Goal: Task Accomplishment & Management: Complete application form

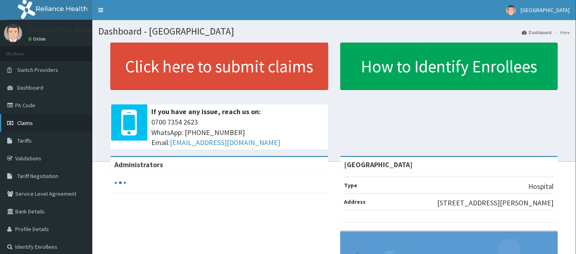
click at [25, 126] on span "Claims" at bounding box center [25, 122] width 16 height 7
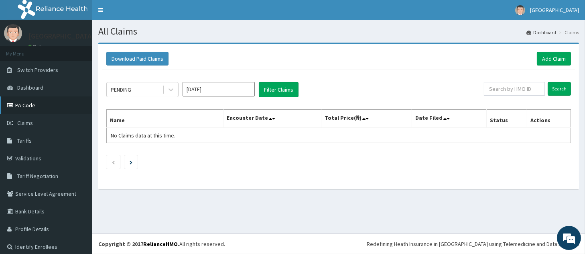
click at [23, 104] on link "PA Code" at bounding box center [46, 105] width 92 height 18
click at [539, 55] on link "Add Claim" at bounding box center [554, 59] width 34 height 14
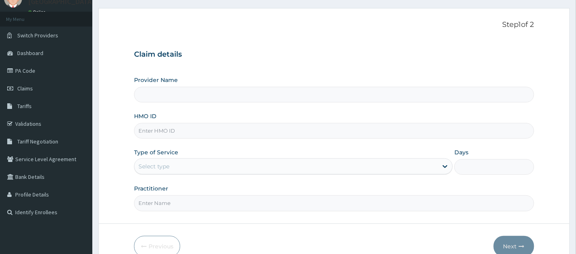
scroll to position [36, 0]
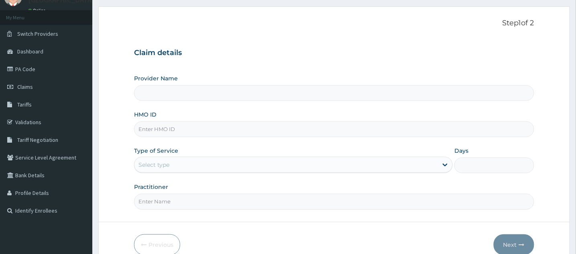
click at [240, 128] on input "HMO ID" at bounding box center [334, 129] width 400 height 16
type input "[GEOGRAPHIC_DATA]"
click at [208, 159] on div "Select type" at bounding box center [287, 164] width 304 height 13
click at [172, 128] on input "HMO ID" at bounding box center [334, 129] width 400 height 16
paste input "eft/10714/a"
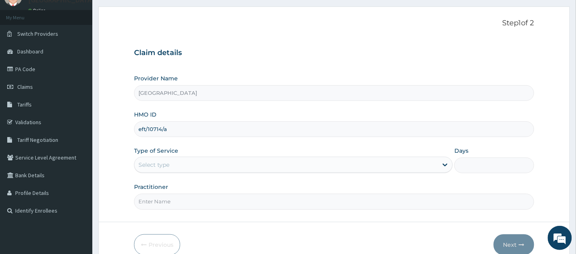
type input "eft/10714/a"
click at [202, 166] on div "Select type" at bounding box center [287, 164] width 304 height 13
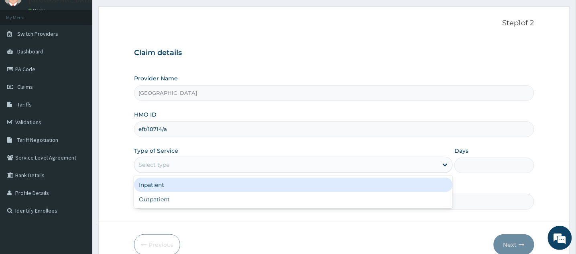
scroll to position [0, 0]
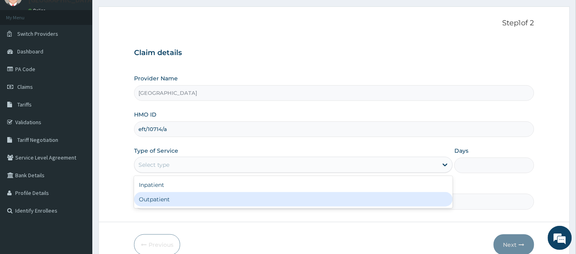
click at [166, 201] on div "Outpatient" at bounding box center [293, 199] width 319 height 14
type input "1"
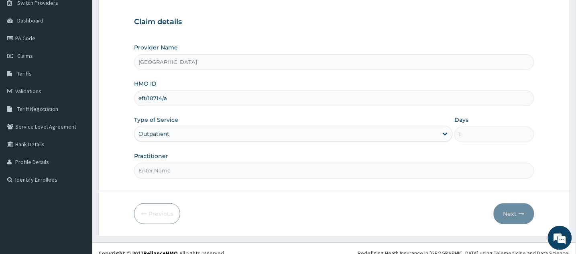
scroll to position [76, 0]
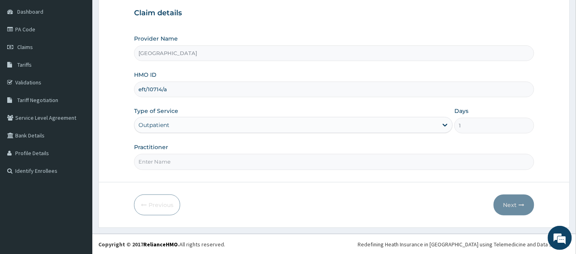
click at [221, 164] on input "Practitioner" at bounding box center [334, 162] width 400 height 16
type input "DR IBUOKANMA MICHAEL"
click at [509, 197] on button "Next" at bounding box center [514, 204] width 41 height 21
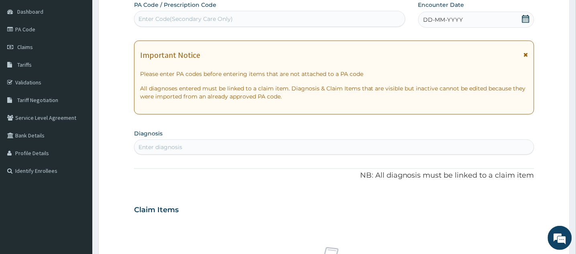
click at [240, 21] on div "Enter Code(Secondary Care Only)" at bounding box center [270, 18] width 271 height 13
click at [248, 19] on div "Enter Code(Secondary Care Only)" at bounding box center [270, 18] width 271 height 13
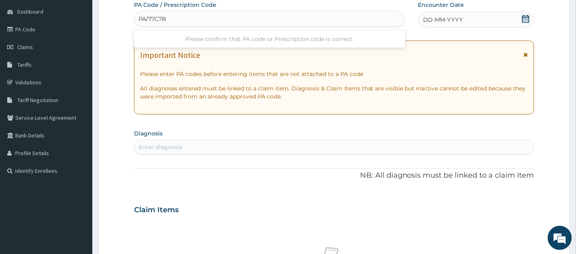
type input "PA/77C7B1"
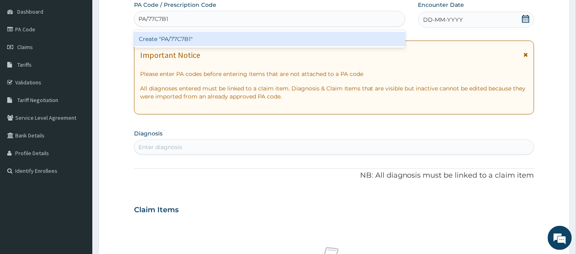
click at [248, 37] on div "Create "PA/77C7B1"" at bounding box center [269, 39] width 271 height 14
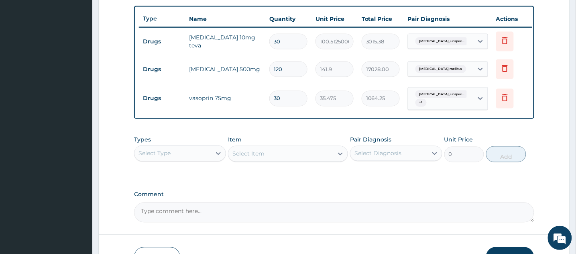
scroll to position [328, 0]
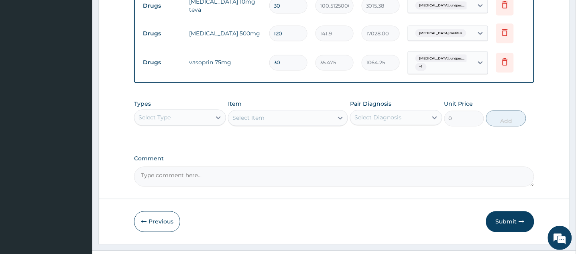
click at [194, 183] on textarea "Comment" at bounding box center [334, 177] width 400 height 20
type textarea "W"
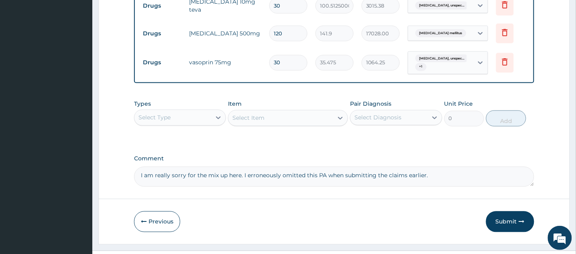
click at [330, 184] on textarea "I am really sorry for the mix up here. I erroneously omitted this PA when submi…" at bounding box center [334, 177] width 400 height 20
click at [440, 185] on textarea "I am really sorry for the mix up here. I erroneously omitted this PA when submi…" at bounding box center [334, 177] width 400 height 20
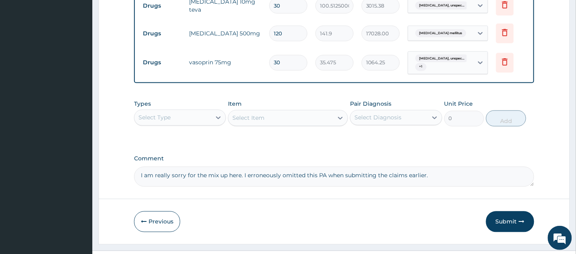
click at [440, 185] on textarea "I am really sorry for the mix up here. I erroneously omitted this PA when submi…" at bounding box center [334, 177] width 400 height 20
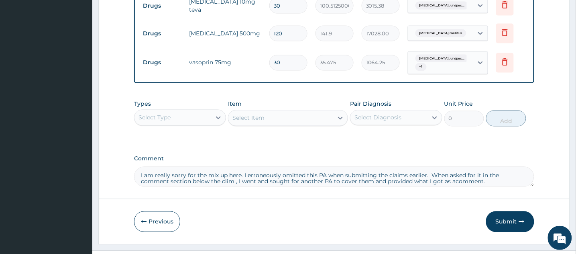
click at [445, 187] on textarea "I am really sorry for the mix up here. I erroneously omitted this PA when submi…" at bounding box center [334, 177] width 400 height 20
click at [446, 187] on textarea "I am really sorry for the mix up here. I erroneously omitted this PA when submi…" at bounding box center [334, 177] width 400 height 20
click at [489, 187] on textarea "I am really sorry for the mix up here. I erroneously omitted this PA when submi…" at bounding box center [334, 177] width 400 height 20
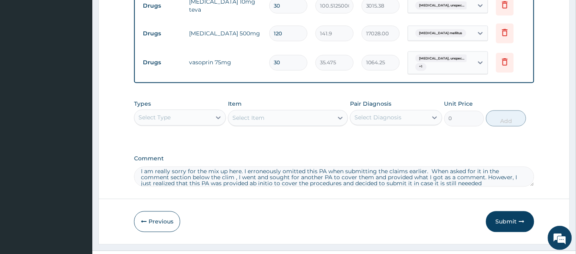
click at [463, 187] on textarea "I am really sorry for the mix up here. I erroneously omitted this PA when submi…" at bounding box center [334, 177] width 400 height 20
click at [478, 187] on textarea "I am really sorry for the mix up here. I erroneously omitted this PA when submi…" at bounding box center [334, 177] width 400 height 20
click at [224, 185] on textarea "I am really sorry for the mix up here. I erroneously omitted this PA when submi…" at bounding box center [334, 177] width 400 height 20
type textarea "I am really sorry for the mix up here. I erroneously omitted this PA when submi…"
click at [519, 224] on icon "button" at bounding box center [522, 222] width 6 height 6
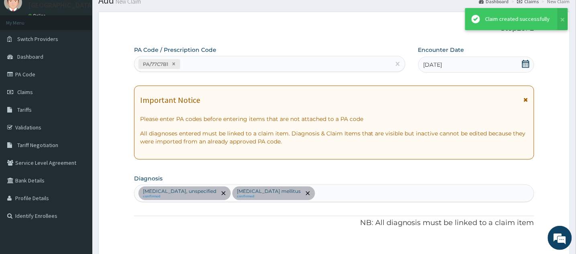
scroll to position [328, 0]
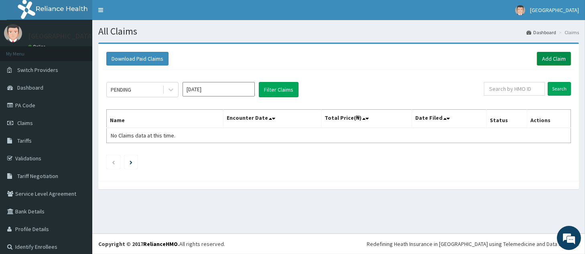
click at [538, 58] on link "Add Claim" at bounding box center [554, 59] width 34 height 14
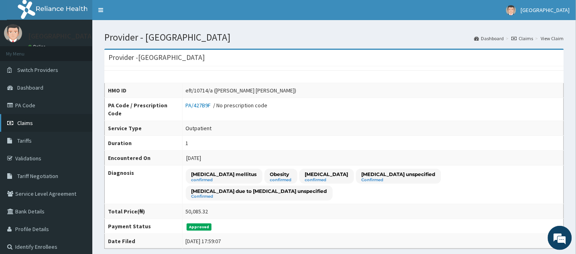
click at [25, 120] on span "Claims" at bounding box center [25, 122] width 16 height 7
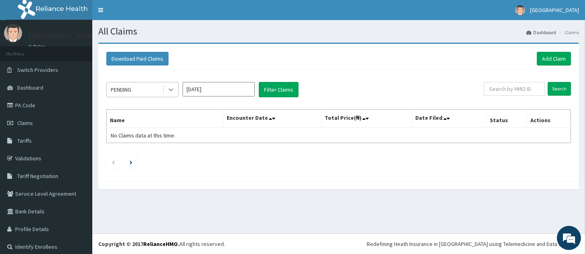
click at [171, 89] on icon at bounding box center [171, 90] width 8 height 8
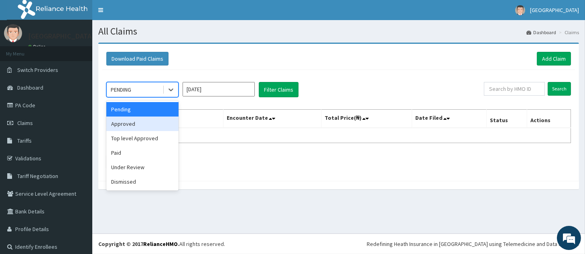
click at [151, 127] on div "Approved" at bounding box center [142, 123] width 72 height 14
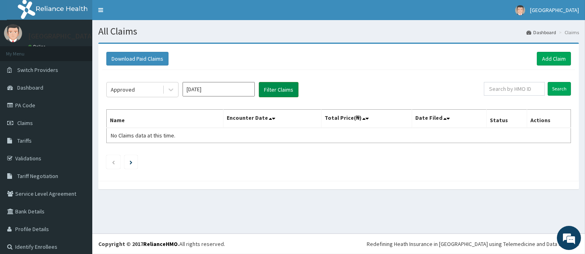
click at [278, 88] on button "Filter Claims" at bounding box center [279, 89] width 40 height 15
click at [269, 87] on button "Filter Claims" at bounding box center [279, 89] width 40 height 15
click at [170, 90] on icon at bounding box center [171, 90] width 5 height 3
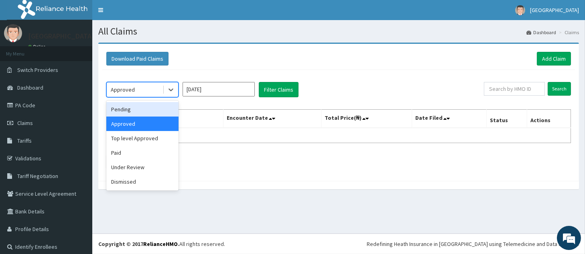
click at [148, 114] on div "Pending" at bounding box center [142, 109] width 72 height 14
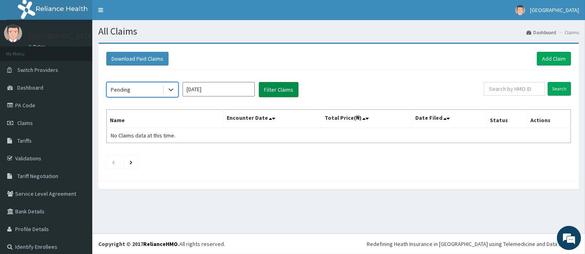
click at [273, 90] on button "Filter Claims" at bounding box center [279, 89] width 40 height 15
click at [273, 94] on button "Filter Claims" at bounding box center [279, 89] width 40 height 15
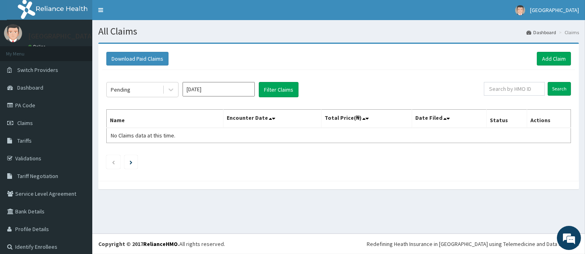
click at [211, 88] on input "Oct 2025" at bounding box center [219, 89] width 72 height 14
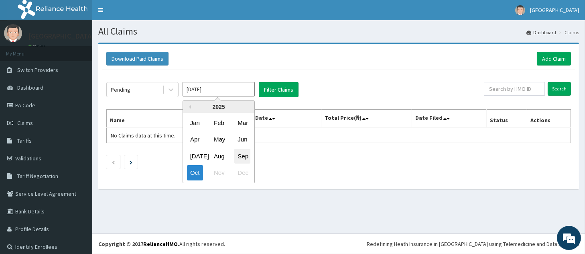
click at [246, 155] on div "Sep" at bounding box center [242, 156] width 16 height 15
type input "Sep 2025"
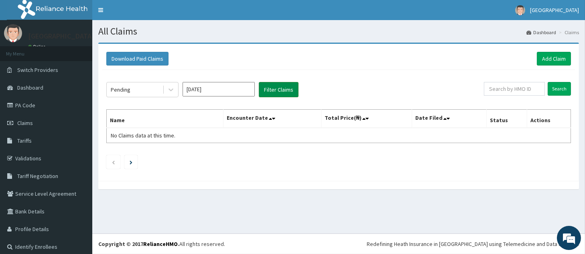
click at [279, 92] on button "Filter Claims" at bounding box center [279, 89] width 40 height 15
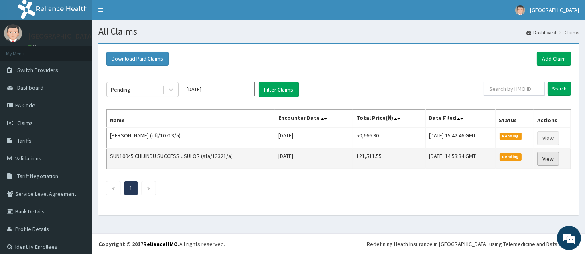
click at [546, 157] on link "View" at bounding box center [549, 159] width 22 height 14
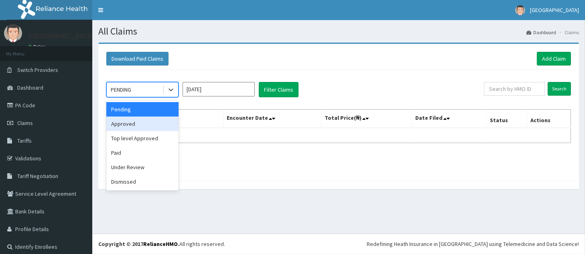
click at [158, 122] on div "Approved" at bounding box center [142, 123] width 72 height 14
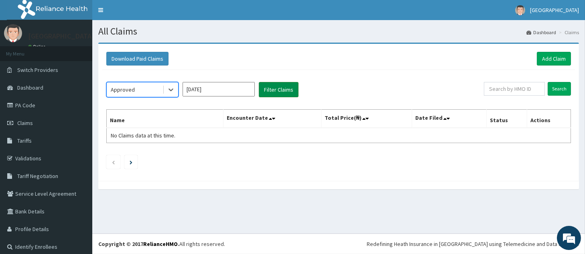
click at [271, 84] on button "Filter Claims" at bounding box center [279, 89] width 40 height 15
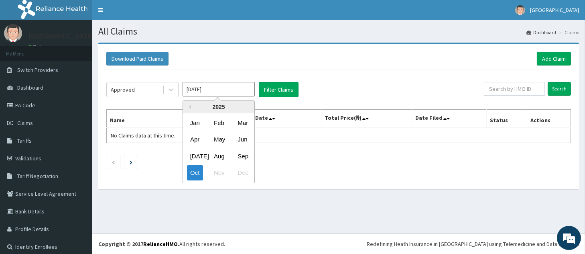
click at [227, 88] on input "[DATE]" at bounding box center [219, 89] width 72 height 14
click at [241, 153] on div "Sep" at bounding box center [242, 156] width 16 height 15
type input "[DATE]"
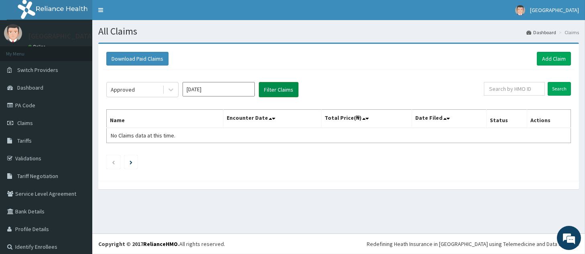
click at [278, 84] on button "Filter Claims" at bounding box center [279, 89] width 40 height 15
click at [279, 89] on button "Filter Claims" at bounding box center [279, 89] width 40 height 15
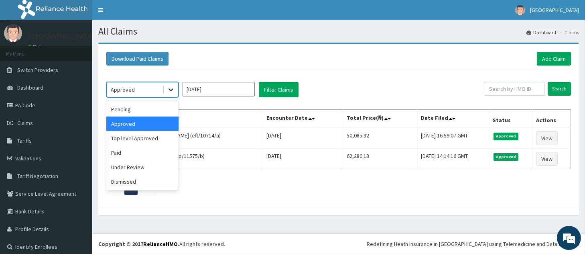
click at [170, 90] on icon at bounding box center [171, 90] width 5 height 3
click at [139, 166] on div "Under Review" at bounding box center [142, 167] width 72 height 14
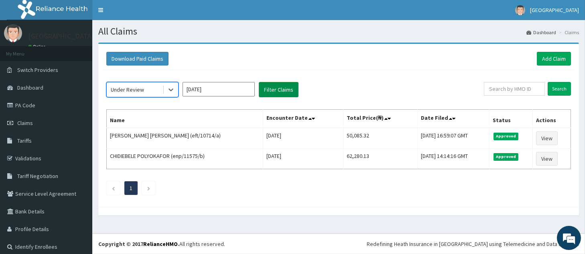
click at [269, 88] on button "Filter Claims" at bounding box center [279, 89] width 40 height 15
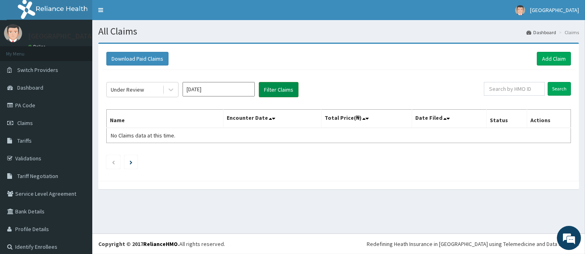
click at [269, 88] on button "Filter Claims" at bounding box center [279, 89] width 40 height 15
click at [171, 88] on icon at bounding box center [171, 90] width 8 height 8
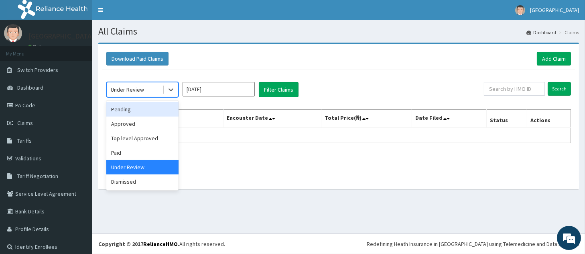
click at [169, 110] on div "Pending" at bounding box center [142, 109] width 72 height 14
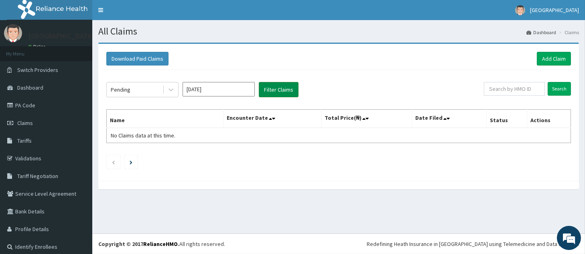
click at [270, 87] on button "Filter Claims" at bounding box center [279, 89] width 40 height 15
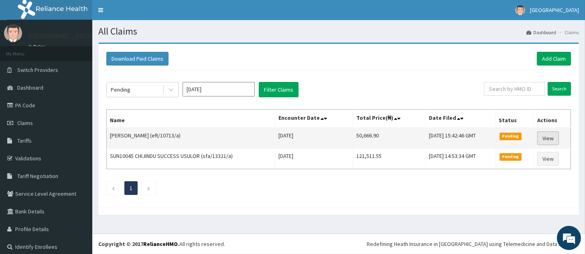
click at [542, 135] on link "View" at bounding box center [549, 138] width 22 height 14
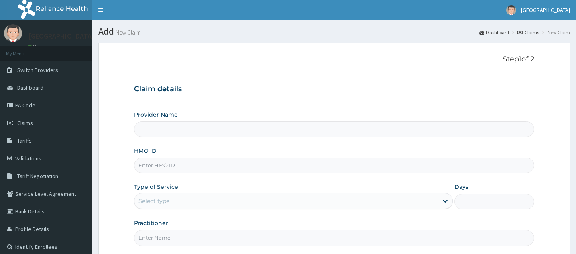
type input "[GEOGRAPHIC_DATA]"
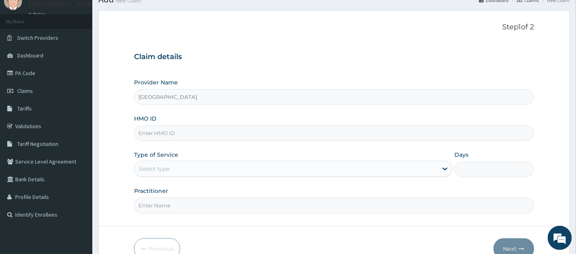
click at [216, 136] on input "HMO ID" at bounding box center [334, 133] width 400 height 16
click at [221, 129] on input "eft" at bounding box center [334, 133] width 400 height 16
type input "eft/1o526/a"
click at [411, 173] on div "Select type" at bounding box center [287, 168] width 304 height 13
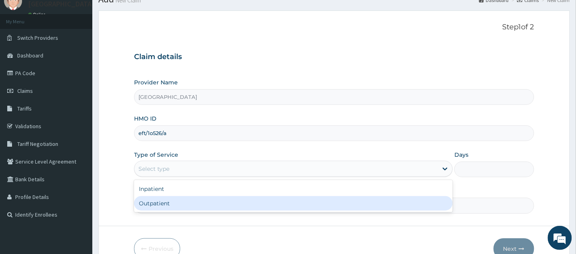
click at [332, 209] on div "Outpatient" at bounding box center [293, 203] width 319 height 14
type input "1"
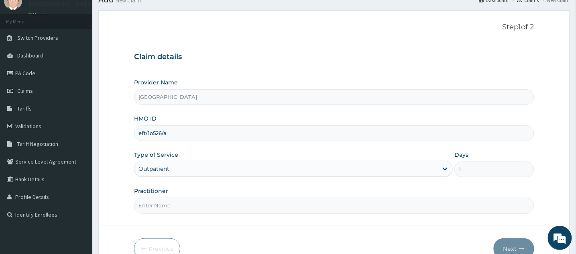
click at [332, 171] on div "Outpatient" at bounding box center [287, 168] width 304 height 13
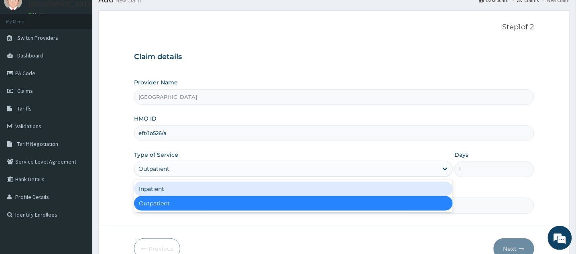
click at [297, 192] on div "Inpatient" at bounding box center [293, 188] width 319 height 14
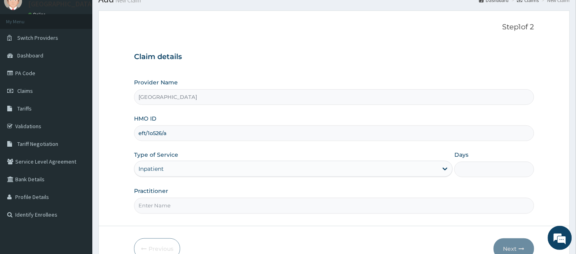
click at [302, 208] on input "Practitioner" at bounding box center [334, 206] width 400 height 16
type input "DR IBUOKANMA MICHAEL"
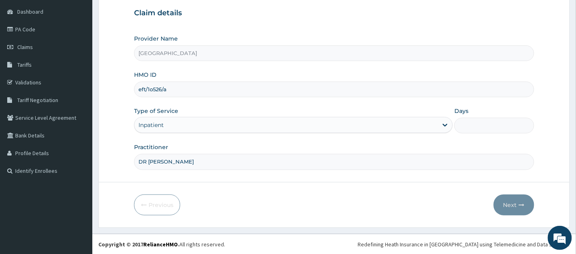
click at [151, 89] on input "eft/1o526/a" at bounding box center [334, 90] width 400 height 16
type input "eft/10526/a"
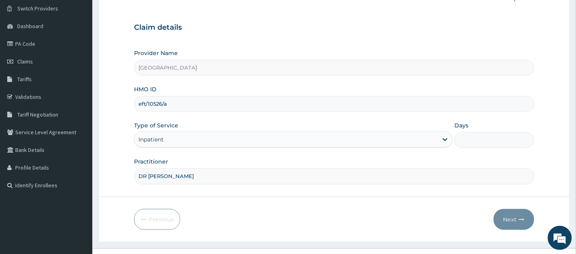
scroll to position [65, 0]
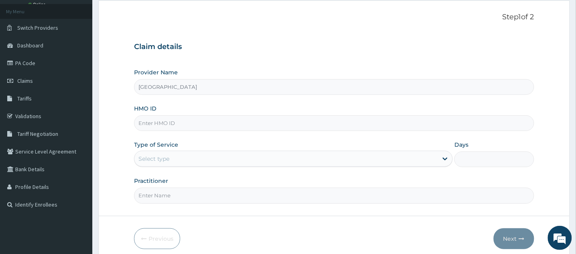
click at [216, 122] on input "HMO ID" at bounding box center [334, 123] width 400 height 16
type input "EFT/10526/A"
click at [210, 158] on div "Select type" at bounding box center [287, 158] width 304 height 13
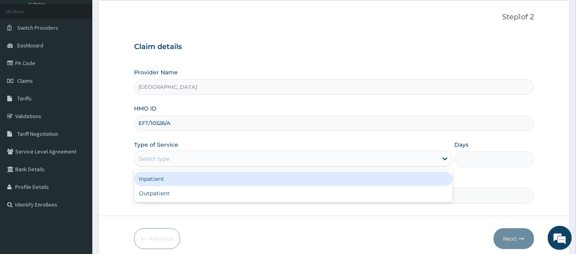
click at [198, 182] on div "Inpatient" at bounding box center [293, 178] width 319 height 14
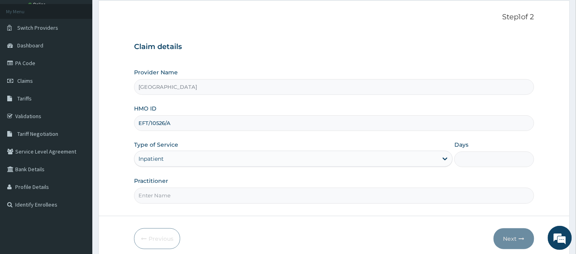
click at [202, 201] on input "Practitioner" at bounding box center [334, 196] width 400 height 16
type input "DR IBUOKANMA MICHAEL"
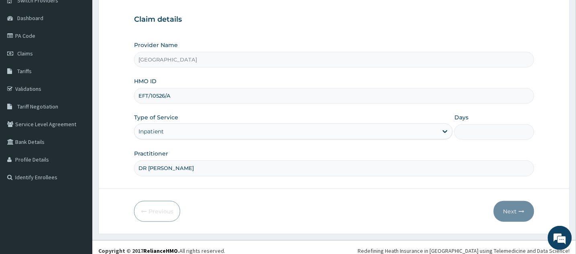
scroll to position [75, 0]
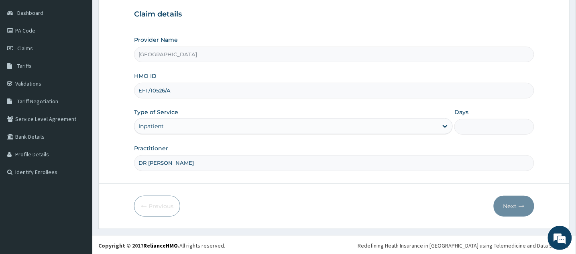
click at [465, 126] on input "Days" at bounding box center [494, 127] width 80 height 16
type input "1"
click at [522, 207] on icon "button" at bounding box center [522, 206] width 6 height 6
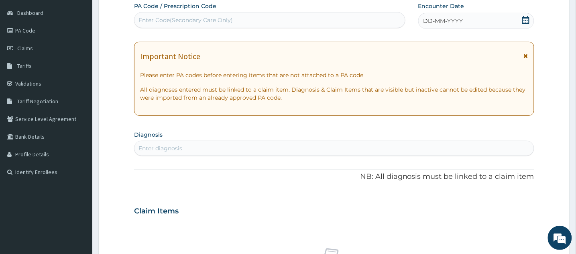
click at [522, 207] on div "Claim Items" at bounding box center [334, 209] width 400 height 21
click at [245, 21] on div "Enter Code(Secondary Care Only)" at bounding box center [270, 20] width 271 height 13
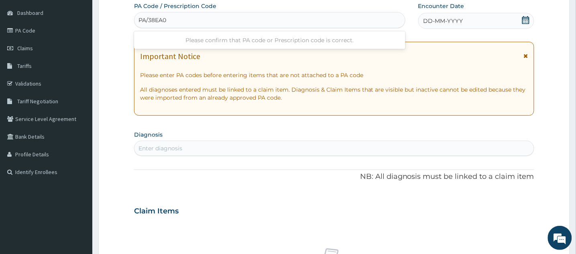
type input "PA/38EA01"
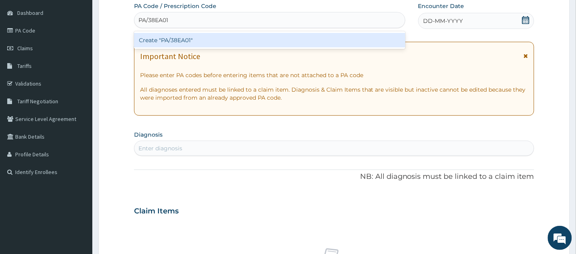
click at [233, 37] on div "Create "PA/38EA01"" at bounding box center [269, 40] width 271 height 14
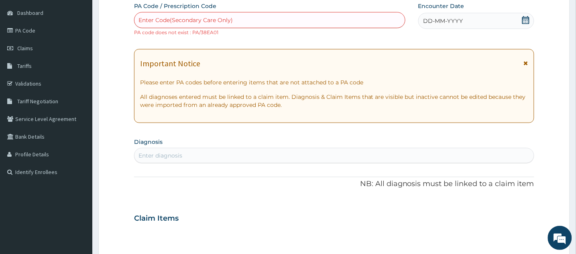
click at [222, 20] on div "Enter Code(Secondary Care Only)" at bounding box center [186, 20] width 94 height 8
type input "PA/38EA09"
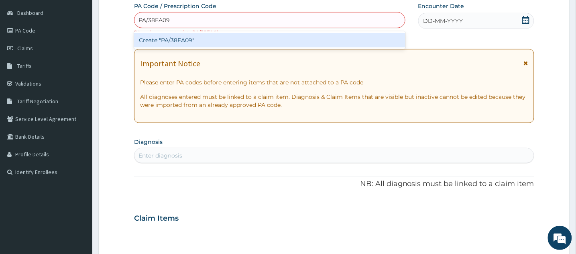
click at [216, 39] on div "Create "PA/38EA09"" at bounding box center [269, 40] width 271 height 14
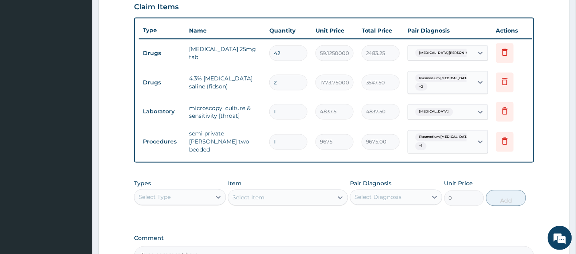
scroll to position [290, 0]
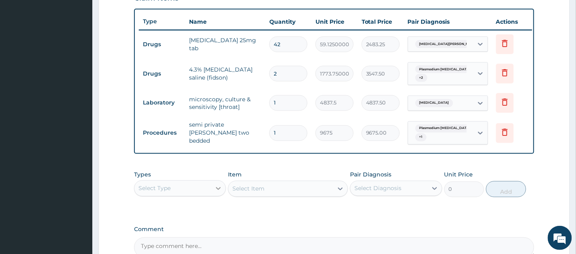
click at [214, 192] on icon at bounding box center [218, 188] width 8 height 8
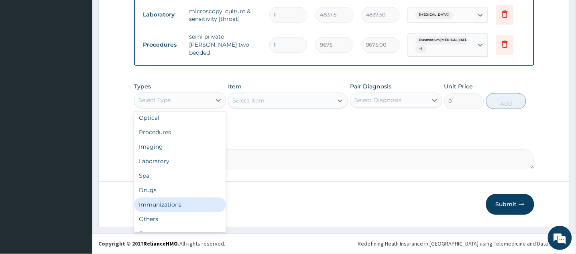
scroll to position [27, 0]
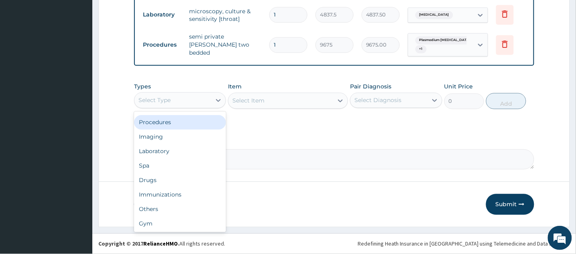
click at [152, 119] on div "Procedures" at bounding box center [180, 122] width 92 height 14
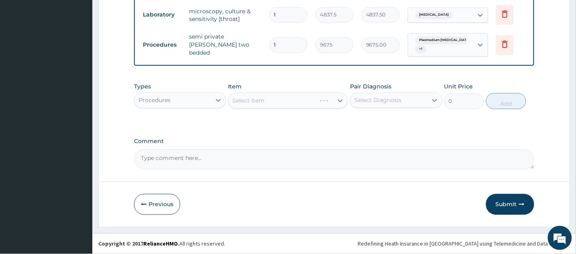
click at [318, 100] on div "Select Item" at bounding box center [288, 101] width 120 height 16
click at [341, 102] on icon at bounding box center [340, 101] width 5 height 3
type input "g"
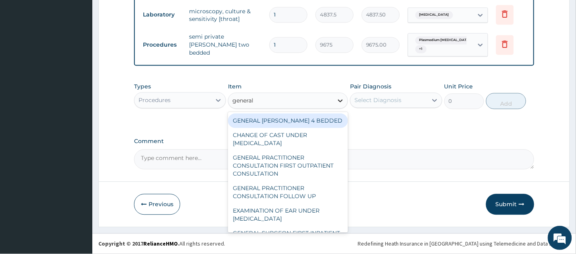
type input "general p"
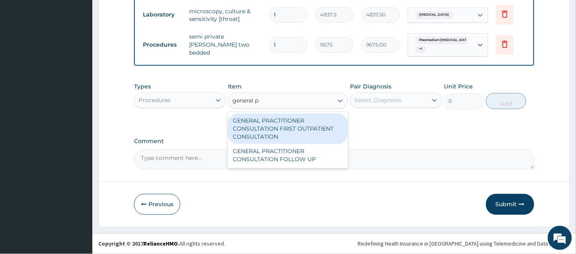
click at [326, 132] on div "GENERAL PRACTITIONER CONSULTATION FIRST OUTPATIENT CONSULTATION" at bounding box center [288, 129] width 120 height 31
type input "3547.5"
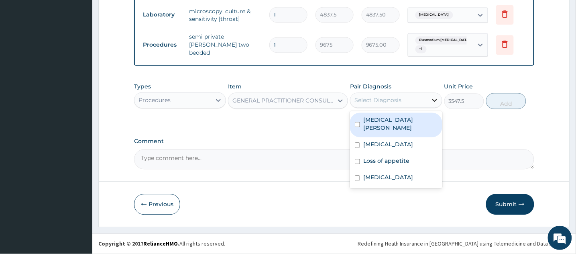
click at [436, 102] on icon at bounding box center [435, 100] width 8 height 8
click at [357, 122] on input "checkbox" at bounding box center [357, 124] width 5 height 5
checkbox input "true"
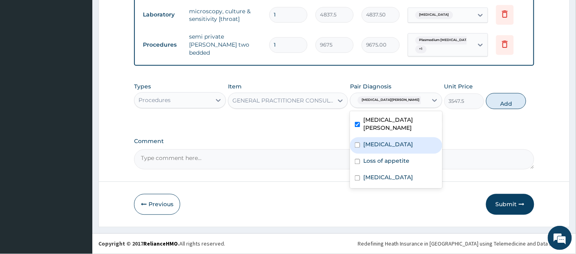
click at [356, 145] on input "checkbox" at bounding box center [357, 145] width 5 height 5
checkbox input "true"
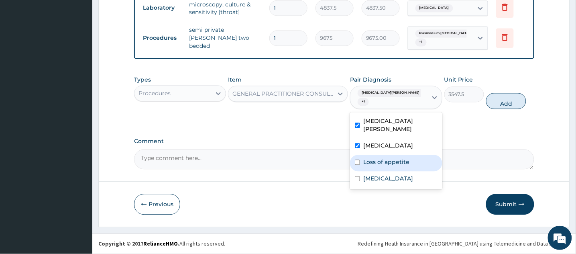
click at [357, 165] on input "checkbox" at bounding box center [357, 162] width 5 height 5
checkbox input "true"
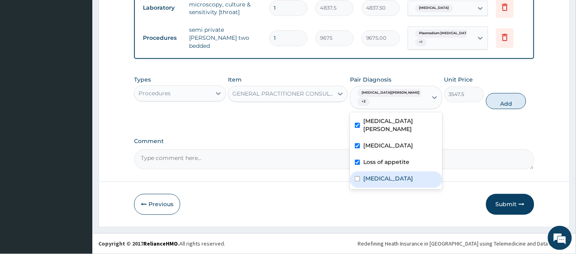
click at [357, 181] on input "checkbox" at bounding box center [357, 178] width 5 height 5
checkbox input "true"
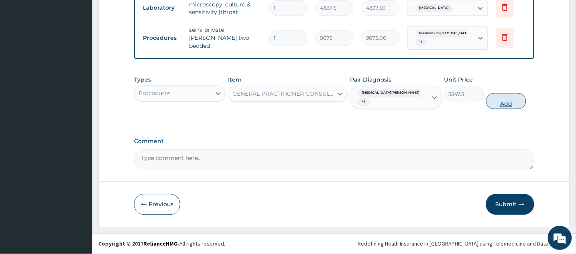
click at [506, 109] on button "Add" at bounding box center [506, 101] width 40 height 16
type input "0"
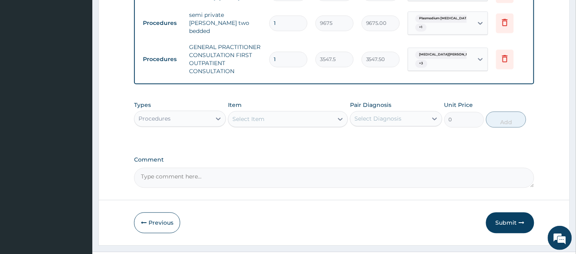
click at [272, 125] on div "Select Item" at bounding box center [280, 118] width 105 height 13
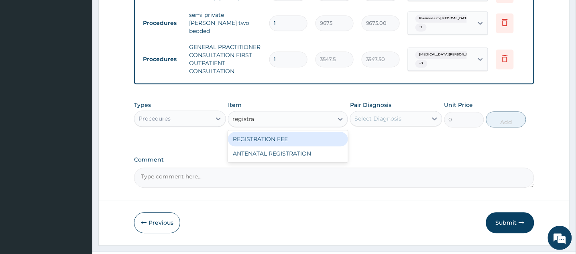
type input "registrat"
click at [264, 146] on div "REGISTRATION FEE" at bounding box center [288, 139] width 120 height 14
type input "2150"
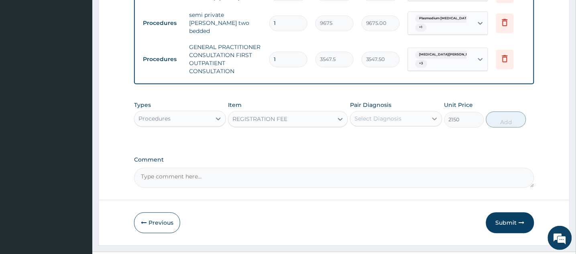
click at [433, 122] on icon at bounding box center [435, 118] width 8 height 8
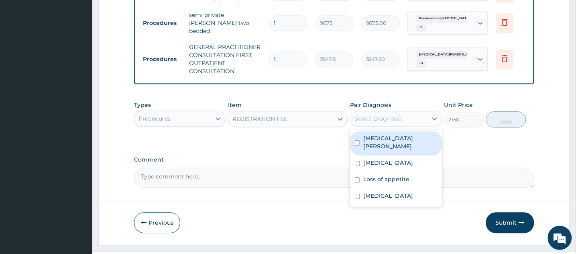
click at [357, 145] on input "checkbox" at bounding box center [357, 142] width 5 height 5
checkbox input "true"
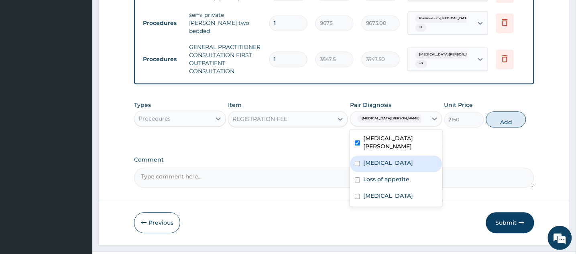
click at [357, 166] on input "checkbox" at bounding box center [357, 163] width 5 height 5
checkbox input "true"
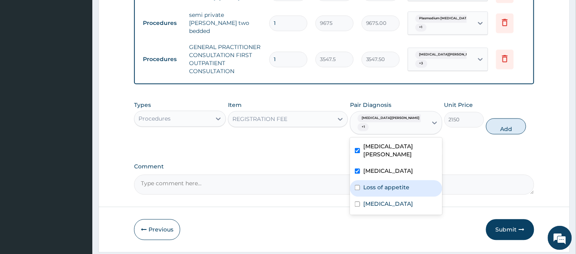
click at [357, 190] on input "checkbox" at bounding box center [357, 187] width 5 height 5
checkbox input "true"
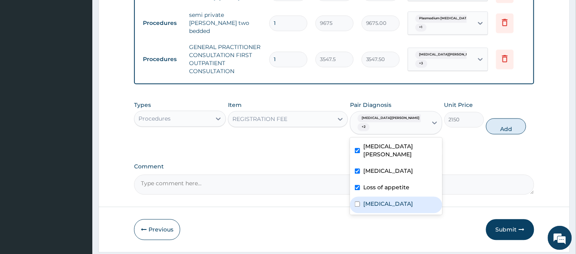
click at [357, 206] on input "checkbox" at bounding box center [357, 203] width 5 height 5
checkbox input "true"
click at [495, 134] on button "Add" at bounding box center [506, 126] width 40 height 16
type input "0"
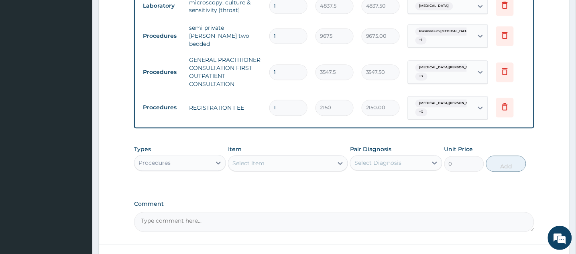
scroll to position [357, 0]
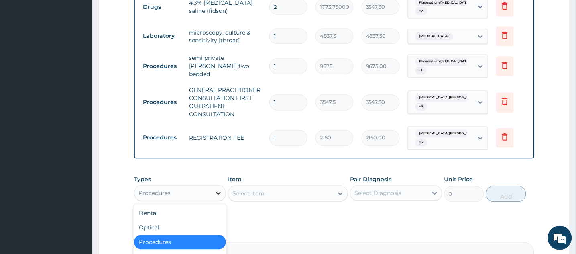
click at [217, 195] on icon at bounding box center [218, 193] width 5 height 3
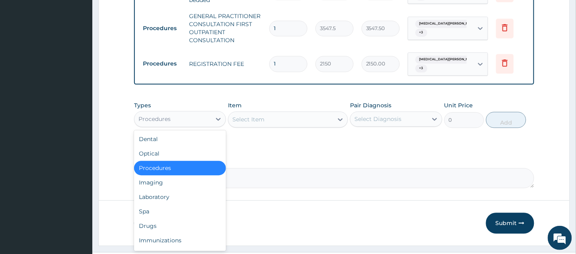
scroll to position [433, 0]
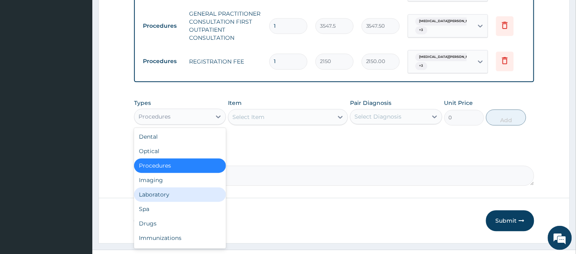
drag, startPoint x: 177, startPoint y: 217, endPoint x: 287, endPoint y: 134, distance: 137.9
click at [177, 202] on div "Laboratory" at bounding box center [180, 194] width 92 height 14
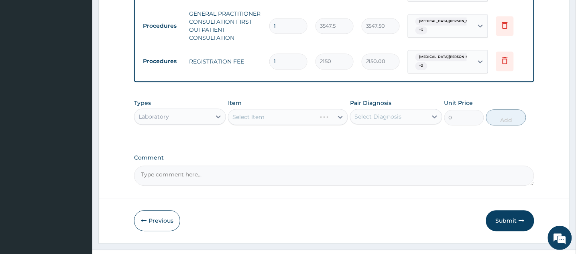
click at [313, 125] on div "Select Item" at bounding box center [288, 117] width 120 height 16
click at [339, 121] on icon at bounding box center [340, 117] width 8 height 8
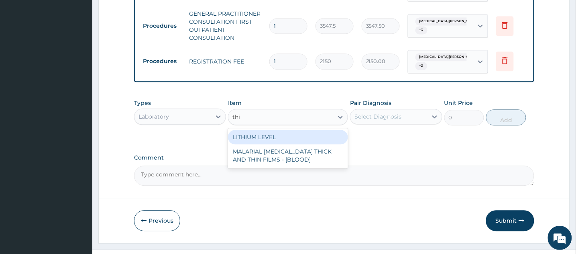
type input "thin"
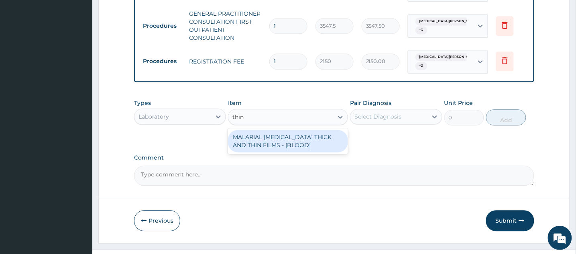
click at [322, 152] on div "MALARIAL [MEDICAL_DATA] THICK AND THIN FILMS - [BLOOD]" at bounding box center [288, 141] width 120 height 22
type input "1612.5"
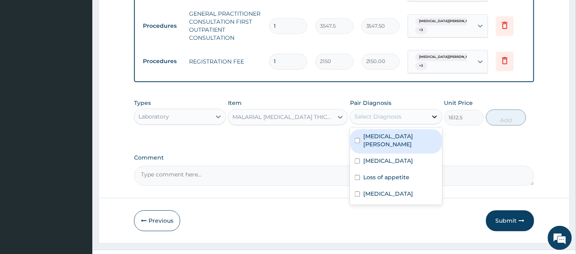
click at [433, 120] on icon at bounding box center [435, 116] width 8 height 8
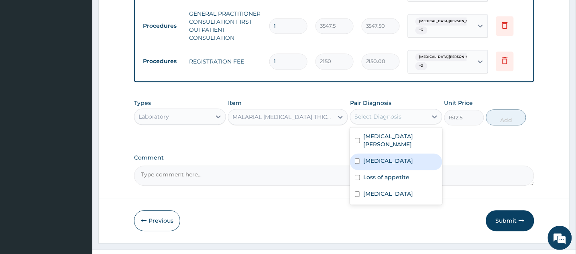
click at [355, 163] on input "checkbox" at bounding box center [357, 160] width 5 height 5
checkbox input "true"
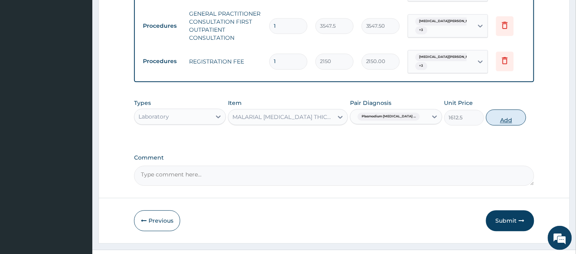
click at [524, 125] on button "Add" at bounding box center [506, 117] width 40 height 16
type input "0"
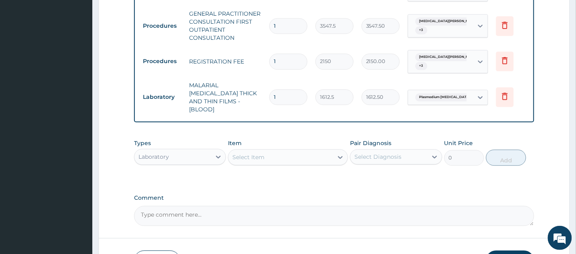
click at [321, 163] on div "Select Item" at bounding box center [280, 157] width 105 height 13
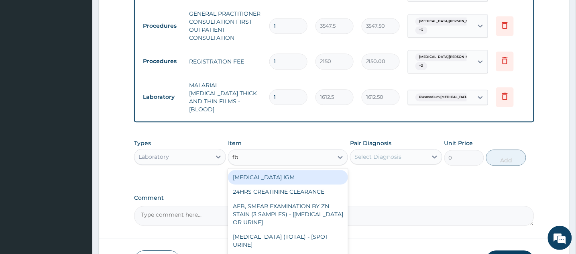
type input "fbc"
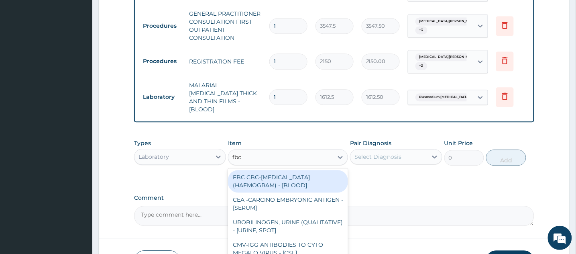
click at [295, 192] on div "FBC CBC-[MEDICAL_DATA] (HAEMOGRAM) - [BLOOD]" at bounding box center [288, 181] width 120 height 22
type input "4300"
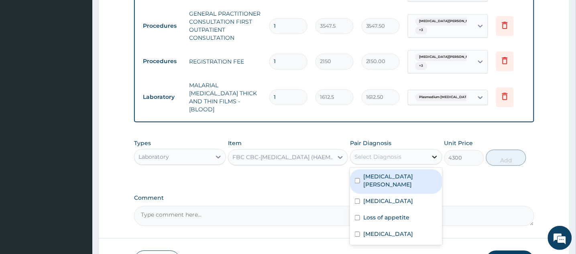
click at [431, 161] on icon at bounding box center [435, 157] width 8 height 8
click at [357, 183] on input "checkbox" at bounding box center [357, 180] width 5 height 5
checkbox input "true"
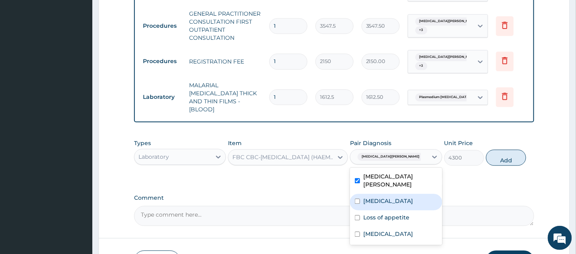
click at [357, 204] on input "checkbox" at bounding box center [357, 200] width 5 height 5
checkbox input "true"
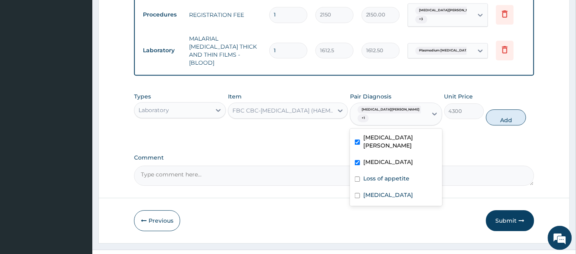
scroll to position [479, 0]
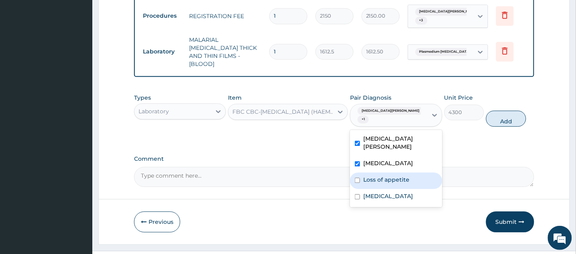
click at [356, 183] on input "checkbox" at bounding box center [357, 179] width 5 height 5
checkbox input "true"
click at [499, 126] on button "Add" at bounding box center [506, 118] width 40 height 16
type input "0"
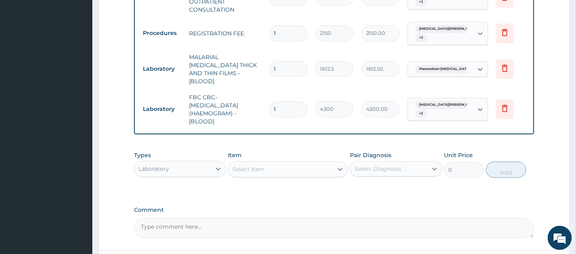
scroll to position [465, 0]
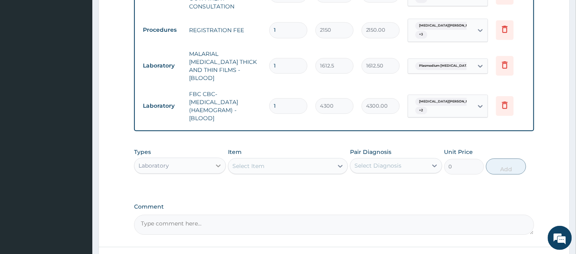
click at [214, 169] on icon at bounding box center [218, 165] width 8 height 8
click at [219, 169] on icon at bounding box center [218, 165] width 8 height 8
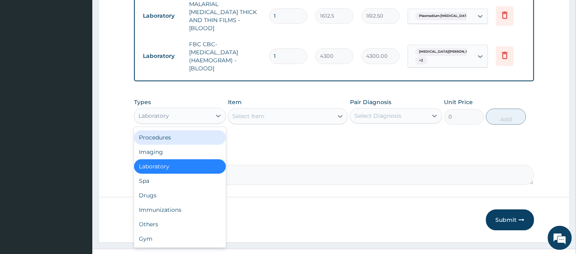
scroll to position [544, 0]
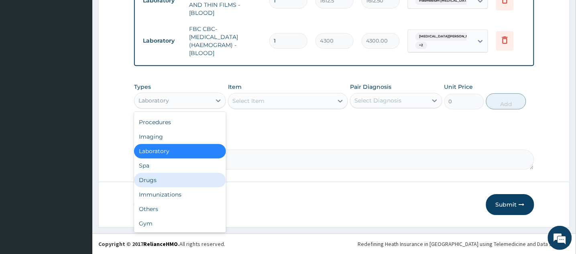
click at [156, 179] on div "Drugs" at bounding box center [180, 180] width 92 height 14
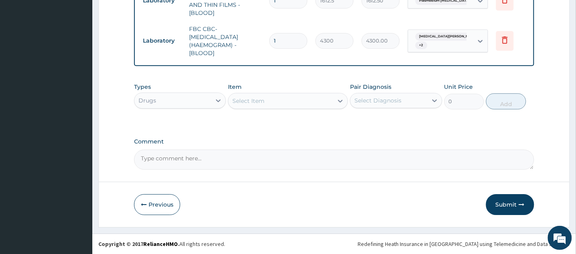
click at [267, 101] on div "Select Item" at bounding box center [280, 100] width 105 height 13
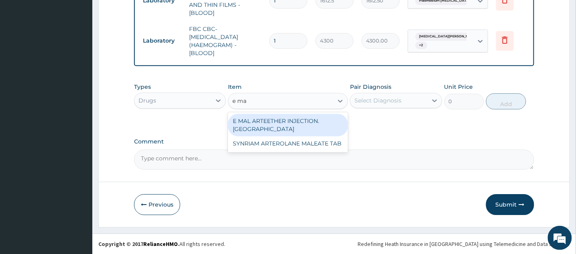
type input "e mal"
click at [284, 123] on div "E MAL ARTEETHER INJECTION. [GEOGRAPHIC_DATA]" at bounding box center [288, 125] width 120 height 22
type input "1773.7500000000002"
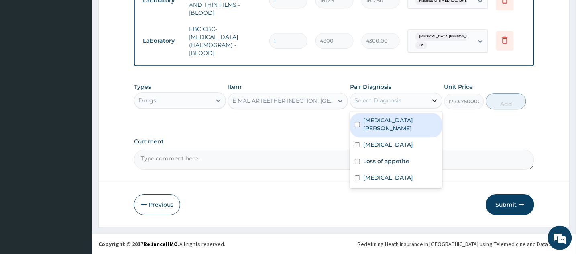
click at [431, 98] on icon at bounding box center [435, 100] width 8 height 8
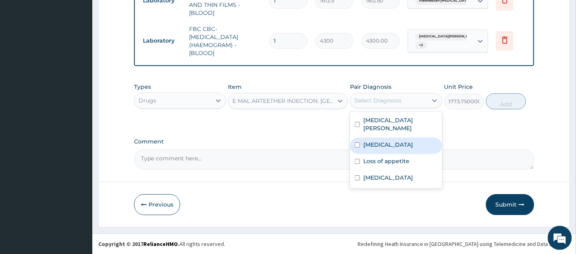
click at [356, 142] on input "checkbox" at bounding box center [357, 144] width 5 height 5
checkbox input "true"
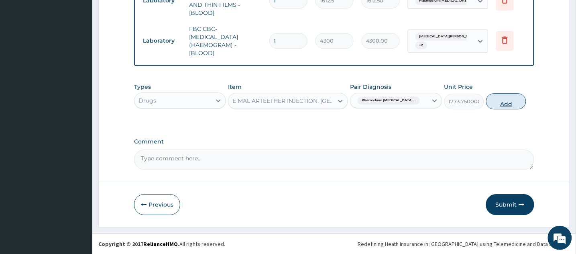
click at [526, 100] on button "Add" at bounding box center [506, 101] width 40 height 16
type input "0"
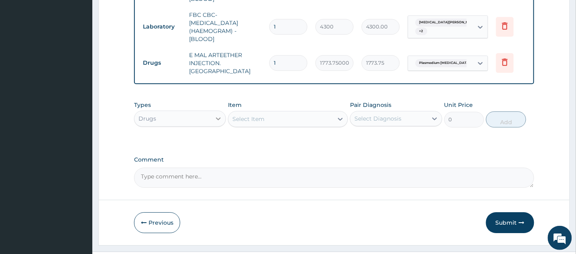
click at [217, 122] on icon at bounding box center [218, 118] width 8 height 8
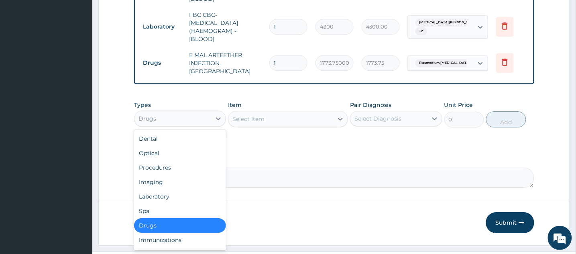
click at [273, 125] on div "Select Item" at bounding box center [280, 118] width 105 height 13
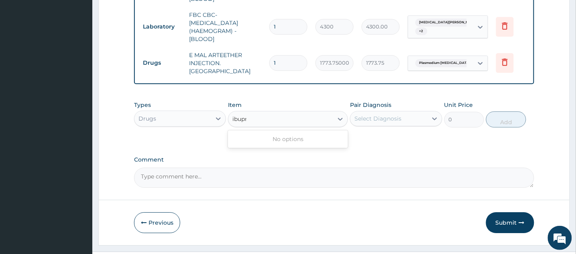
type input "ibupro"
click at [332, 125] on div "Select Item" at bounding box center [280, 118] width 105 height 13
drag, startPoint x: 332, startPoint y: 130, endPoint x: 341, endPoint y: 128, distance: 9.4
click at [332, 125] on div "Select Item" at bounding box center [280, 118] width 105 height 13
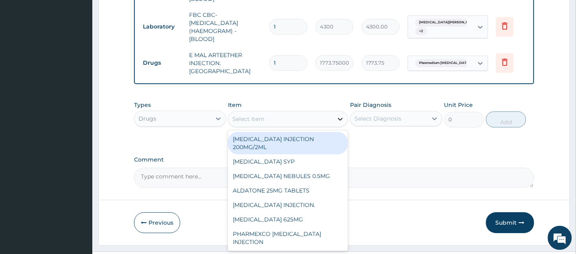
click at [340, 123] on icon at bounding box center [340, 119] width 8 height 8
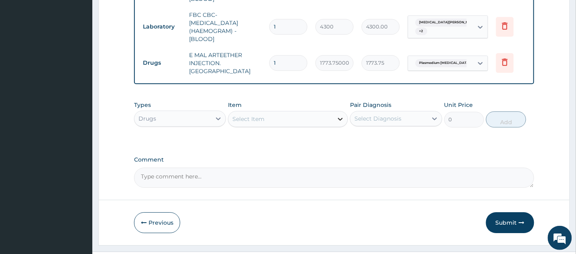
click at [340, 123] on icon at bounding box center [340, 119] width 8 height 8
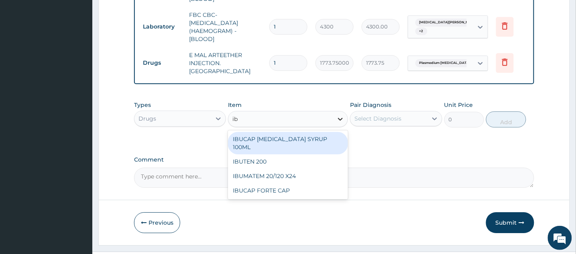
type input "i"
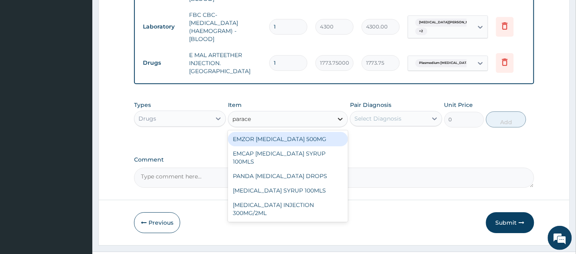
type input "paracet"
click at [316, 146] on div "EMZOR [MEDICAL_DATA] 500MG" at bounding box center [288, 139] width 120 height 14
type input "23.65"
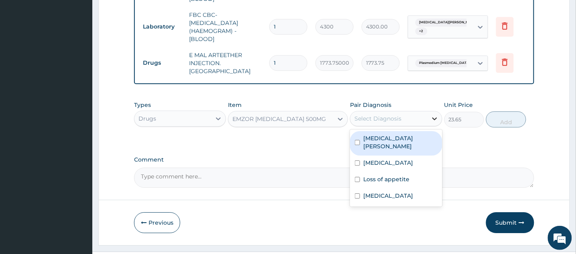
click at [434, 122] on icon at bounding box center [435, 118] width 8 height 8
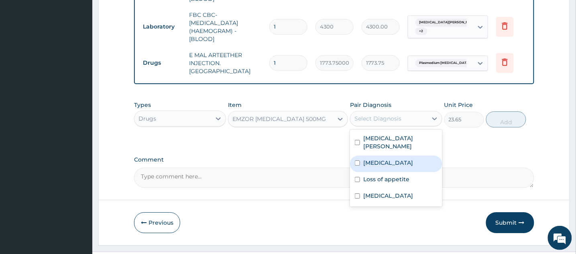
click at [356, 165] on input "checkbox" at bounding box center [357, 162] width 5 height 5
checkbox input "true"
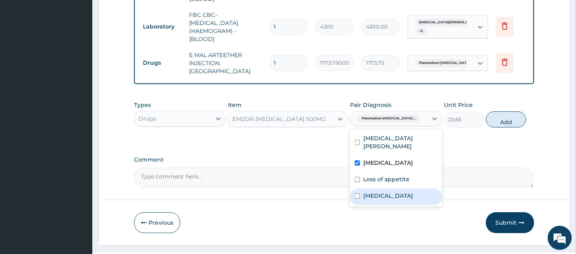
click at [356, 198] on input "checkbox" at bounding box center [357, 195] width 5 height 5
checkbox input "true"
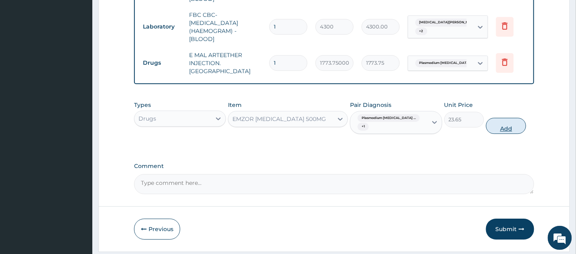
click at [526, 134] on button "Add" at bounding box center [506, 126] width 40 height 16
type input "0"
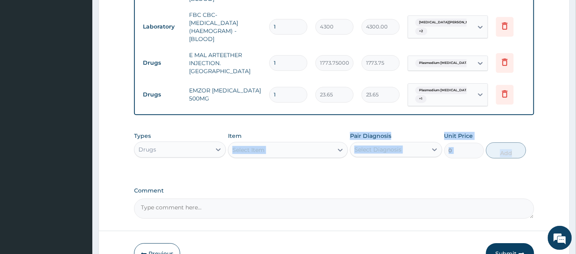
drag, startPoint x: 532, startPoint y: 134, endPoint x: 328, endPoint y: 139, distance: 204.4
click at [341, 154] on icon at bounding box center [340, 150] width 8 height 8
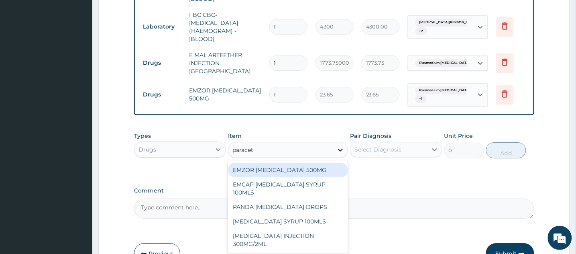
type input "paraceta"
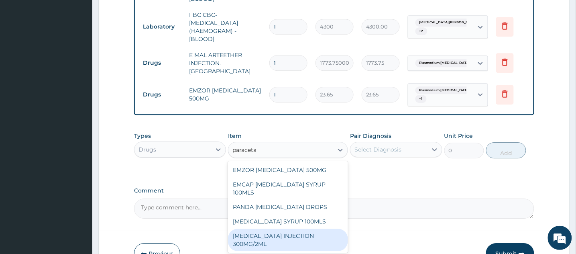
click at [310, 236] on div "PARACETAMOL INJECTION 300MG/2ML" at bounding box center [288, 239] width 120 height 22
type input "260.15000000000003"
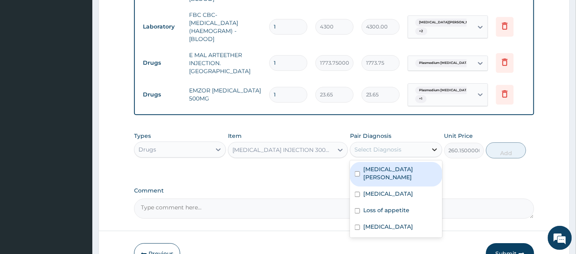
click at [430, 157] on div at bounding box center [435, 149] width 14 height 14
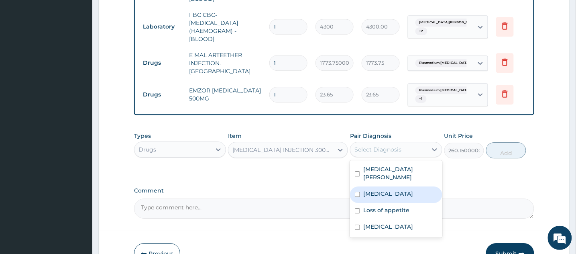
click at [357, 197] on input "checkbox" at bounding box center [357, 194] width 5 height 5
checkbox input "true"
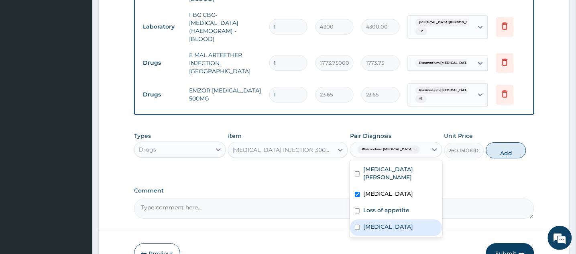
click at [359, 230] on input "checkbox" at bounding box center [357, 226] width 5 height 5
checkbox input "true"
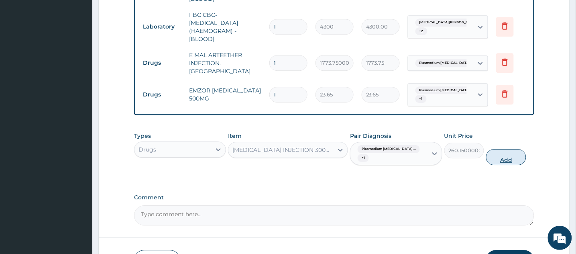
click at [526, 165] on button "Add" at bounding box center [506, 157] width 40 height 16
type input "0"
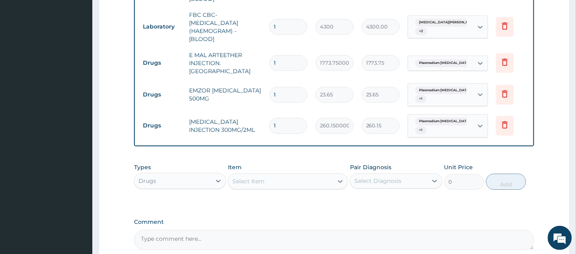
click at [327, 188] on div "Select Item" at bounding box center [280, 181] width 105 height 13
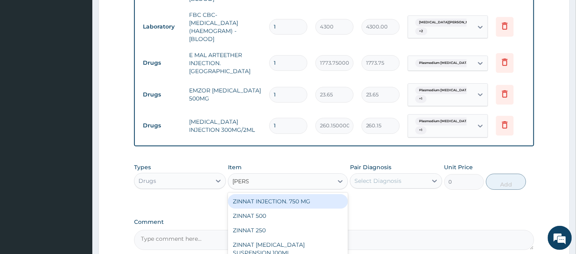
type input "zinnat"
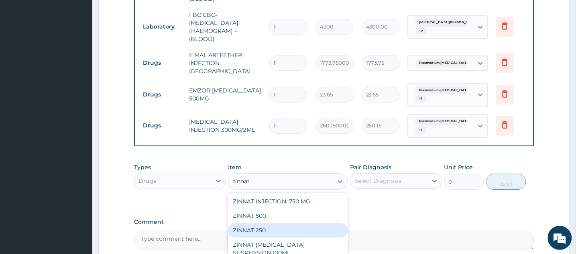
click at [279, 237] on div "ZINNAT 250" at bounding box center [288, 230] width 120 height 14
type input "1419"
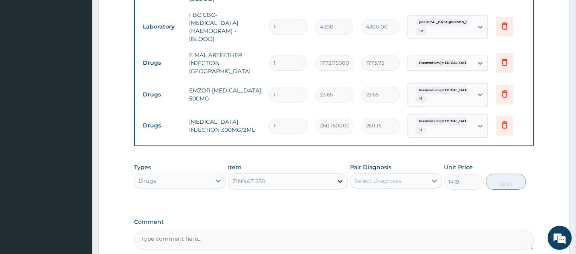
click at [341, 185] on icon at bounding box center [340, 181] width 8 height 8
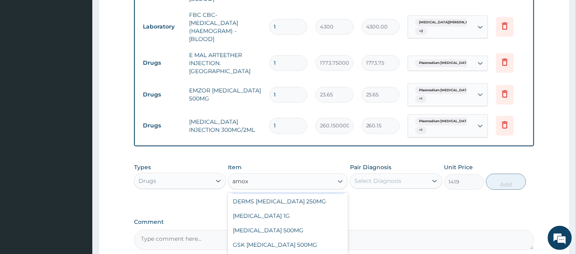
scroll to position [14, 0]
type input "amoxil"
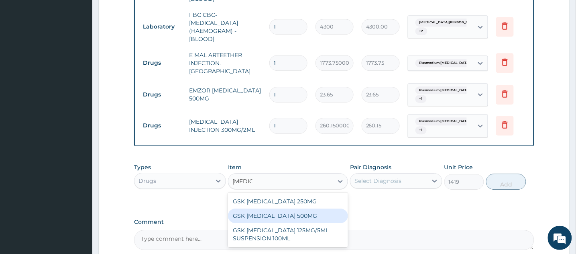
click at [325, 223] on div "GSK [MEDICAL_DATA] 500MG" at bounding box center [288, 215] width 120 height 14
type input "59.12500000000001"
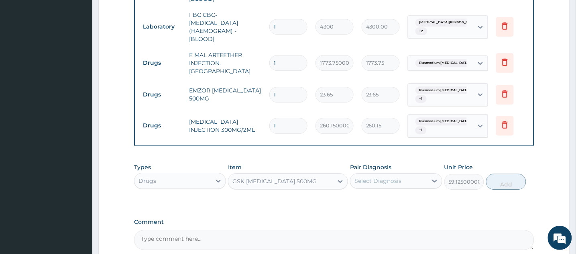
click at [422, 187] on div "Select Diagnosis" at bounding box center [389, 180] width 77 height 13
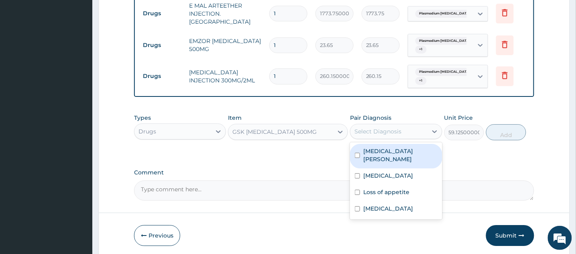
scroll to position [595, 0]
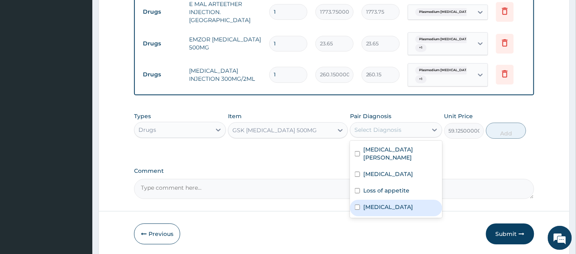
click at [357, 210] on input "checkbox" at bounding box center [357, 206] width 5 height 5
checkbox input "true"
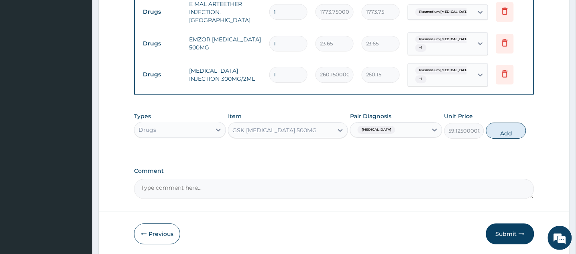
click at [504, 139] on button "Add" at bounding box center [506, 130] width 40 height 16
type input "0"
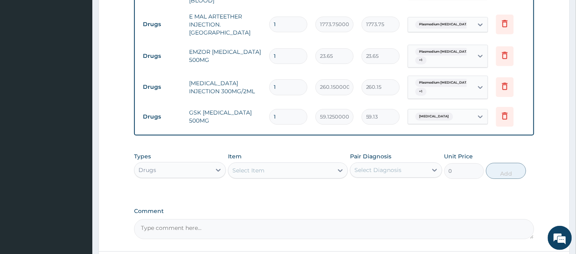
scroll to position [585, 0]
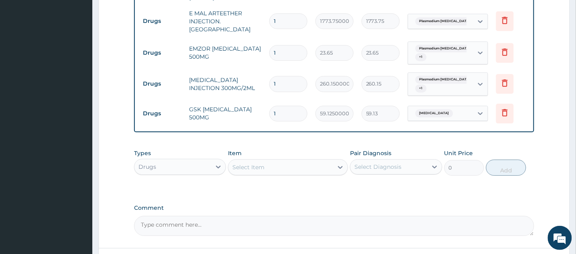
click at [280, 173] on div "Select Item" at bounding box center [280, 167] width 105 height 13
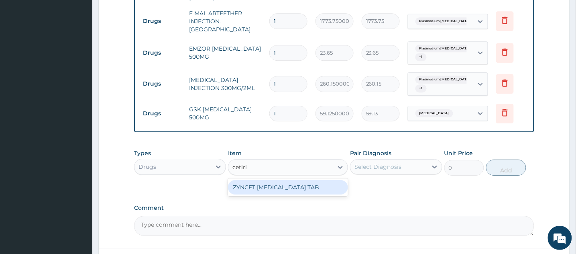
type input "cetiriz"
click at [319, 194] on div "ZYNCET [MEDICAL_DATA] TAB" at bounding box center [288, 187] width 120 height 14
type input "147.8125"
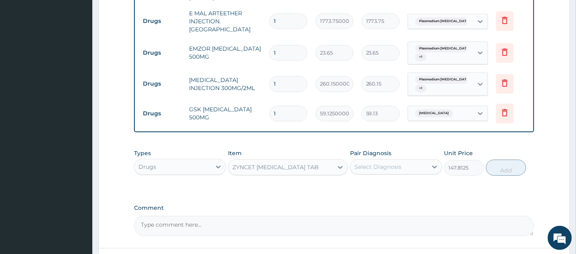
click at [426, 173] on div "Select Diagnosis" at bounding box center [389, 166] width 77 height 13
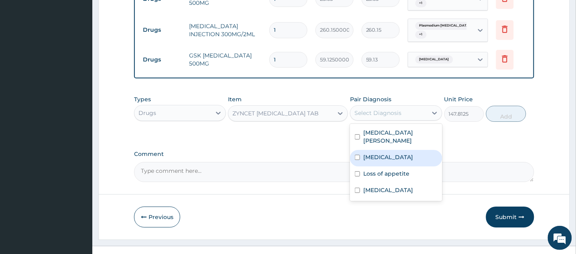
scroll to position [646, 0]
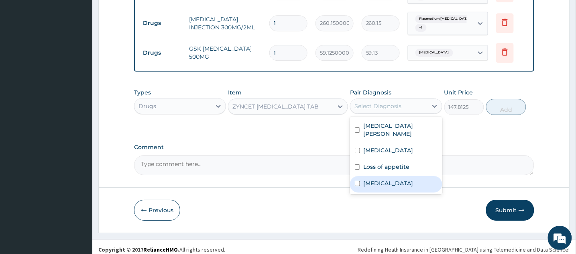
click at [357, 186] on input "checkbox" at bounding box center [357, 183] width 5 height 5
checkbox input "true"
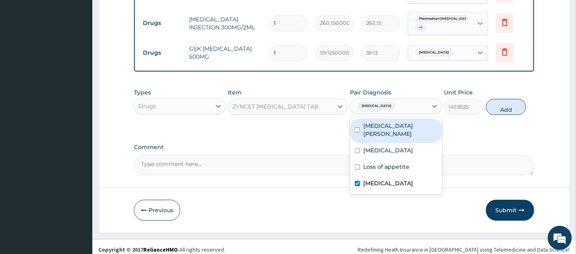
click at [357, 132] on input "checkbox" at bounding box center [357, 129] width 5 height 5
checkbox input "true"
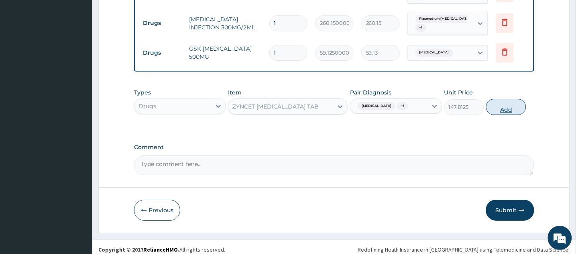
click at [503, 115] on button "Add" at bounding box center [506, 107] width 40 height 16
type input "0"
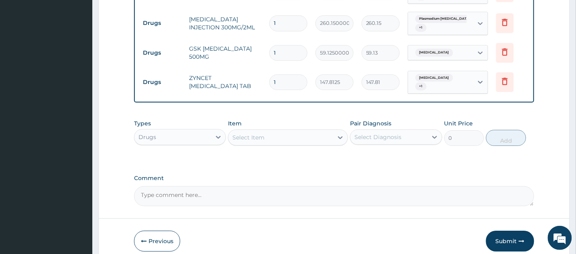
click at [278, 55] on input "1" at bounding box center [288, 53] width 38 height 16
click at [338, 141] on icon at bounding box center [340, 137] width 8 height 8
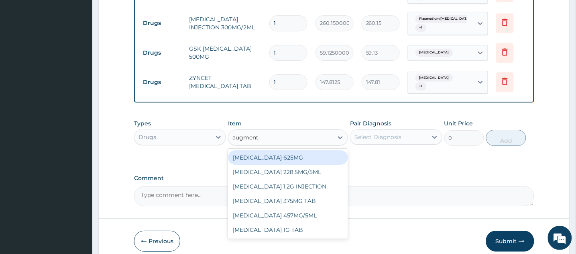
type input "augmenti"
click at [304, 165] on div "[MEDICAL_DATA] 625MG" at bounding box center [288, 157] width 120 height 14
type input "886.8750000000001"
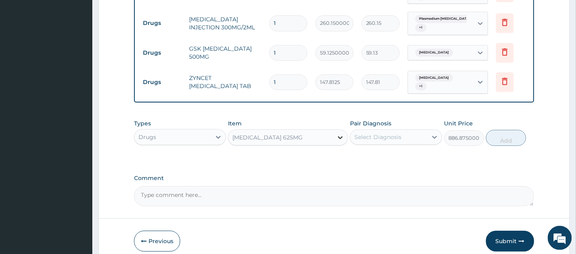
click at [343, 141] on icon at bounding box center [340, 137] width 8 height 8
click at [307, 144] on div "[MEDICAL_DATA] 625MG" at bounding box center [280, 137] width 105 height 13
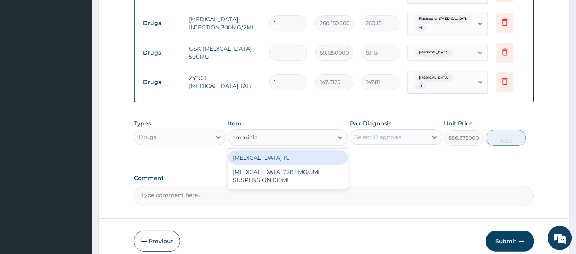
type input "amoxiclav"
click at [300, 165] on div "[MEDICAL_DATA] 1G" at bounding box center [288, 157] width 120 height 14
type input "709.5"
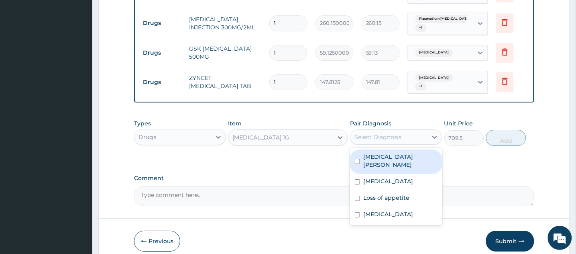
click at [427, 143] on div "Select Diagnosis" at bounding box center [389, 136] width 77 height 13
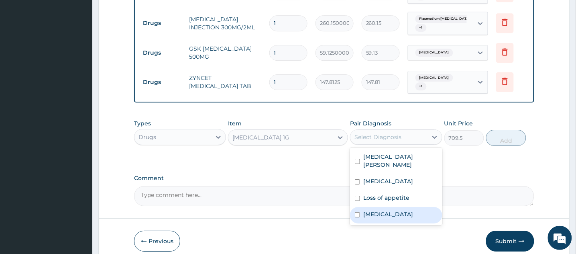
click at [358, 217] on input "checkbox" at bounding box center [357, 214] width 5 height 5
checkbox input "true"
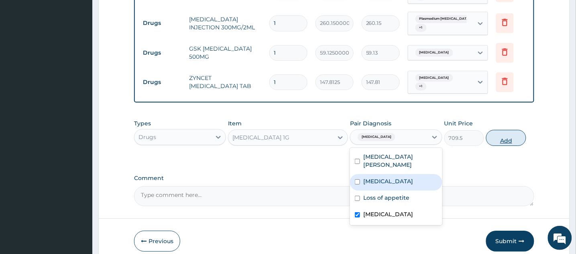
click at [501, 146] on button "Add" at bounding box center [506, 138] width 40 height 16
type input "0"
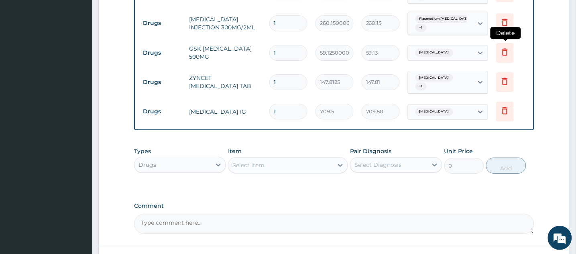
click at [504, 51] on icon at bounding box center [505, 52] width 10 height 10
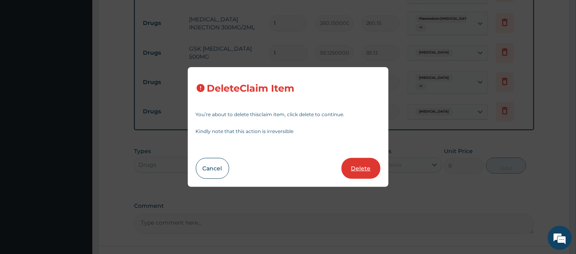
click at [365, 165] on button "Delete" at bounding box center [361, 168] width 39 height 21
type input "147.8125"
type input "147.81"
type input "709.5"
type input "709.50"
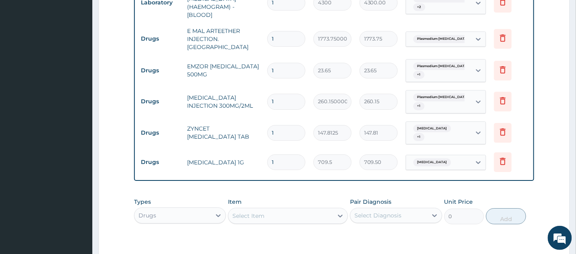
scroll to position [552, 0]
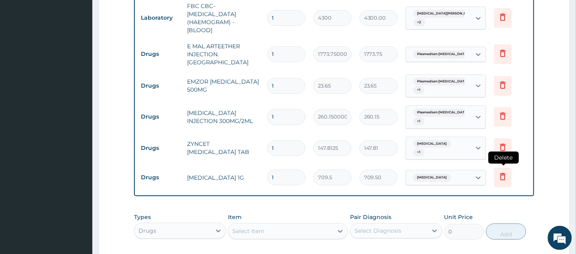
click at [499, 179] on icon at bounding box center [503, 176] width 10 height 10
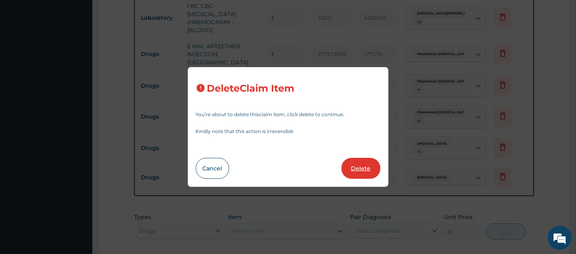
click at [359, 167] on button "Delete" at bounding box center [361, 168] width 39 height 21
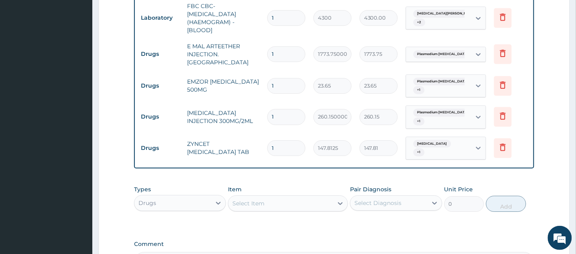
click at [260, 207] on div "Select Item" at bounding box center [248, 203] width 32 height 8
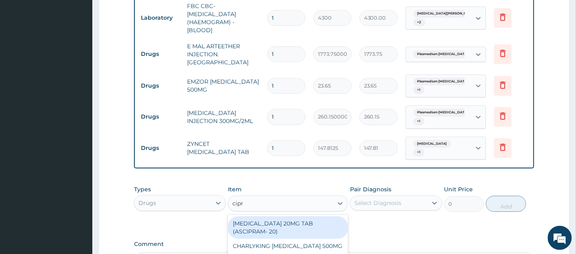
type input "cipro"
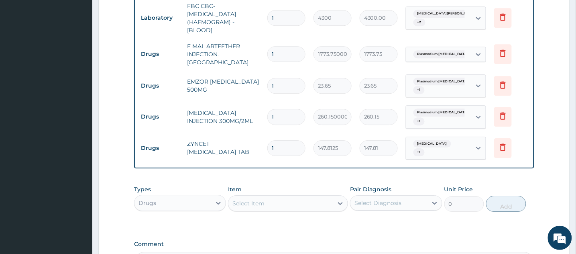
click at [260, 210] on div "Select Item" at bounding box center [280, 203] width 105 height 13
click at [260, 207] on div "Select Item" at bounding box center [248, 203] width 32 height 8
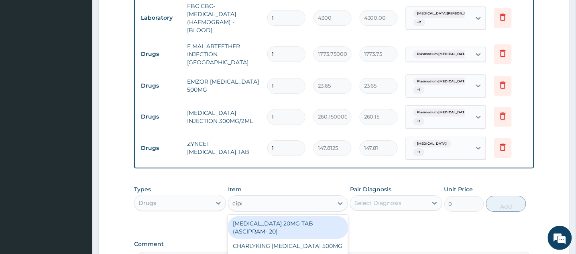
type input "cipro"
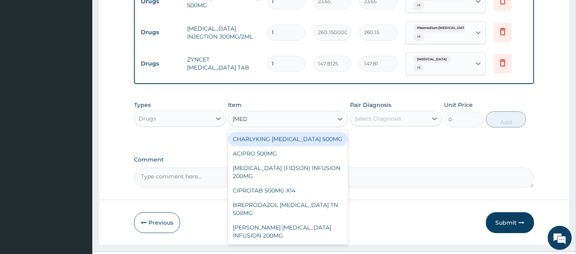
scroll to position [638, 0]
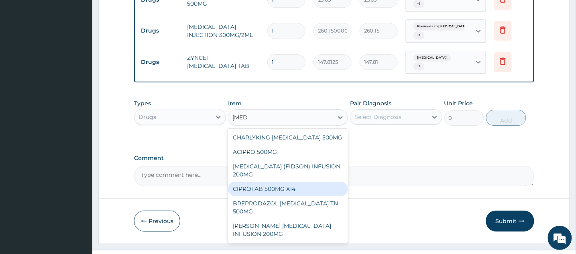
click at [309, 192] on div "CIPROTAB 500MG X14" at bounding box center [288, 188] width 120 height 14
type input "319.275"
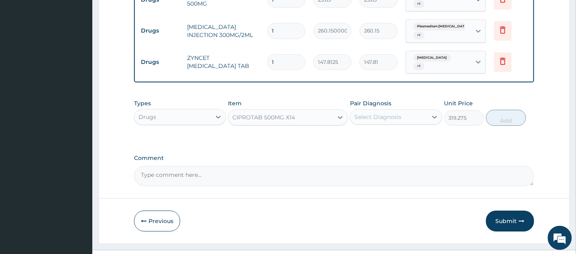
click at [401, 121] on div "Select Diagnosis" at bounding box center [378, 117] width 47 height 8
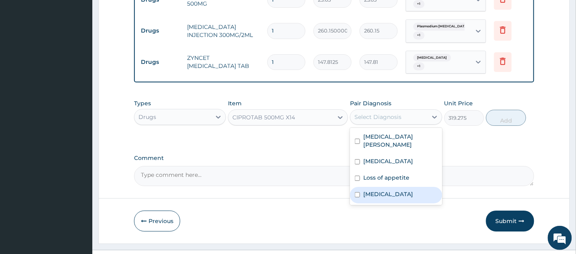
click at [357, 197] on input "checkbox" at bounding box center [357, 194] width 5 height 5
checkbox input "true"
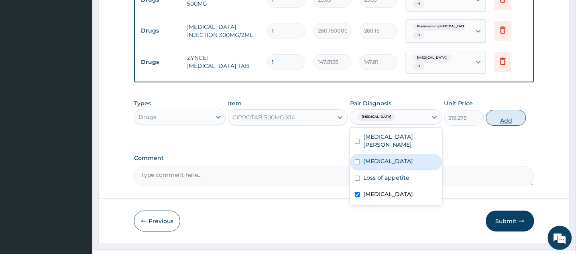
click at [499, 126] on button "Add" at bounding box center [506, 118] width 40 height 16
type input "0"
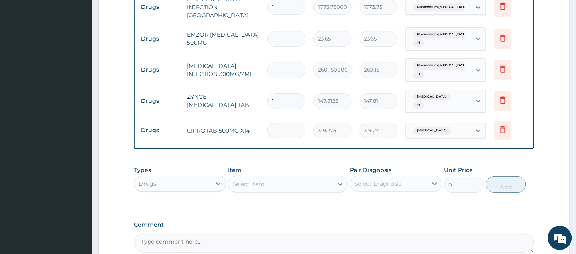
scroll to position [634, 0]
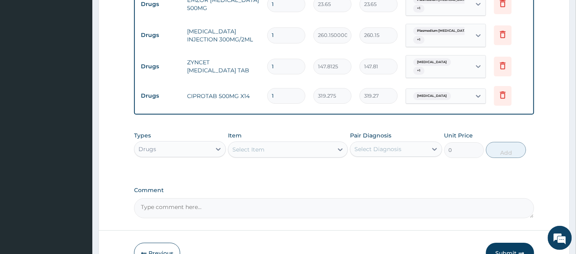
click at [244, 153] on div "Select Item" at bounding box center [248, 149] width 32 height 8
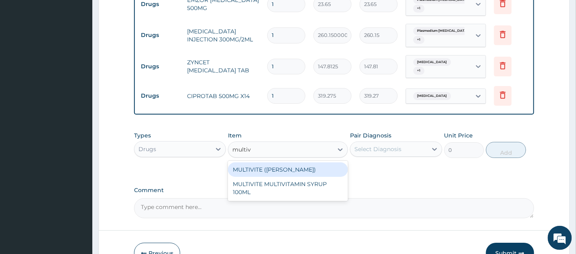
type input "multivi"
click at [279, 177] on div "MULTIVITE (EVANS)" at bounding box center [288, 169] width 120 height 14
type input "23.65"
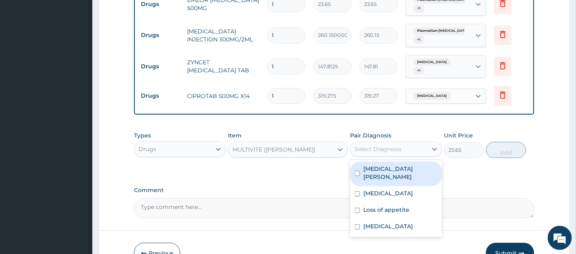
click at [420, 155] on div "Select Diagnosis" at bounding box center [389, 149] width 77 height 13
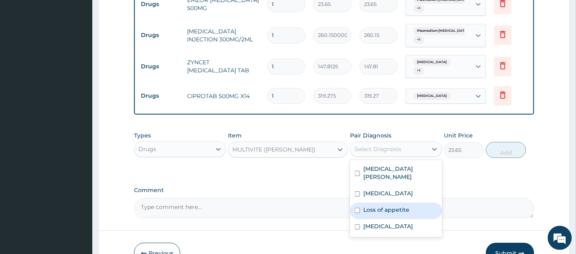
click at [356, 213] on input "checkbox" at bounding box center [357, 210] width 5 height 5
checkbox input "true"
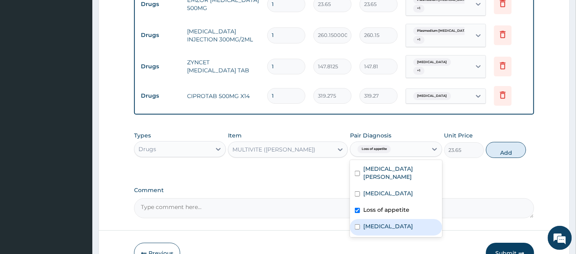
click at [358, 229] on input "checkbox" at bounding box center [357, 226] width 5 height 5
checkbox input "true"
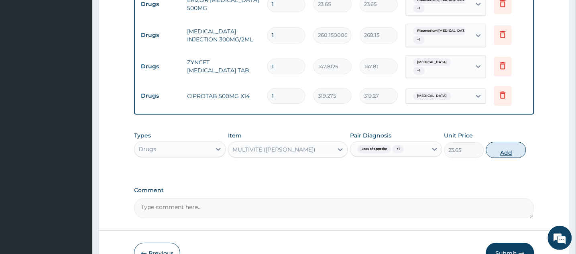
click at [507, 158] on button "Add" at bounding box center [506, 150] width 40 height 16
type input "0"
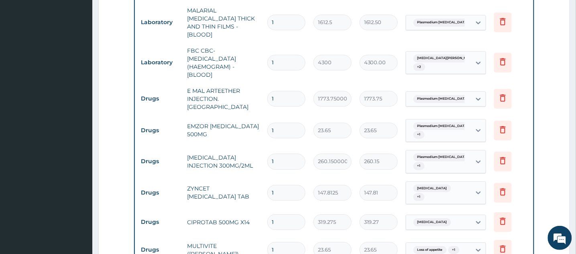
scroll to position [510, 0]
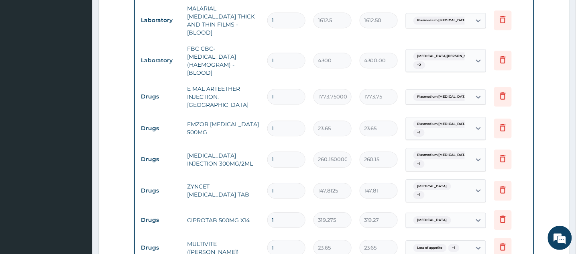
click at [276, 98] on input "1" at bounding box center [286, 97] width 38 height 16
type input "0.00"
type input "3"
type input "5321.25"
type input "3"
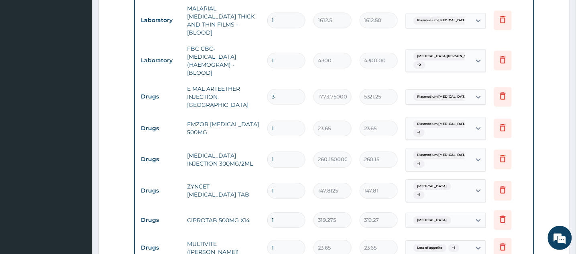
click at [281, 131] on input "1" at bounding box center [286, 128] width 38 height 16
type input "0.00"
type input "3"
type input "70.95"
type input "30"
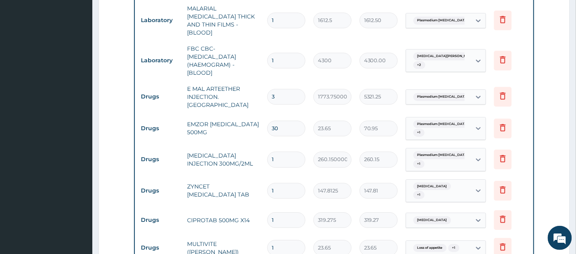
type input "709.50"
type input "30"
click at [281, 165] on input "1" at bounding box center [286, 159] width 38 height 16
type input "0.00"
type input "4"
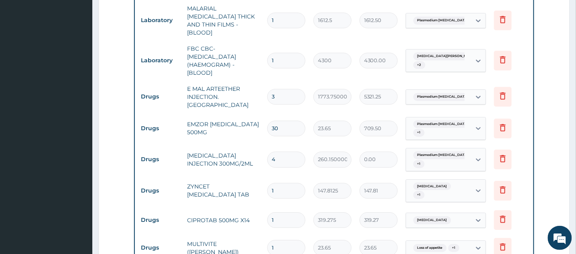
type input "1040.60"
type input "4"
click at [279, 192] on input "1" at bounding box center [286, 191] width 38 height 16
type input "0.00"
type input "1"
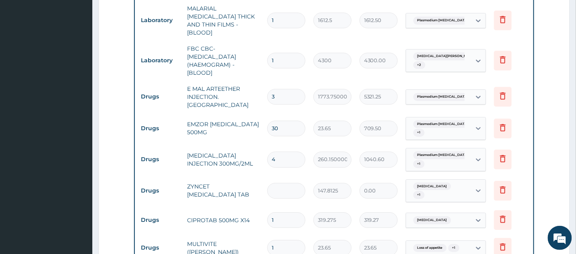
type input "147.81"
type input "10"
type input "1478.13"
type input "10"
click at [280, 222] on input "1" at bounding box center [286, 220] width 38 height 16
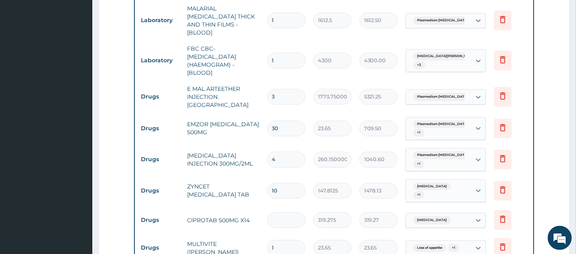
type input "0.00"
type input "1"
type input "319.27"
type input "14"
type input "4469.85"
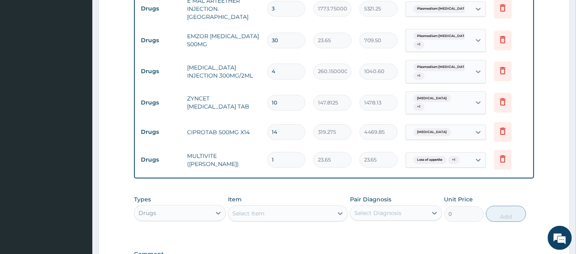
scroll to position [603, 0]
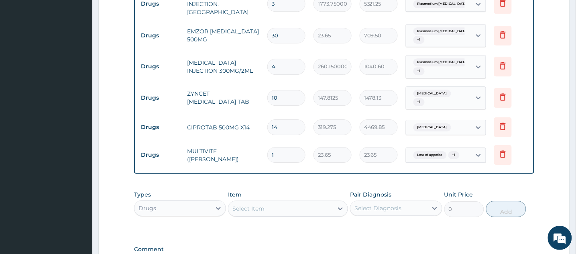
type input "14"
click at [277, 159] on input "1" at bounding box center [286, 155] width 38 height 16
type input "0.00"
type input "2"
type input "47.30"
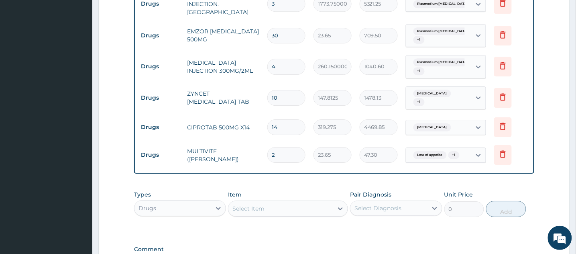
type input "28"
type input "662.20"
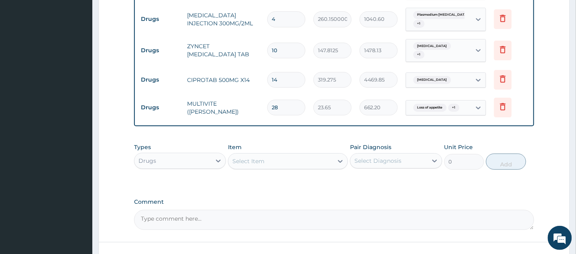
scroll to position [653, 0]
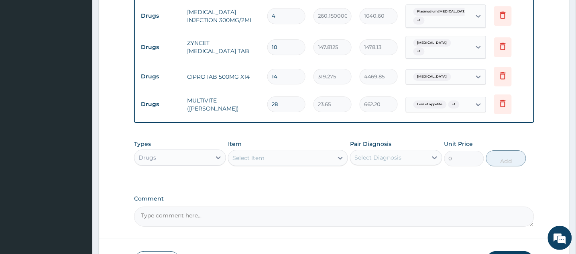
type input "28"
click at [194, 226] on textarea "Comment" at bounding box center [334, 216] width 400 height 20
type textarea "P"
type textarea "E"
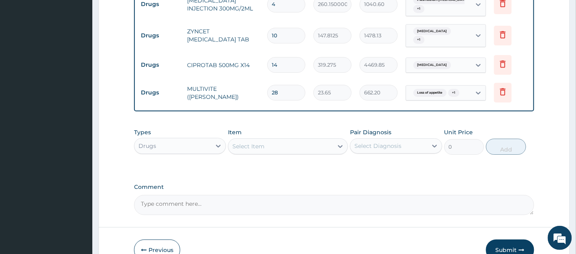
scroll to position [724, 0]
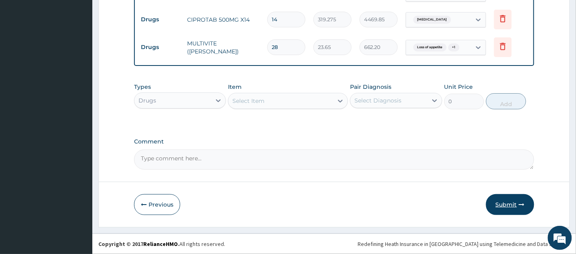
click at [512, 204] on button "Submit" at bounding box center [510, 204] width 48 height 21
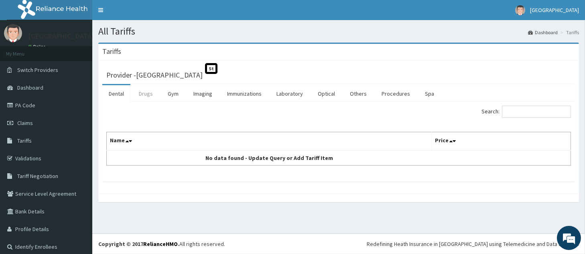
click at [148, 94] on link "Drugs" at bounding box center [145, 93] width 27 height 17
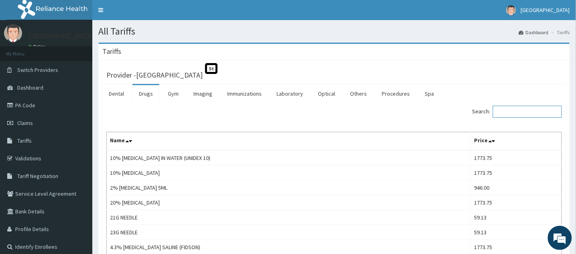
click at [507, 114] on input "Search:" at bounding box center [527, 112] width 69 height 12
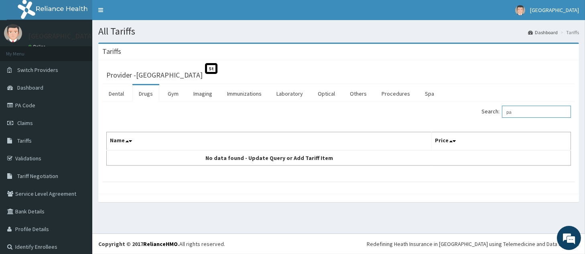
type input "p"
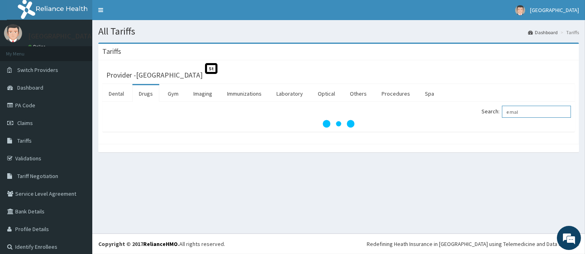
type input "e mal"
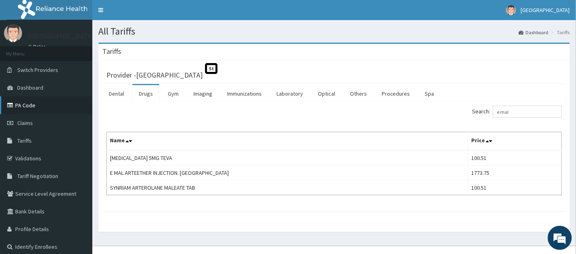
click at [20, 106] on link "PA Code" at bounding box center [46, 105] width 92 height 18
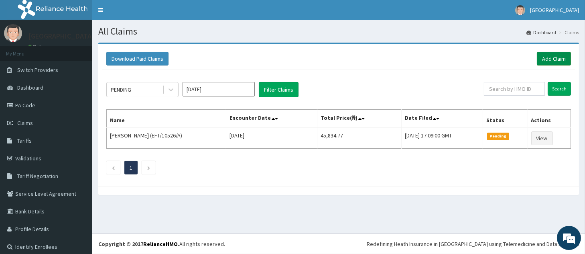
click at [537, 58] on link "Add Claim" at bounding box center [554, 59] width 34 height 14
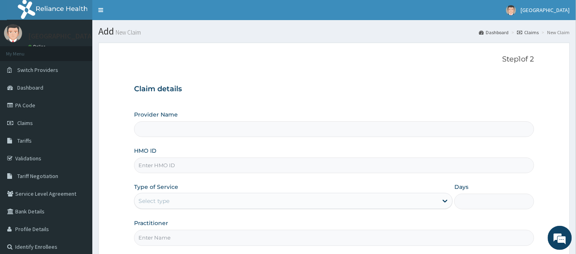
type input "[GEOGRAPHIC_DATA]"
click at [191, 167] on input "HMO ID" at bounding box center [334, 165] width 400 height 16
type input "EFT/10698/A"
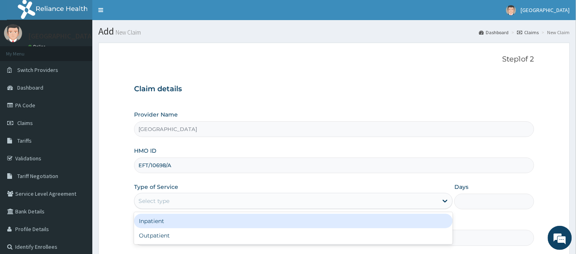
click at [210, 205] on div "Select type" at bounding box center [287, 200] width 304 height 13
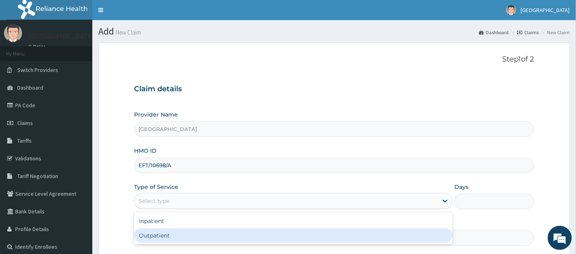
click at [141, 240] on div "Outpatient" at bounding box center [293, 235] width 319 height 14
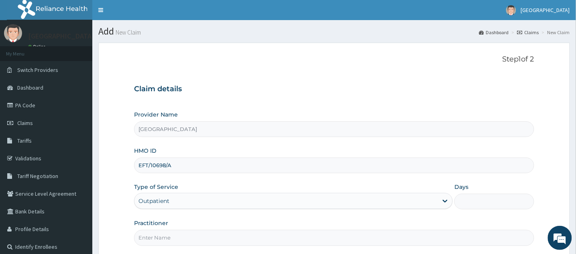
type input "1"
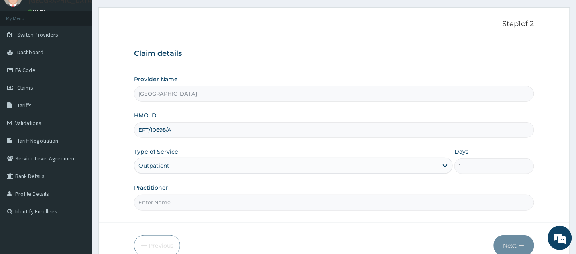
scroll to position [38, 0]
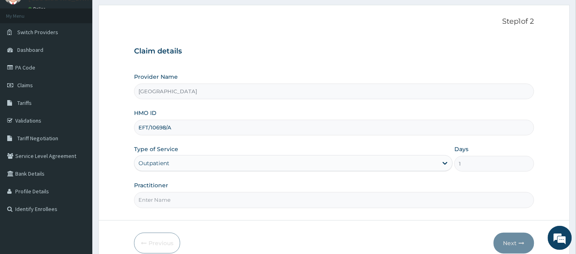
click at [183, 205] on input "Practitioner" at bounding box center [334, 200] width 400 height 16
type input "DR IBUOKANMA MICHAEL"
click at [519, 245] on button "Next" at bounding box center [514, 242] width 41 height 21
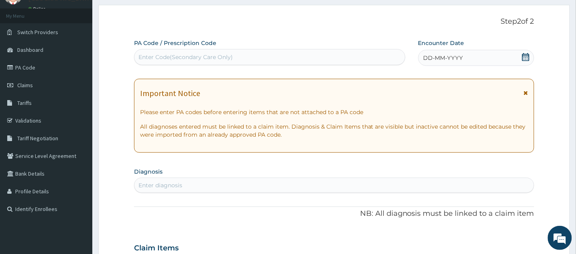
click at [210, 56] on div "Enter Code(Secondary Care Only)" at bounding box center [186, 57] width 94 height 8
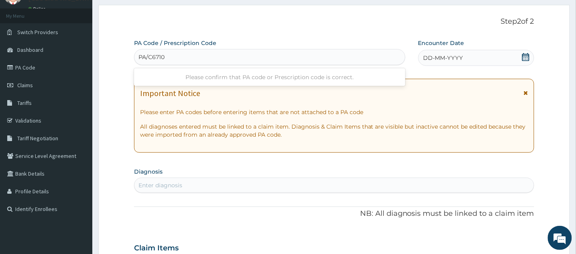
type input "PA/C67102"
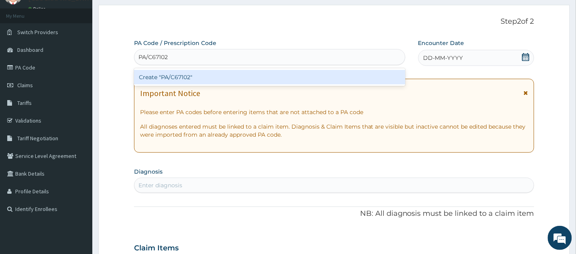
click at [206, 78] on div "Create "PA/C67102"" at bounding box center [269, 77] width 271 height 14
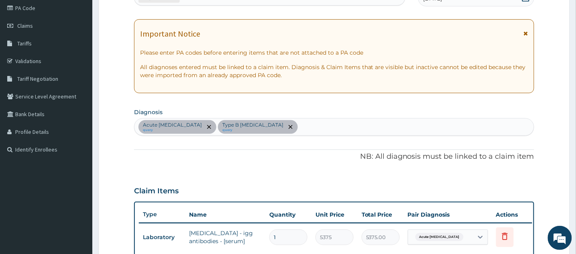
scroll to position [102, 0]
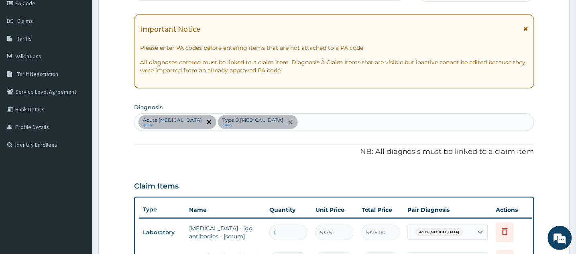
click at [373, 119] on div "Acute peptic ulcer query Type B viral hepatitis query" at bounding box center [334, 122] width 399 height 17
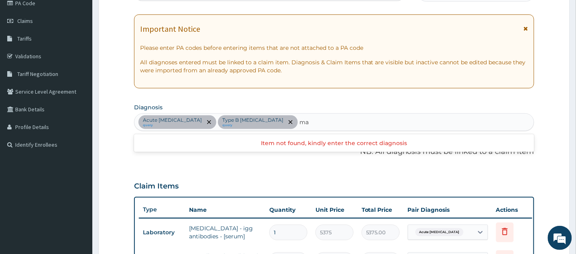
type input "m"
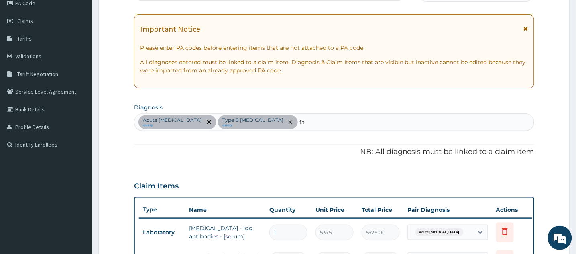
type input "f"
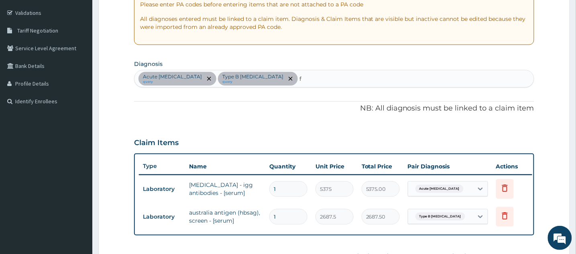
scroll to position [66, 0]
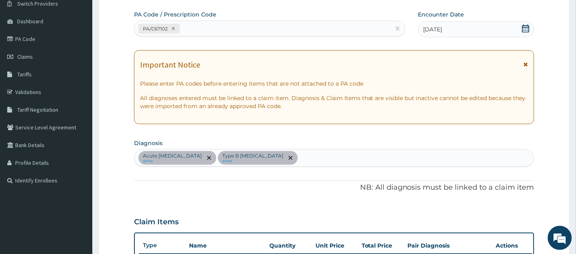
click at [312, 159] on div "Acute peptic ulcer query Type B viral hepatitis query" at bounding box center [334, 157] width 399 height 17
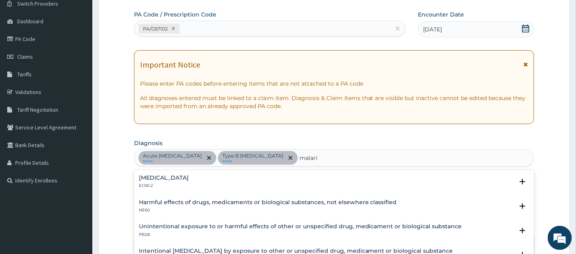
type input "[MEDICAL_DATA]"
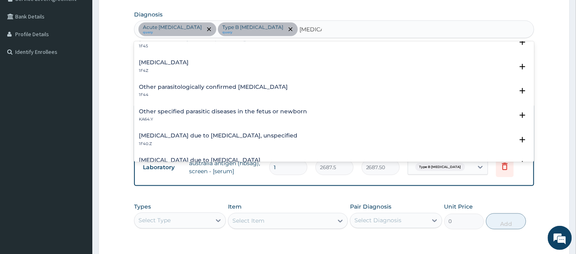
scroll to position [23, 0]
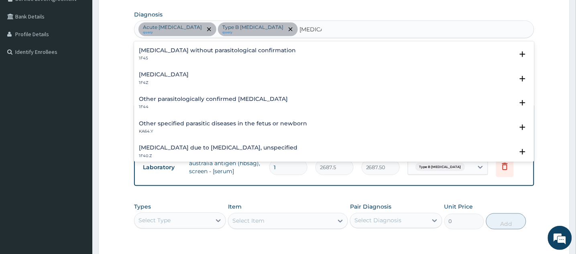
click at [157, 77] on h4 "[MEDICAL_DATA]" at bounding box center [164, 74] width 50 height 6
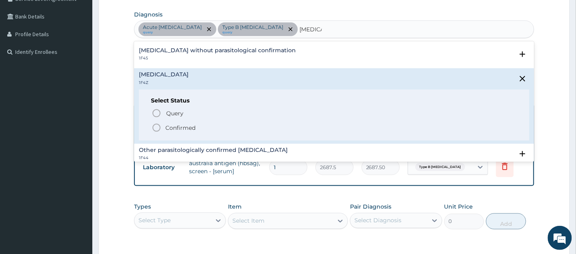
click at [158, 131] on icon "status option filled" at bounding box center [157, 128] width 10 height 10
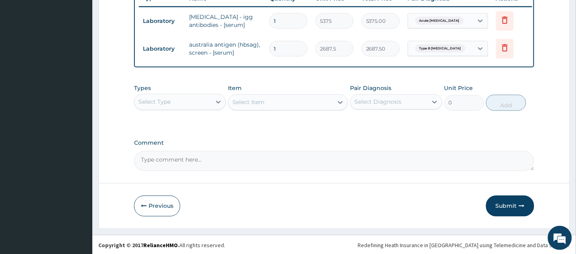
scroll to position [322, 0]
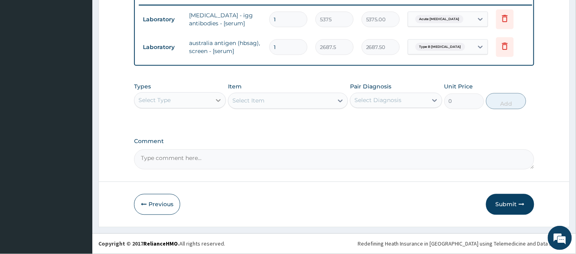
click at [214, 96] on div at bounding box center [218, 100] width 14 height 14
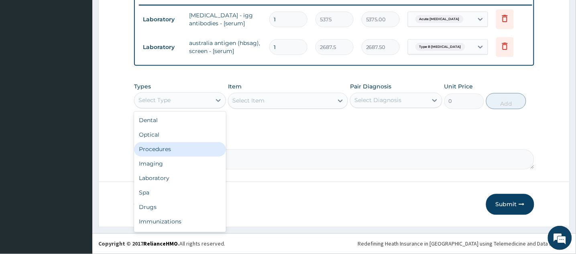
click at [199, 152] on div "Procedures" at bounding box center [180, 149] width 92 height 14
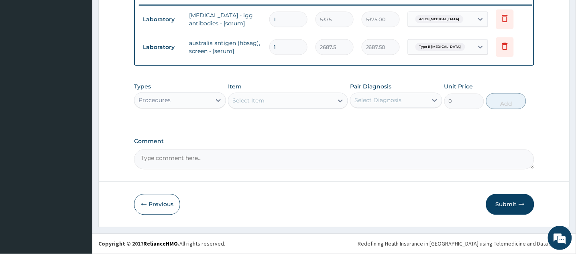
click at [335, 100] on div at bounding box center [340, 101] width 14 height 14
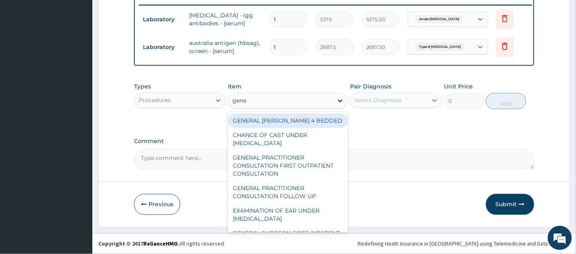
type input "gener"
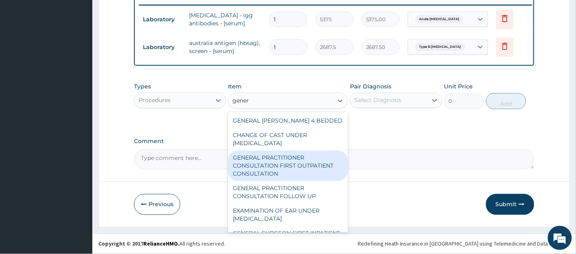
click at [301, 163] on div "GENERAL PRACTITIONER CONSULTATION FIRST OUTPATIENT CONSULTATION" at bounding box center [288, 166] width 120 height 31
type input "3547.5"
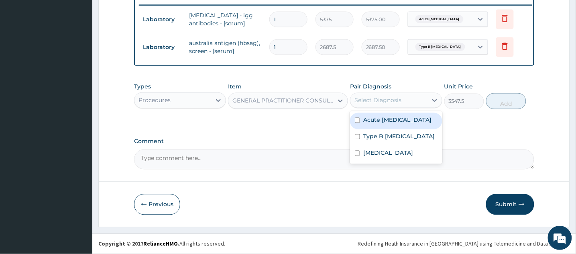
click at [426, 98] on div "Select Diagnosis" at bounding box center [389, 100] width 77 height 13
click at [357, 122] on input "checkbox" at bounding box center [357, 120] width 5 height 5
checkbox input "true"
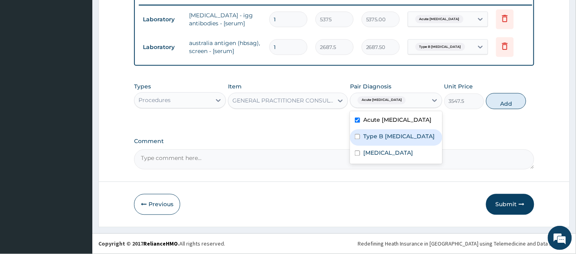
click at [356, 137] on input "checkbox" at bounding box center [357, 136] width 5 height 5
checkbox input "true"
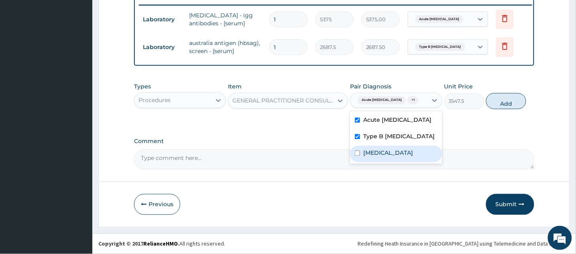
click at [357, 156] on input "checkbox" at bounding box center [357, 153] width 5 height 5
checkbox input "true"
click at [499, 109] on button "Add" at bounding box center [506, 101] width 40 height 16
type input "0"
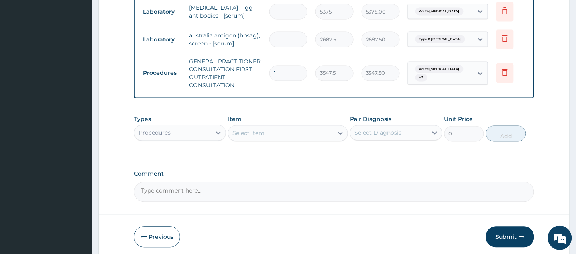
click at [294, 137] on div "Select Item" at bounding box center [280, 133] width 105 height 13
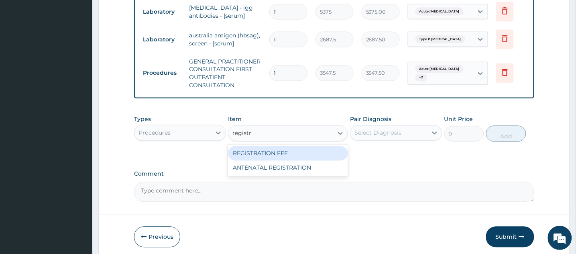
type input "registra"
click at [309, 161] on div "REGISTRATION FEE" at bounding box center [288, 153] width 120 height 14
type input "2150"
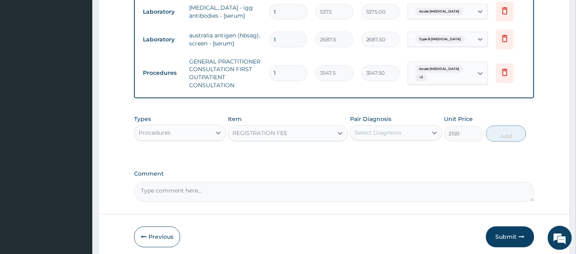
click at [309, 158] on div "Types Procedures Item REGISTRATION FEE Pair Diagnosis Select Diagnosis Unit Pri…" at bounding box center [334, 134] width 400 height 47
click at [431, 137] on icon at bounding box center [435, 133] width 8 height 8
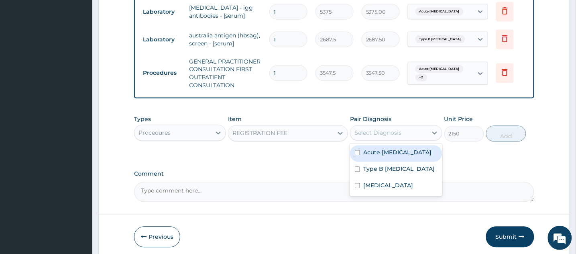
click at [359, 155] on input "checkbox" at bounding box center [357, 152] width 5 height 5
checkbox input "true"
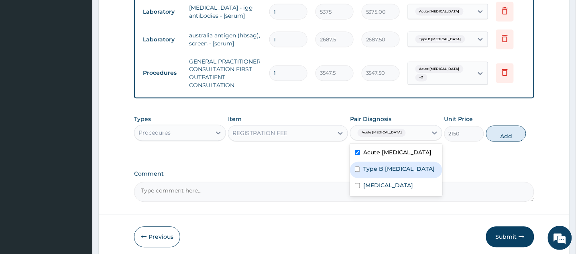
click at [359, 172] on input "checkbox" at bounding box center [357, 169] width 5 height 5
checkbox input "true"
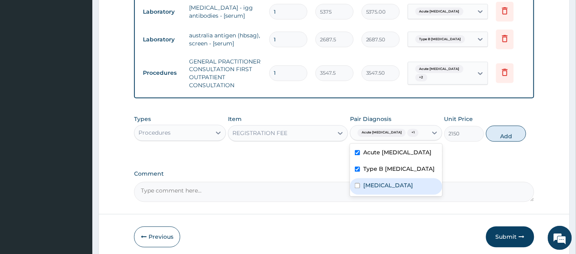
click at [357, 195] on div "[MEDICAL_DATA]" at bounding box center [396, 186] width 92 height 16
checkbox input "true"
click at [502, 142] on button "Add" at bounding box center [506, 134] width 40 height 16
type input "0"
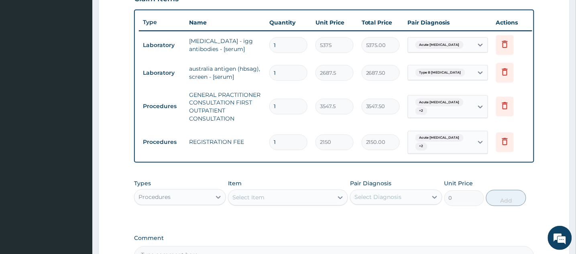
scroll to position [293, 0]
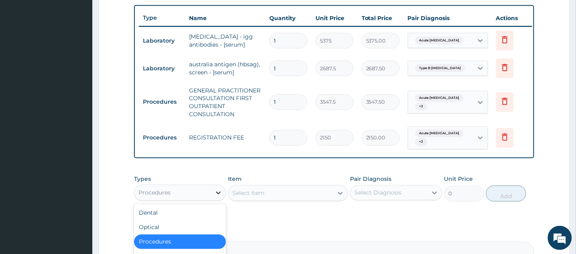
click at [220, 197] on icon at bounding box center [218, 193] width 8 height 8
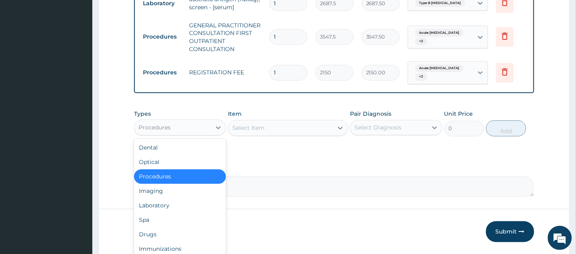
scroll to position [394, 0]
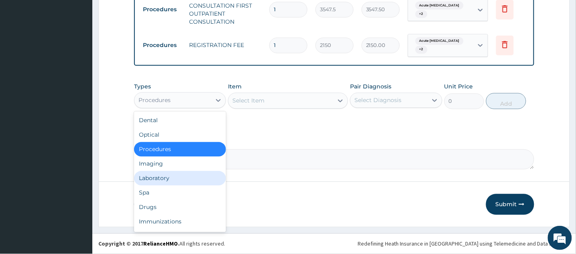
click at [204, 178] on div "Laboratory" at bounding box center [180, 178] width 92 height 14
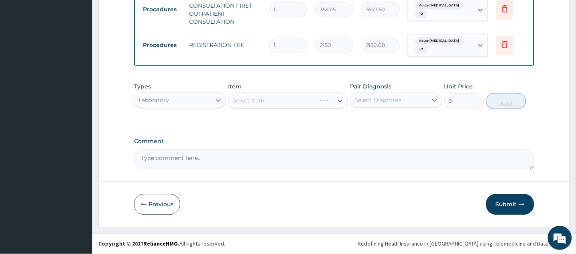
click at [289, 101] on div "Select Item" at bounding box center [288, 101] width 120 height 16
click at [335, 98] on div at bounding box center [340, 101] width 14 height 14
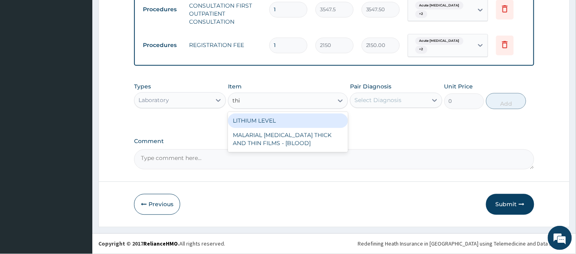
type input "thin"
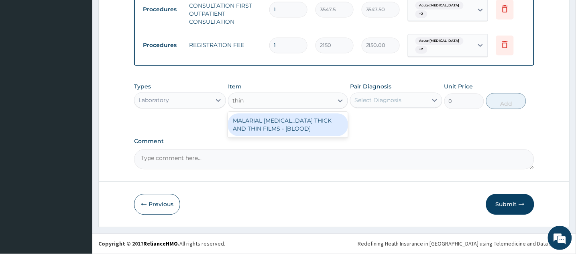
click at [323, 124] on div "MALARIAL [MEDICAL_DATA] THICK AND THIN FILMS - [BLOOD]" at bounding box center [288, 125] width 120 height 22
type input "1612.5"
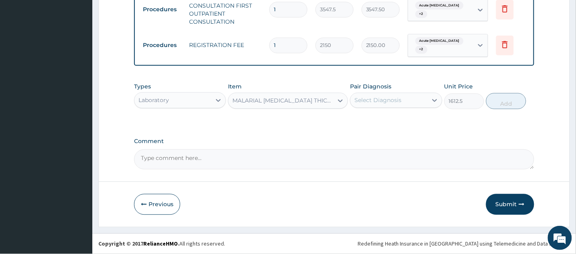
click at [420, 100] on div "Select Diagnosis" at bounding box center [389, 100] width 77 height 13
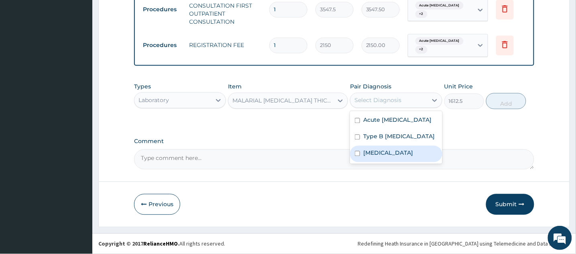
click at [357, 152] on input "checkbox" at bounding box center [357, 153] width 5 height 5
checkbox input "true"
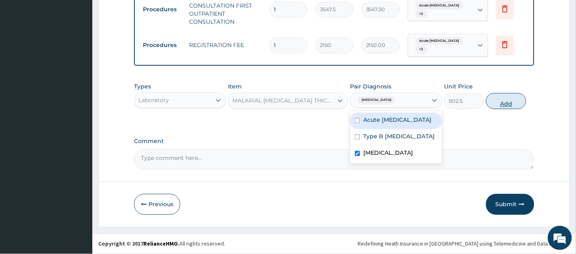
click at [503, 104] on button "Add" at bounding box center [506, 101] width 40 height 16
type input "0"
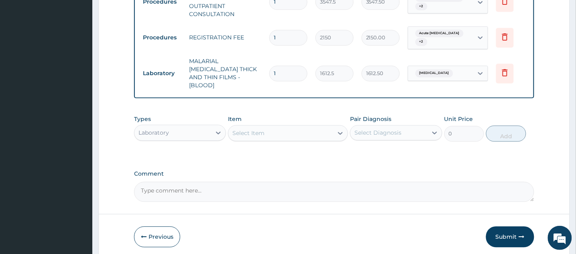
click at [325, 128] on div "Select Item" at bounding box center [280, 132] width 105 height 13
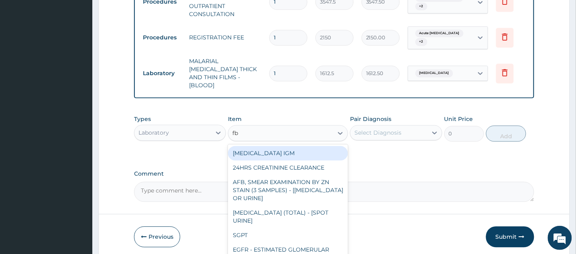
type input "fbc"
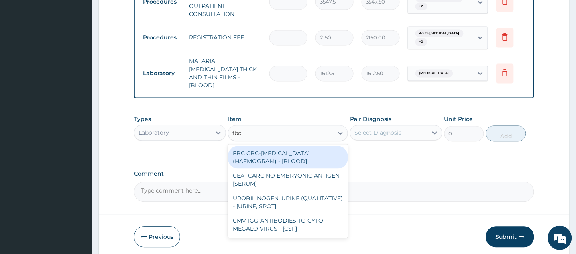
click at [260, 153] on div "FBC CBC-[MEDICAL_DATA] (HAEMOGRAM) - [BLOOD]" at bounding box center [288, 157] width 120 height 22
type input "4300"
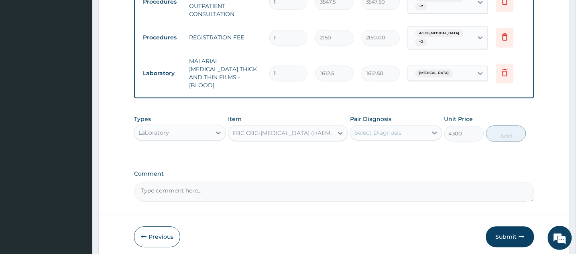
click at [410, 132] on div "Select Diagnosis" at bounding box center [389, 132] width 77 height 13
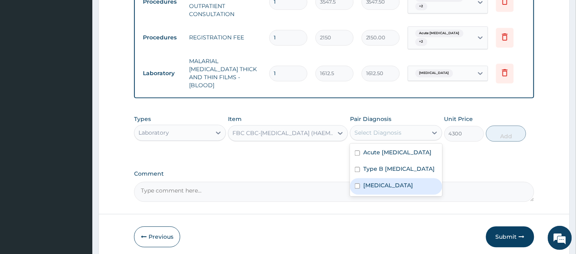
click at [357, 185] on input "checkbox" at bounding box center [357, 185] width 5 height 5
checkbox input "true"
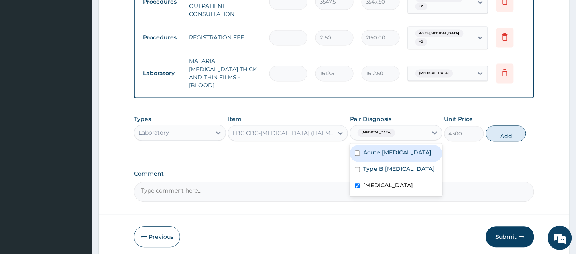
click at [511, 132] on button "Add" at bounding box center [506, 133] width 40 height 16
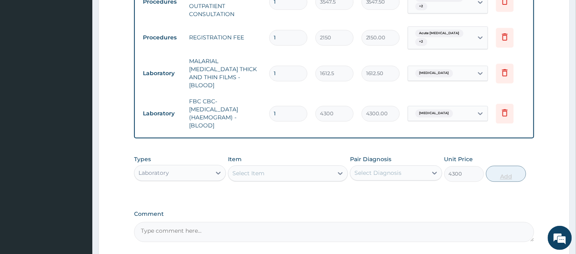
type input "0"
click at [336, 171] on div at bounding box center [340, 173] width 14 height 14
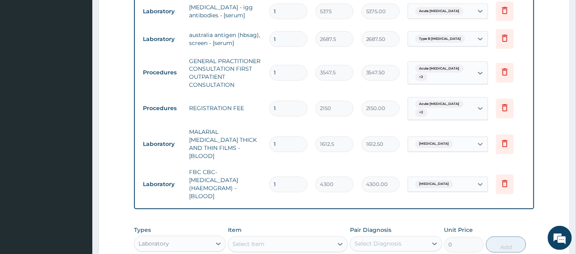
scroll to position [332, 0]
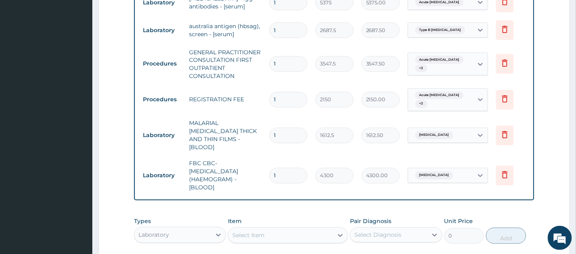
drag, startPoint x: 574, startPoint y: 141, endPoint x: 574, endPoint y: 121, distance: 19.3
click at [574, 121] on section "Step 2 of 2 PA Code / Prescription Code PA/C67102 Encounter Date 07-10-2025 Imp…" at bounding box center [334, 36] width 484 height 663
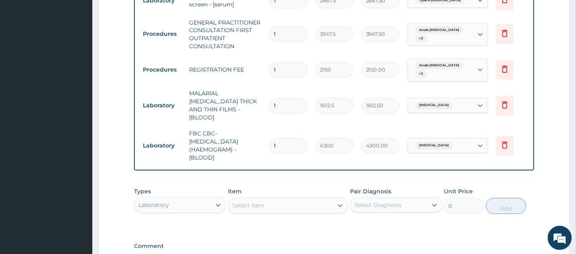
scroll to position [363, 0]
click at [336, 207] on div at bounding box center [340, 204] width 14 height 14
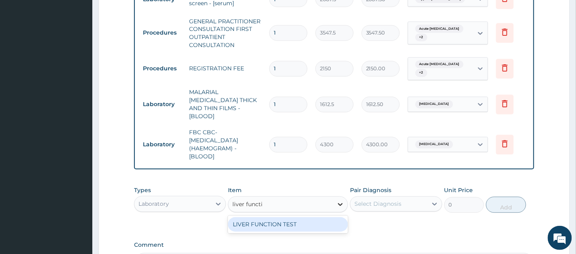
type input "liver functio"
click at [327, 224] on div "LIVER FUNCTION TEST" at bounding box center [288, 224] width 120 height 14
type input "4837.5"
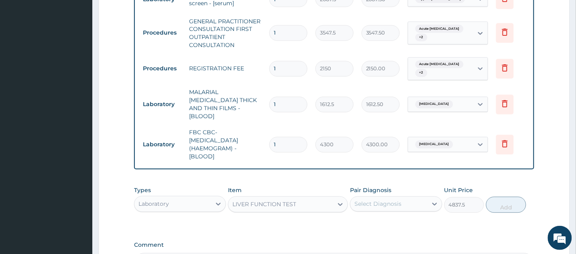
click at [416, 203] on div "Select Diagnosis" at bounding box center [389, 204] width 77 height 13
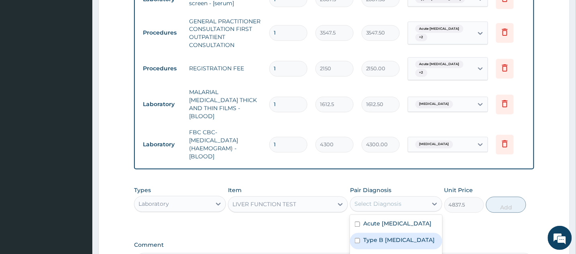
click at [358, 241] on input "checkbox" at bounding box center [357, 240] width 5 height 5
checkbox input "true"
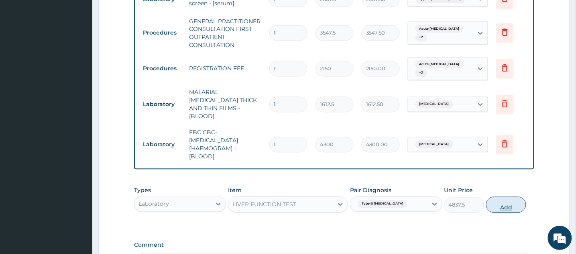
click at [511, 207] on button "Add" at bounding box center [506, 205] width 40 height 16
type input "0"
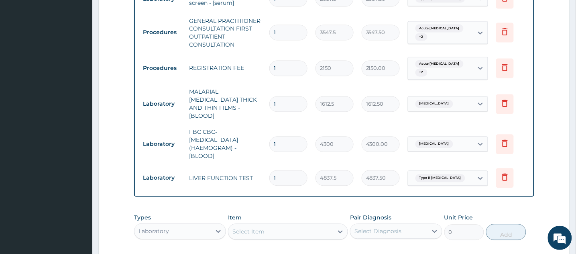
scroll to position [362, 0]
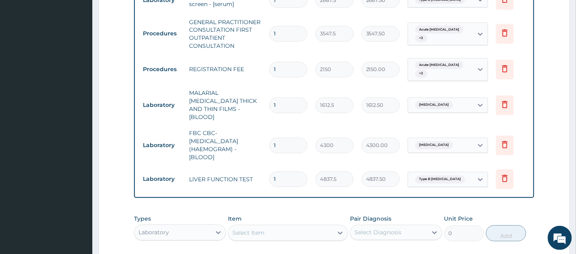
drag, startPoint x: 576, startPoint y: 173, endPoint x: 577, endPoint y: 147, distance: 25.7
click at [576, 147] on html "R EL Toggle navigation ROCKVILLE HOSPITALS ROCKVILLE HOSPITALS - rockvillehospi…" at bounding box center [288, 12] width 576 height 748
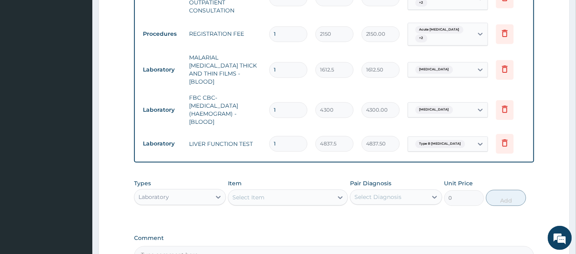
scroll to position [402, 0]
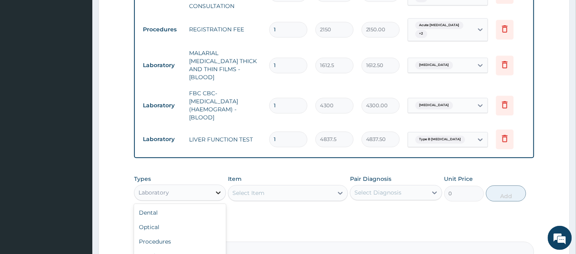
click at [214, 192] on div at bounding box center [218, 192] width 14 height 14
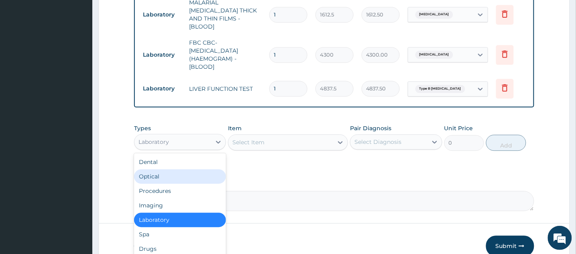
scroll to position [493, 0]
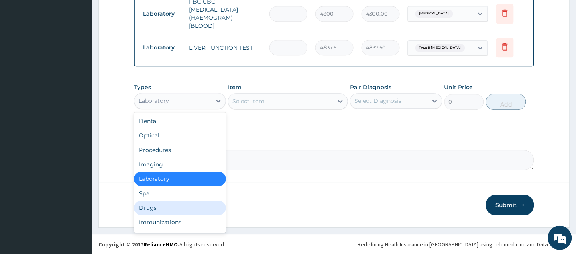
click at [184, 209] on div "Drugs" at bounding box center [180, 207] width 92 height 14
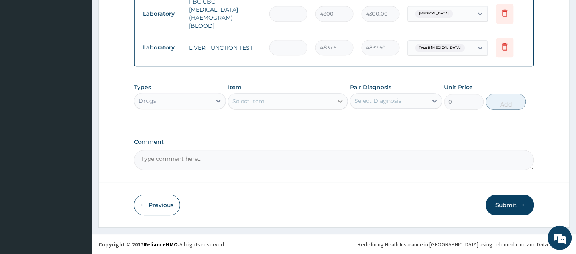
click at [338, 103] on icon at bounding box center [340, 101] width 8 height 8
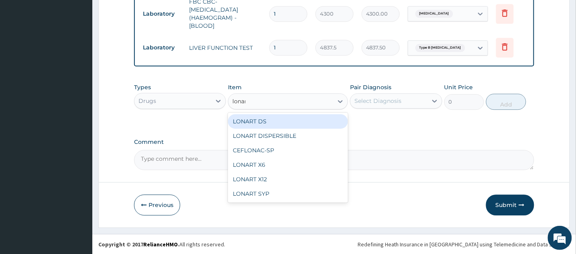
type input "lonart"
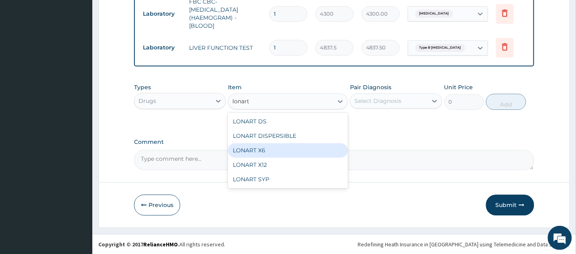
click at [269, 153] on div "LONART X6" at bounding box center [288, 150] width 120 height 14
type input "473.00000000000006"
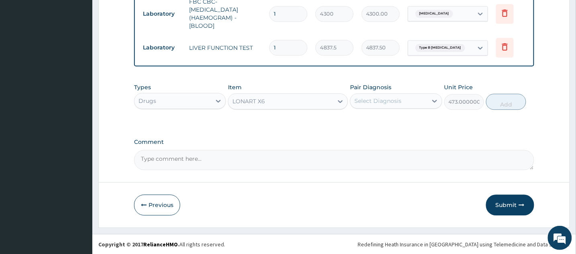
click at [412, 99] on div "Select Diagnosis" at bounding box center [389, 100] width 77 height 13
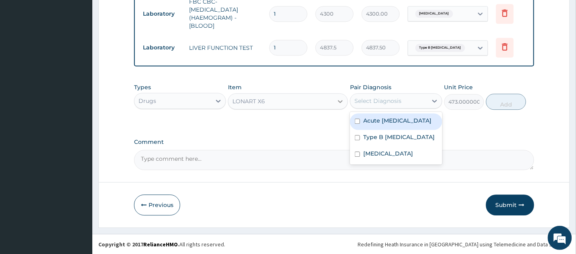
drag, startPoint x: 336, startPoint y: 98, endPoint x: 340, endPoint y: 101, distance: 5.4
click at [336, 98] on div at bounding box center [340, 101] width 14 height 14
click at [340, 101] on icon at bounding box center [340, 101] width 5 height 3
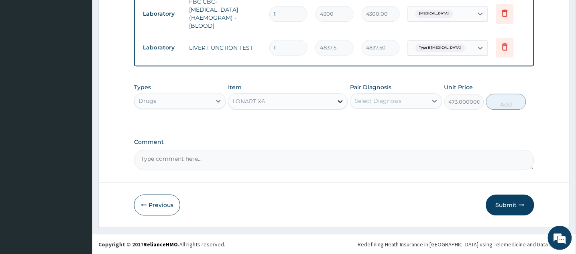
click at [340, 101] on icon at bounding box center [340, 101] width 5 height 3
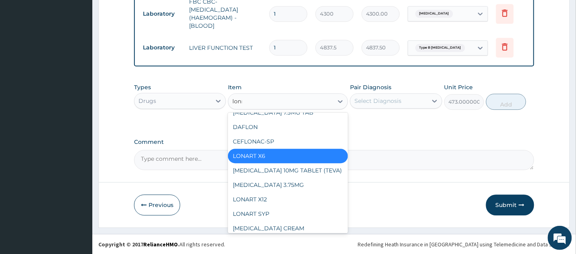
scroll to position [0, 0]
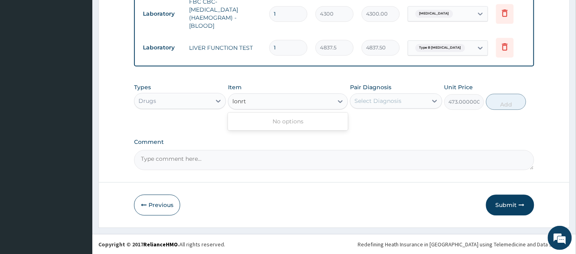
click at [243, 101] on input "lonrt" at bounding box center [239, 101] width 14 height 8
click at [242, 101] on input "lonrt" at bounding box center [239, 101] width 14 height 8
type input "lonart"
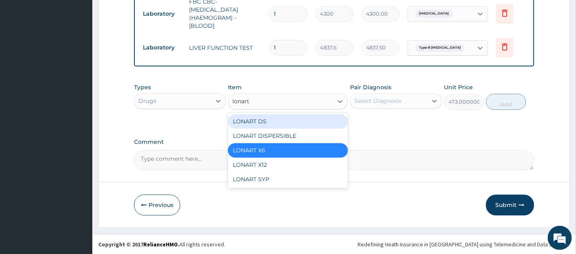
click at [246, 123] on div "LONART DS" at bounding box center [288, 121] width 120 height 14
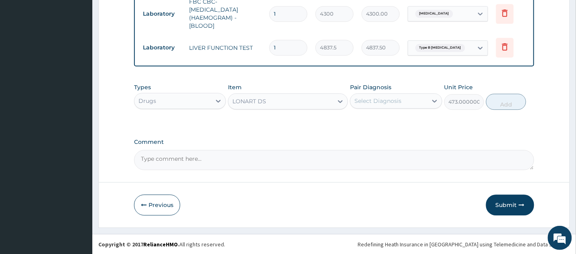
click at [298, 107] on div "LONART DS" at bounding box center [280, 101] width 105 height 13
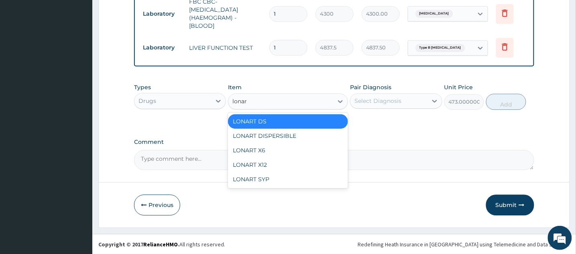
type input "lonart"
click at [269, 163] on div "LONART X12" at bounding box center [288, 164] width 120 height 14
type input "112.3375"
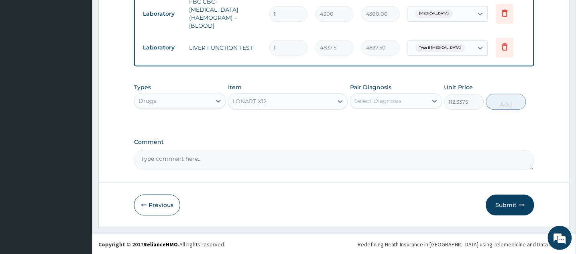
click at [298, 98] on div "LONART X12" at bounding box center [280, 101] width 105 height 13
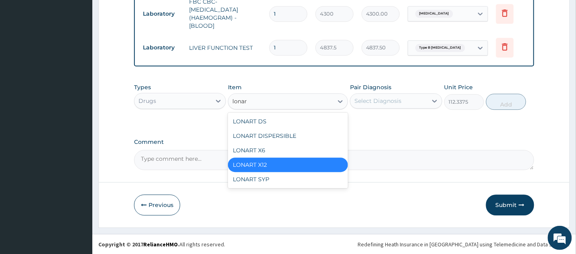
type input "lonart"
click at [288, 120] on div "LONART DS" at bounding box center [288, 121] width 120 height 14
type input "473.00000000000006"
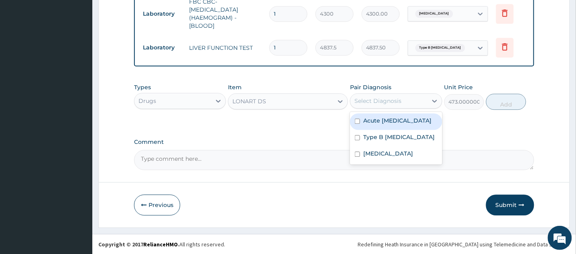
click at [401, 103] on div "Select Diagnosis" at bounding box center [389, 100] width 77 height 13
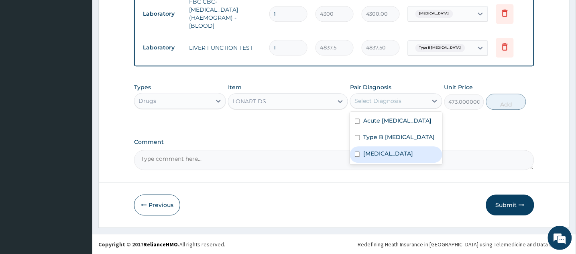
click at [359, 154] on input "checkbox" at bounding box center [357, 153] width 5 height 5
checkbox input "true"
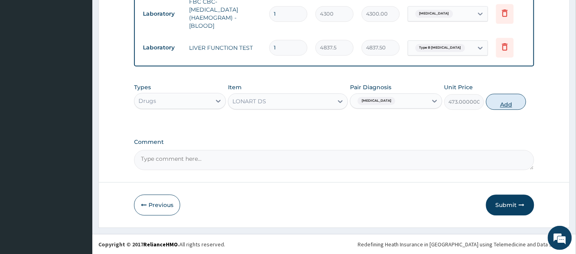
click at [511, 101] on button "Add" at bounding box center [506, 102] width 40 height 16
type input "0"
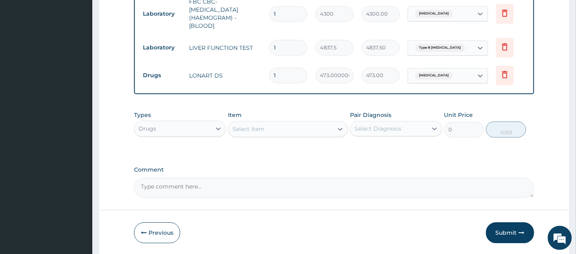
click at [328, 130] on div "Select Item" at bounding box center [280, 128] width 105 height 13
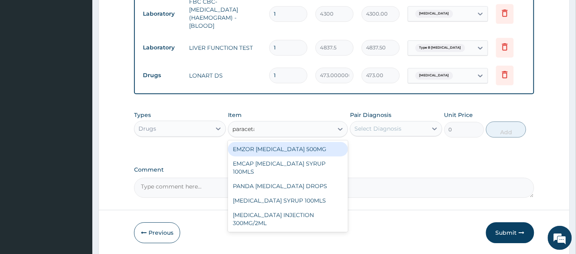
type input "paracetamol"
click at [304, 149] on div "EMZOR PARACETAMOL 500MG" at bounding box center [288, 149] width 120 height 14
type input "23.65"
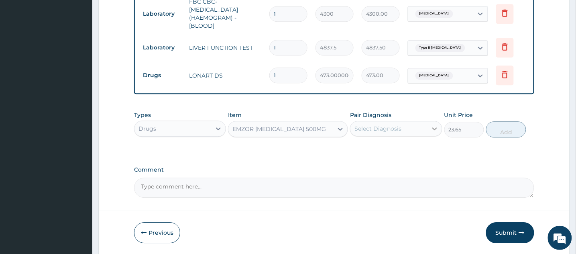
click at [428, 129] on div at bounding box center [435, 128] width 14 height 14
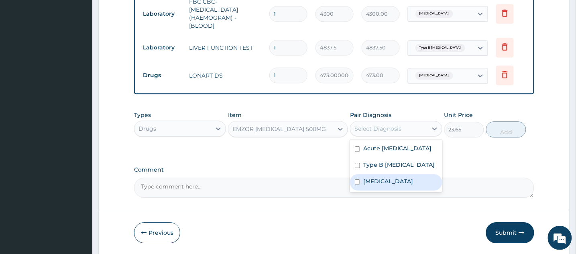
click at [357, 182] on input "checkbox" at bounding box center [357, 181] width 5 height 5
checkbox input "true"
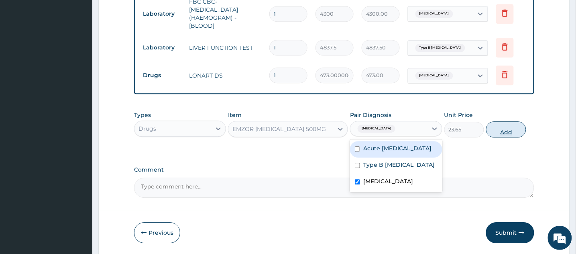
click at [499, 129] on button "Add" at bounding box center [506, 129] width 40 height 16
type input "0"
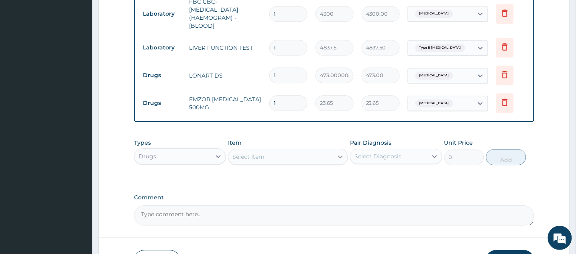
click at [334, 156] on div at bounding box center [340, 156] width 14 height 14
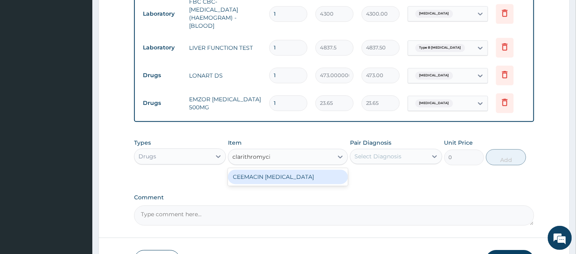
type input "clarithromycin"
click at [283, 175] on div "CEEMACIN CLARITHROMYCIN" at bounding box center [288, 176] width 120 height 14
type input "236.50000000000003"
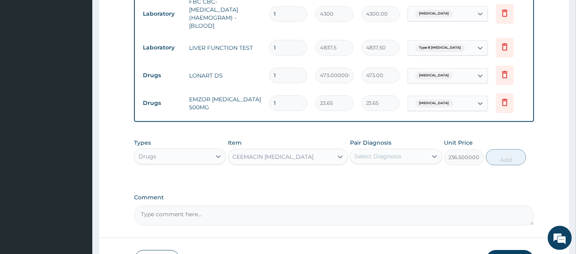
click at [416, 157] on div "Select Diagnosis" at bounding box center [389, 156] width 77 height 13
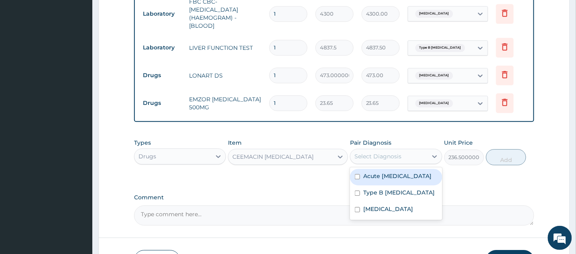
click at [359, 175] on input "checkbox" at bounding box center [357, 176] width 5 height 5
checkbox input "true"
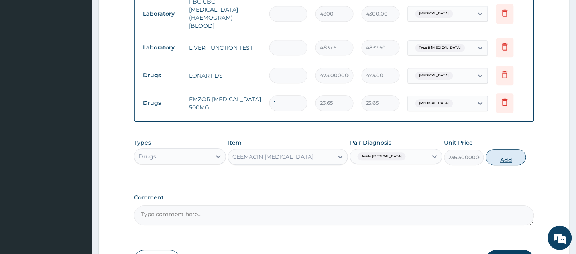
click at [506, 159] on button "Add" at bounding box center [506, 157] width 40 height 16
type input "0"
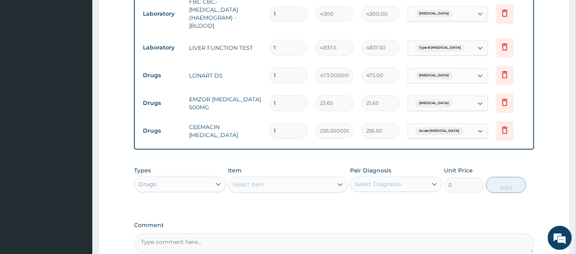
click at [249, 183] on div "Select Item" at bounding box center [248, 184] width 32 height 8
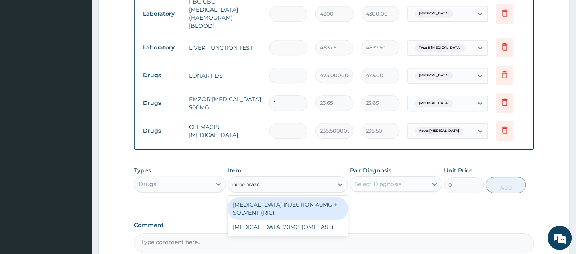
type input "omeprazol"
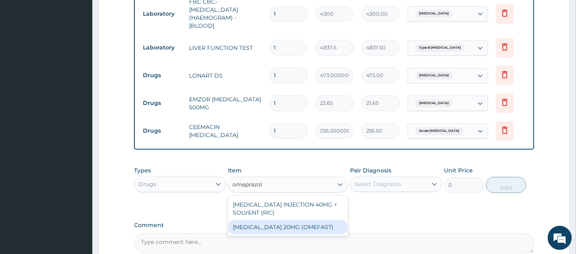
click at [281, 226] on div "[MEDICAL_DATA] 20MG (OMEFAST)" at bounding box center [288, 227] width 120 height 14
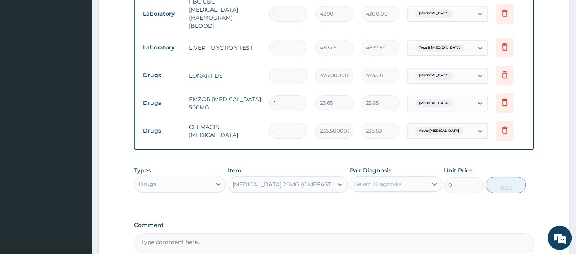
type input "82.77499999999999"
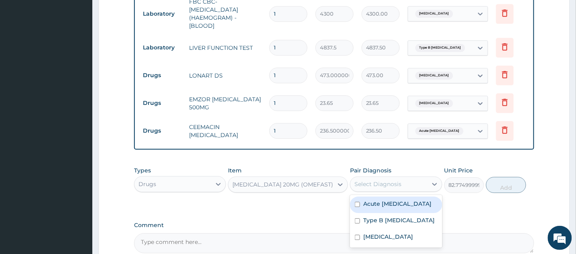
click at [384, 186] on div "Select Diagnosis" at bounding box center [378, 184] width 47 height 8
click at [357, 204] on input "checkbox" at bounding box center [357, 204] width 5 height 5
checkbox input "true"
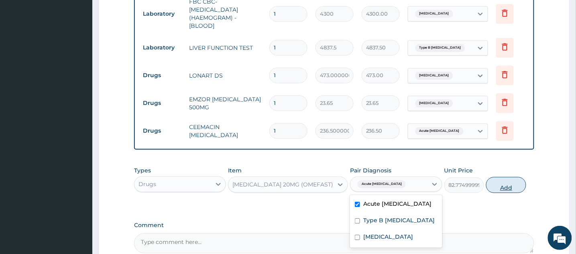
click at [512, 186] on button "Add" at bounding box center [506, 185] width 40 height 16
type input "0"
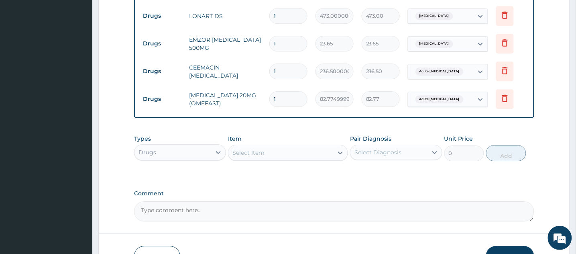
scroll to position [557, 0]
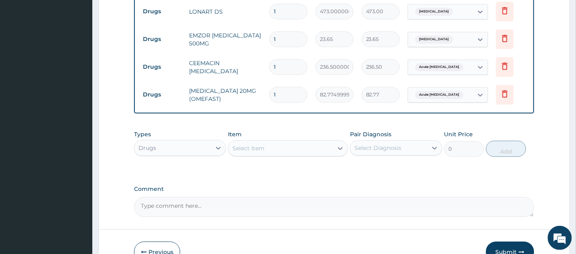
click at [201, 207] on textarea "Comment" at bounding box center [334, 207] width 400 height 20
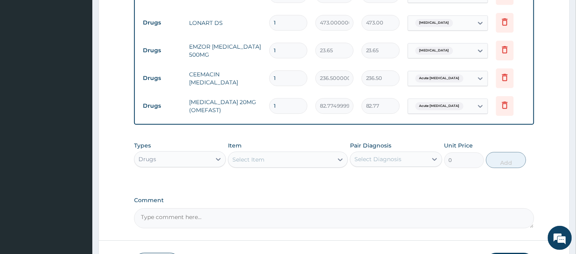
scroll to position [565, 0]
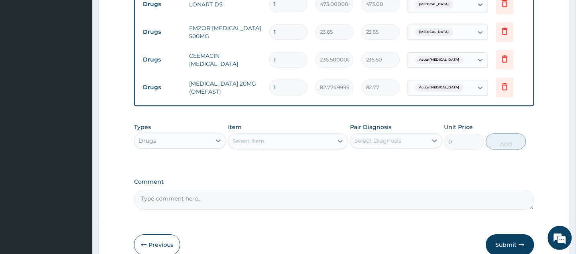
click at [173, 200] on textarea "Comment" at bounding box center [334, 200] width 400 height 20
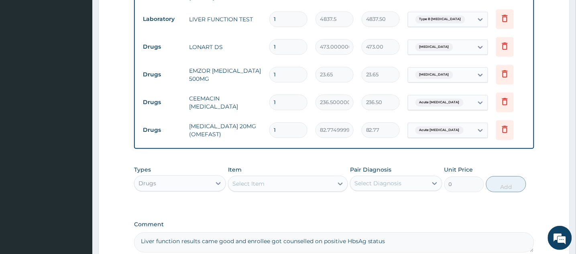
scroll to position [520, 0]
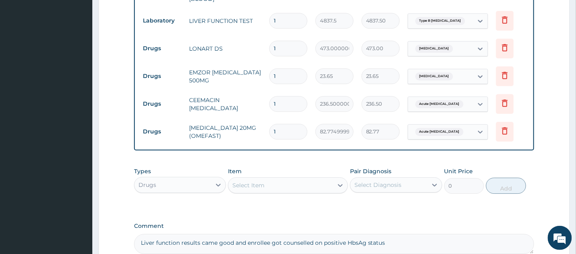
type textarea "Liver function results came good and enrollee got counselled on positive HbsAg …"
click at [279, 124] on input "1" at bounding box center [288, 132] width 38 height 16
type input "0.00"
type input "28"
type input "2317.70"
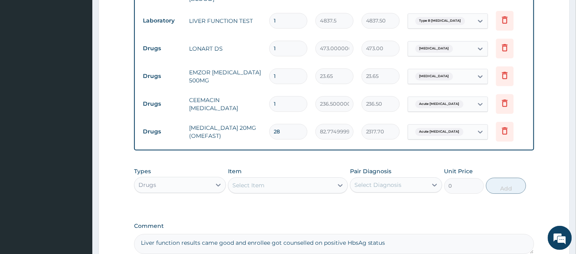
type input "28"
click at [281, 96] on input "1" at bounding box center [288, 104] width 38 height 16
type input "0.00"
type input "1"
type input "236.50"
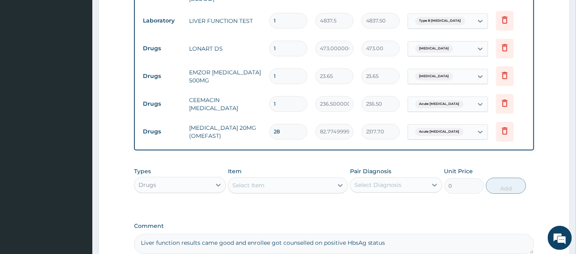
type input "13"
type input "3074.50"
type input "1"
type input "236.50"
type input "14"
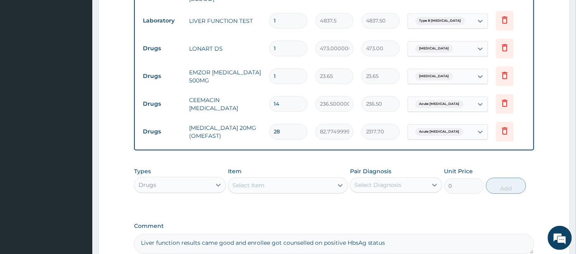
type input "3311.00"
type input "14"
click at [282, 69] on input "1" at bounding box center [288, 76] width 38 height 16
type input "0.00"
type input "30"
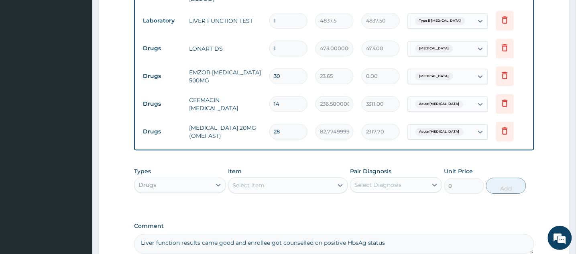
type input "709.50"
type input "30"
click at [282, 41] on input "1" at bounding box center [288, 49] width 38 height 16
type input "0.00"
type input "6"
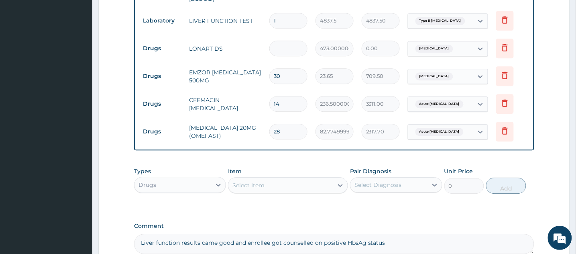
type input "2838.00"
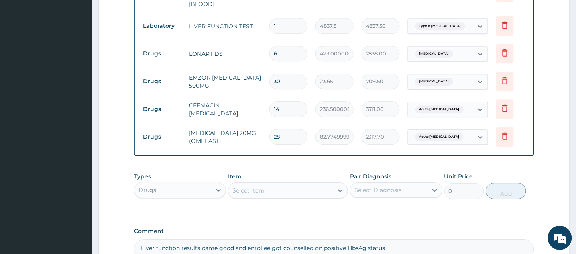
scroll to position [605, 0]
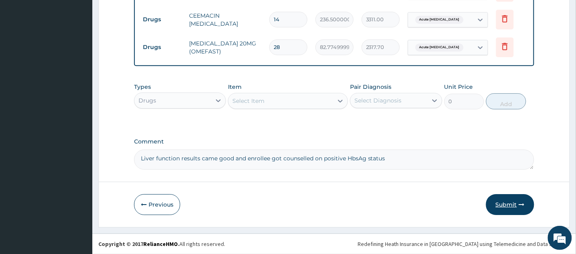
type input "6"
click at [516, 205] on button "Submit" at bounding box center [510, 204] width 48 height 21
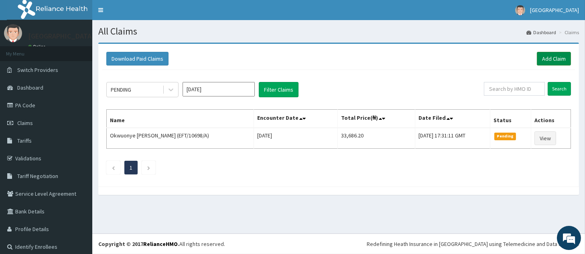
click at [537, 60] on link "Add Claim" at bounding box center [554, 59] width 34 height 14
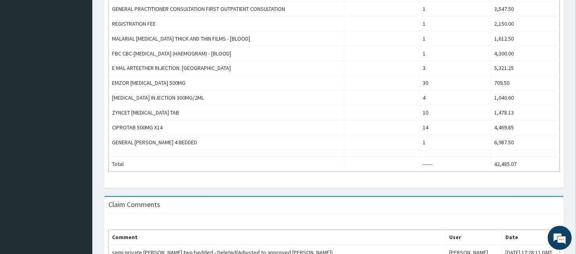
scroll to position [334, 0]
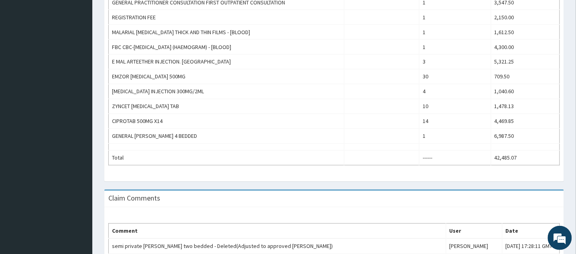
drag, startPoint x: 575, startPoint y: 188, endPoint x: 575, endPoint y: 211, distance: 23.3
click at [575, 211] on div "Provider - ROCKVILLE HOSPITALS HMO ID EFT/10526/A (Ijeoma Helen Nworie) PA Code…" at bounding box center [334, 18] width 484 height 620
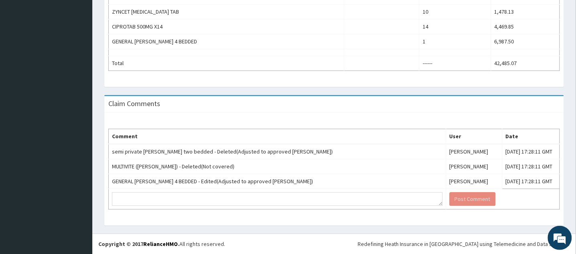
scroll to position [0, 0]
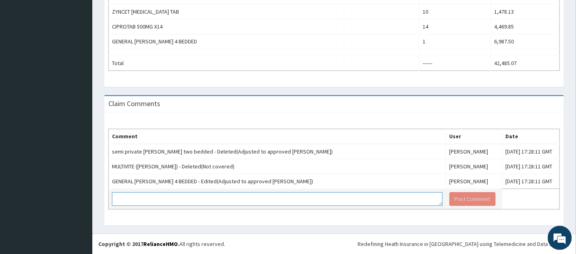
click at [291, 200] on textarea at bounding box center [277, 199] width 331 height 14
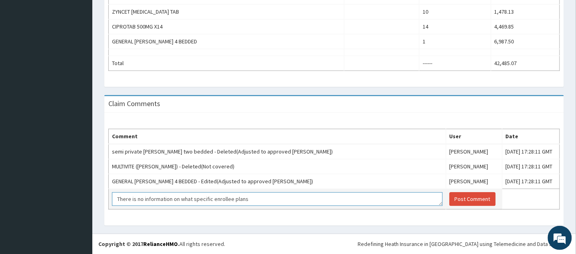
click at [212, 200] on textarea "There is no information on what specific enrollee plans" at bounding box center [277, 199] width 331 height 14
click at [181, 198] on textarea "There is no information on what specific procedures and services are accessible…" at bounding box center [277, 199] width 331 height 14
click at [381, 200] on textarea "There is no information on on the portal about what specific procedures and ser…" at bounding box center [277, 199] width 331 height 14
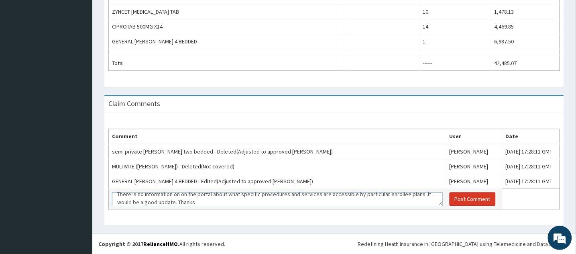
type textarea "There is no information on on the portal about what specific procedures and ser…"
click at [453, 199] on button "Post Comment" at bounding box center [473, 199] width 46 height 14
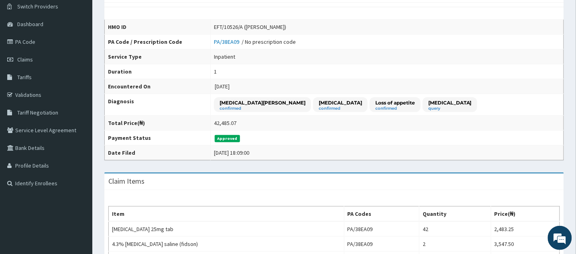
scroll to position [0, 0]
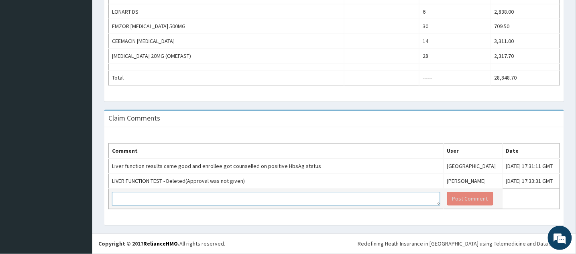
click at [194, 200] on textarea at bounding box center [276, 199] width 328 height 14
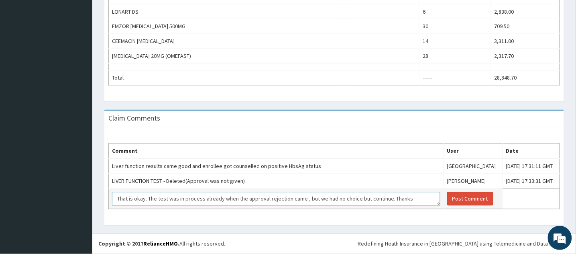
scroll to position [5, 0]
type textarea "That is okay. The test was in process already when the approval rejection came …"
click at [447, 199] on button "Post Comment" at bounding box center [470, 199] width 46 height 14
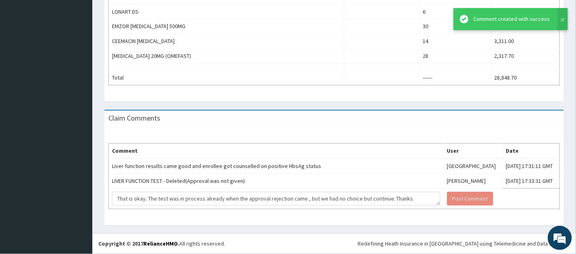
scroll to position [0, 0]
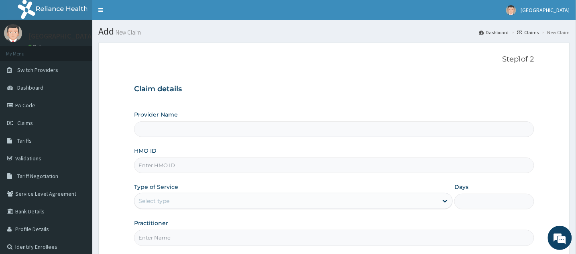
type input "[GEOGRAPHIC_DATA]"
click at [173, 164] on input "HMO ID" at bounding box center [334, 165] width 400 height 16
type input "EFT/10226/A"
click at [193, 201] on div "Select type" at bounding box center [287, 200] width 304 height 13
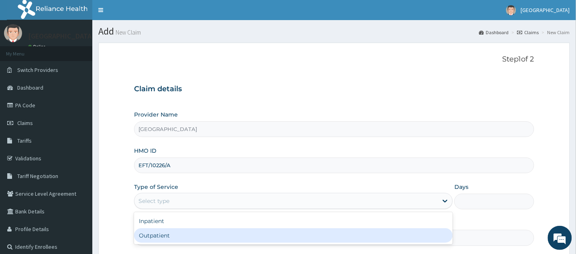
click at [183, 235] on div "Outpatient" at bounding box center [293, 235] width 319 height 14
type input "1"
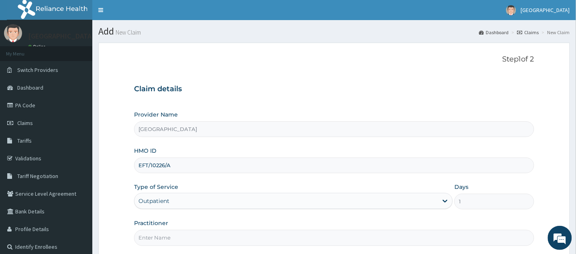
click at [186, 234] on input "Practitioner" at bounding box center [334, 238] width 400 height 16
type input "DR [PERSON_NAME]"
click at [474, 200] on input "1" at bounding box center [494, 202] width 80 height 16
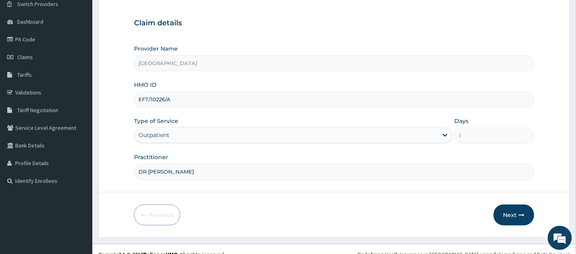
scroll to position [76, 0]
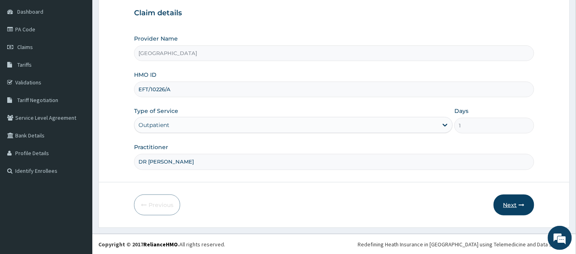
click at [522, 204] on icon "button" at bounding box center [522, 205] width 6 height 6
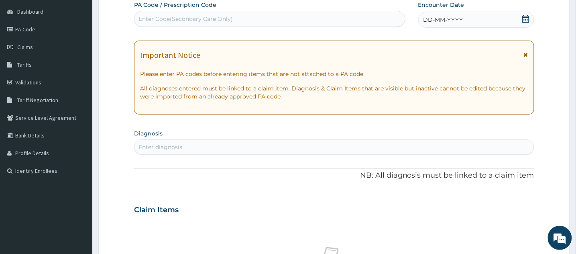
click at [525, 17] on icon at bounding box center [525, 19] width 7 height 8
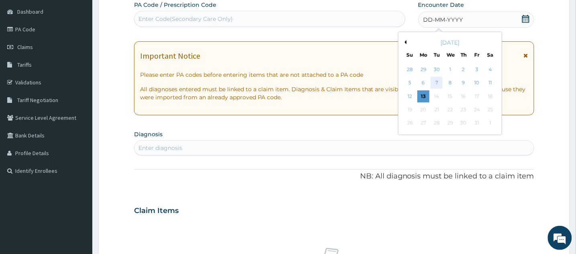
click at [437, 82] on div "7" at bounding box center [437, 83] width 12 height 12
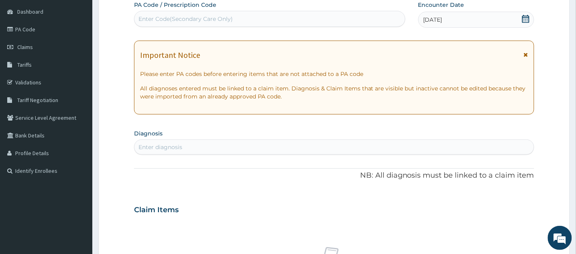
click at [223, 149] on div "Enter diagnosis" at bounding box center [334, 147] width 399 height 13
type input "p"
type input "[MEDICAL_DATA]"
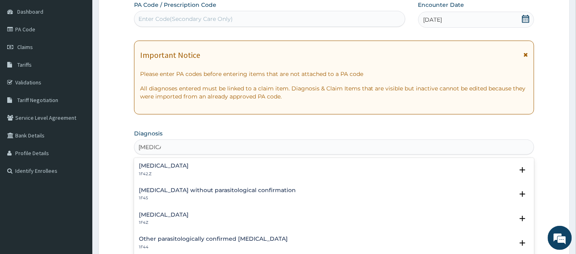
click at [145, 218] on h4 "[MEDICAL_DATA]" at bounding box center [164, 215] width 50 height 6
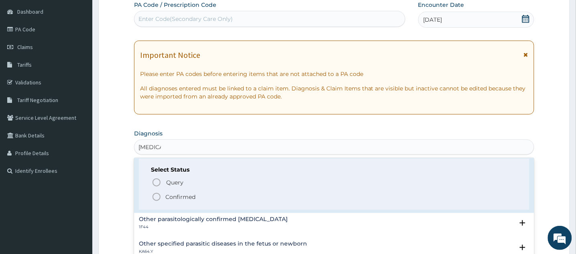
scroll to position [62, 0]
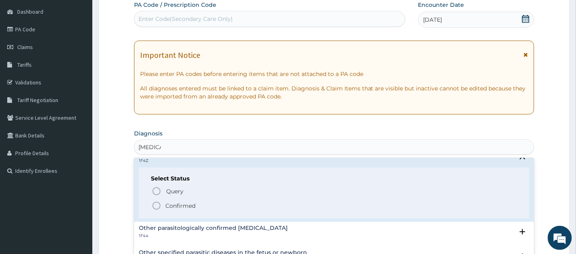
click at [155, 209] on icon "status option filled" at bounding box center [157, 206] width 10 height 10
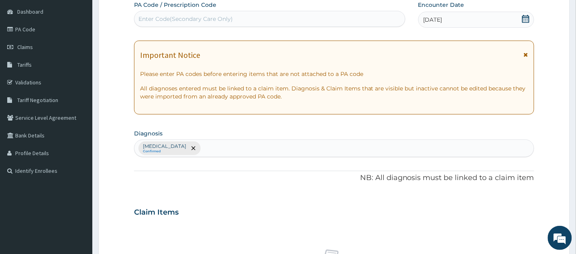
type input "p"
type input "acute"
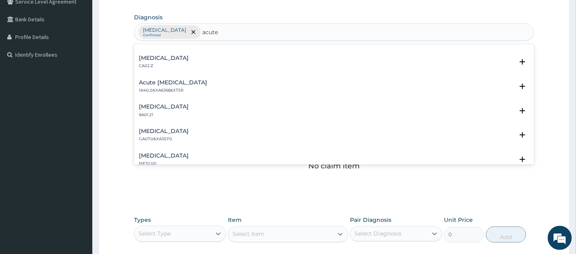
scroll to position [755, 0]
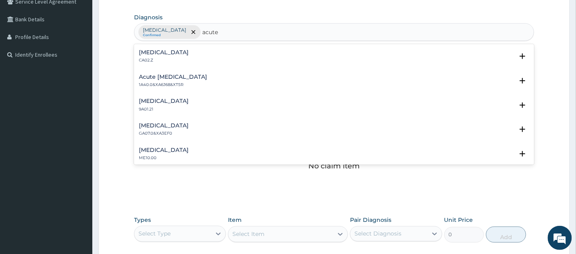
click at [189, 55] on h4 "Acute pharyngitis, unspecified" at bounding box center [164, 52] width 50 height 6
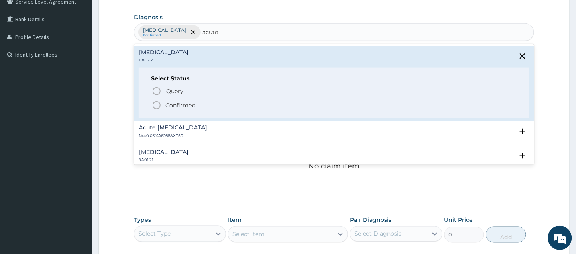
click at [157, 110] on icon "status option filled" at bounding box center [157, 105] width 10 height 10
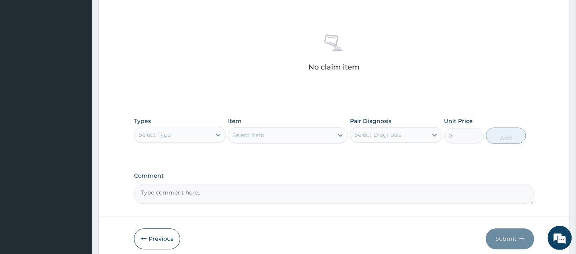
scroll to position [292, 0]
click at [217, 130] on icon at bounding box center [218, 134] width 8 height 8
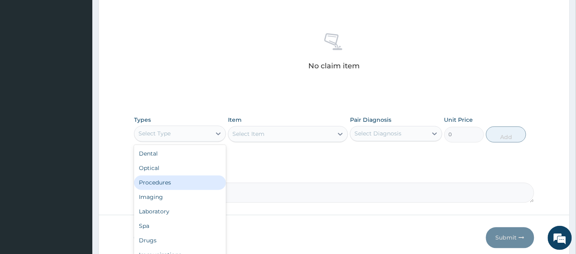
click at [192, 181] on div "Procedures" at bounding box center [180, 182] width 92 height 14
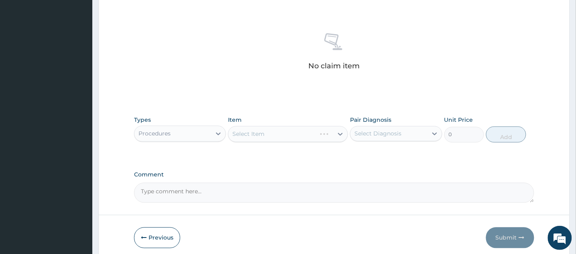
click at [310, 130] on div "Select Item" at bounding box center [288, 134] width 120 height 16
click at [324, 133] on div "Select Item" at bounding box center [280, 134] width 105 height 13
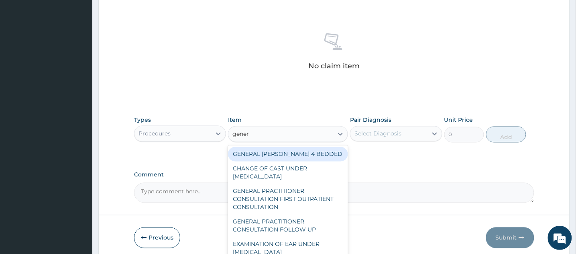
type input "genera"
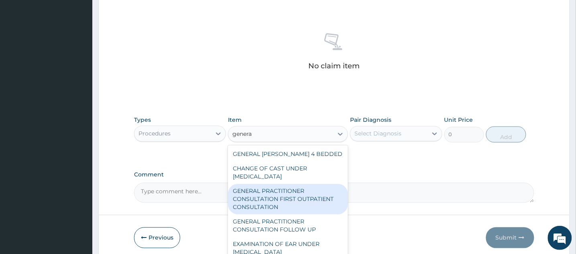
click at [307, 195] on div "GENERAL PRACTITIONER CONSULTATION FIRST OUTPATIENT CONSULTATION" at bounding box center [288, 199] width 120 height 31
type input "3547.5"
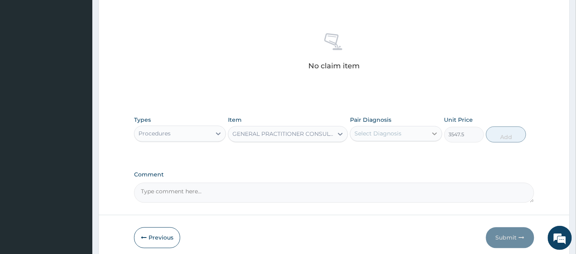
click at [430, 135] on div at bounding box center [435, 133] width 14 height 14
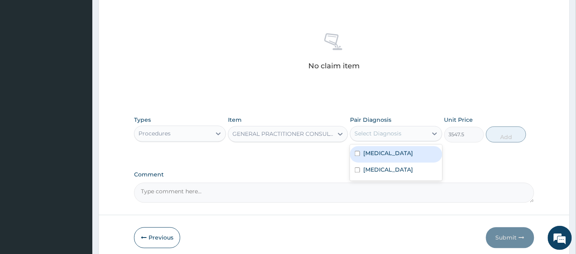
click at [357, 154] on input "checkbox" at bounding box center [357, 153] width 5 height 5
checkbox input "true"
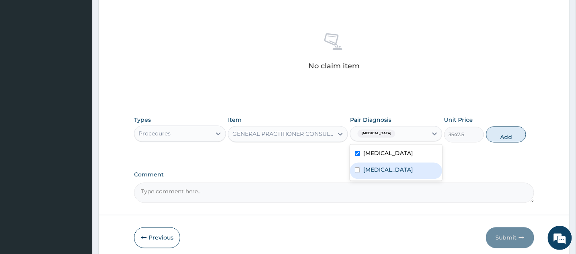
click at [357, 173] on input "checkbox" at bounding box center [357, 169] width 5 height 5
checkbox input "true"
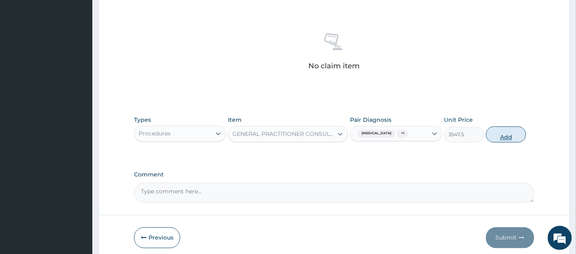
click at [499, 141] on button "Add" at bounding box center [506, 134] width 40 height 16
type input "0"
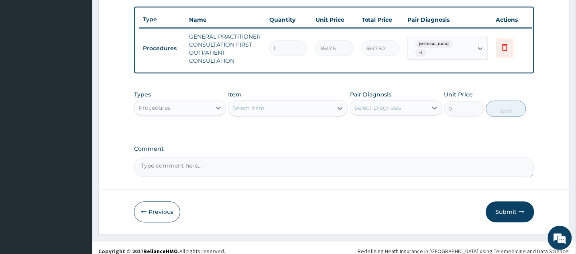
click at [329, 115] on div "Select Item" at bounding box center [280, 108] width 105 height 13
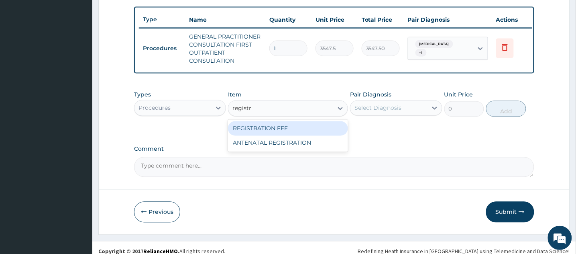
type input "registra"
click at [301, 136] on div "REGISTRATION FEE" at bounding box center [288, 128] width 120 height 14
type input "2150"
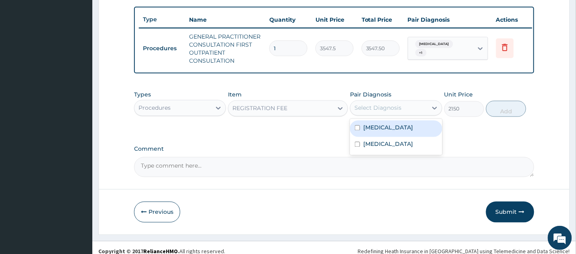
click at [413, 114] on div "Select Diagnosis" at bounding box center [389, 108] width 77 height 13
click at [357, 130] on input "checkbox" at bounding box center [357, 127] width 5 height 5
checkbox input "true"
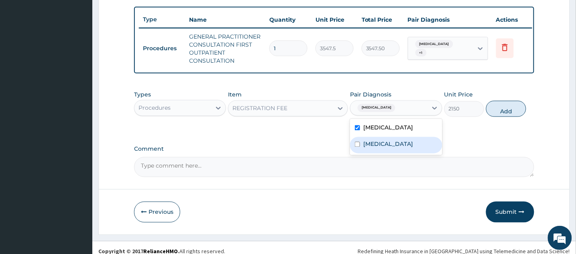
click at [357, 147] on input "checkbox" at bounding box center [357, 144] width 5 height 5
checkbox input "true"
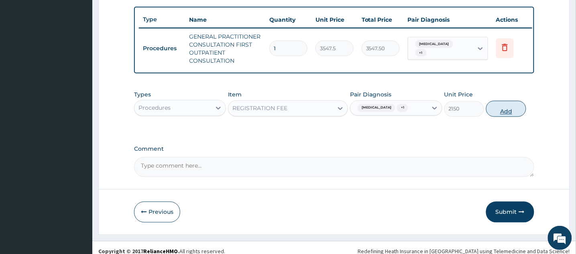
click at [504, 117] on button "Add" at bounding box center [506, 109] width 40 height 16
type input "0"
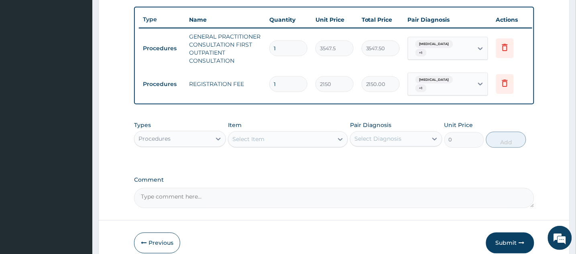
click at [309, 146] on div "Select Item" at bounding box center [280, 139] width 105 height 13
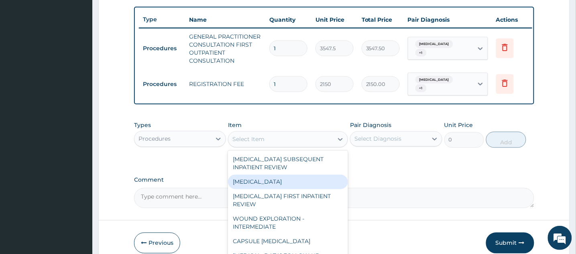
click at [199, 145] on div "Procedures" at bounding box center [173, 138] width 77 height 13
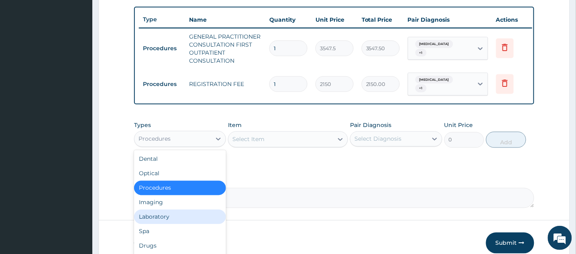
click at [173, 222] on div "Laboratory" at bounding box center [180, 217] width 92 height 14
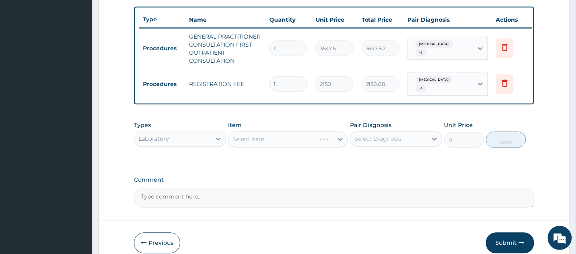
click at [311, 147] on div "Select Item" at bounding box center [288, 139] width 120 height 16
click at [338, 143] on icon at bounding box center [340, 139] width 8 height 8
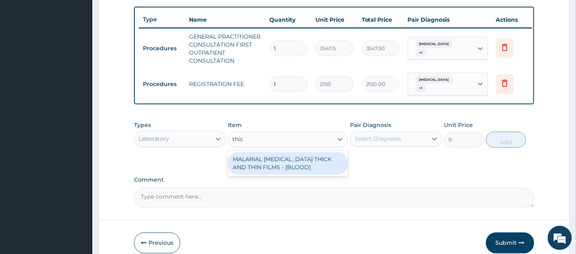
type input "thick"
click at [321, 165] on div "MALARIAL [MEDICAL_DATA] THICK AND THIN FILMS - [BLOOD]" at bounding box center [288, 163] width 120 height 22
type input "1612.5"
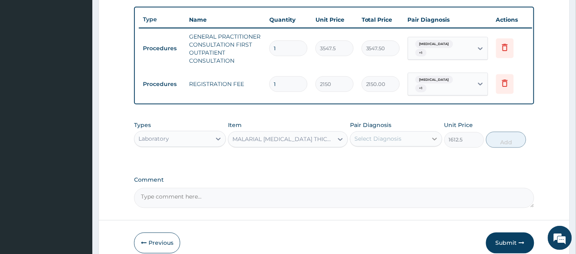
click at [436, 141] on icon at bounding box center [434, 139] width 5 height 3
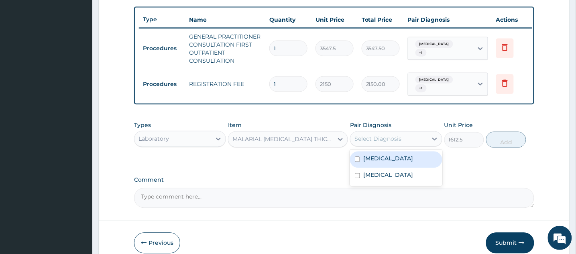
click at [355, 162] on input "checkbox" at bounding box center [357, 159] width 5 height 5
checkbox input "true"
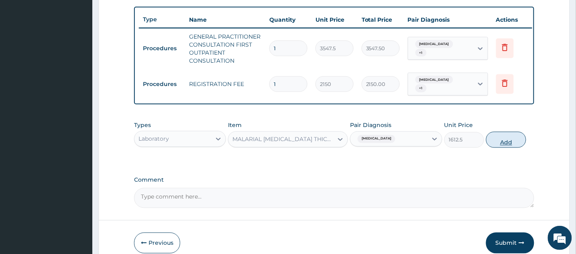
click at [503, 148] on button "Add" at bounding box center [506, 140] width 40 height 16
type input "0"
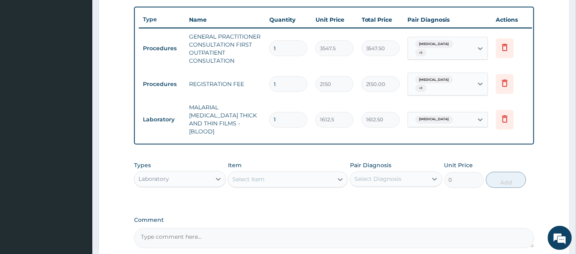
click at [331, 177] on div "Select Item" at bounding box center [280, 179] width 105 height 13
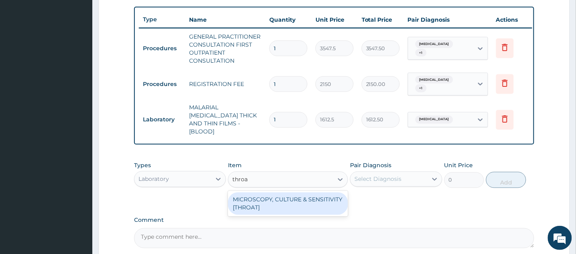
type input "throat"
click at [266, 201] on div "MICROSCOPY, CULTURE & SENSITIVITY [THROAT]" at bounding box center [288, 203] width 120 height 22
type input "4837.5"
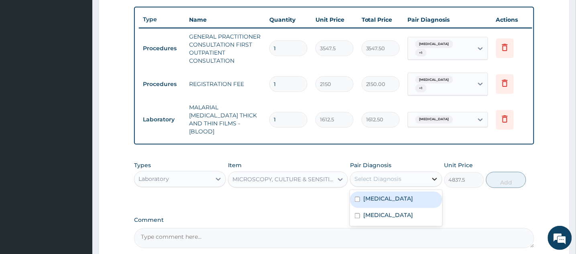
click at [429, 182] on div at bounding box center [435, 179] width 14 height 14
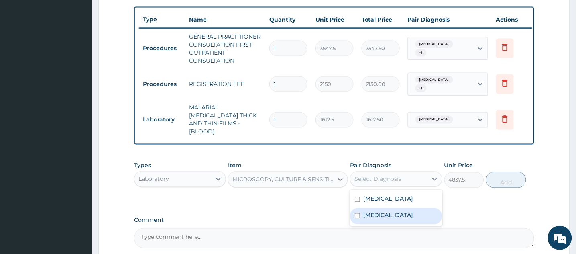
click at [358, 218] on input "checkbox" at bounding box center [357, 215] width 5 height 5
checkbox input "true"
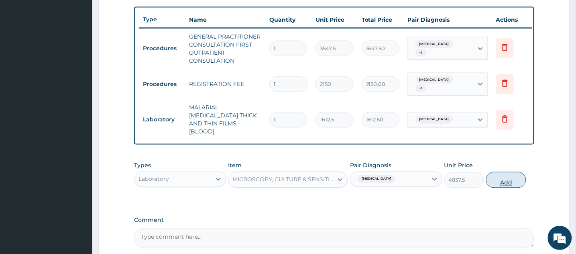
click at [519, 180] on button "Add" at bounding box center [506, 180] width 40 height 16
type input "0"
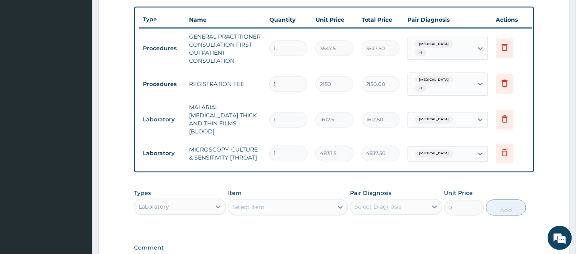
click at [291, 207] on div "Select Item" at bounding box center [280, 207] width 105 height 13
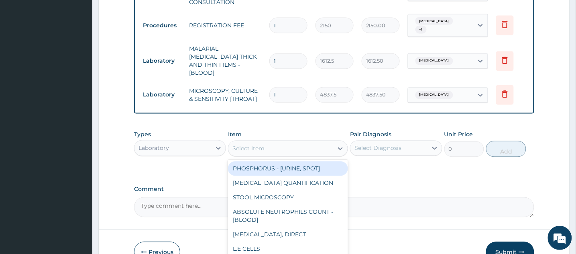
scroll to position [398, 0]
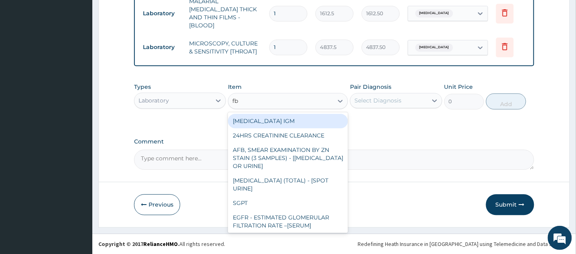
type input "fbc"
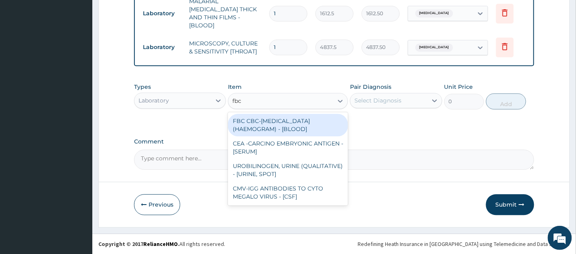
click at [290, 129] on div "FBC CBC-[MEDICAL_DATA] (HAEMOGRAM) - [BLOOD]" at bounding box center [288, 125] width 120 height 22
type input "4300"
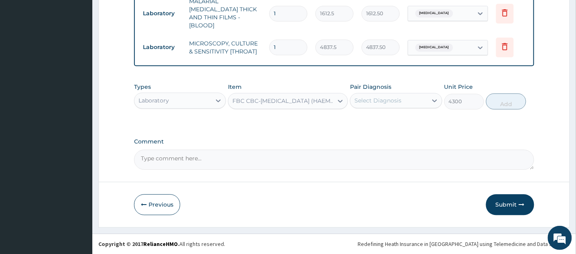
click at [426, 101] on div "Select Diagnosis" at bounding box center [389, 100] width 77 height 13
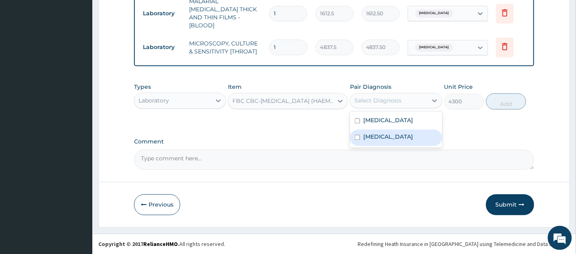
click at [359, 140] on input "checkbox" at bounding box center [357, 137] width 5 height 5
checkbox input "true"
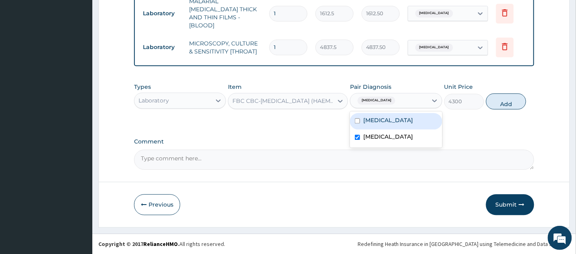
click at [355, 121] on input "checkbox" at bounding box center [357, 120] width 5 height 5
checkbox input "true"
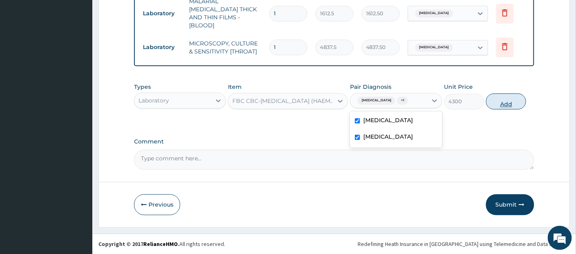
click at [509, 106] on button "Add" at bounding box center [506, 101] width 40 height 16
type input "0"
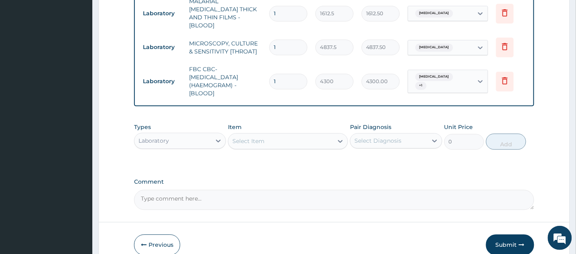
click at [283, 140] on div "Select Item" at bounding box center [280, 141] width 105 height 13
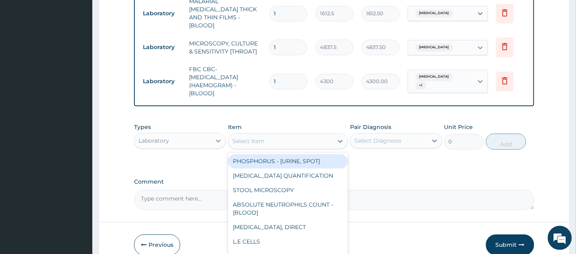
click at [218, 139] on icon at bounding box center [218, 141] width 8 height 8
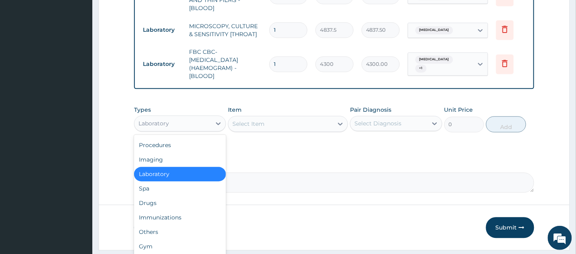
scroll to position [417, 0]
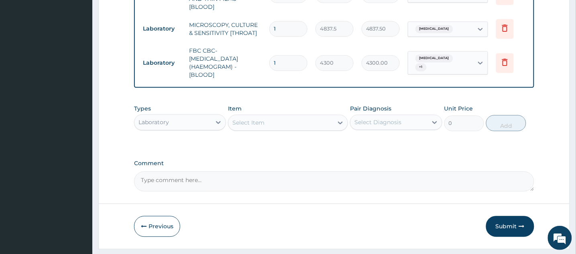
click at [345, 141] on div "Types Laboratory Item Select Item Pair Diagnosis Select Diagnosis Unit Price 0 …" at bounding box center [334, 123] width 400 height 47
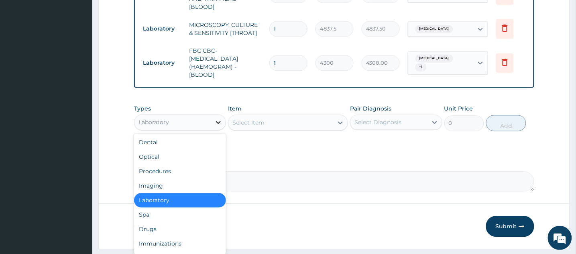
click at [219, 120] on icon at bounding box center [218, 122] width 8 height 8
click at [173, 230] on div "Drugs" at bounding box center [180, 229] width 92 height 14
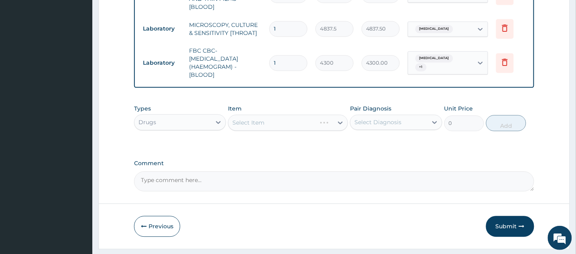
click at [338, 120] on div "Select Item" at bounding box center [288, 122] width 120 height 16
click at [339, 120] on icon at bounding box center [340, 122] width 8 height 8
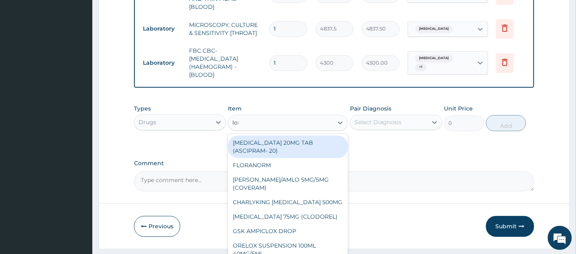
type input "[PERSON_NAME]"
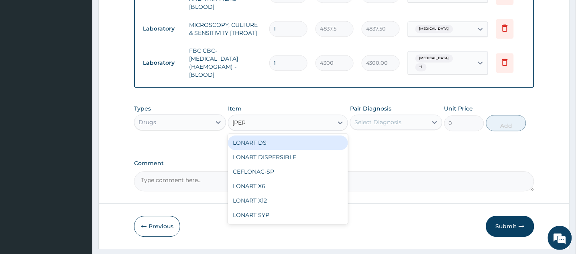
click at [332, 143] on div "LONART DS" at bounding box center [288, 142] width 120 height 14
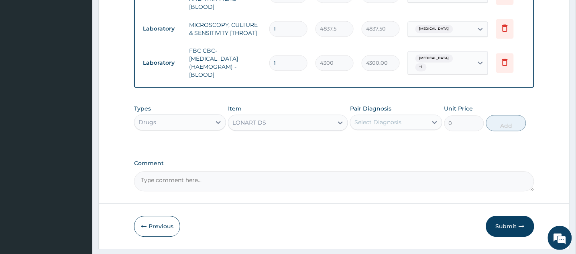
type input "473.00000000000006"
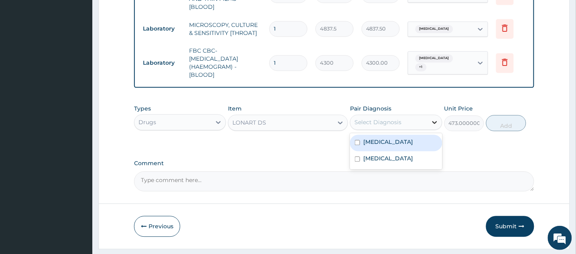
click at [438, 118] on icon at bounding box center [435, 122] width 8 height 8
click at [355, 141] on div "[MEDICAL_DATA]" at bounding box center [396, 143] width 92 height 16
checkbox input "true"
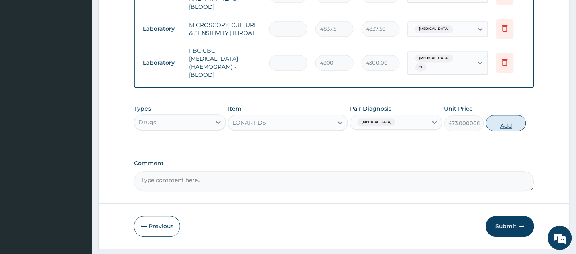
click at [493, 122] on button "Add" at bounding box center [506, 123] width 40 height 16
type input "0"
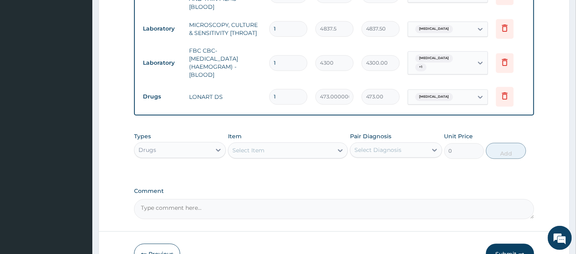
click at [328, 151] on div "Select Item" at bounding box center [280, 150] width 105 height 13
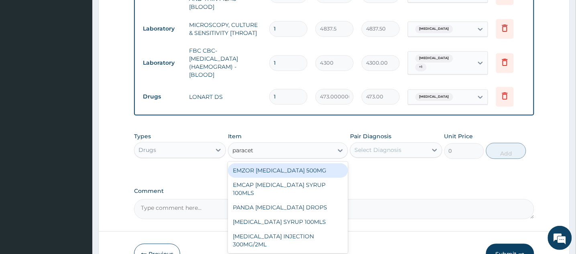
type input "paraceta"
click at [319, 169] on div "EMZOR [MEDICAL_DATA] 500MG" at bounding box center [288, 170] width 120 height 14
type input "23.65"
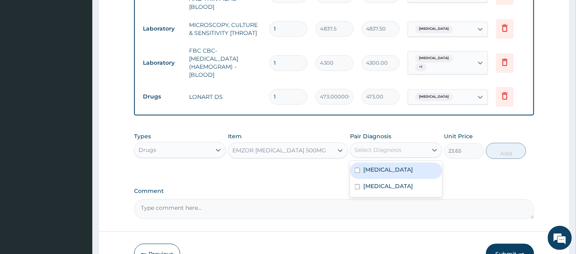
click at [421, 146] on div "Select Diagnosis" at bounding box center [389, 149] width 77 height 13
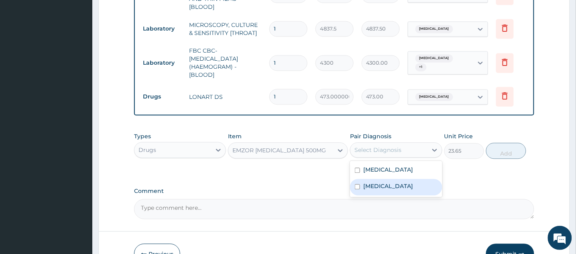
click at [357, 188] on input "checkbox" at bounding box center [357, 186] width 5 height 5
checkbox input "true"
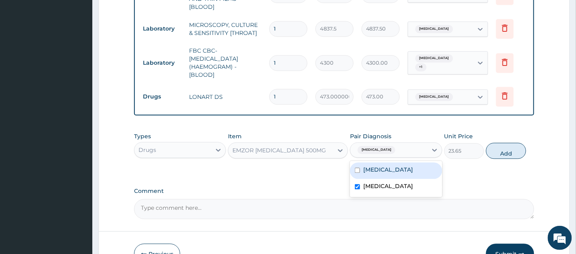
click at [357, 172] on input "checkbox" at bounding box center [357, 169] width 5 height 5
checkbox input "true"
click at [515, 155] on button "Add" at bounding box center [506, 151] width 40 height 16
type input "0"
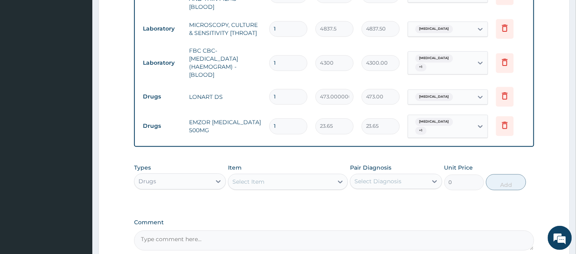
click at [264, 181] on div "Select Item" at bounding box center [248, 181] width 32 height 8
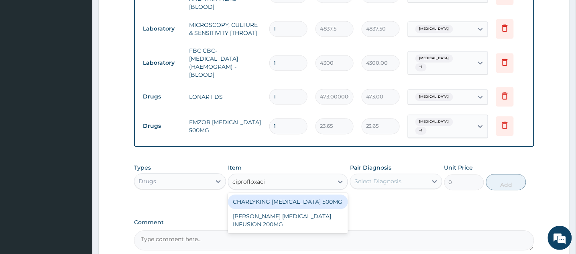
type input "ciprofloxacin"
click at [326, 202] on div "CHARLYKING [MEDICAL_DATA] 500MG" at bounding box center [288, 201] width 120 height 14
type input "177.375"
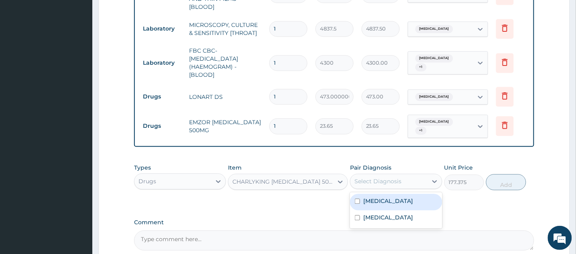
click at [420, 181] on div "Select Diagnosis" at bounding box center [389, 181] width 77 height 13
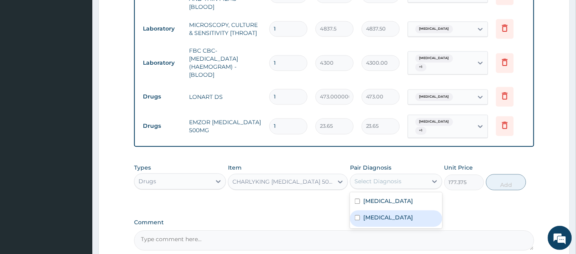
click at [359, 220] on input "checkbox" at bounding box center [357, 217] width 5 height 5
checkbox input "true"
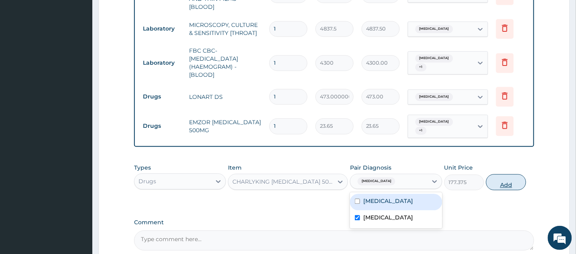
click at [515, 182] on button "Add" at bounding box center [506, 182] width 40 height 16
type input "0"
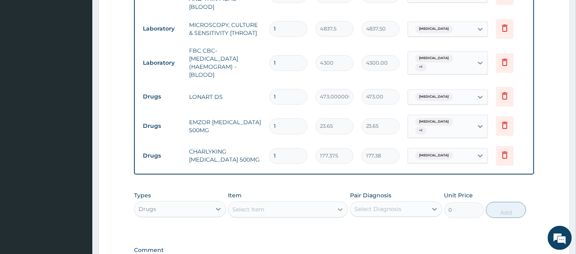
click at [334, 206] on div at bounding box center [340, 209] width 14 height 14
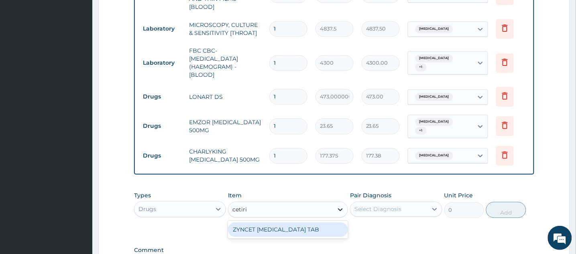
type input "cetiriz"
click at [330, 231] on div "ZYNCET [MEDICAL_DATA] TAB" at bounding box center [288, 229] width 120 height 14
type input "147.8125"
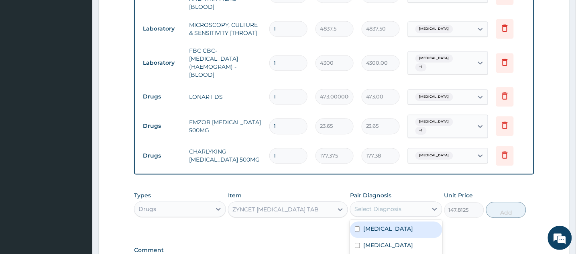
click at [422, 209] on div "Select Diagnosis" at bounding box center [389, 208] width 77 height 13
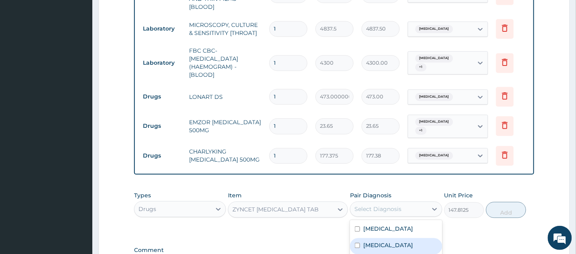
click at [357, 248] on input "checkbox" at bounding box center [357, 245] width 5 height 5
checkbox input "true"
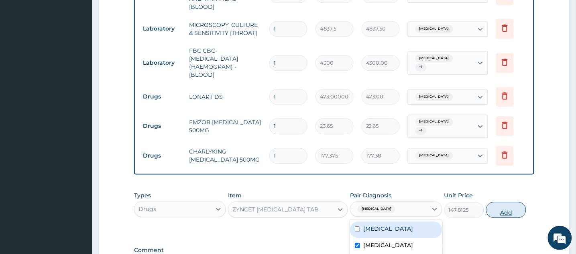
click at [508, 206] on button "Add" at bounding box center [506, 210] width 40 height 16
type input "0"
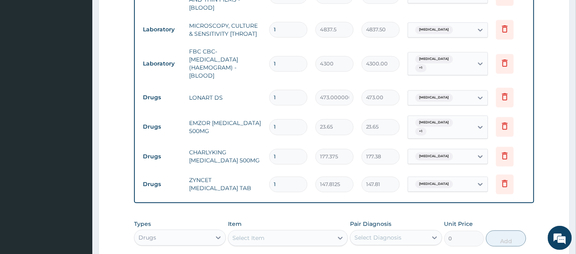
scroll to position [495, 0]
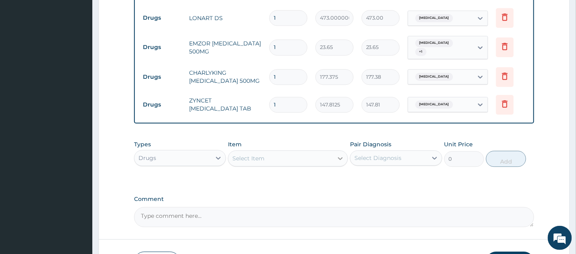
click at [336, 155] on div at bounding box center [340, 158] width 14 height 14
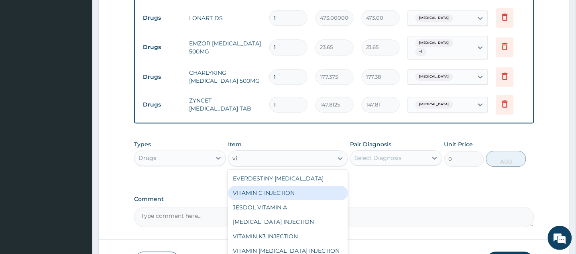
type input "v"
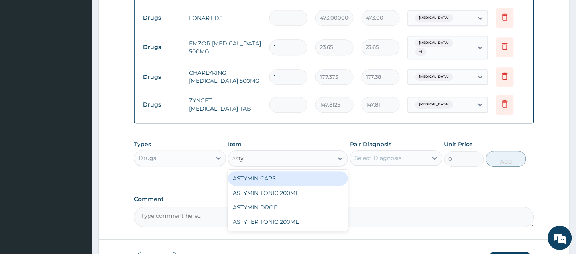
type input "astym"
click at [279, 177] on div "ASTYMIN CAPS" at bounding box center [288, 178] width 120 height 14
type input "236.50000000000003"
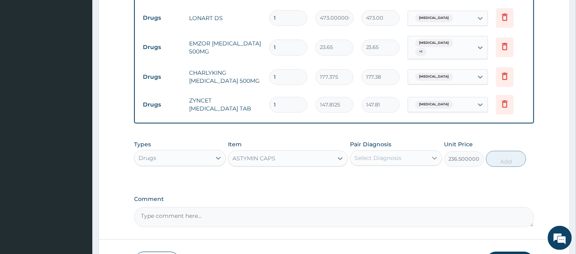
click at [431, 157] on icon at bounding box center [435, 158] width 8 height 8
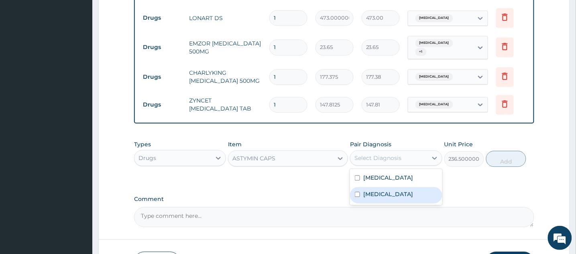
click at [358, 197] on input "checkbox" at bounding box center [357, 194] width 5 height 5
checkbox input "true"
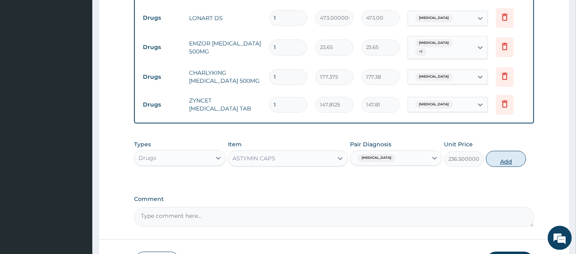
click at [515, 159] on button "Add" at bounding box center [506, 159] width 40 height 16
type input "0"
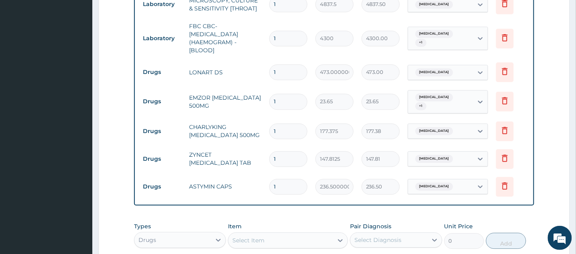
scroll to position [438, 0]
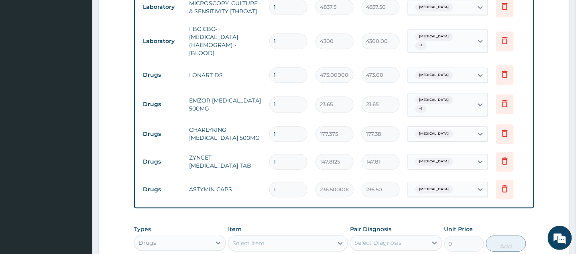
click at [285, 181] on input "1" at bounding box center [288, 189] width 38 height 16
type input "0.00"
type input "1"
type input "236.50"
type input "14"
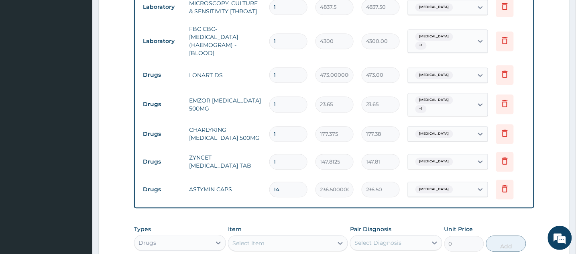
type input "3311.00"
type input "14"
click at [284, 155] on input "1" at bounding box center [288, 162] width 38 height 16
type input "0.00"
type input "1"
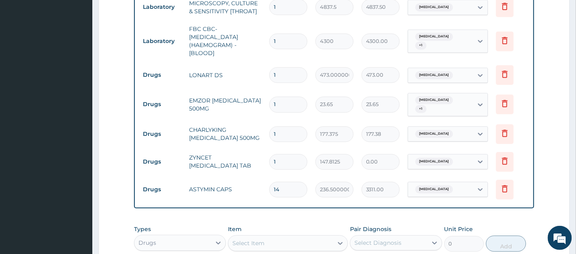
type input "147.81"
type input "10"
type input "1478.13"
type input "10"
click at [284, 127] on input "1" at bounding box center [288, 134] width 38 height 16
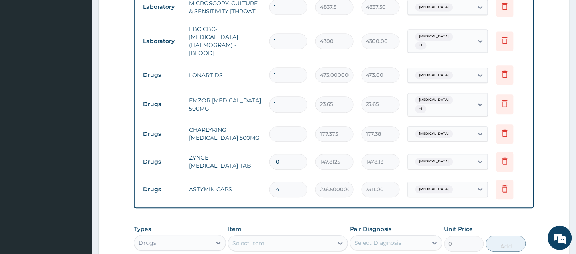
type input "0.00"
type input "1"
type input "177.38"
type input "14"
type input "2483.25"
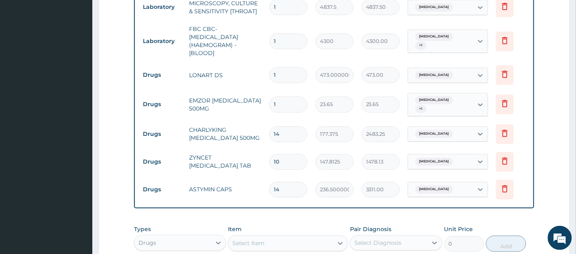
type input "14"
click at [282, 98] on input "1" at bounding box center [288, 104] width 38 height 16
type input "0.00"
type input "30"
type input "709.50"
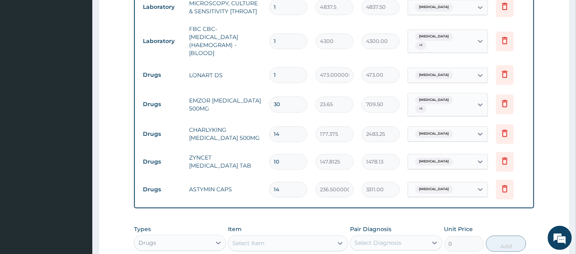
type input "30"
click at [282, 67] on input "1" at bounding box center [288, 75] width 38 height 16
type input "0.00"
type input "6"
type input "2838.00"
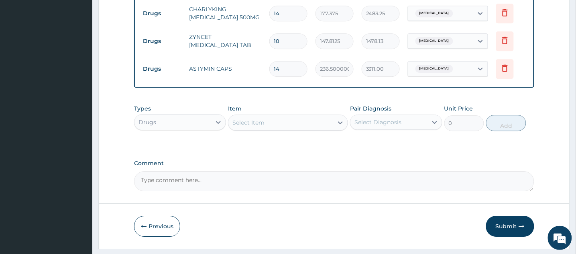
scroll to position [560, 0]
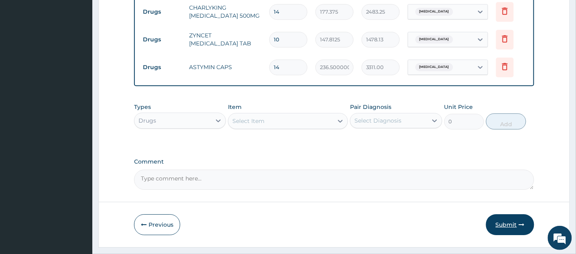
click at [518, 223] on button "Submit" at bounding box center [510, 224] width 48 height 21
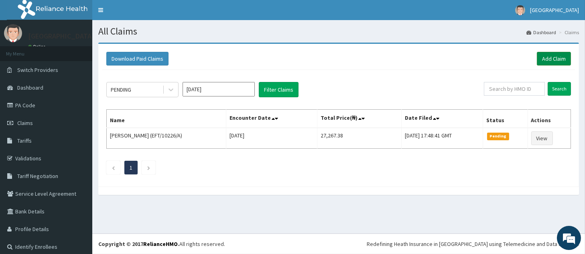
click at [548, 58] on link "Add Claim" at bounding box center [554, 59] width 34 height 14
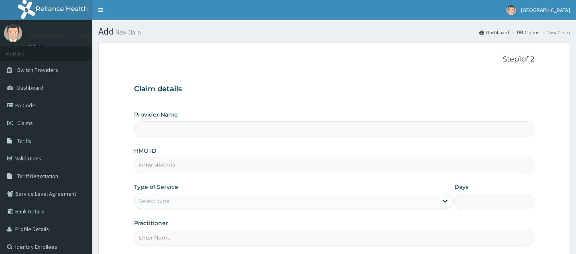
type input "[GEOGRAPHIC_DATA]"
click at [216, 167] on input "HMO ID" at bounding box center [334, 165] width 400 height 16
type input "Eft/10488/a"
click at [203, 200] on div "Select type" at bounding box center [287, 200] width 304 height 13
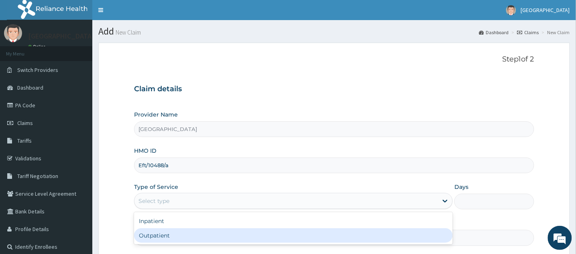
click at [190, 232] on div "Outpatient" at bounding box center [293, 235] width 319 height 14
type input "1"
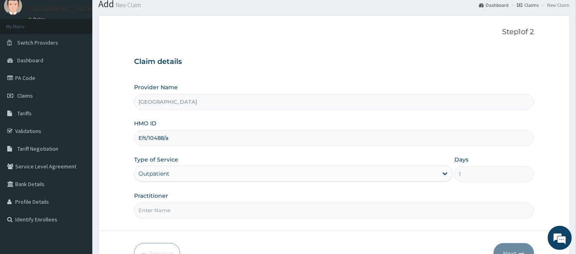
scroll to position [29, 0]
click at [190, 210] on input "Practitioner" at bounding box center [334, 209] width 400 height 16
type input "DR [PERSON_NAME]"
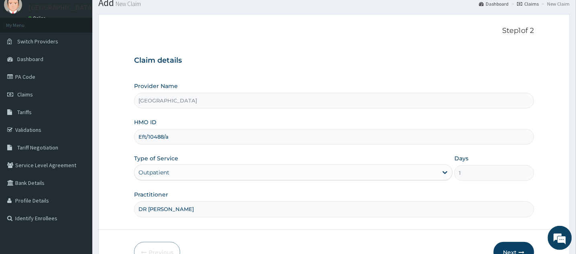
click at [506, 246] on button "Next" at bounding box center [514, 252] width 41 height 21
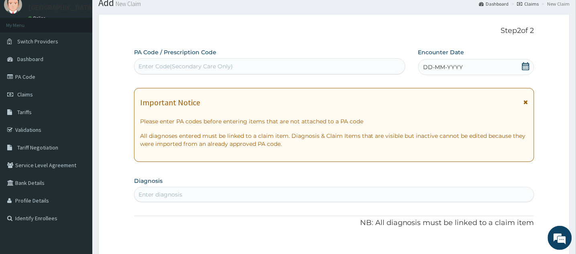
click at [171, 65] on div "Enter Code(Secondary Care Only)" at bounding box center [186, 66] width 94 height 8
type input "PA/69E2EA"
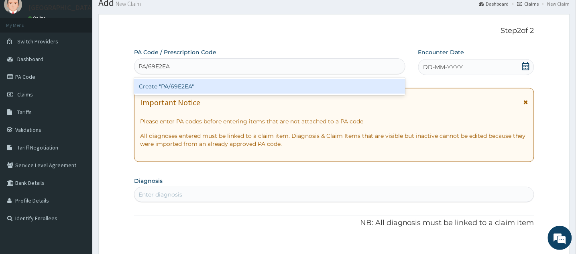
click at [175, 88] on div "Create "PA/69E2EA"" at bounding box center [269, 86] width 271 height 14
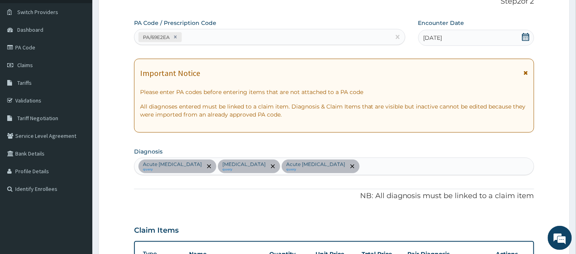
scroll to position [52, 0]
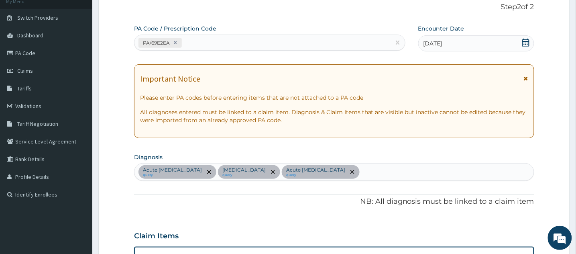
click at [252, 43] on div "PA/69E2EA" at bounding box center [263, 42] width 256 height 13
type input "PA/7DB2C6"
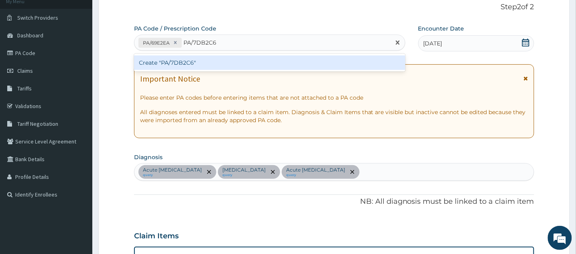
click at [240, 61] on div "Create "PA/7DB2C6"" at bounding box center [269, 62] width 271 height 14
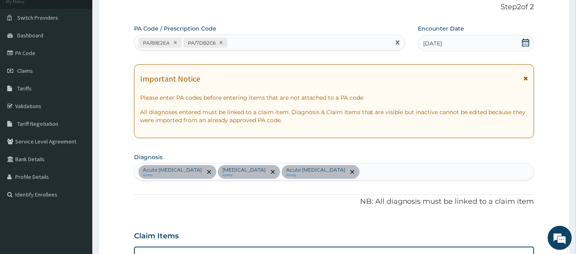
click at [323, 41] on div "PA/69E2EA PA/7DB2C6" at bounding box center [263, 42] width 256 height 13
type input "PA/047474"
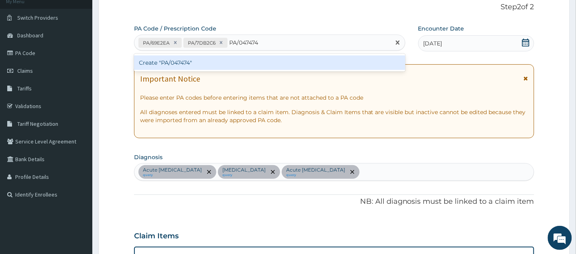
click at [311, 60] on div "Create "PA/047474"" at bounding box center [269, 62] width 271 height 14
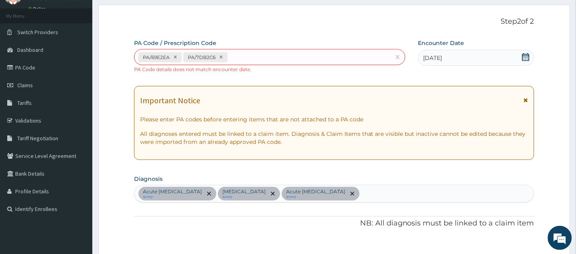
scroll to position [0, 0]
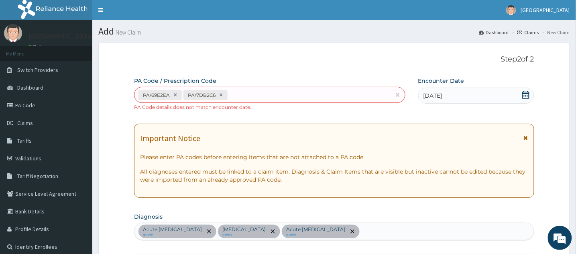
click at [290, 95] on div "PA/69E2EA PA/7DB2C6" at bounding box center [263, 94] width 256 height 13
type input "PA/047474"
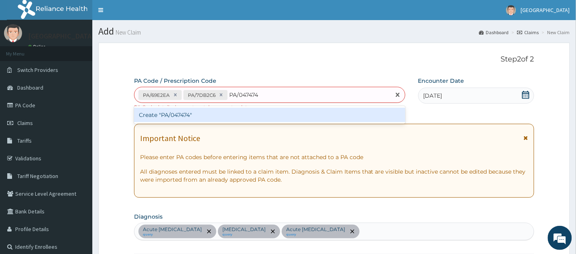
click at [279, 114] on div "Create "PA/047474"" at bounding box center [269, 115] width 271 height 14
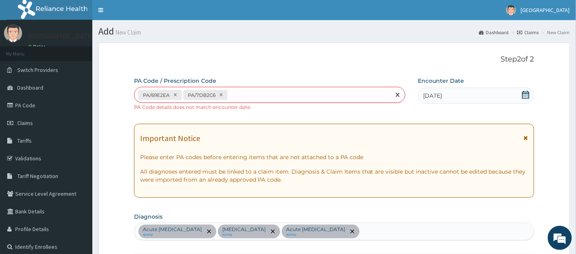
click at [263, 97] on div "PA/69E2EA PA/7DB2C6" at bounding box center [263, 94] width 256 height 13
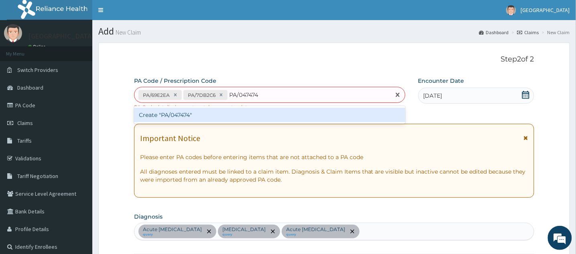
type input "PA/047474"
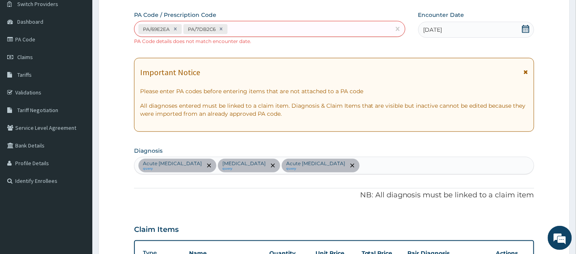
scroll to position [63, 0]
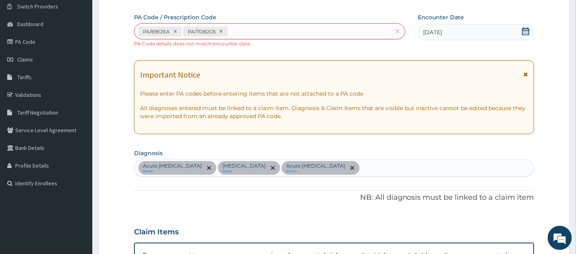
click at [524, 31] on icon at bounding box center [525, 31] width 7 height 8
click at [525, 31] on icon at bounding box center [526, 31] width 8 height 8
click at [525, 32] on icon at bounding box center [526, 31] width 8 height 8
click at [526, 32] on icon at bounding box center [526, 31] width 8 height 8
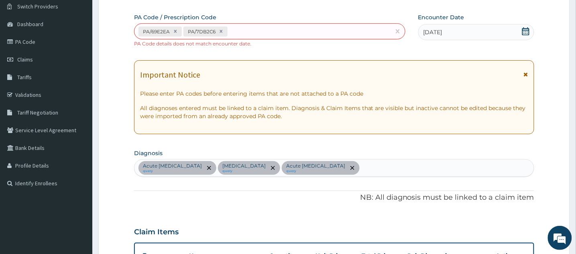
click at [458, 33] on div "[DATE]" at bounding box center [476, 32] width 116 height 16
click at [556, 54] on form "Step 2 of 2 PA Code / Prescription Code PA/69E2EA PA/7DB2C6 PA Code details doe…" at bounding box center [334, 250] width 472 height 543
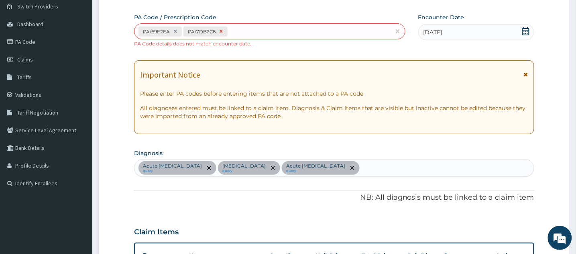
click at [224, 31] on icon at bounding box center [221, 32] width 6 height 6
type input "1"
type input "8062.50"
type input "1"
type input "4837.50"
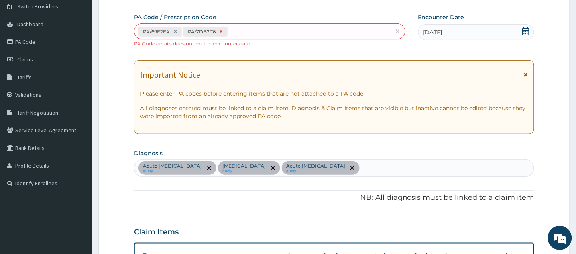
type input "1"
type input "4837.50"
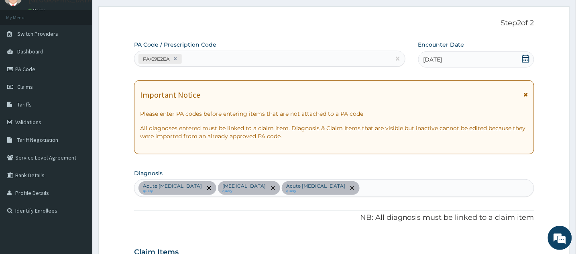
scroll to position [36, 0]
click at [178, 61] on icon at bounding box center [176, 59] width 6 height 6
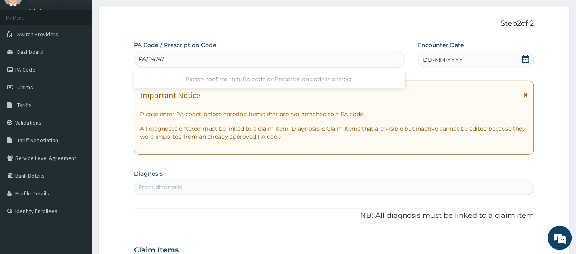
type input "PA/047474"
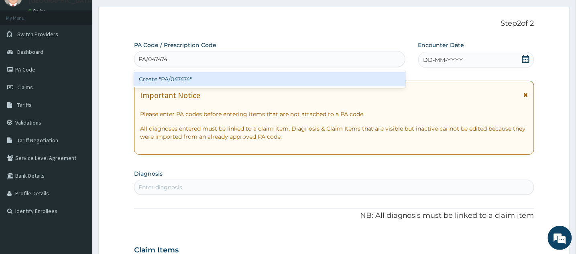
click at [173, 84] on div "Create "PA/047474"" at bounding box center [269, 79] width 271 height 14
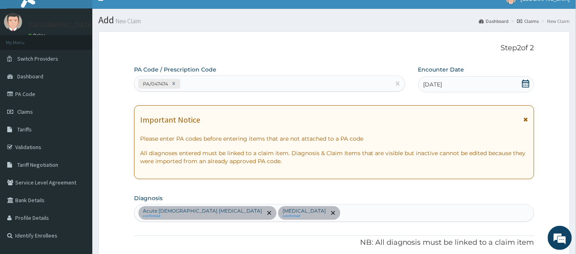
scroll to position [0, 0]
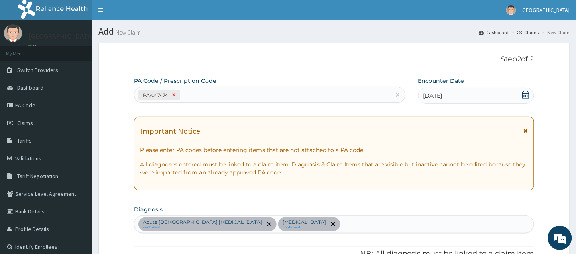
click at [175, 94] on icon at bounding box center [174, 95] width 3 height 3
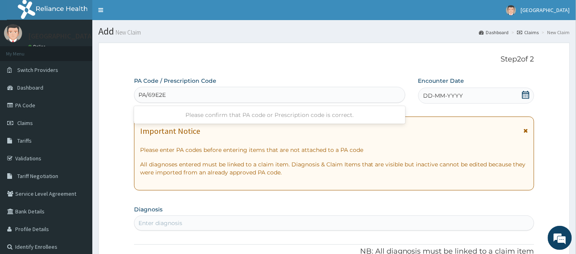
type input "PA/69E2EA"
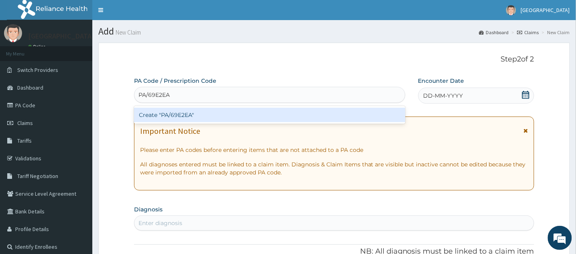
click at [177, 114] on div "Create "PA/69E2EA"" at bounding box center [269, 115] width 271 height 14
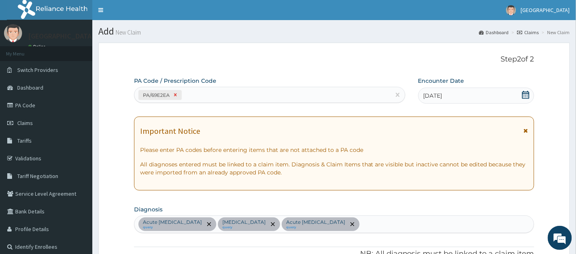
click at [178, 95] on icon at bounding box center [176, 95] width 6 height 6
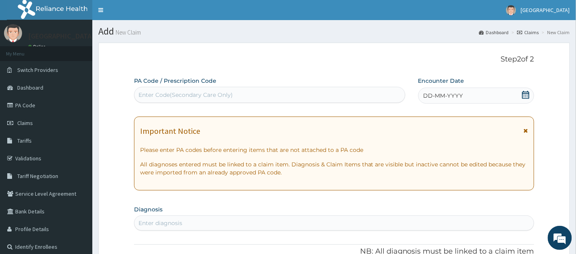
click at [281, 94] on div "Enter Code(Secondary Care Only)" at bounding box center [270, 94] width 271 height 13
type input "PA/047474"
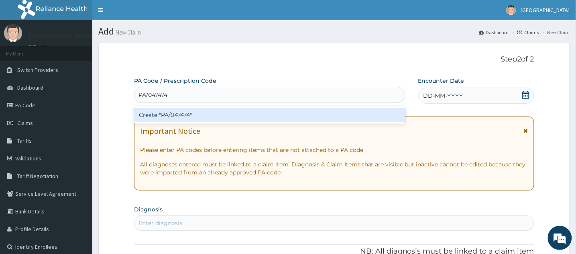
click at [312, 115] on div "Create "PA/047474"" at bounding box center [269, 115] width 271 height 14
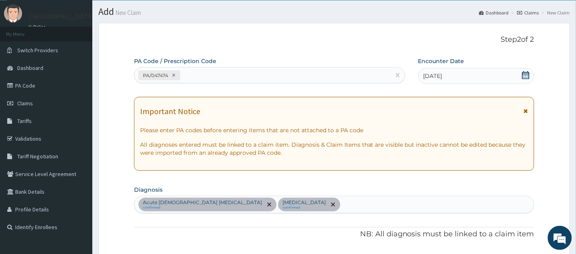
scroll to position [10, 0]
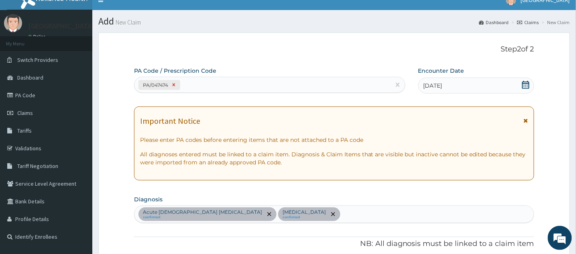
click at [175, 85] on icon at bounding box center [174, 85] width 3 height 3
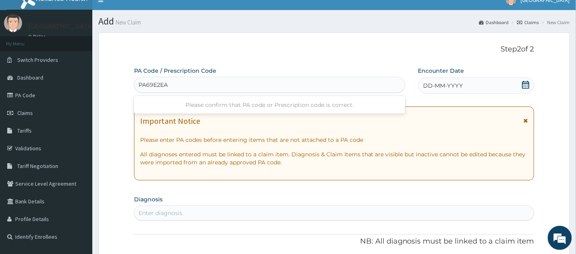
click at [148, 84] on input "PA69E2EA" at bounding box center [154, 85] width 30 height 8
click at [146, 84] on input "PA69E2EA" at bounding box center [154, 85] width 30 height 8
type input "PA/69E2EA"
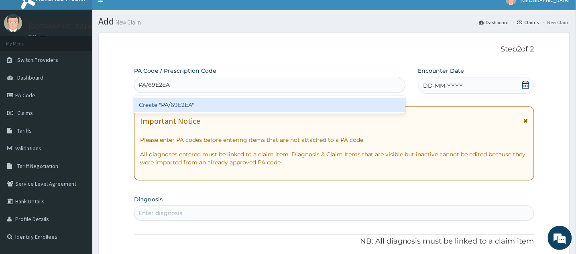
click at [150, 103] on div "Create "PA/69E2EA"" at bounding box center [269, 105] width 271 height 14
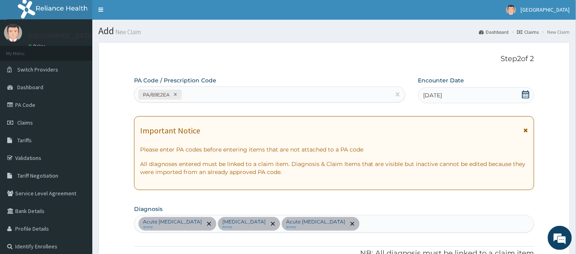
scroll to position [0, 0]
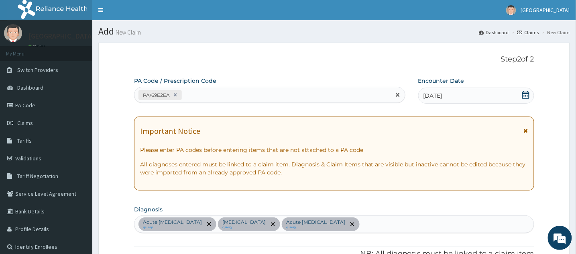
click at [209, 97] on div "PA/69E2EA" at bounding box center [263, 94] width 256 height 13
type input "PA/7DB2C6"
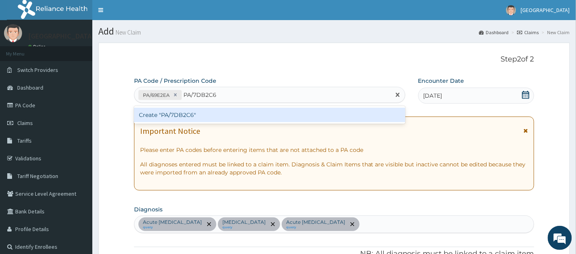
click at [204, 119] on div "Create "PA/7DB2C6"" at bounding box center [269, 115] width 271 height 14
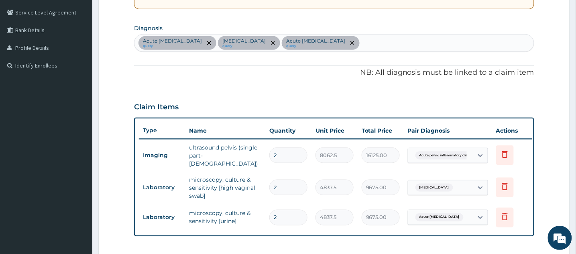
scroll to position [180, 0]
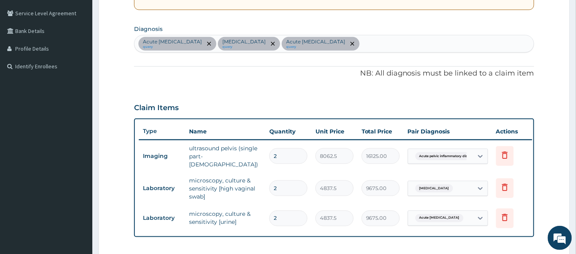
click at [280, 152] on input "2" at bounding box center [288, 156] width 38 height 16
type input "0.00"
type input "1"
type input "8062.50"
type input "1"
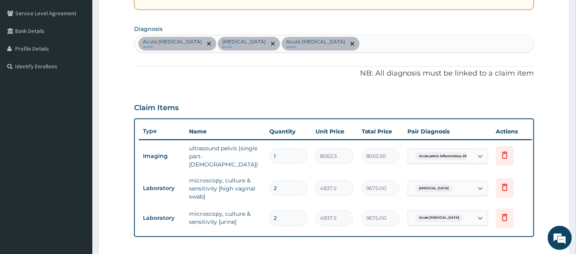
click at [277, 183] on input "2" at bounding box center [288, 188] width 38 height 16
type input "0.00"
type input "1"
type input "4837.50"
type input "1"
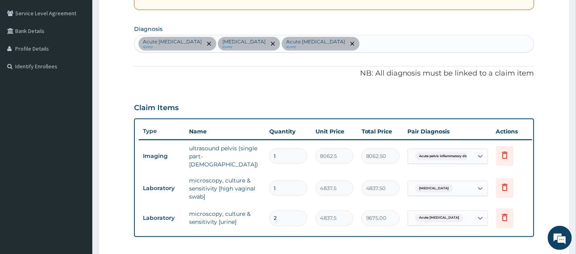
click at [279, 214] on input "2" at bounding box center [288, 218] width 38 height 16
type input "0.00"
type input "1"
type input "4837.50"
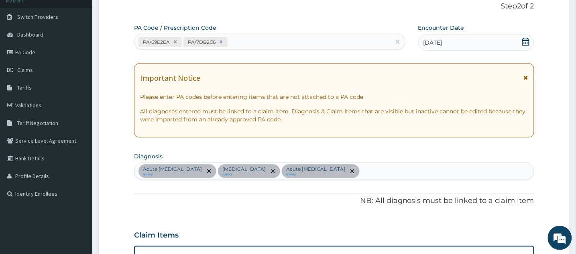
scroll to position [55, 0]
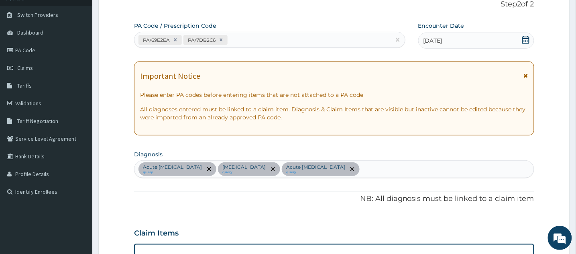
type input "1"
click at [525, 75] on icon at bounding box center [526, 76] width 4 height 6
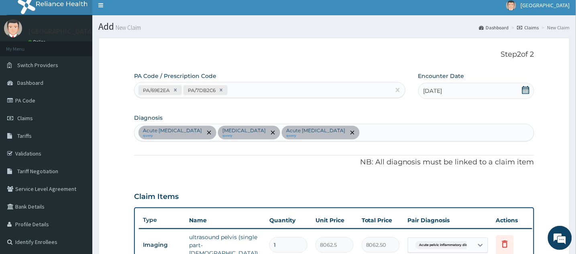
scroll to position [0, 0]
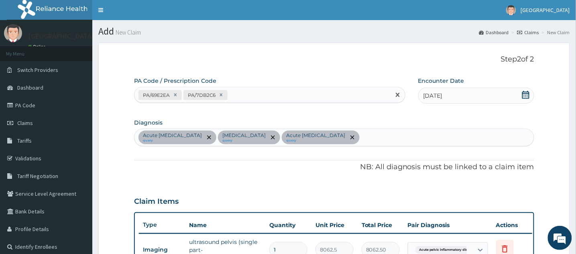
click at [294, 96] on div "PA/69E2EA PA/7DB2C6" at bounding box center [263, 94] width 256 height 13
type input "PA/047474"
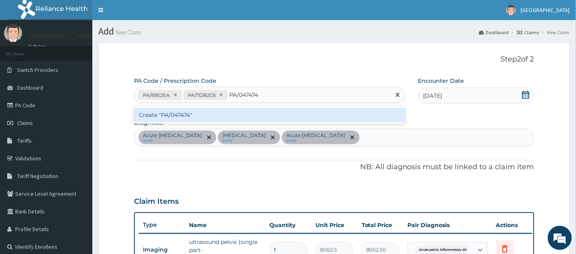
click at [308, 115] on div "Create "PA/047474"" at bounding box center [269, 115] width 271 height 14
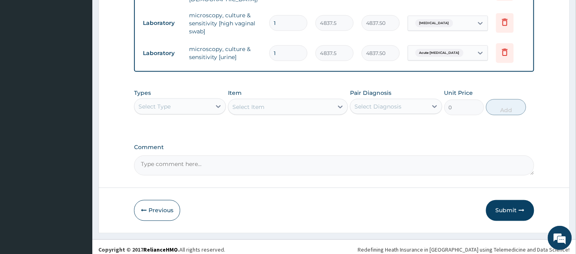
scroll to position [271, 0]
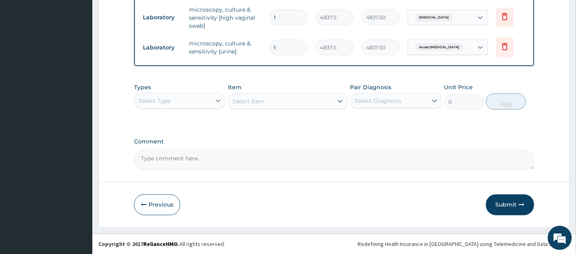
click at [215, 104] on icon at bounding box center [218, 101] width 8 height 8
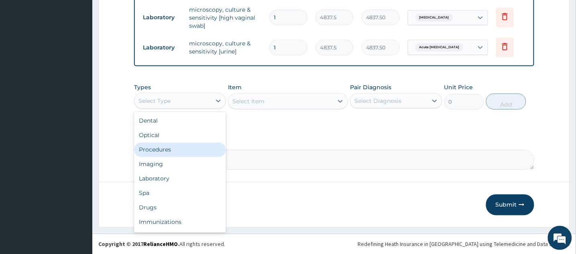
click at [188, 155] on div "Procedures" at bounding box center [180, 150] width 92 height 14
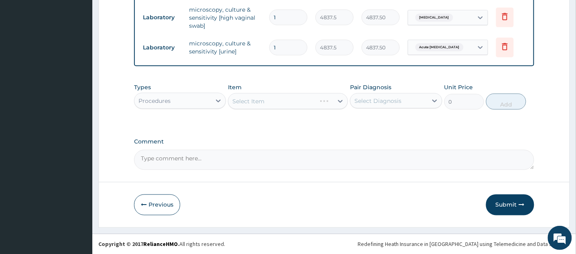
click at [293, 108] on div "Select Item" at bounding box center [288, 101] width 120 height 16
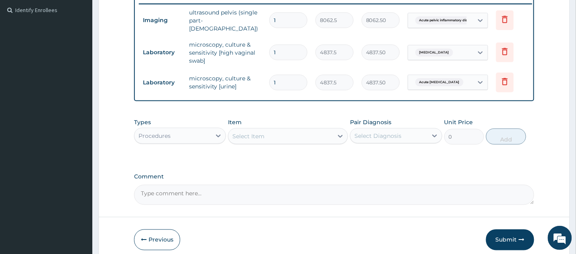
scroll to position [235, 0]
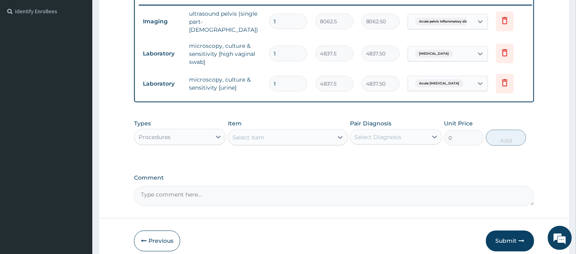
click at [333, 143] on div "Select Item" at bounding box center [280, 137] width 105 height 13
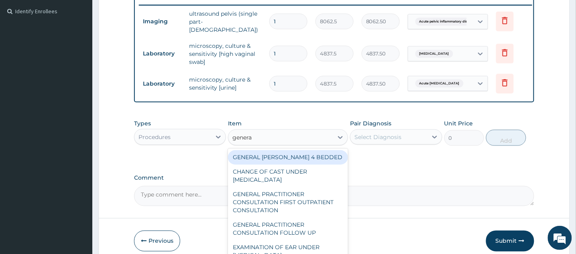
type input "general"
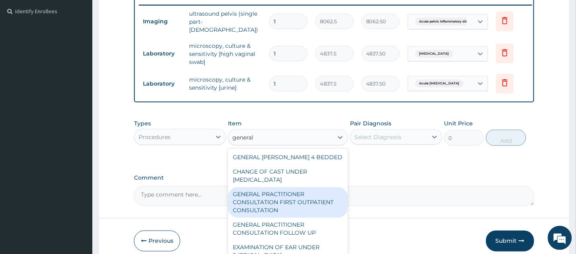
click at [315, 200] on div "GENERAL PRACTITIONER CONSULTATION FIRST OUTPATIENT CONSULTATION" at bounding box center [288, 202] width 120 height 31
type input "3547.5"
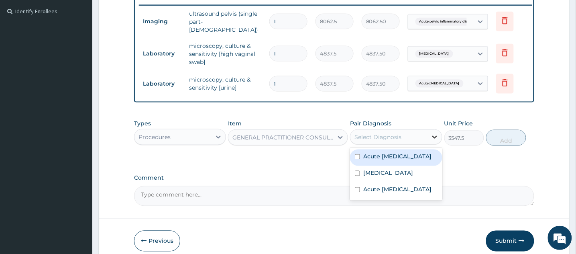
click at [428, 141] on div at bounding box center [435, 137] width 14 height 14
click at [355, 159] on input "checkbox" at bounding box center [357, 156] width 5 height 5
checkbox input "true"
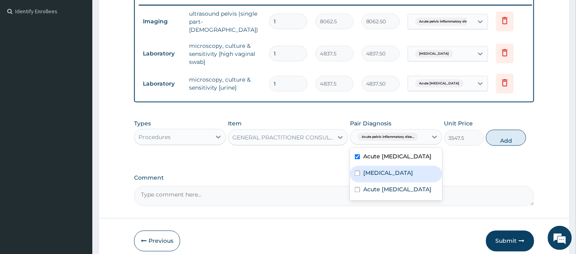
click at [356, 176] on input "checkbox" at bounding box center [357, 173] width 5 height 5
checkbox input "true"
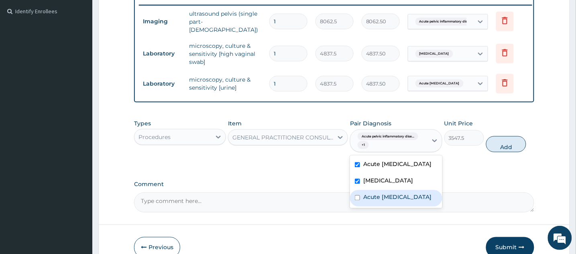
click at [359, 200] on input "checkbox" at bounding box center [357, 197] width 5 height 5
checkbox input "true"
drag, startPoint x: 515, startPoint y: 151, endPoint x: 345, endPoint y: 146, distance: 169.9
click at [515, 151] on button "Add" at bounding box center [506, 144] width 40 height 16
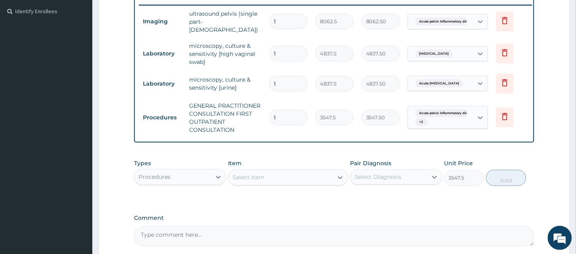
type input "0"
click at [316, 178] on div "Select Item" at bounding box center [280, 177] width 105 height 13
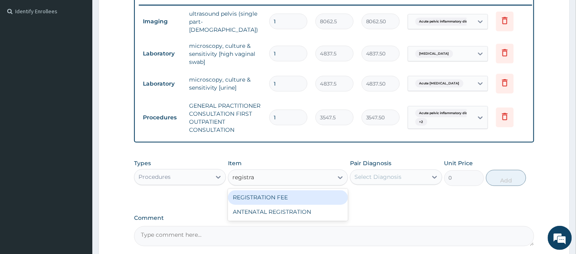
type input "registrat"
click at [307, 201] on div "REGISTRATION FEE" at bounding box center [288, 197] width 120 height 14
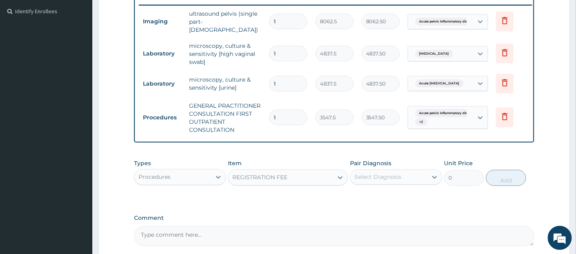
type input "2150"
click at [436, 179] on icon at bounding box center [434, 177] width 5 height 3
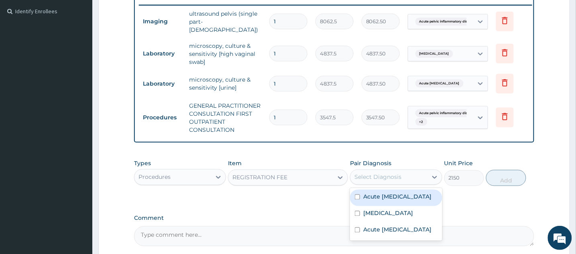
click at [357, 200] on input "checkbox" at bounding box center [357, 196] width 5 height 5
checkbox input "true"
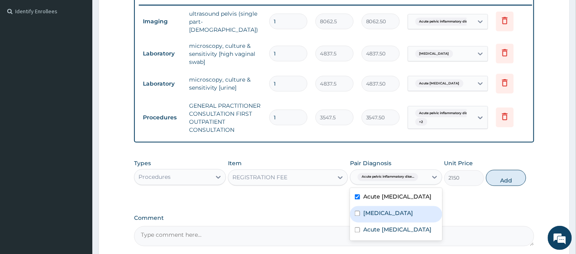
click at [357, 216] on input "checkbox" at bounding box center [357, 213] width 5 height 5
checkbox input "true"
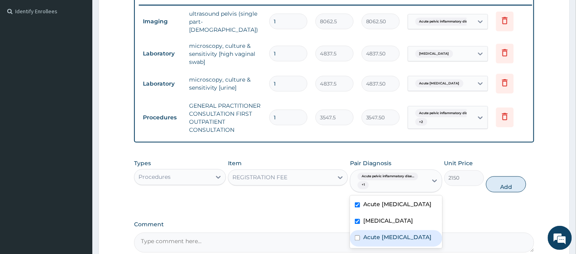
click at [357, 240] on input "checkbox" at bounding box center [357, 237] width 5 height 5
checkbox input "true"
click at [524, 186] on button "Add" at bounding box center [506, 184] width 40 height 16
type input "0"
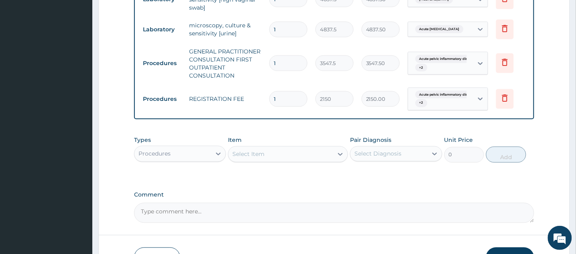
scroll to position [291, 0]
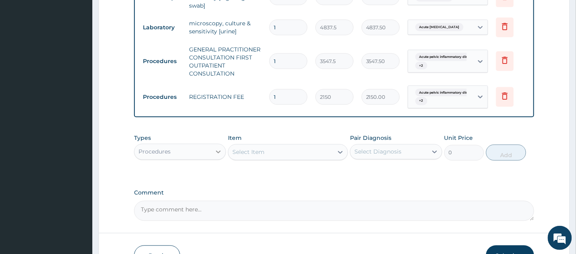
click at [216, 156] on icon at bounding box center [218, 152] width 8 height 8
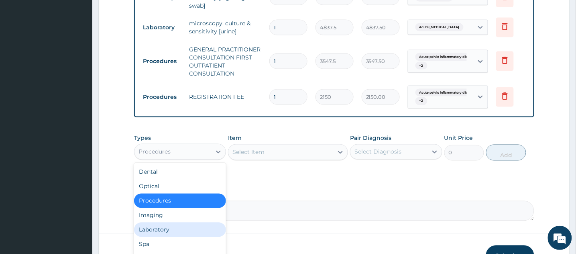
click at [170, 231] on div "Laboratory" at bounding box center [180, 229] width 92 height 14
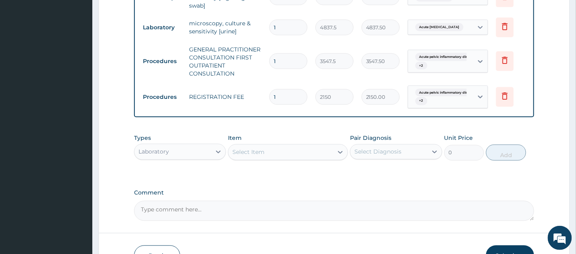
click at [275, 152] on div "Select Item" at bounding box center [280, 152] width 105 height 13
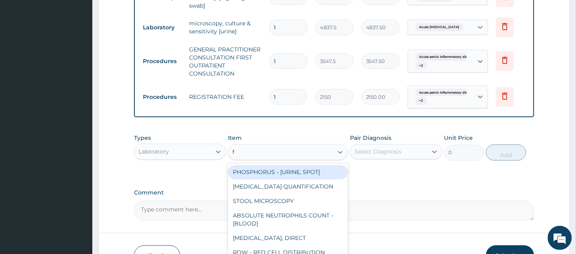
type input "fbc"
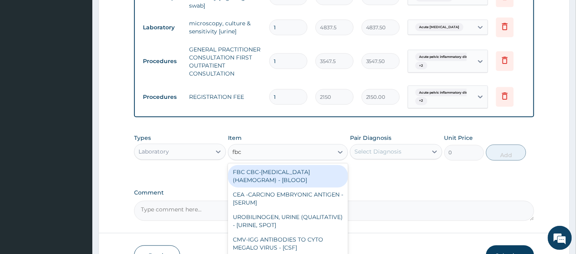
click at [281, 185] on div "FBC CBC-[MEDICAL_DATA] (HAEMOGRAM) - [BLOOD]" at bounding box center [288, 176] width 120 height 22
type input "4300"
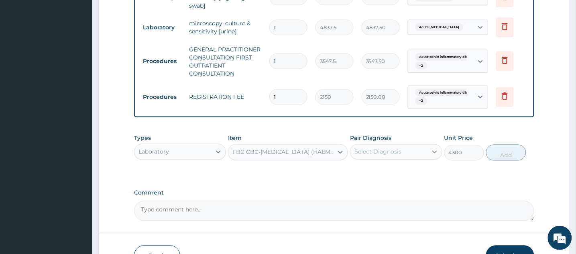
click at [432, 156] on icon at bounding box center [435, 152] width 8 height 8
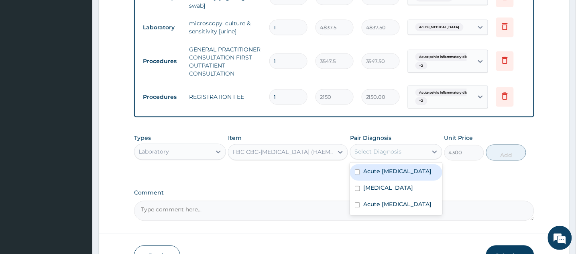
click at [357, 175] on input "checkbox" at bounding box center [357, 171] width 5 height 5
checkbox input "true"
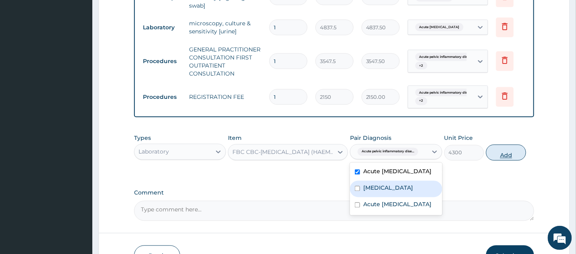
click at [526, 152] on button "Add" at bounding box center [506, 153] width 40 height 16
type input "0"
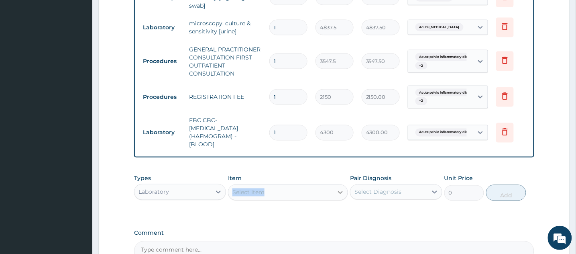
drag, startPoint x: 331, startPoint y: 186, endPoint x: 335, endPoint y: 194, distance: 8.8
click at [335, 194] on div "Item Select Item" at bounding box center [288, 187] width 120 height 26
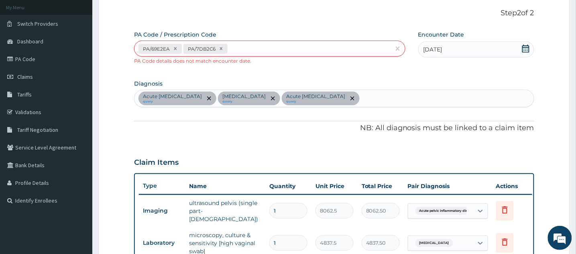
scroll to position [43, 0]
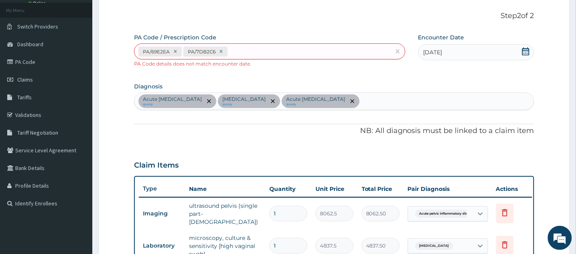
click at [447, 102] on div "Acute [MEDICAL_DATA] query [MEDICAL_DATA] query Acute [MEDICAL_DATA] query" at bounding box center [334, 101] width 399 height 17
type input "[MEDICAL_DATA]"
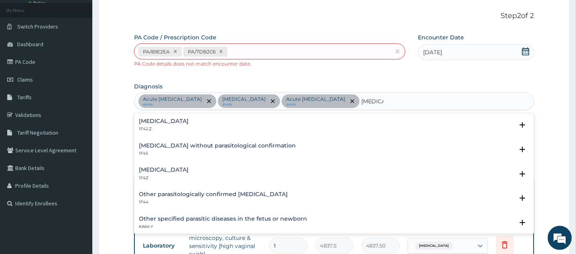
click at [189, 173] on h4 "[MEDICAL_DATA]" at bounding box center [164, 170] width 50 height 6
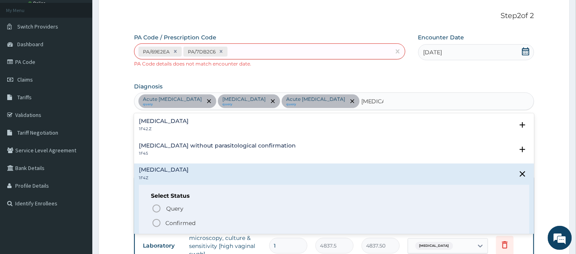
click at [175, 173] on h4 "[MEDICAL_DATA]" at bounding box center [164, 170] width 50 height 6
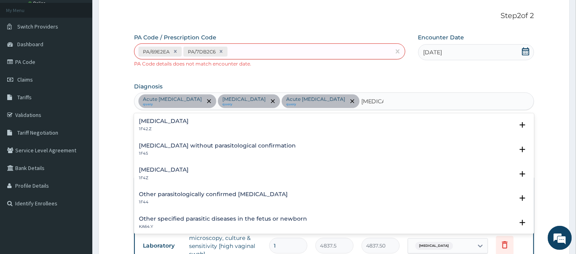
click at [175, 173] on h4 "[MEDICAL_DATA]" at bounding box center [164, 170] width 50 height 6
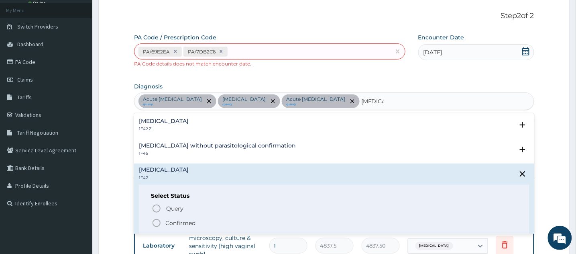
click at [157, 227] on icon "status option filled" at bounding box center [157, 223] width 10 height 10
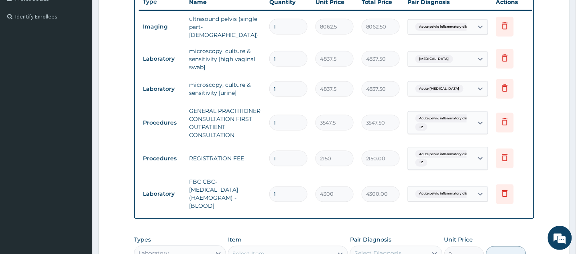
scroll to position [252, 0]
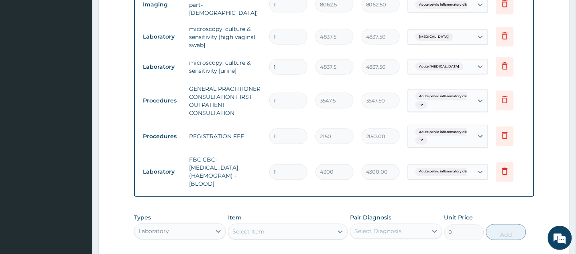
click at [285, 234] on div "Select Item" at bounding box center [280, 231] width 105 height 13
type input "thick"
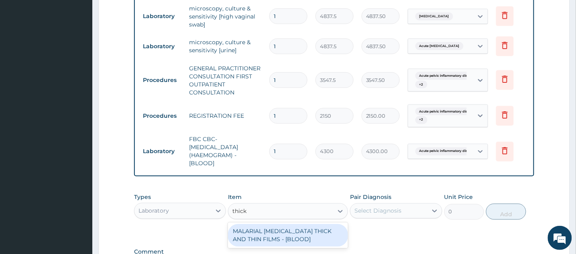
scroll to position [303, 0]
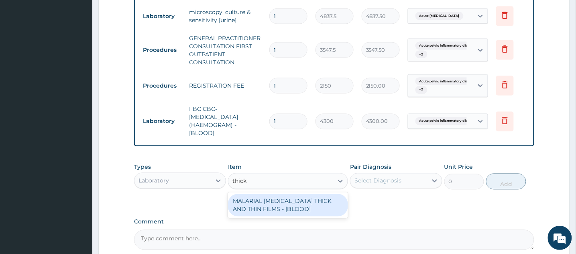
click at [294, 209] on div "MALARIAL [MEDICAL_DATA] THICK AND THIN FILMS - [BLOOD]" at bounding box center [288, 205] width 120 height 22
type input "1612.5"
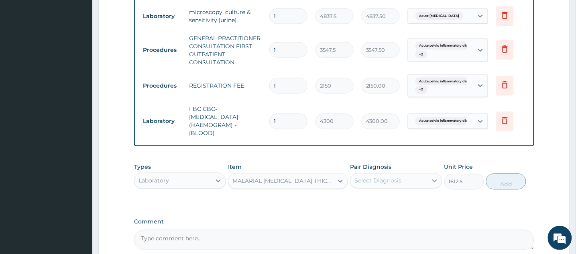
click at [429, 183] on div at bounding box center [435, 180] width 14 height 14
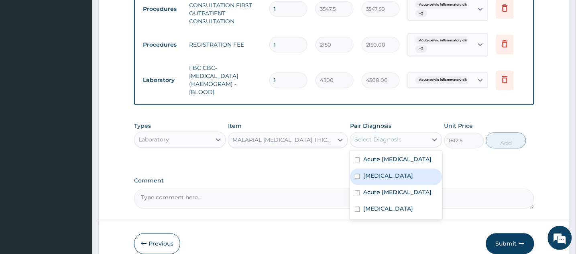
scroll to position [347, 0]
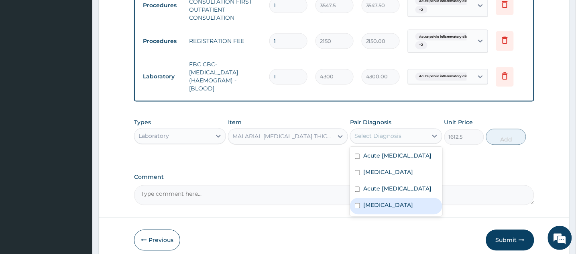
click at [356, 208] on input "checkbox" at bounding box center [357, 205] width 5 height 5
checkbox input "true"
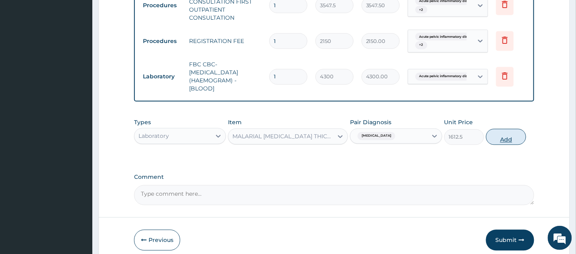
click at [503, 137] on button "Add" at bounding box center [506, 137] width 40 height 16
type input "0"
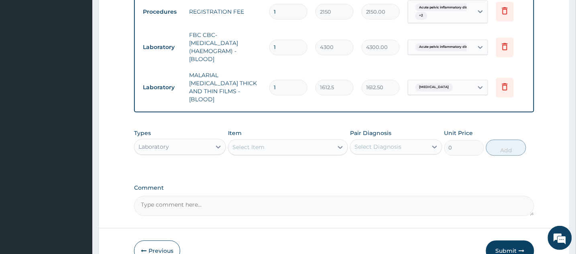
scroll to position [378, 0]
click at [304, 145] on div "Select Item" at bounding box center [280, 146] width 105 height 13
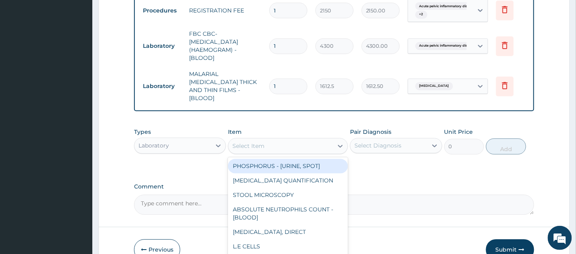
click at [188, 158] on div "Types Laboratory Item option MALARIAL [MEDICAL_DATA] THICK AND THIN FILMS - [BL…" at bounding box center [334, 147] width 400 height 47
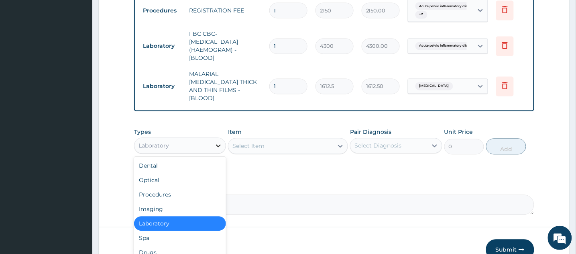
click at [217, 142] on icon at bounding box center [218, 146] width 8 height 8
click at [185, 246] on div "Drugs" at bounding box center [180, 252] width 92 height 14
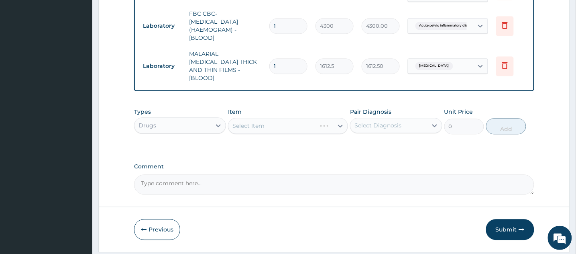
scroll to position [403, 0]
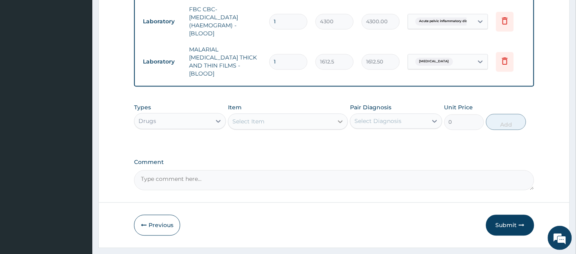
click at [341, 120] on icon at bounding box center [340, 121] width 5 height 3
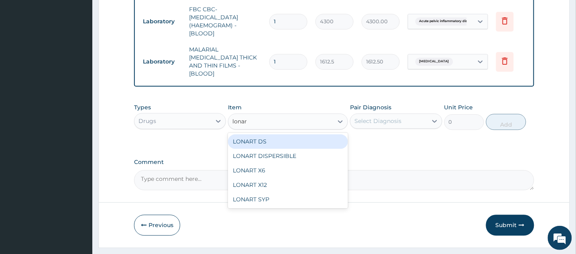
type input "lonart"
click at [307, 134] on div "LONART DS" at bounding box center [288, 141] width 120 height 14
type input "473.00000000000006"
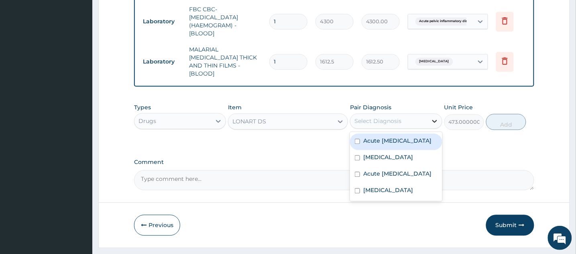
click at [435, 121] on div at bounding box center [435, 121] width 14 height 14
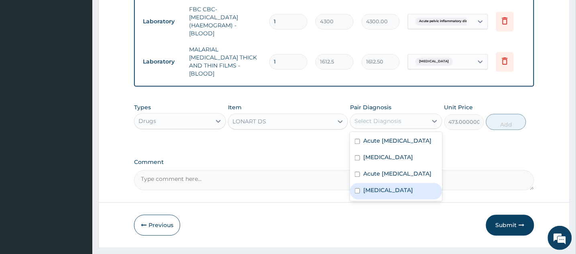
click at [358, 193] on input "checkbox" at bounding box center [357, 190] width 5 height 5
checkbox input "true"
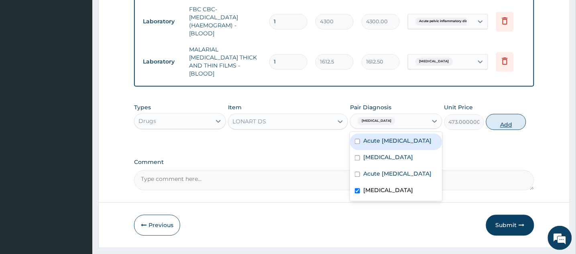
click at [505, 115] on button "Add" at bounding box center [506, 122] width 40 height 16
type input "0"
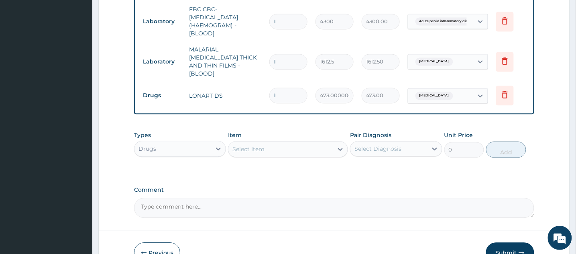
click at [315, 145] on div "Select Item" at bounding box center [280, 149] width 105 height 13
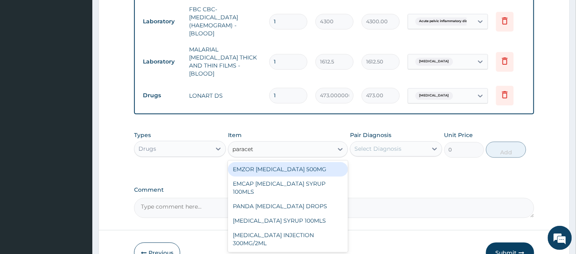
type input "paraceta"
click at [285, 165] on div "EMZOR PARACETAMOL 500MG" at bounding box center [288, 169] width 120 height 14
type input "23.65"
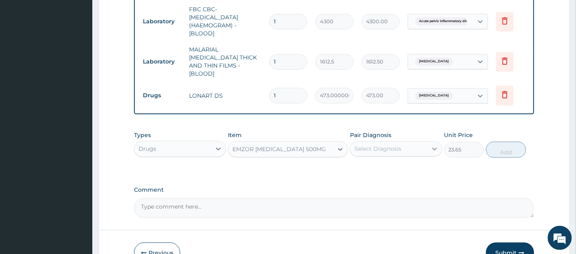
click at [429, 146] on div at bounding box center [435, 148] width 14 height 14
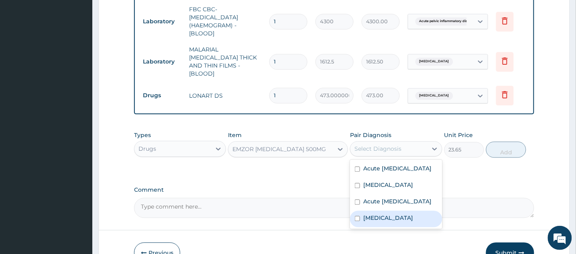
click at [359, 221] on input "checkbox" at bounding box center [357, 218] width 5 height 5
checkbox input "true"
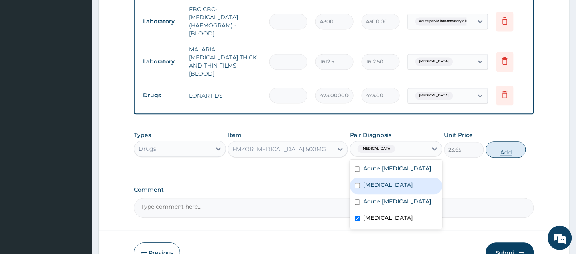
click at [510, 145] on button "Add" at bounding box center [506, 149] width 40 height 16
type input "0"
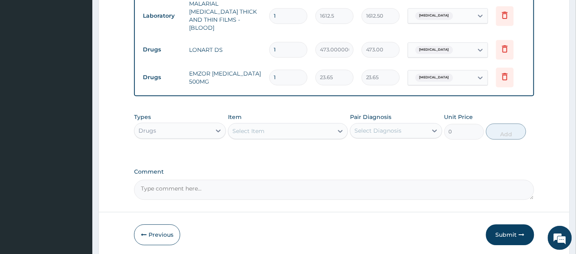
scroll to position [474, 0]
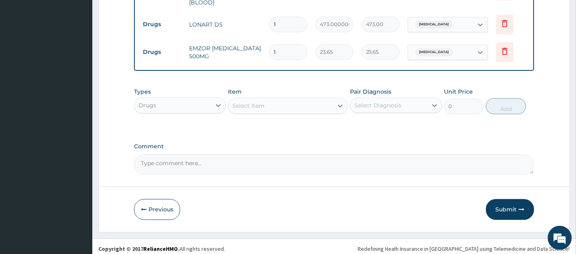
click at [186, 159] on textarea "Comment" at bounding box center [334, 164] width 400 height 20
type textarea "T"
click at [233, 160] on textarea "The system here would not accomodate the" at bounding box center [334, 164] width 400 height 20
click at [281, 162] on textarea "The system here would not accommodate the" at bounding box center [334, 164] width 400 height 20
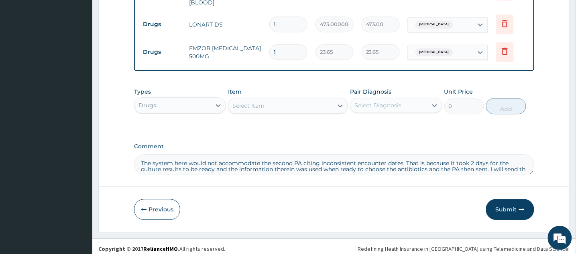
scroll to position [4, 0]
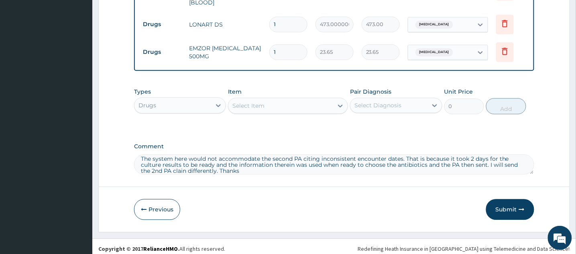
click at [185, 165] on textarea "The system here would not accommodate the second PA citing inconsistent encount…" at bounding box center [334, 164] width 400 height 20
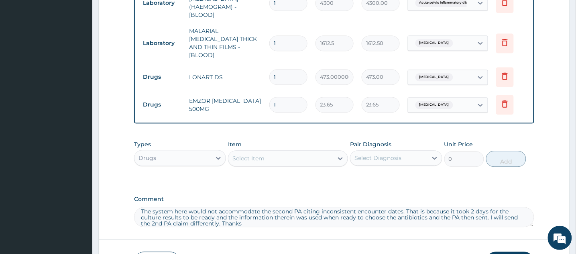
scroll to position [474, 0]
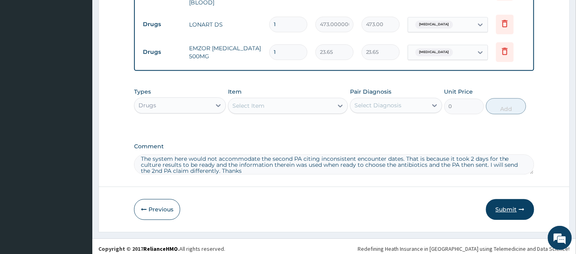
type textarea "The system here would not accommodate the second PA citing inconsistent encount…"
click at [515, 201] on button "Submit" at bounding box center [510, 209] width 48 height 21
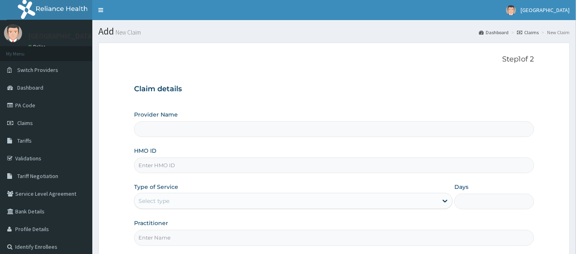
type input "[GEOGRAPHIC_DATA]"
click at [198, 164] on input "HMO ID" at bounding box center [334, 165] width 400 height 16
type input "Eft/10488/a"
click at [212, 199] on div "Select type" at bounding box center [287, 200] width 304 height 13
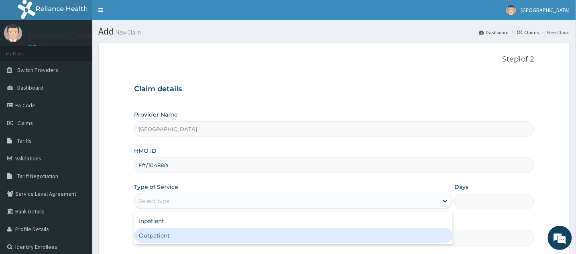
click at [208, 232] on div "Outpatient" at bounding box center [293, 235] width 319 height 14
type input "1"
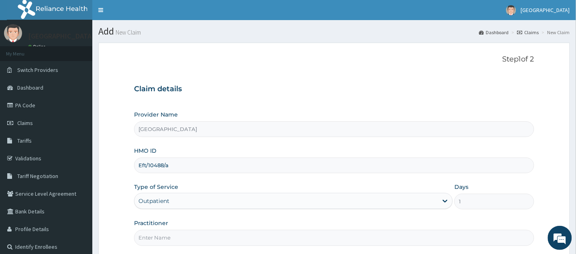
click at [206, 237] on input "Practitioner" at bounding box center [334, 238] width 400 height 16
type input "DR [PERSON_NAME]"
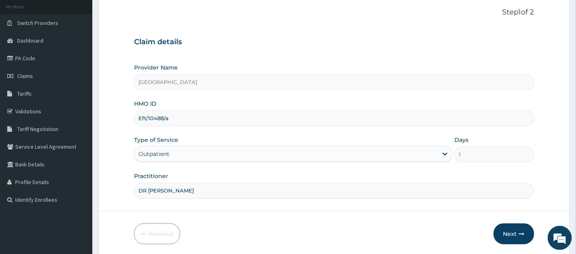
scroll to position [56, 0]
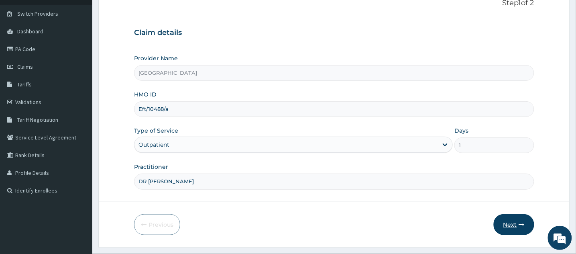
click at [516, 226] on button "Next" at bounding box center [514, 224] width 41 height 21
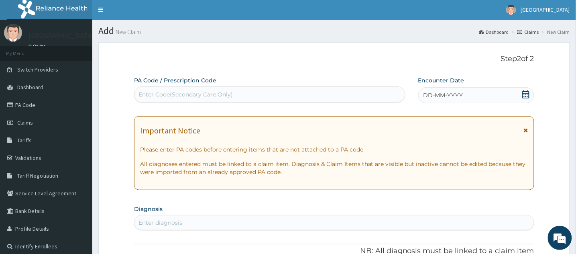
scroll to position [0, 0]
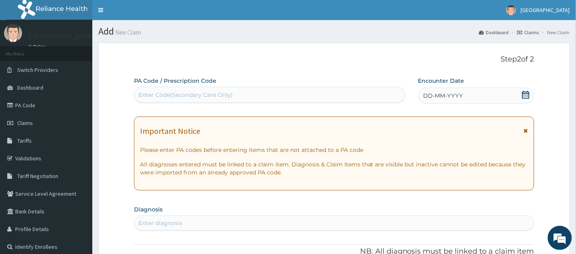
click at [210, 94] on div "Enter Code(Secondary Care Only)" at bounding box center [186, 95] width 94 height 8
type input "PA/047474"
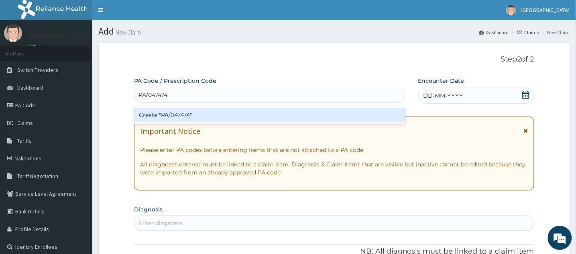
click at [203, 117] on div "Create "PA/047474"" at bounding box center [269, 115] width 271 height 14
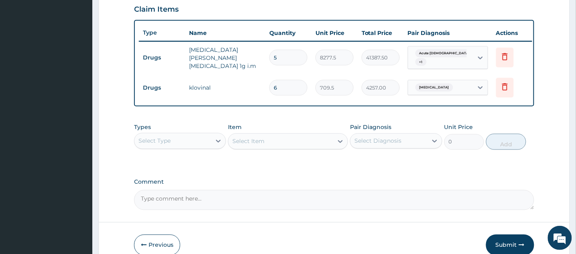
scroll to position [269, 0]
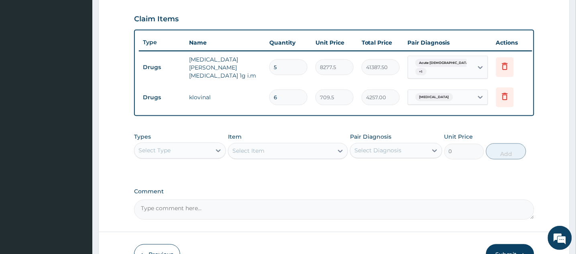
click at [196, 219] on textarea "Comment" at bounding box center [334, 210] width 400 height 20
click at [156, 216] on textarea "This is an addendum to" at bounding box center [334, 210] width 400 height 20
click at [240, 218] on textarea "This PA claim is an addendum to" at bounding box center [334, 210] width 400 height 20
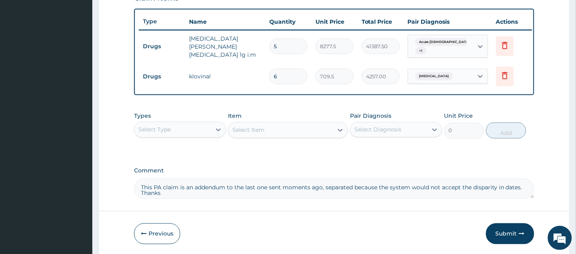
scroll to position [326, 0]
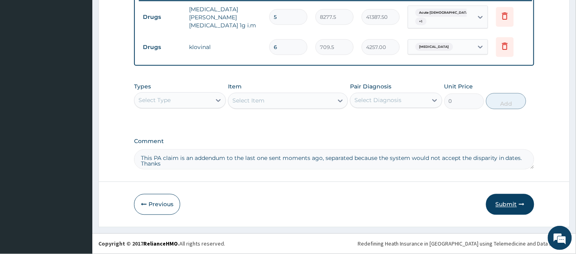
type textarea "This PA claim is an addendum to the last one sent moments ago, separated becaus…"
click at [519, 209] on button "Submit" at bounding box center [510, 204] width 48 height 21
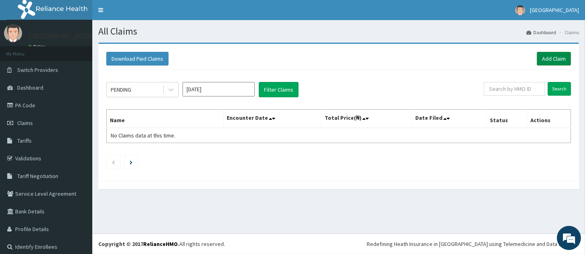
click at [547, 60] on link "Add Claim" at bounding box center [554, 59] width 34 height 14
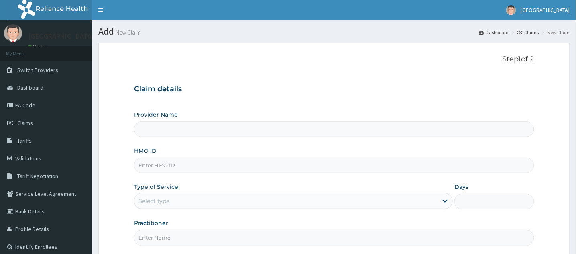
type input "[GEOGRAPHIC_DATA]"
click at [547, 60] on form "Step 1 of 2 Claim details Provider Name [GEOGRAPHIC_DATA] HOSPITALS HMO ID Type…" at bounding box center [334, 173] width 472 height 261
click at [172, 163] on input "HMO ID" at bounding box center [334, 165] width 400 height 16
type input "Eft/10254/a"
click at [216, 201] on div "Select type" at bounding box center [287, 200] width 304 height 13
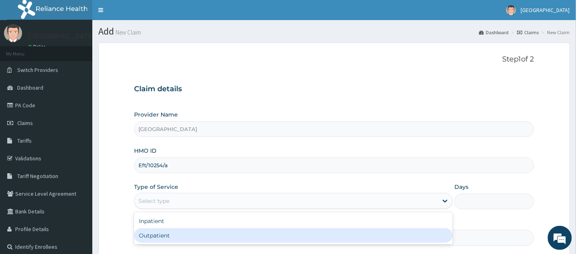
click at [207, 229] on div "Outpatient" at bounding box center [293, 235] width 319 height 14
type input "1"
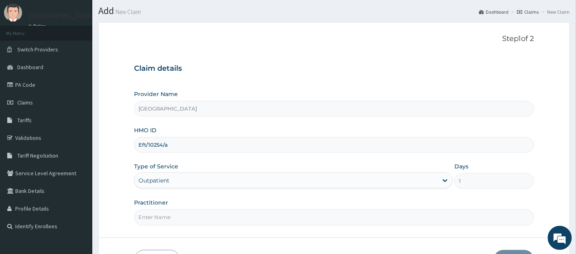
scroll to position [26, 0]
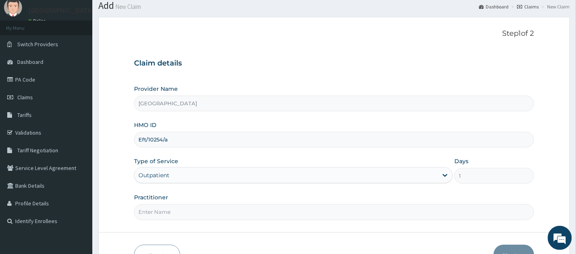
click at [314, 212] on input "Practitioner" at bounding box center [334, 212] width 400 height 16
type input "DR [PERSON_NAME]"
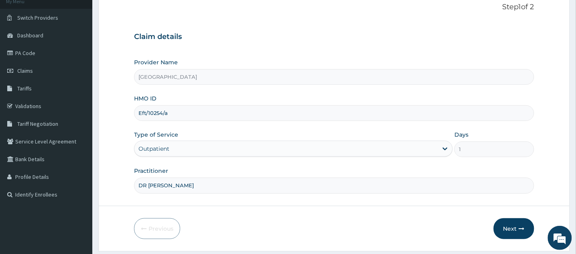
scroll to position [76, 0]
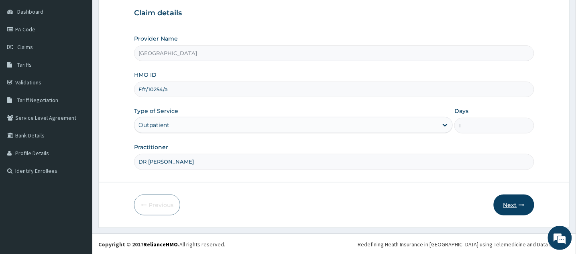
click at [511, 204] on button "Next" at bounding box center [514, 204] width 41 height 21
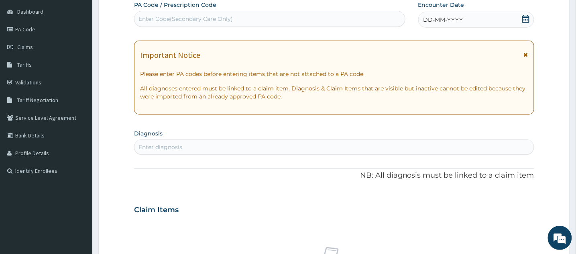
click at [217, 148] on div "Enter diagnosis" at bounding box center [334, 147] width 399 height 13
click at [166, 145] on div "Enter diagnosis" at bounding box center [161, 147] width 44 height 8
type input "[MEDICAL_DATA]"
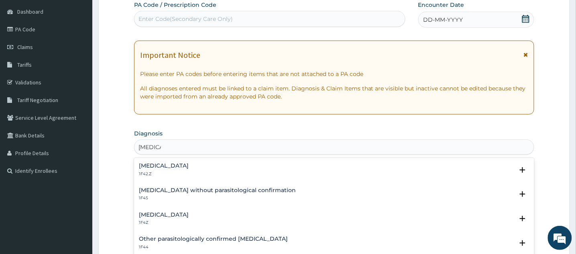
click at [149, 218] on h4 "[MEDICAL_DATA]" at bounding box center [164, 215] width 50 height 6
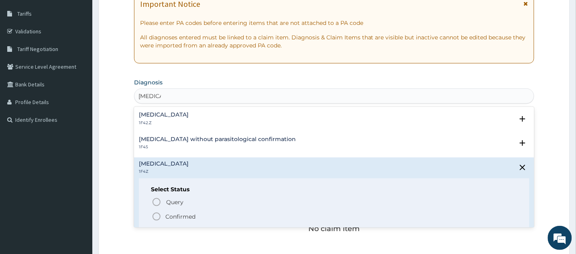
scroll to position [165, 0]
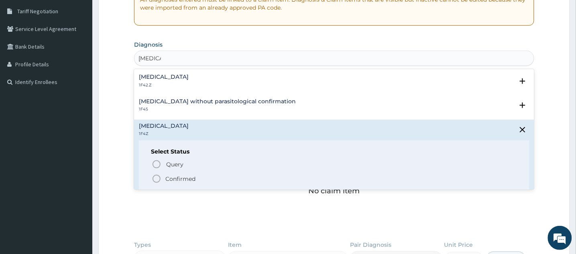
click at [159, 182] on circle "status option filled" at bounding box center [156, 178] width 7 height 7
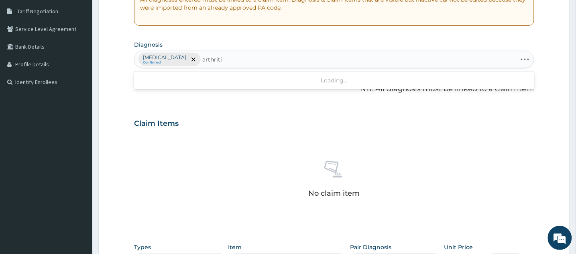
type input "[MEDICAL_DATA]"
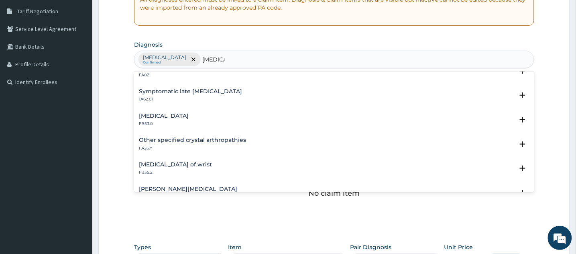
scroll to position [891, 0]
click at [202, 69] on h4 "Osteoarthritis, unspecified" at bounding box center [182, 66] width 87 height 6
click at [181, 69] on h4 "Osteoarthritis, unspecified" at bounding box center [182, 66] width 87 height 6
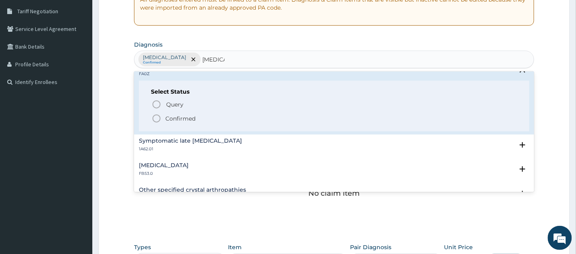
click at [181, 69] on h4 "Osteoarthritis, unspecified" at bounding box center [182, 66] width 87 height 6
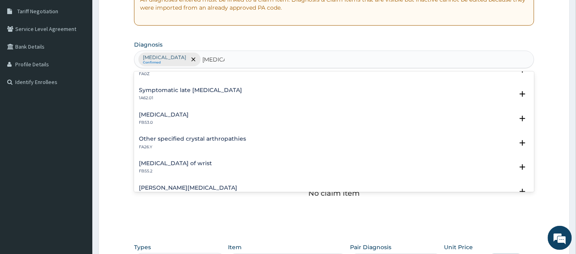
click at [170, 69] on h4 "Osteoarthritis, unspecified" at bounding box center [182, 66] width 87 height 6
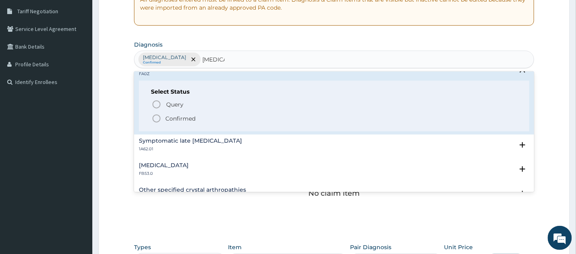
click at [155, 123] on icon "status option filled" at bounding box center [157, 119] width 10 height 10
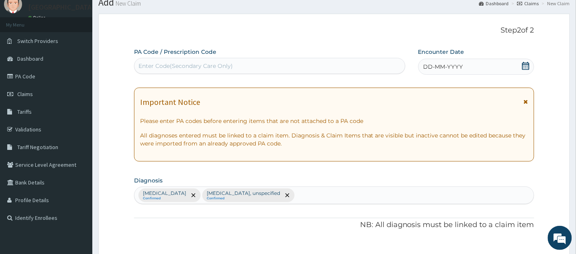
scroll to position [27, 0]
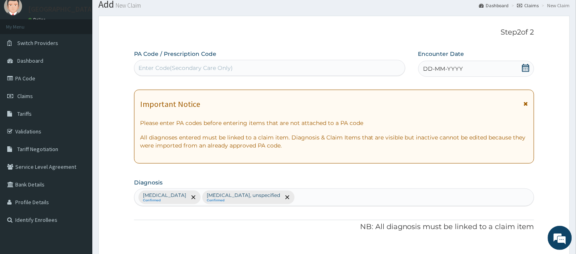
click at [344, 65] on div "Enter Code(Secondary Care Only)" at bounding box center [270, 67] width 271 height 13
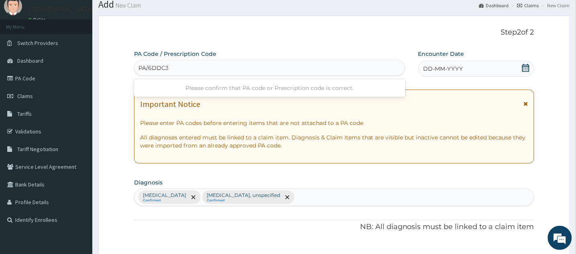
type input "PA/6DDC3E"
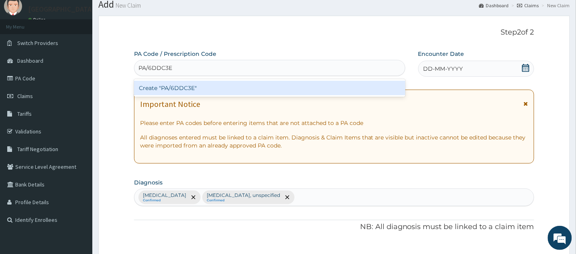
click at [280, 90] on div "Create "PA/6DDC3E"" at bounding box center [269, 88] width 271 height 14
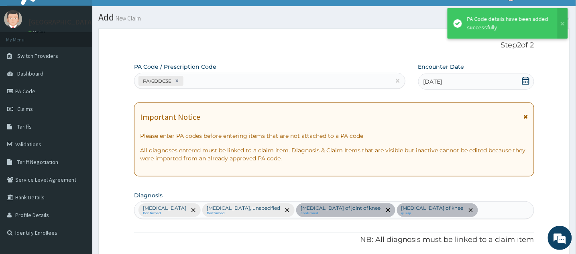
scroll to position [14, 0]
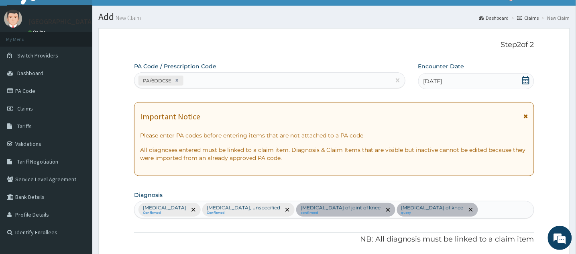
click at [525, 117] on icon at bounding box center [526, 116] width 4 height 6
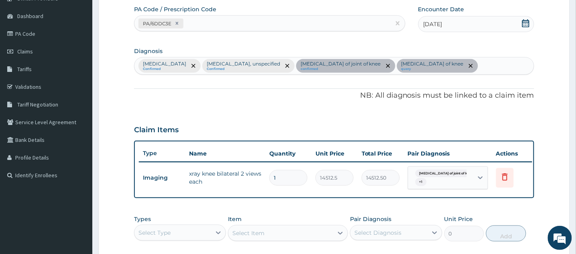
scroll to position [69, 0]
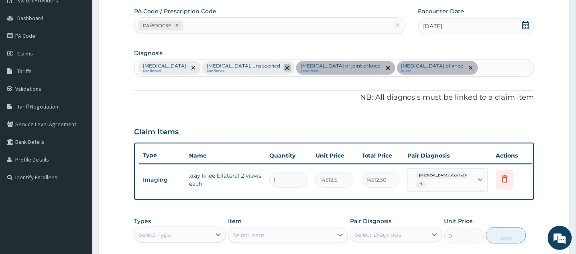
click at [286, 68] on span "remove selection option" at bounding box center [287, 67] width 7 height 7
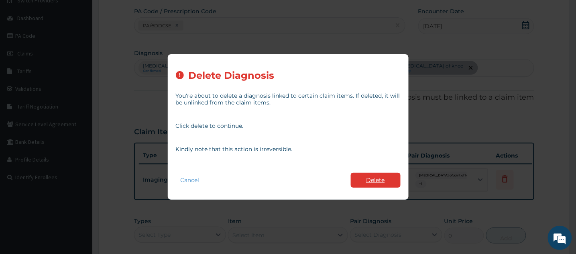
click at [375, 175] on button "Delete" at bounding box center [376, 180] width 50 height 15
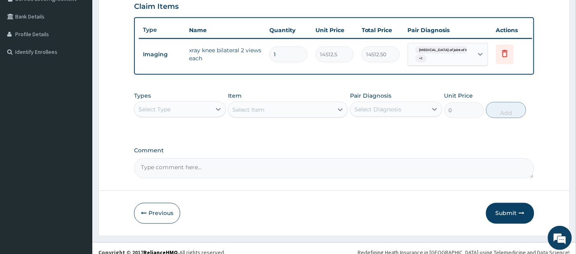
scroll to position [208, 0]
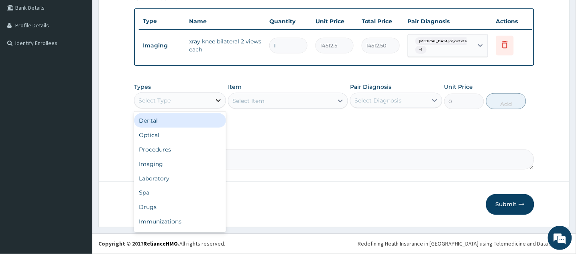
click at [216, 104] on icon at bounding box center [218, 100] width 8 height 8
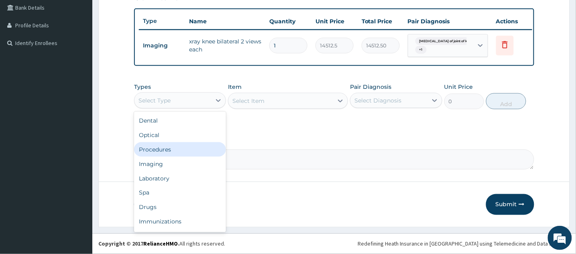
click at [200, 153] on div "Procedures" at bounding box center [180, 149] width 92 height 14
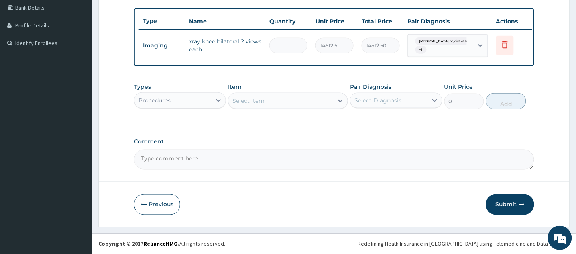
click at [324, 101] on div "Select Item" at bounding box center [280, 100] width 105 height 13
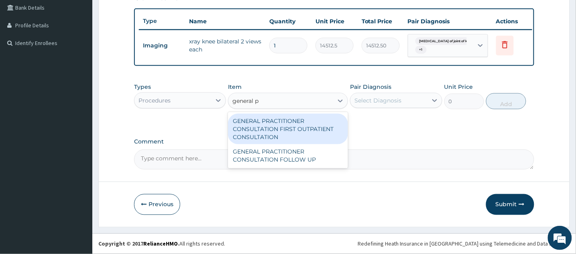
type input "general pr"
click at [303, 136] on div "GENERAL PRACTITIONER CONSULTATION FIRST OUTPATIENT CONSULTATION" at bounding box center [288, 129] width 120 height 31
type input "3547.5"
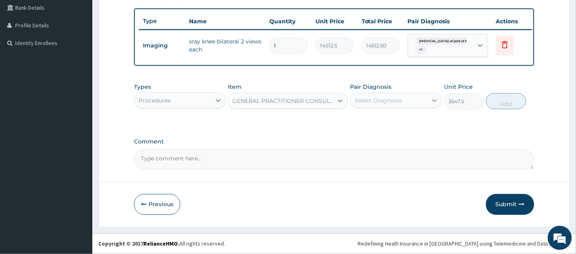
click at [437, 103] on icon at bounding box center [435, 100] width 8 height 8
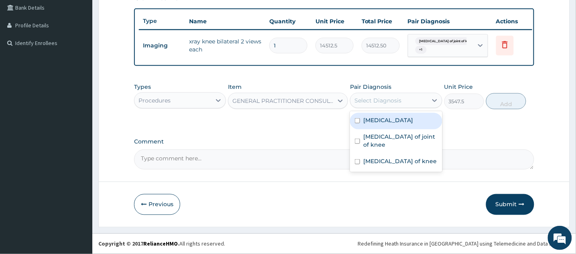
click at [358, 123] on input "checkbox" at bounding box center [357, 120] width 5 height 5
checkbox input "true"
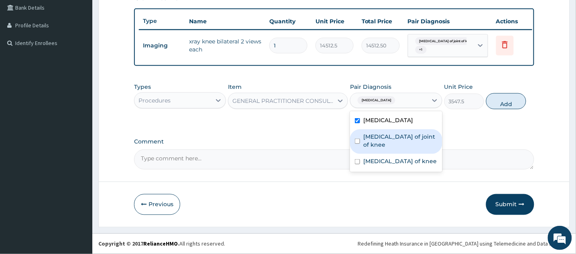
click at [358, 144] on input "checkbox" at bounding box center [357, 141] width 5 height 5
checkbox input "true"
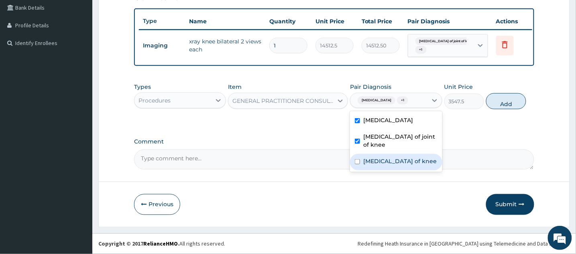
click at [357, 169] on div "Arthritis of knee" at bounding box center [396, 162] width 92 height 16
checkbox input "true"
click at [499, 109] on button "Add" at bounding box center [506, 101] width 40 height 16
type input "0"
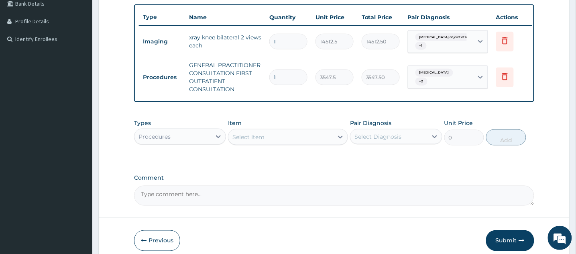
scroll to position [207, 0]
click at [330, 144] on div "Select Item" at bounding box center [280, 137] width 105 height 13
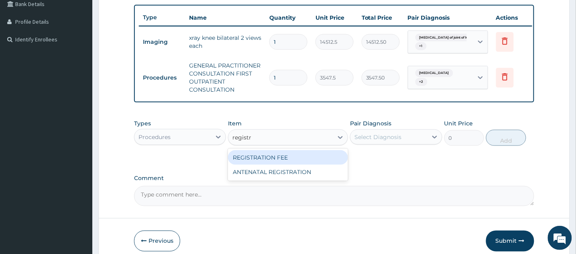
type input "registra"
click at [306, 165] on div "REGISTRATION FEE" at bounding box center [288, 157] width 120 height 14
type input "2150"
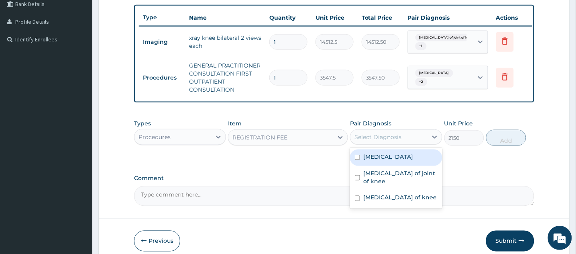
click at [424, 143] on div "Select Diagnosis" at bounding box center [389, 136] width 77 height 13
click at [359, 160] on input "checkbox" at bounding box center [357, 157] width 5 height 5
checkbox input "true"
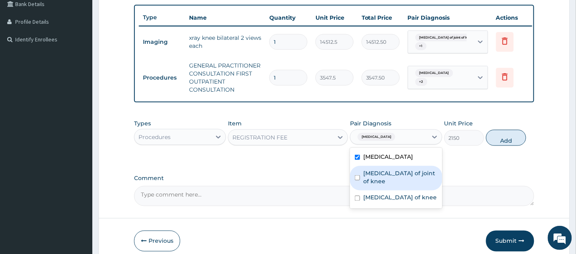
click at [358, 182] on div "Acute pain of joint of knee" at bounding box center [396, 178] width 92 height 24
checkbox input "true"
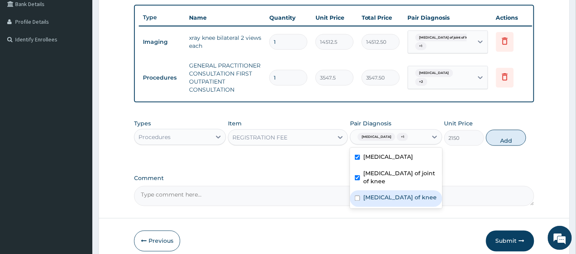
click at [357, 201] on input "checkbox" at bounding box center [357, 198] width 5 height 5
checkbox input "true"
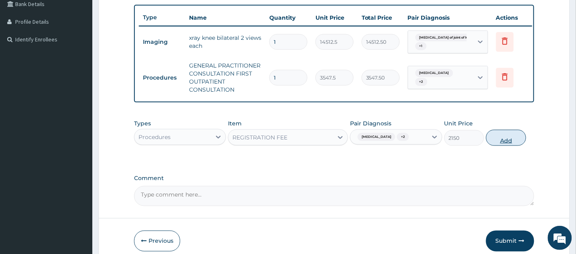
click at [505, 146] on button "Add" at bounding box center [506, 138] width 40 height 16
type input "0"
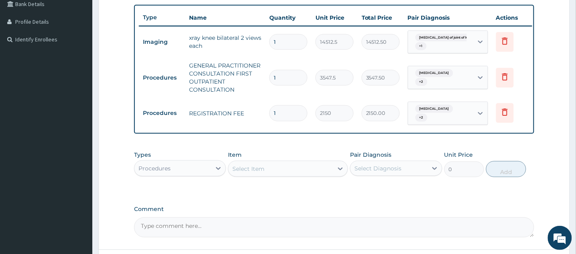
click at [265, 175] on div "Select Item" at bounding box center [280, 168] width 105 height 13
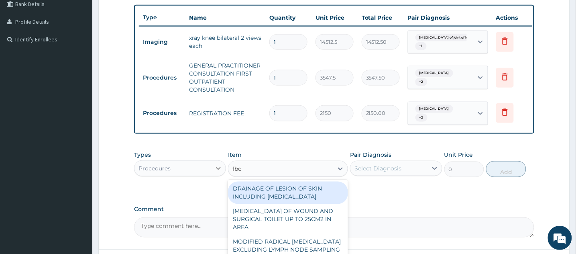
type input "fbc"
click at [217, 172] on icon at bounding box center [218, 168] width 8 height 8
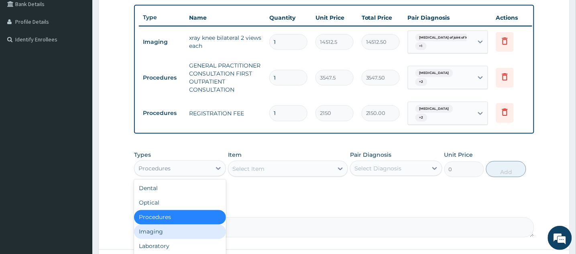
scroll to position [27, 0]
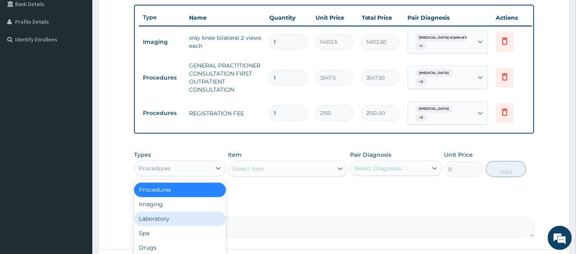
click at [159, 226] on div "Laboratory" at bounding box center [180, 219] width 92 height 14
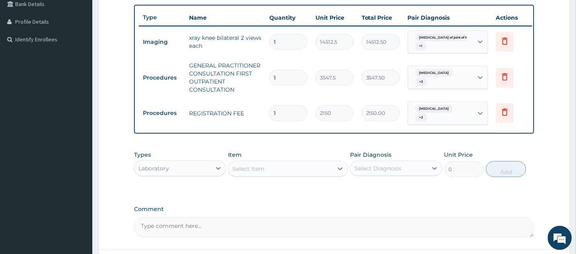
click at [249, 173] on div "Select Item" at bounding box center [248, 169] width 32 height 8
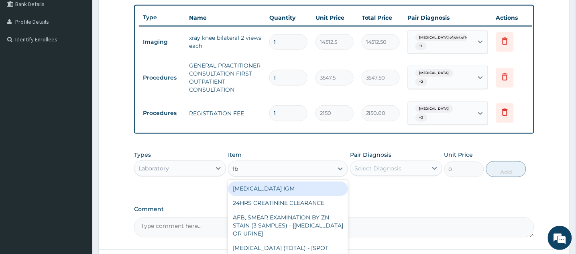
type input "fbc"
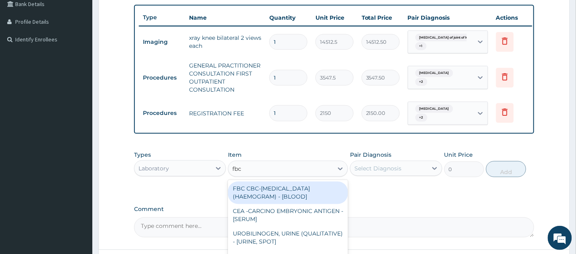
click at [324, 202] on div "FBC CBC-[MEDICAL_DATA] (HAEMOGRAM) - [BLOOD]" at bounding box center [288, 192] width 120 height 22
type input "4300"
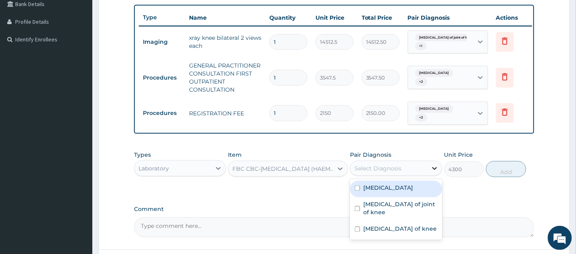
click at [428, 175] on div at bounding box center [435, 168] width 14 height 14
click at [359, 197] on div "[MEDICAL_DATA]" at bounding box center [396, 189] width 92 height 16
checkbox input "true"
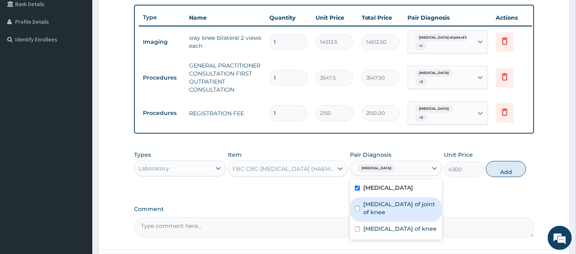
click at [357, 219] on div "Acute pain of joint of knee" at bounding box center [396, 209] width 92 height 24
checkbox input "true"
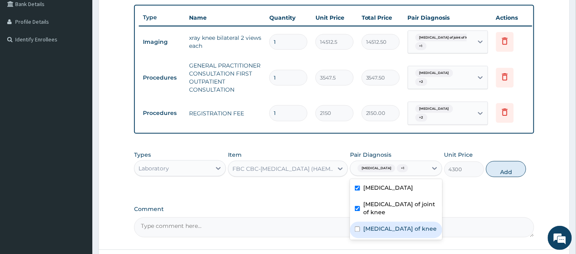
click at [357, 238] on div "Arthritis of knee" at bounding box center [396, 230] width 92 height 16
checkbox input "true"
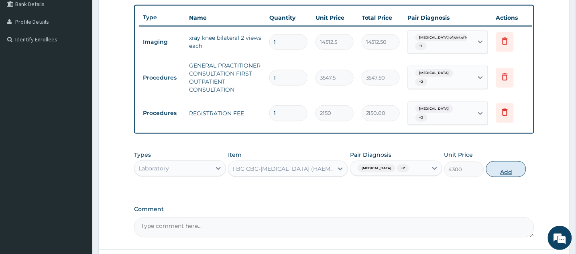
click at [506, 177] on button "Add" at bounding box center [506, 169] width 40 height 16
type input "0"
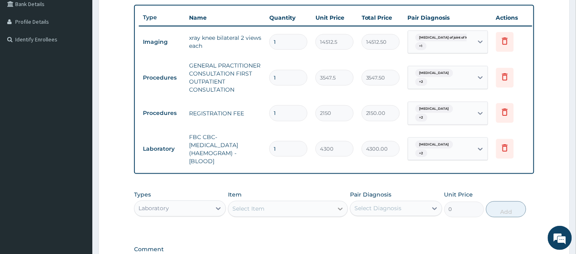
click at [338, 213] on icon at bounding box center [340, 209] width 8 height 8
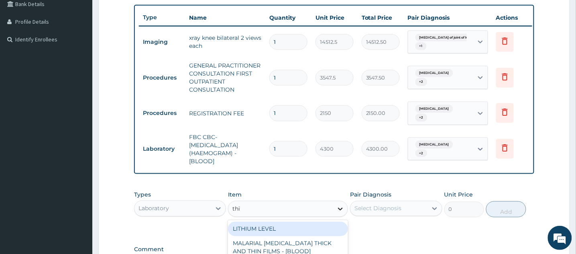
type input "thin"
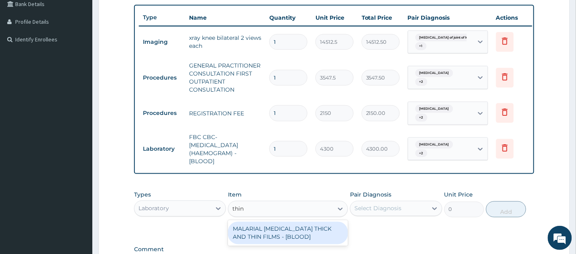
click at [333, 237] on div "MALARIAL [MEDICAL_DATA] THICK AND THIN FILMS - [BLOOD]" at bounding box center [288, 233] width 120 height 22
type input "1612.5"
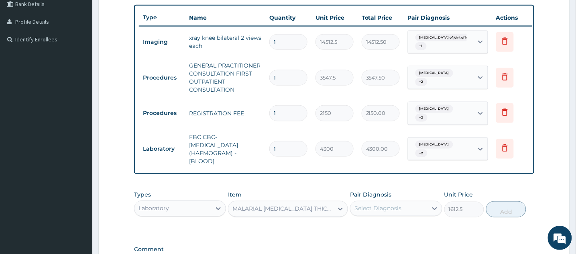
click at [416, 215] on div "Select Diagnosis" at bounding box center [389, 208] width 77 height 13
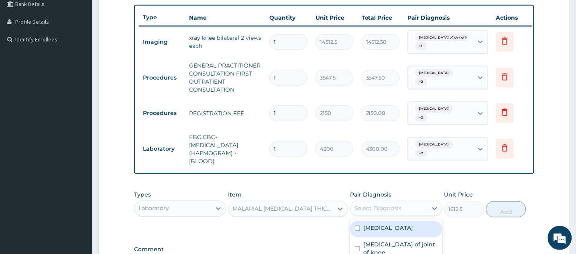
click at [404, 232] on label "[MEDICAL_DATA]" at bounding box center [388, 228] width 50 height 8
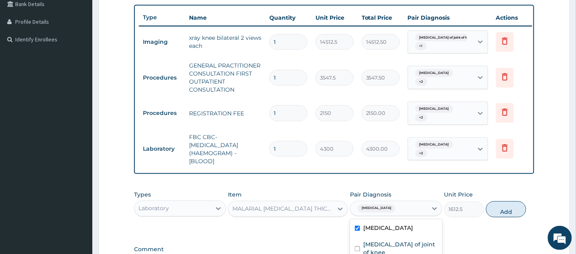
checkbox input "true"
click at [501, 217] on button "Add" at bounding box center [506, 209] width 40 height 16
type input "0"
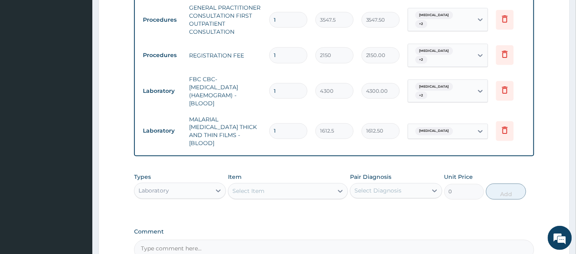
scroll to position [266, 0]
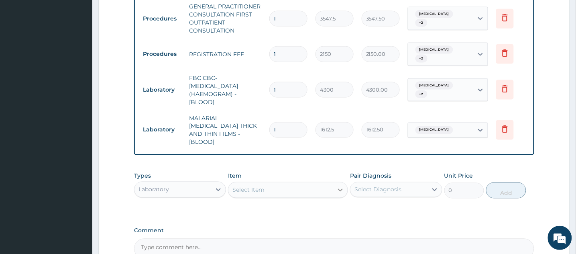
click at [337, 186] on icon at bounding box center [340, 190] width 8 height 8
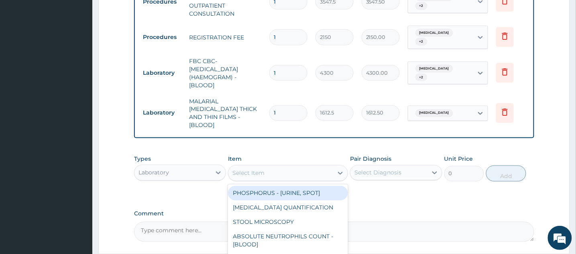
scroll to position [287, 0]
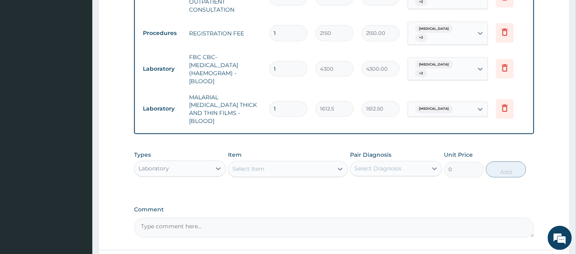
click at [296, 152] on div "Item Select Item" at bounding box center [288, 164] width 120 height 26
click at [219, 166] on icon at bounding box center [218, 169] width 8 height 8
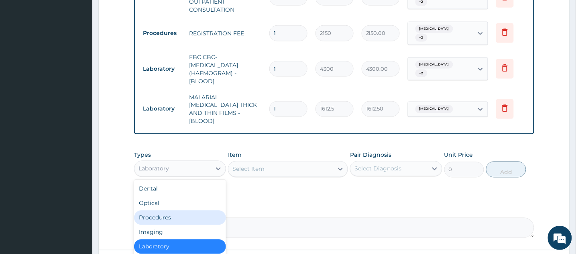
scroll to position [27, 0]
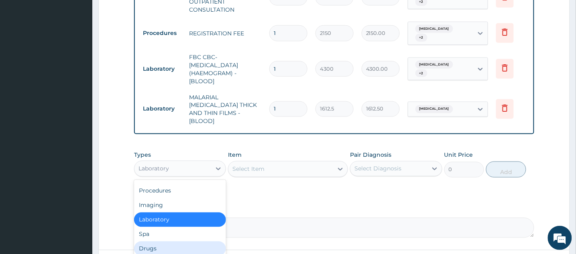
click at [171, 246] on div "Drugs" at bounding box center [180, 248] width 92 height 14
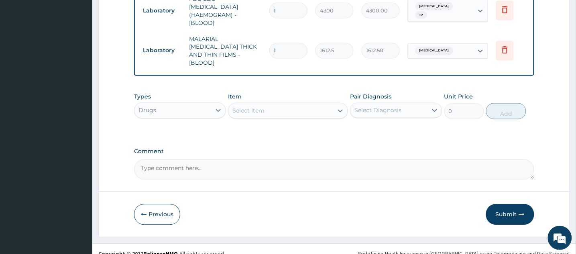
scroll to position [348, 0]
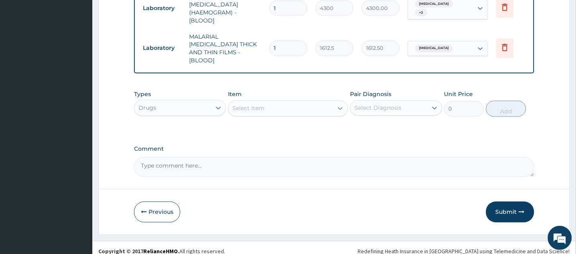
click at [341, 109] on icon at bounding box center [340, 108] width 5 height 3
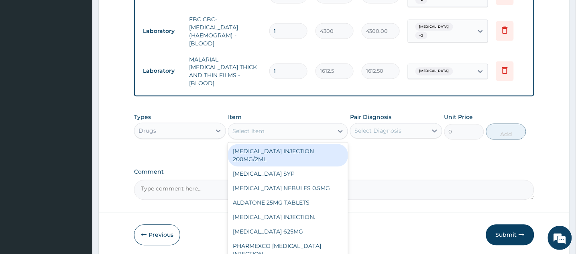
scroll to position [329, 0]
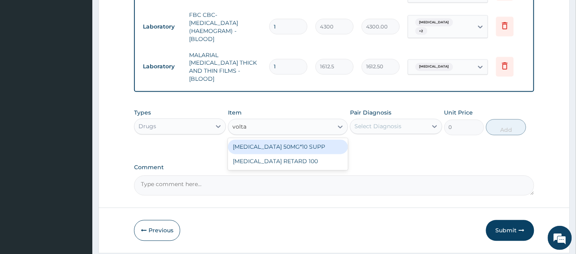
type input "voltar"
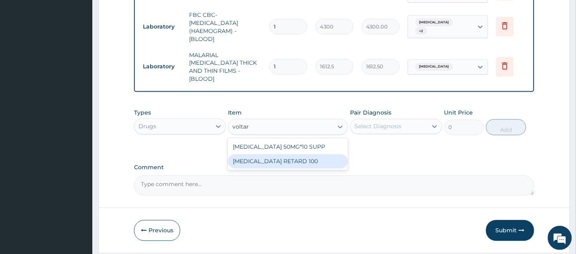
click at [264, 163] on div "[MEDICAL_DATA] RETARD 100" at bounding box center [288, 161] width 120 height 14
type input "510.84000000000003"
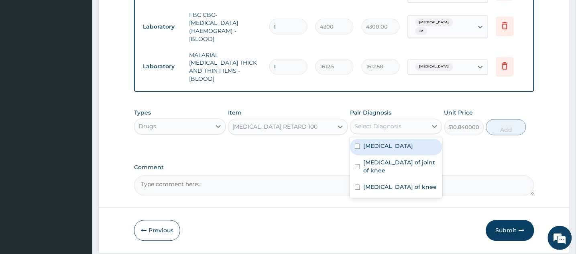
click at [406, 124] on div "Select Diagnosis" at bounding box center [389, 126] width 77 height 13
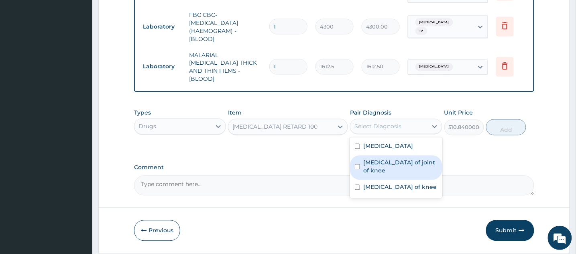
click at [357, 168] on input "checkbox" at bounding box center [357, 166] width 5 height 5
checkbox input "true"
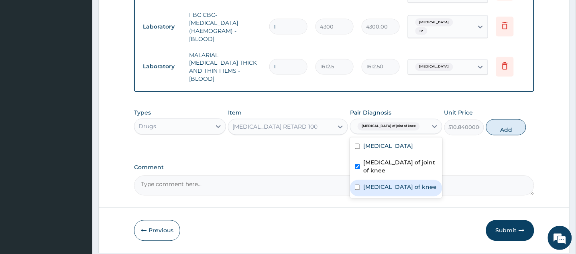
click at [358, 188] on input "checkbox" at bounding box center [357, 187] width 5 height 5
checkbox input "true"
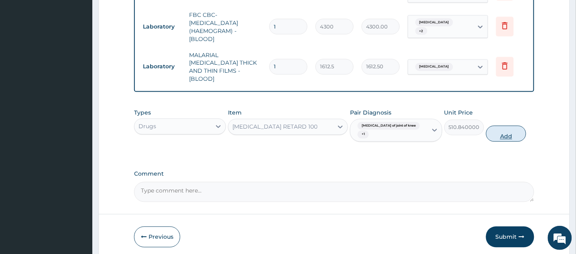
click at [507, 137] on button "Add" at bounding box center [506, 134] width 40 height 16
type input "0"
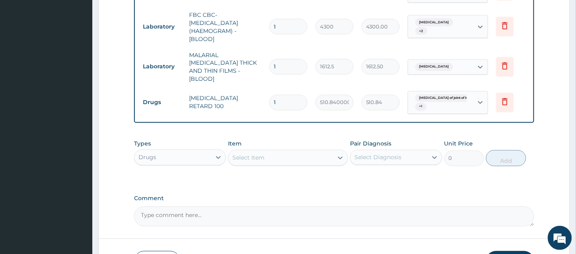
click at [326, 158] on div "Select Item" at bounding box center [280, 157] width 105 height 13
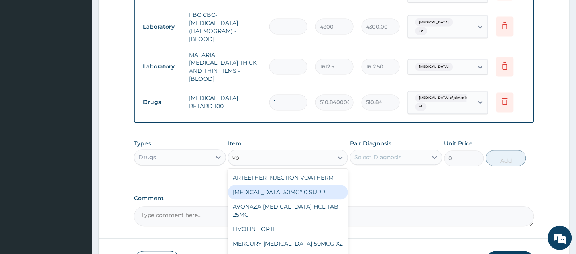
type input "v"
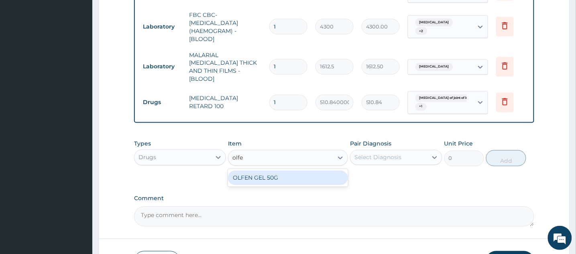
type input "olfen"
click at [315, 177] on div "OLFEN GEL 50G" at bounding box center [288, 178] width 120 height 14
type input "2672.45"
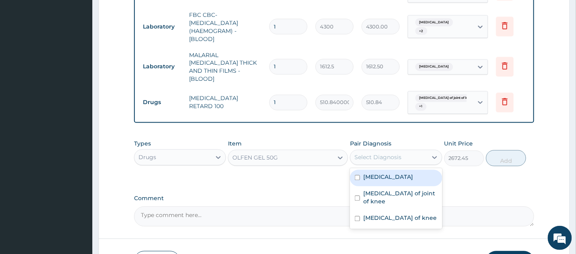
click at [384, 161] on div "Select Diagnosis" at bounding box center [378, 157] width 47 height 8
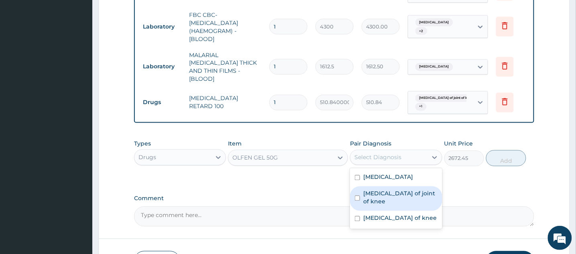
click at [355, 199] on input "checkbox" at bounding box center [357, 198] width 5 height 5
checkbox input "true"
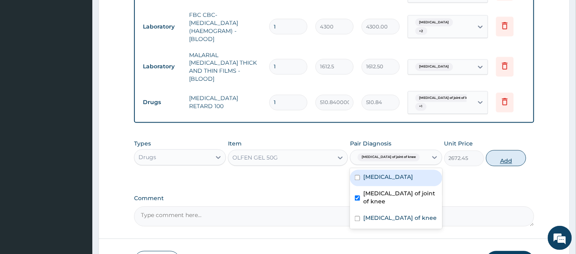
click at [500, 159] on button "Add" at bounding box center [506, 158] width 40 height 16
type input "0"
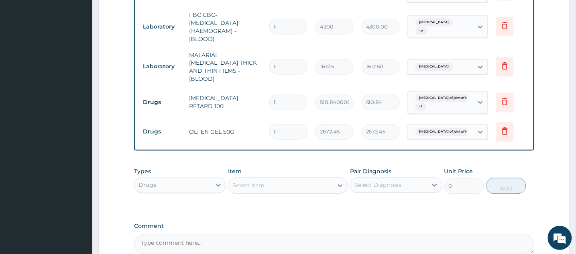
click at [323, 184] on div "Select Item" at bounding box center [280, 185] width 105 height 13
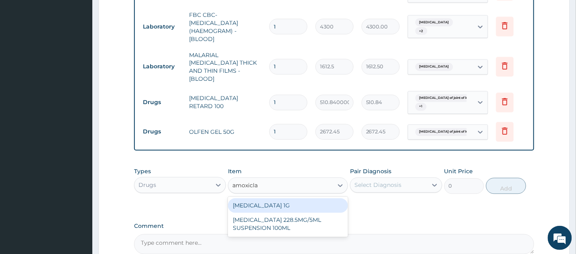
type input "amoxiclav"
click at [285, 205] on div "CO-AMOXICLAV 1G" at bounding box center [288, 205] width 120 height 14
type input "709.5"
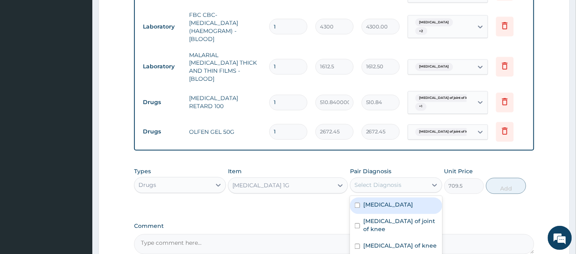
click at [423, 184] on div "Select Diagnosis" at bounding box center [389, 185] width 77 height 13
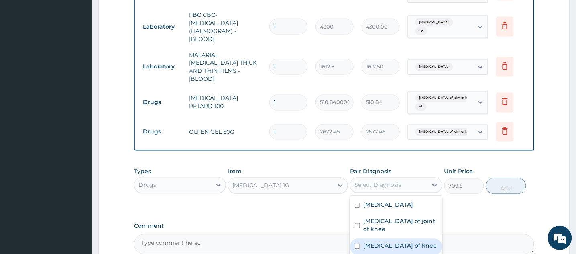
click at [357, 245] on input "checkbox" at bounding box center [357, 246] width 5 height 5
checkbox input "true"
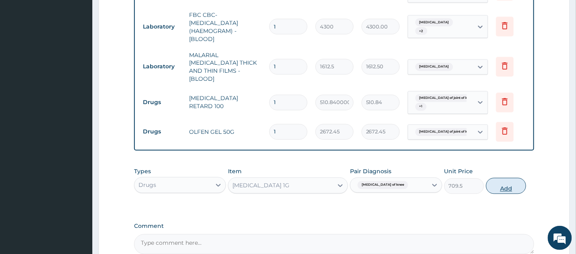
click at [518, 186] on button "Add" at bounding box center [506, 186] width 40 height 16
type input "0"
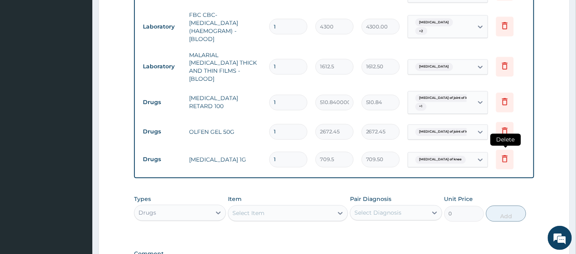
click at [501, 154] on icon at bounding box center [505, 159] width 10 height 10
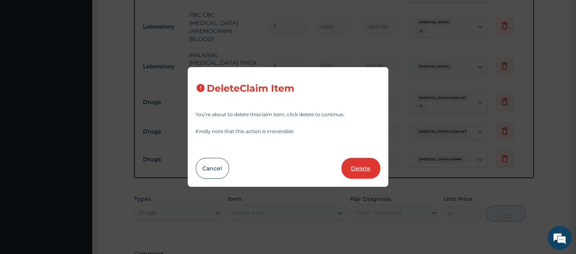
click at [361, 165] on button "Delete" at bounding box center [361, 168] width 39 height 21
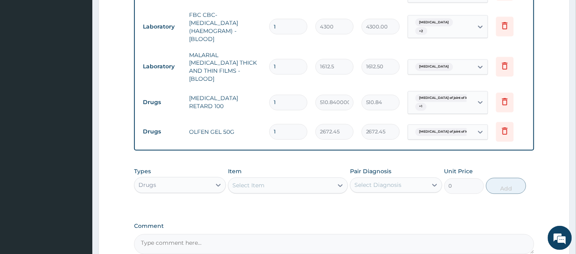
click at [278, 185] on div "Select Item" at bounding box center [280, 185] width 105 height 13
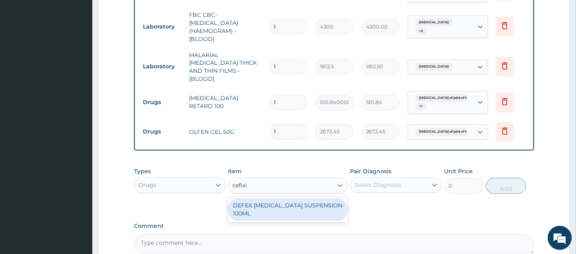
type input "cefixim"
click at [289, 208] on div "DEFEX CEFIXIME SUSPENSION 100ML" at bounding box center [288, 209] width 120 height 22
type input "1773.7500000000002"
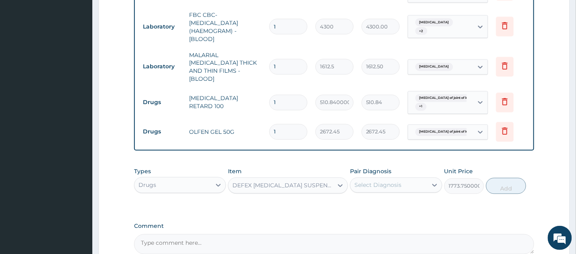
click at [333, 185] on div "DEFEX CEFIXIME SUSPENSION 100ML" at bounding box center [283, 185] width 102 height 8
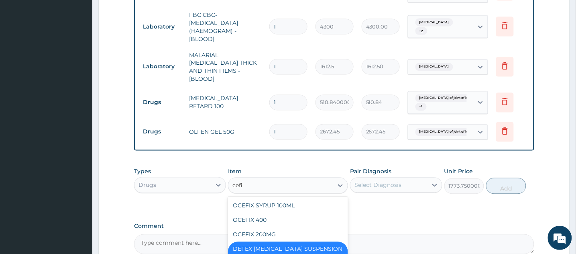
scroll to position [0, 0]
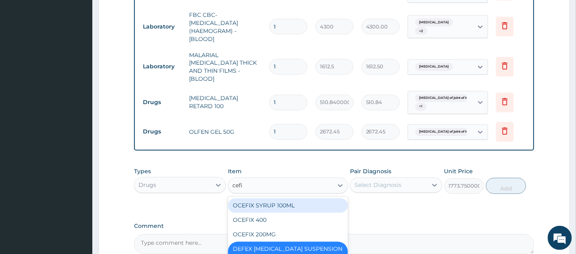
type input "cefix"
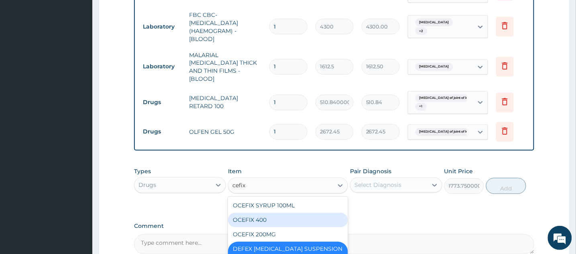
click at [284, 220] on div "OCEFIX 400" at bounding box center [288, 220] width 120 height 14
type input "591.25"
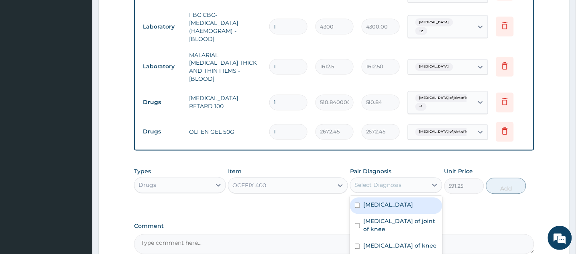
click at [383, 187] on div "Select Diagnosis" at bounding box center [378, 185] width 47 height 8
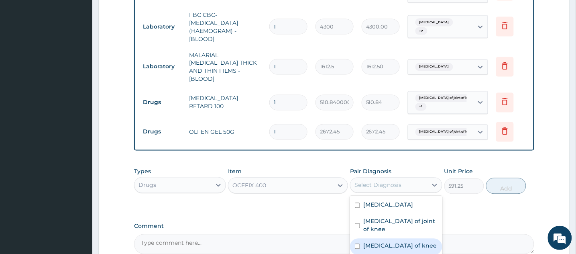
click at [359, 245] on input "checkbox" at bounding box center [357, 246] width 5 height 5
checkbox input "true"
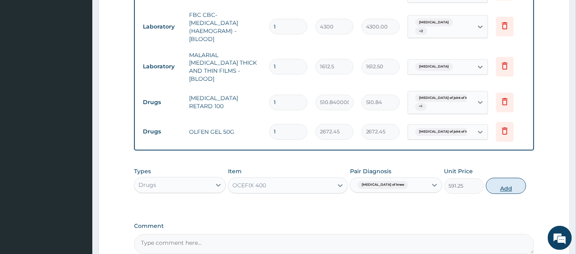
click at [499, 187] on button "Add" at bounding box center [506, 186] width 40 height 16
type input "0"
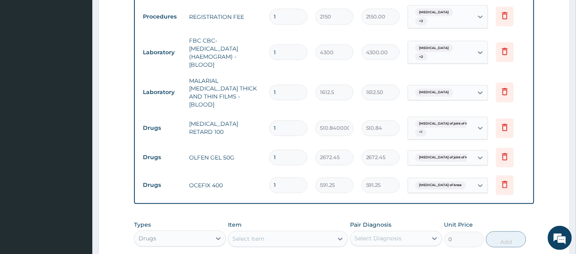
scroll to position [315, 0]
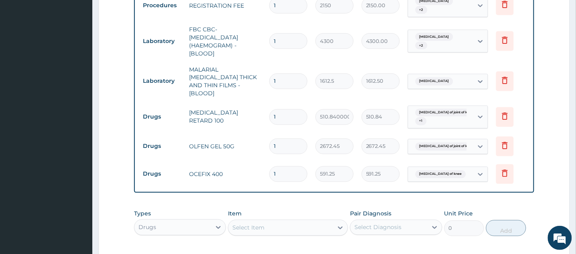
drag, startPoint x: 324, startPoint y: 233, endPoint x: 291, endPoint y: 229, distance: 32.4
click at [324, 233] on div "Select Item" at bounding box center [280, 227] width 105 height 13
click at [282, 226] on div "Select Item" at bounding box center [280, 227] width 105 height 13
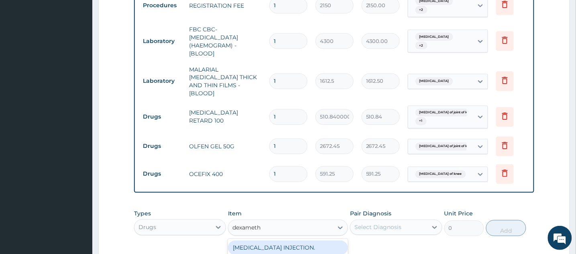
type input "dexametha"
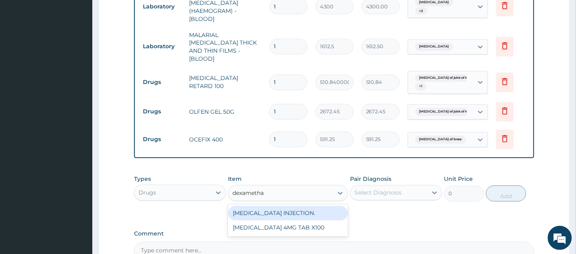
scroll to position [365, 0]
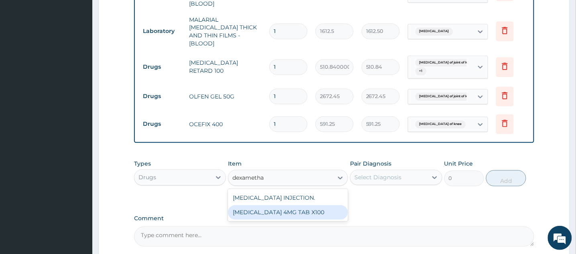
click at [323, 214] on div "DEXAMETHASONE 4MG TAB X100" at bounding box center [288, 212] width 120 height 14
type input "41.387499999999996"
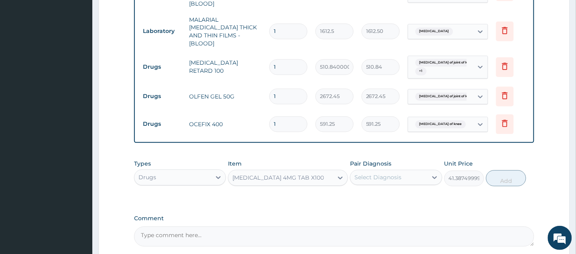
click at [388, 179] on div "Select Diagnosis" at bounding box center [378, 177] width 47 height 8
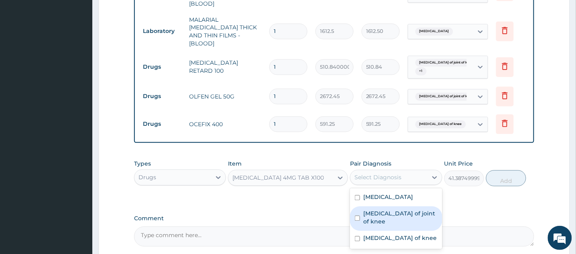
click at [357, 220] on input "checkbox" at bounding box center [357, 218] width 5 height 5
checkbox input "true"
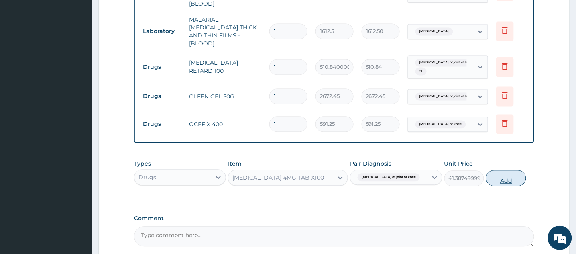
click at [509, 177] on button "Add" at bounding box center [506, 178] width 40 height 16
type input "0"
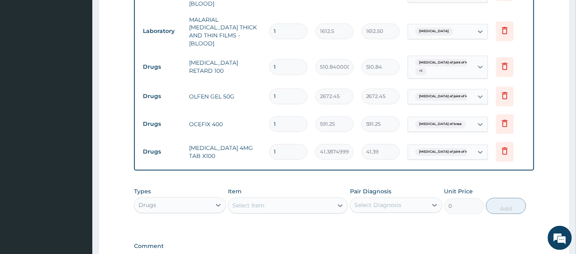
click at [318, 207] on div "Select Item" at bounding box center [280, 205] width 105 height 13
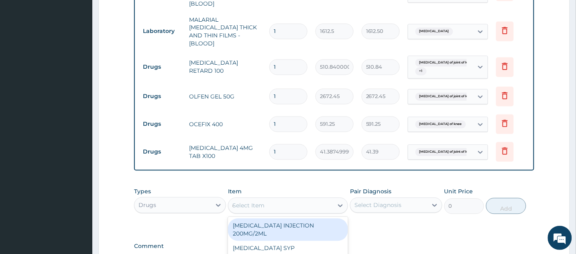
type input "e mal"
click at [322, 225] on div "E MAL ARTEETHER INJECTION. FIDSON" at bounding box center [288, 229] width 120 height 22
type input "1773.7500000000002"
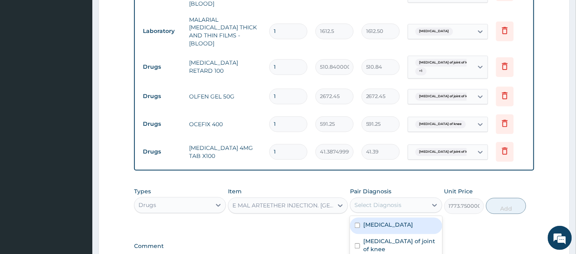
click at [387, 205] on div "Select Diagnosis" at bounding box center [378, 205] width 47 height 8
click at [358, 225] on input "checkbox" at bounding box center [357, 225] width 5 height 5
checkbox input "true"
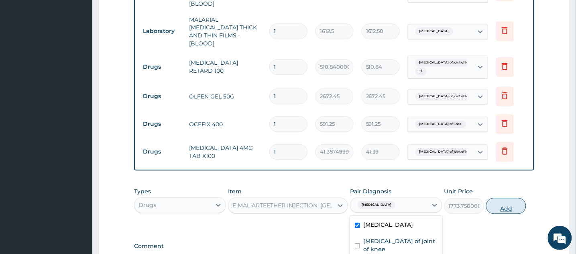
click at [501, 206] on button "Add" at bounding box center [506, 206] width 40 height 16
type input "0"
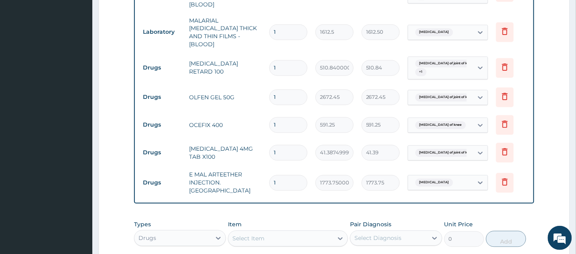
scroll to position [339, 0]
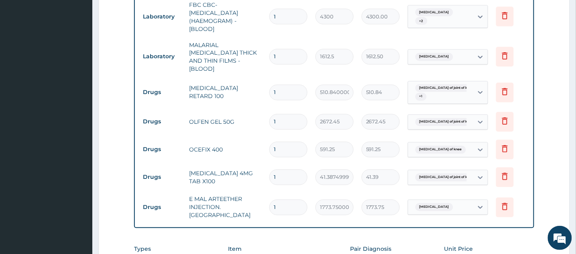
click at [286, 200] on input "1" at bounding box center [288, 208] width 38 height 16
type input "0.00"
type input "3"
type input "5321.25"
type input "3"
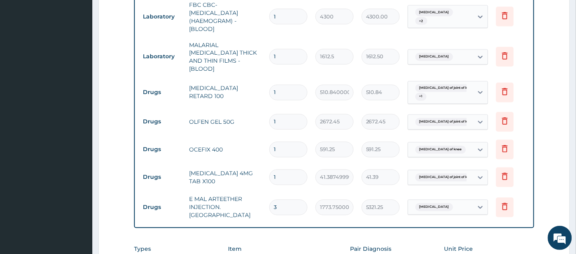
click at [281, 173] on input "1" at bounding box center [288, 177] width 38 height 16
type input "0.00"
type input "2"
type input "82.77"
type input "21"
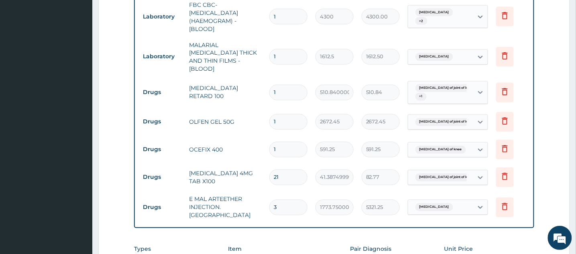
type input "869.14"
type input "21"
click at [278, 142] on input "1" at bounding box center [288, 150] width 38 height 16
type input "0.00"
type input "1"
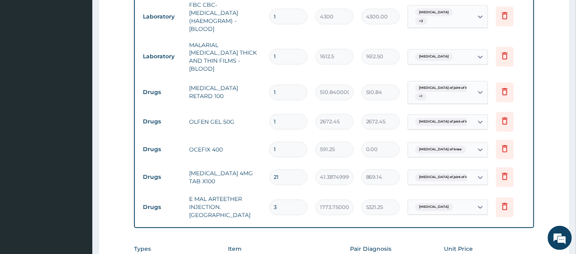
type input "591.25"
type input "10"
type input "5912.50"
type input "10"
click at [278, 114] on input "1" at bounding box center [288, 122] width 38 height 16
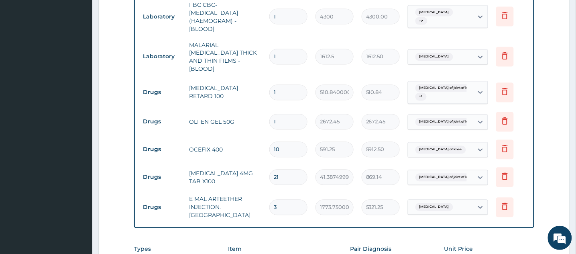
click at [279, 86] on input "1" at bounding box center [288, 93] width 38 height 16
type input "0.00"
type input "7"
type input "3575.88"
type input "7"
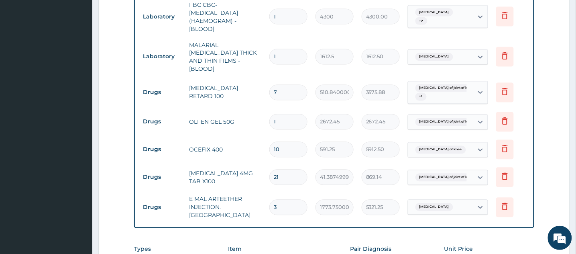
click at [351, 66] on tr "Laboratory MALARIAL PARASITE THICK AND THIN FILMS - [BLOOD] 1 1612.5 1612.50 Ma…" at bounding box center [335, 57] width 393 height 40
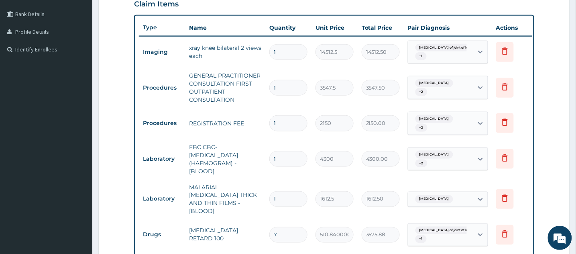
scroll to position [497, 0]
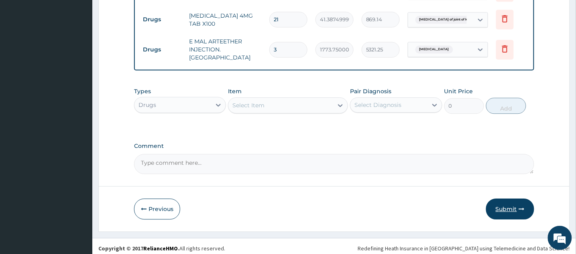
click at [511, 201] on button "Submit" at bounding box center [510, 208] width 48 height 21
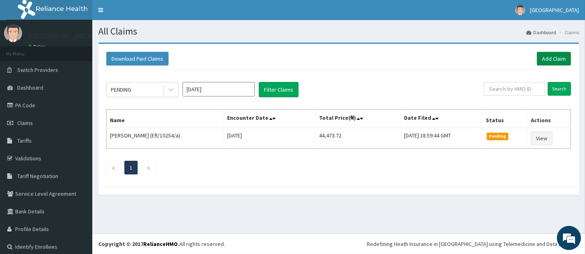
click at [553, 57] on link "Add Claim" at bounding box center [554, 59] width 34 height 14
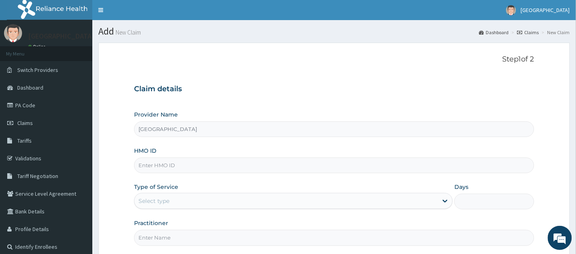
click at [184, 166] on input "HMO ID" at bounding box center [334, 165] width 400 height 16
type input "sfa/14955/a"
click at [206, 202] on div "Select type" at bounding box center [287, 200] width 304 height 13
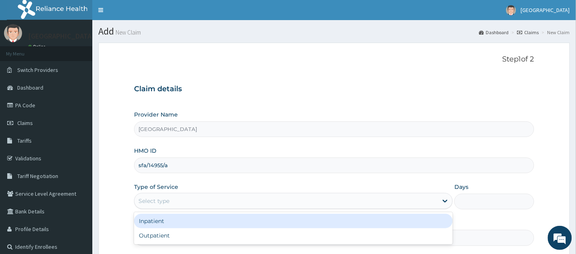
click at [207, 222] on div "Inpatient" at bounding box center [293, 221] width 319 height 14
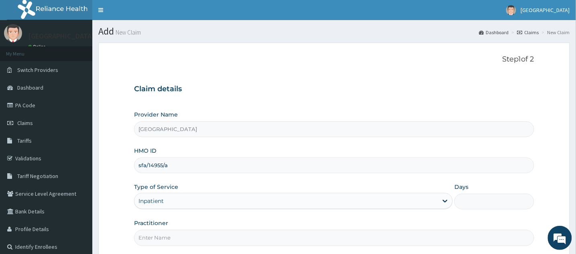
scroll to position [20, 0]
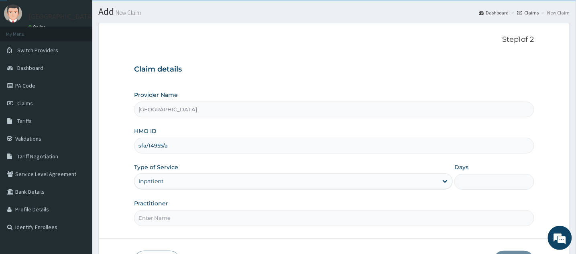
click at [363, 222] on input "Practitioner" at bounding box center [334, 218] width 400 height 16
type input "DR [PERSON_NAME]"
click at [483, 185] on input "Days" at bounding box center [494, 182] width 80 height 16
type input "1"
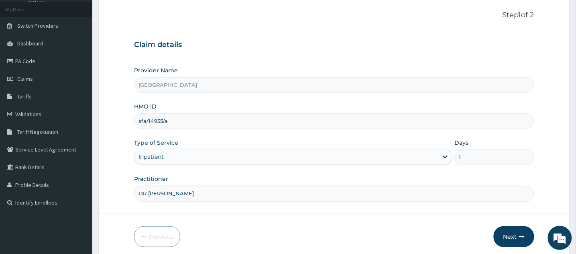
scroll to position [76, 0]
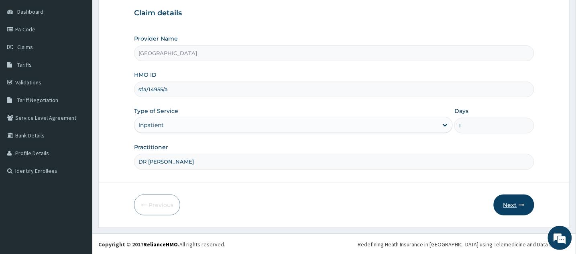
click at [516, 205] on button "Next" at bounding box center [514, 204] width 41 height 21
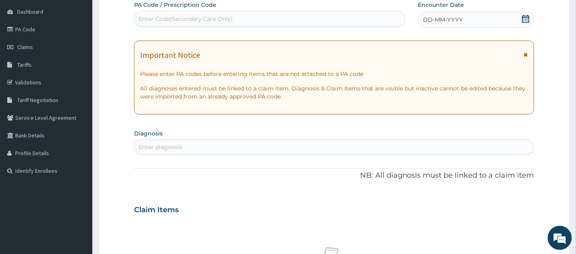
click at [200, 20] on div "Enter Code(Secondary Care Only)" at bounding box center [186, 19] width 94 height 8
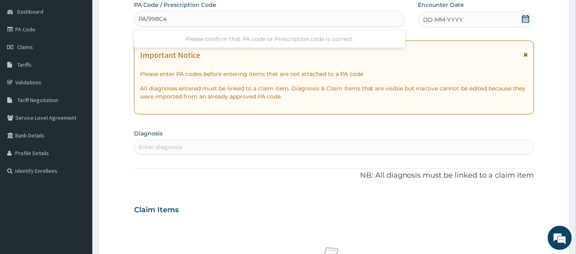
type input "PA/998C49"
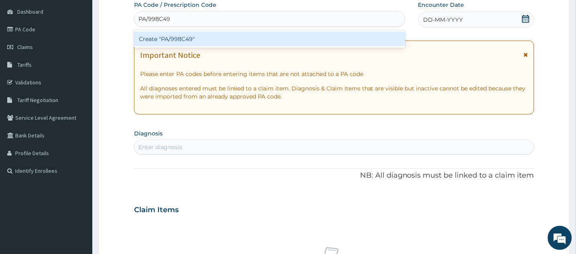
click at [193, 36] on div "Create "PA/998C49"" at bounding box center [269, 39] width 271 height 14
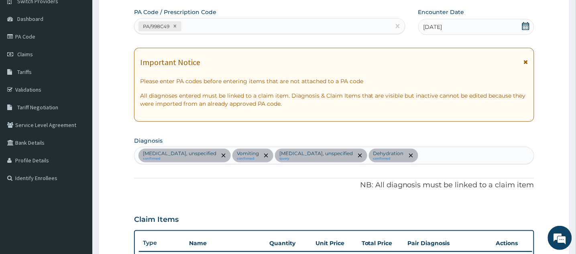
scroll to position [70, 0]
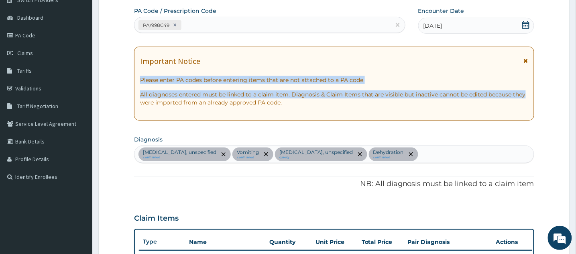
drag, startPoint x: 575, startPoint y: 65, endPoint x: 575, endPoint y: 91, distance: 26.1
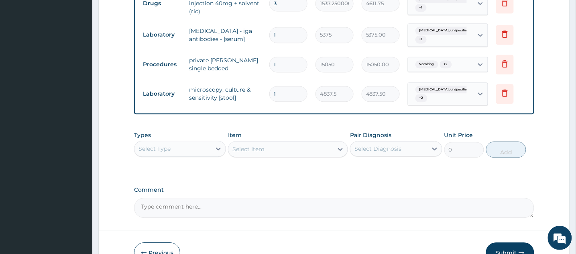
scroll to position [429, 0]
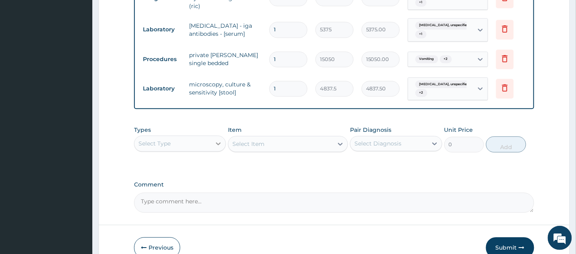
click at [212, 151] on div at bounding box center [218, 143] width 14 height 14
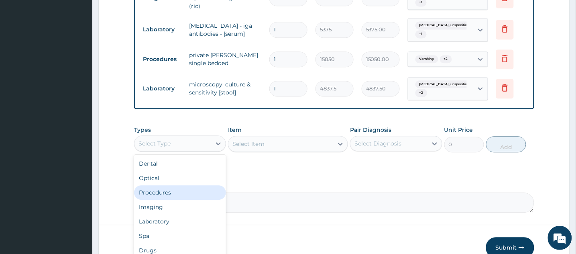
click at [193, 200] on div "Procedures" at bounding box center [180, 192] width 92 height 14
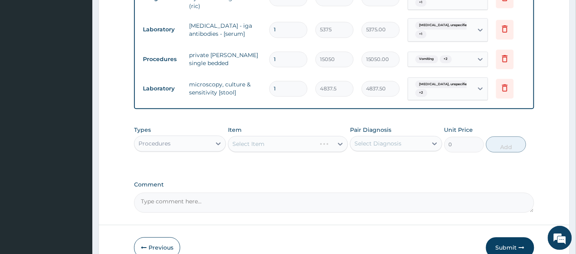
click at [301, 152] on div "Select Item" at bounding box center [288, 144] width 120 height 16
click at [273, 150] on div "Select Item" at bounding box center [280, 143] width 105 height 13
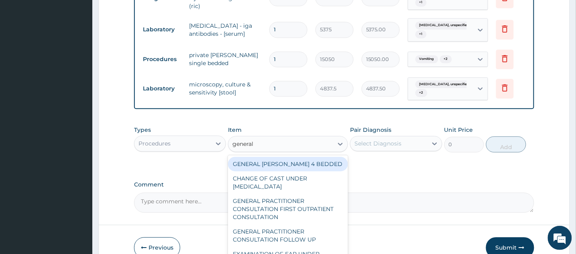
type input "general p"
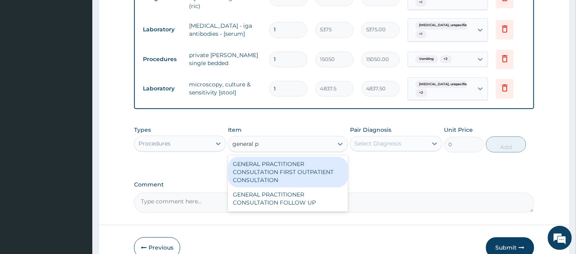
click at [268, 187] on div "GENERAL PRACTITIONER CONSULTATION FIRST OUTPATIENT CONSULTATION" at bounding box center [288, 172] width 120 height 31
type input "3547.5"
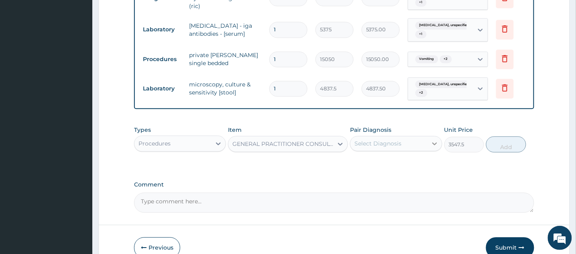
click at [429, 147] on div at bounding box center [435, 143] width 14 height 14
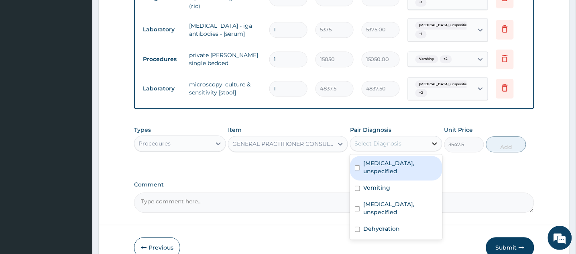
click at [430, 151] on div at bounding box center [435, 143] width 14 height 14
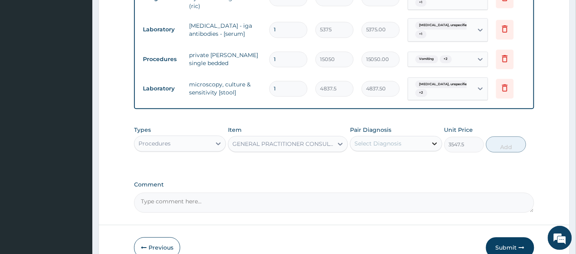
click at [430, 151] on div at bounding box center [435, 143] width 14 height 14
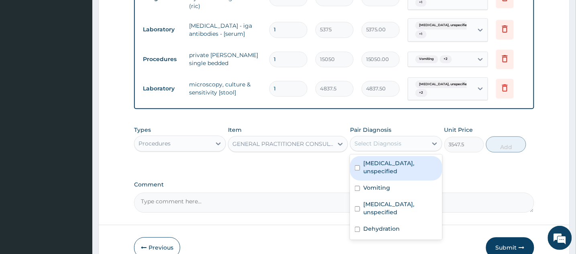
click at [356, 170] on input "checkbox" at bounding box center [357, 167] width 5 height 5
checkbox input "true"
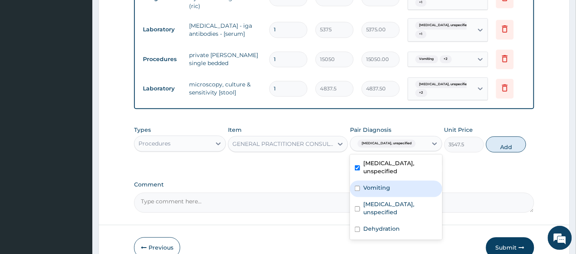
click at [357, 190] on input "checkbox" at bounding box center [357, 187] width 5 height 5
checkbox input "true"
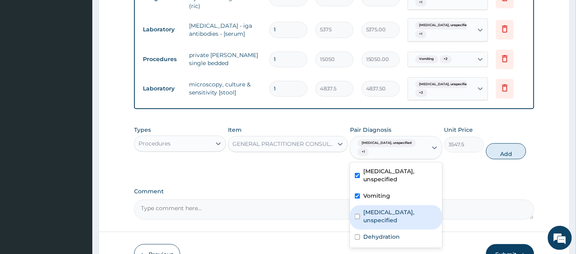
click at [357, 206] on div "[MEDICAL_DATA], unspecified" at bounding box center [396, 217] width 92 height 24
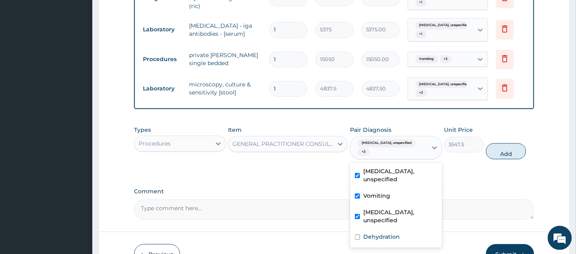
checkbox input "true"
click at [358, 234] on input "checkbox" at bounding box center [357, 236] width 5 height 5
checkbox input "true"
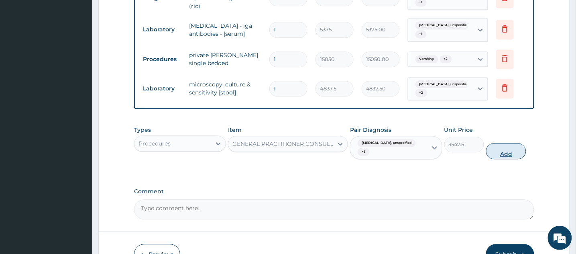
click at [498, 159] on button "Add" at bounding box center [506, 151] width 40 height 16
type input "0"
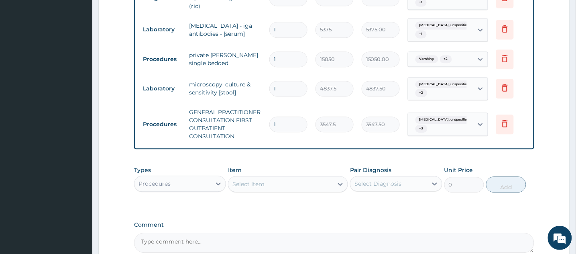
click at [313, 190] on div "Select Item" at bounding box center [280, 183] width 105 height 13
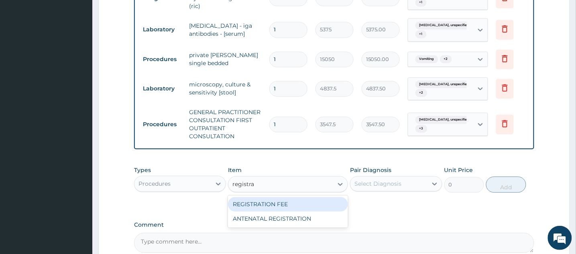
type input "registrat"
click at [303, 211] on div "REGISTRATION FEE" at bounding box center [288, 204] width 120 height 14
type input "2150"
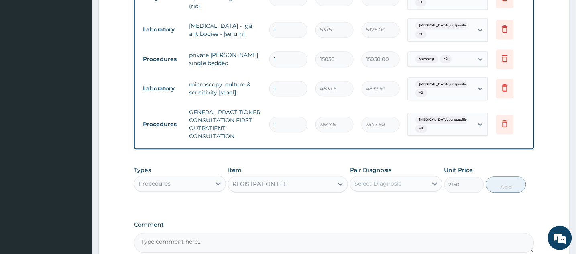
click at [412, 190] on div "Select Diagnosis" at bounding box center [389, 183] width 77 height 13
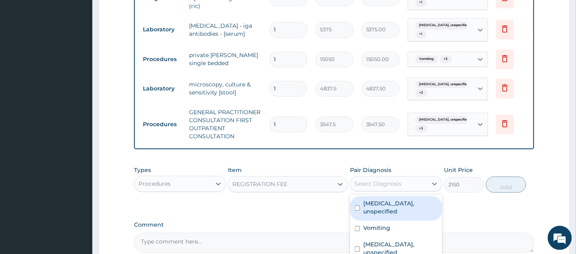
click at [358, 210] on input "checkbox" at bounding box center [357, 207] width 5 height 5
checkbox input "true"
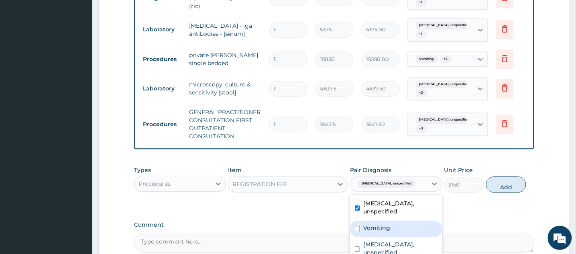
click at [357, 229] on input "checkbox" at bounding box center [357, 228] width 5 height 5
checkbox input "true"
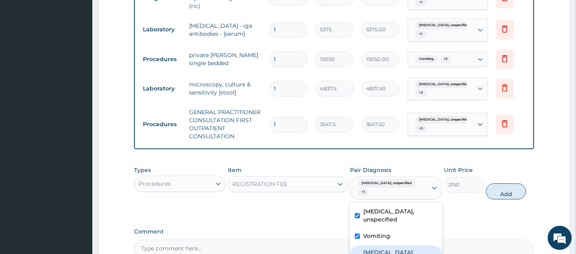
click at [357, 247] on div "[MEDICAL_DATA], unspecified" at bounding box center [396, 257] width 92 height 24
checkbox input "true"
click at [506, 196] on button "Add" at bounding box center [506, 191] width 40 height 16
type input "0"
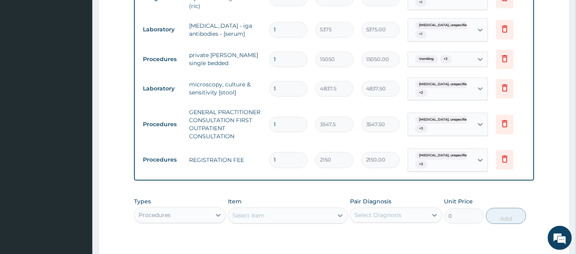
scroll to position [495, 0]
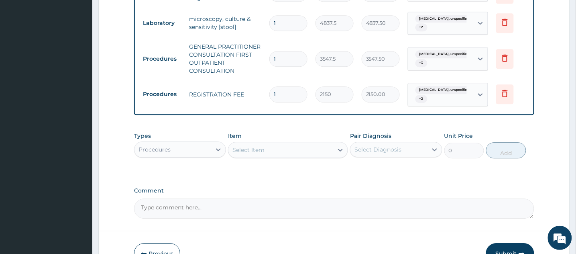
click at [318, 156] on div "Select Item" at bounding box center [280, 149] width 105 height 13
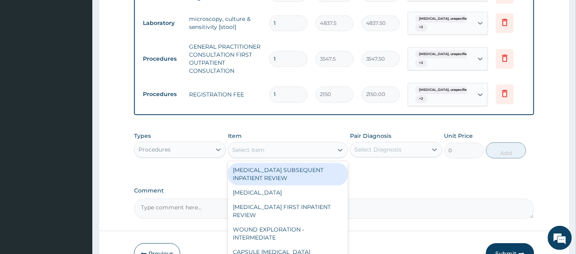
click at [208, 156] on div "Procedures" at bounding box center [173, 149] width 77 height 13
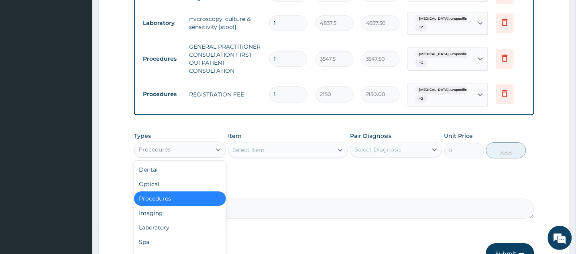
click at [208, 156] on div "Procedures" at bounding box center [173, 149] width 77 height 13
click at [169, 234] on div "Laboratory" at bounding box center [180, 227] width 92 height 14
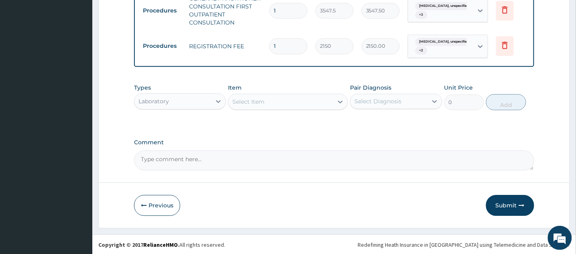
scroll to position [552, 0]
click at [307, 107] on div "Select Item" at bounding box center [280, 100] width 105 height 13
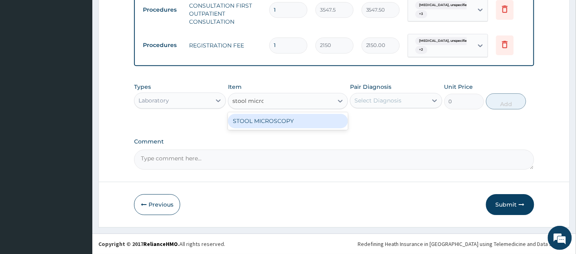
type input "stool micros"
click at [281, 121] on div "STOOL MICROSCOPY" at bounding box center [288, 121] width 120 height 14
type input "4085"
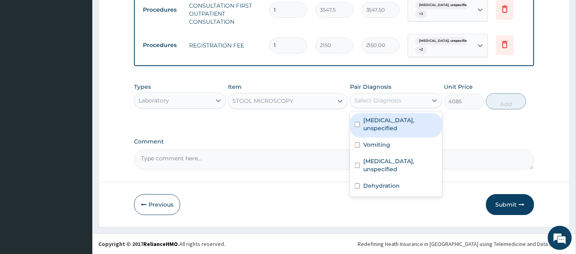
click at [412, 102] on div "Select Diagnosis" at bounding box center [389, 100] width 77 height 13
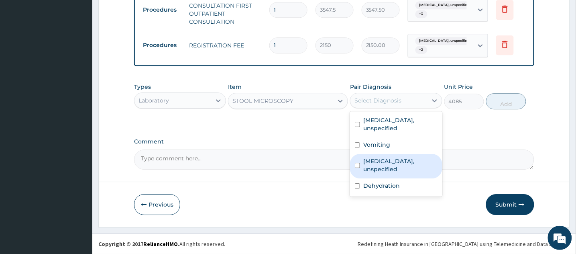
click at [356, 163] on input "checkbox" at bounding box center [357, 165] width 5 height 5
checkbox input "true"
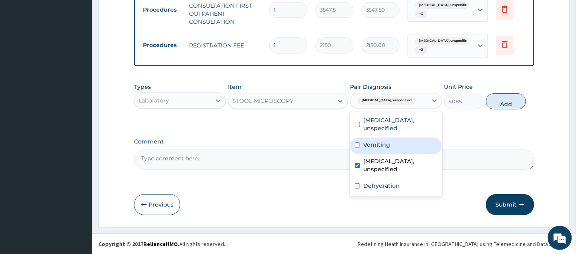
click at [357, 142] on input "checkbox" at bounding box center [357, 144] width 5 height 5
checkbox input "true"
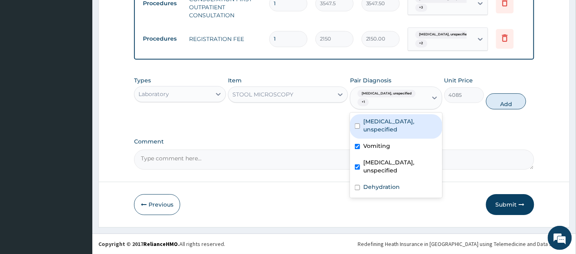
click at [357, 127] on input "checkbox" at bounding box center [357, 125] width 5 height 5
checkbox input "true"
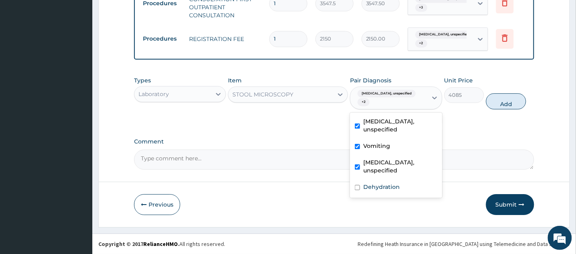
click at [502, 145] on label "Comment" at bounding box center [334, 141] width 400 height 7
click at [502, 149] on textarea "Comment" at bounding box center [334, 159] width 400 height 20
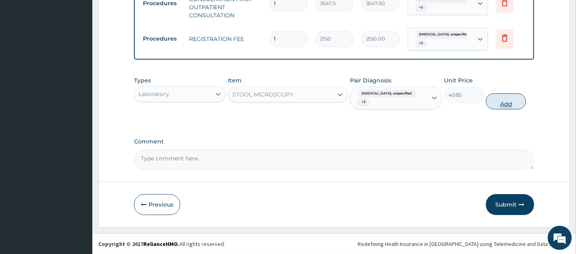
click at [505, 109] on button "Add" at bounding box center [506, 101] width 40 height 16
type input "0"
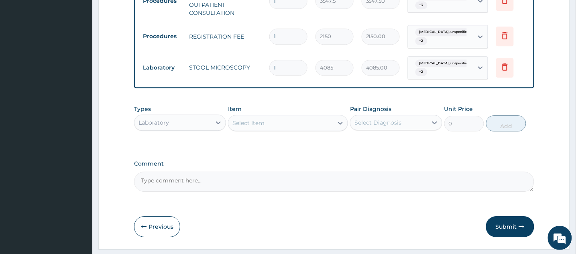
click at [291, 129] on div "Select Item" at bounding box center [280, 122] width 105 height 13
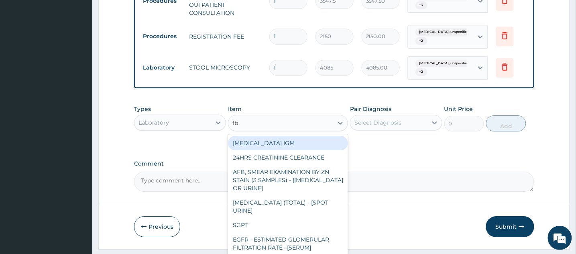
type input "fbc"
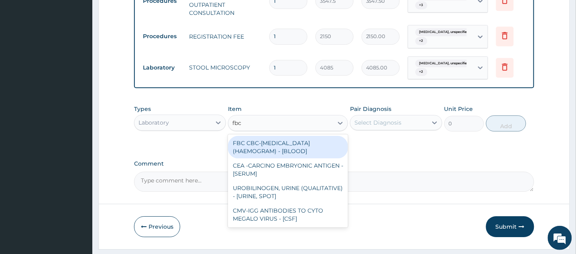
click at [290, 154] on div "FBC CBC-[MEDICAL_DATA] (HAEMOGRAM) - [BLOOD]" at bounding box center [288, 147] width 120 height 22
type input "4300"
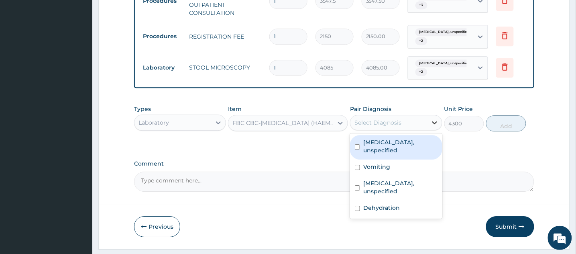
click at [432, 126] on icon at bounding box center [435, 122] width 8 height 8
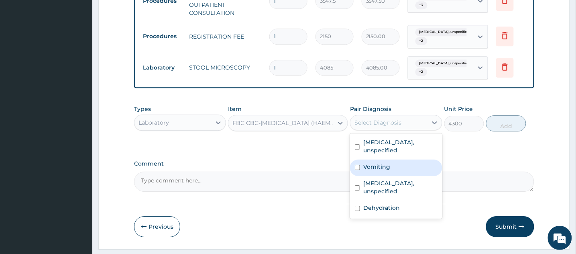
click at [358, 170] on input "checkbox" at bounding box center [357, 167] width 5 height 5
checkbox input "true"
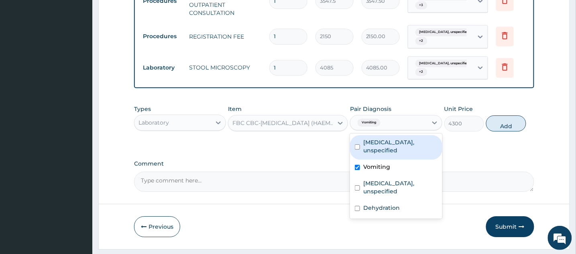
click at [357, 158] on div "Gastritis, unspecified" at bounding box center [396, 147] width 92 height 24
checkbox input "true"
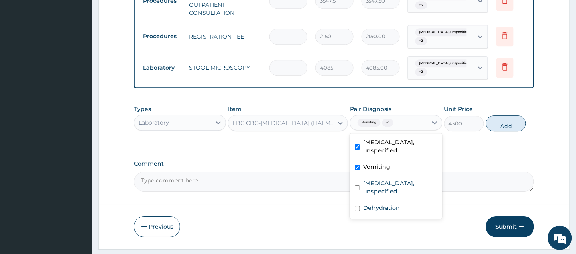
click at [504, 131] on button "Add" at bounding box center [506, 123] width 40 height 16
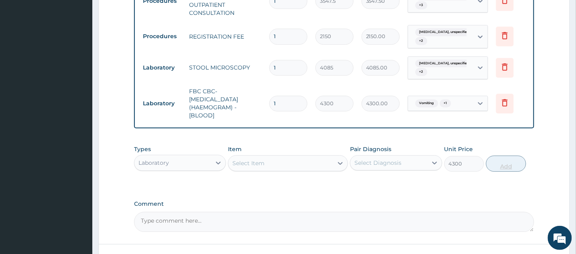
type input "0"
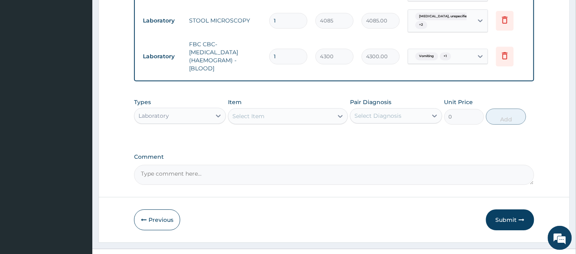
scroll to position [603, 0]
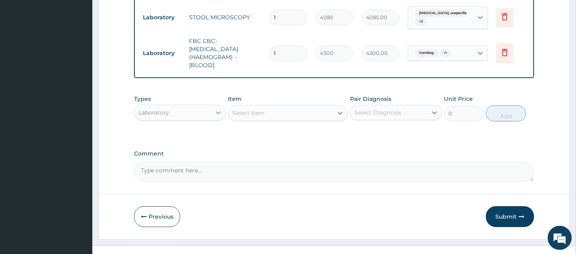
click at [216, 116] on icon at bounding box center [218, 112] width 8 height 8
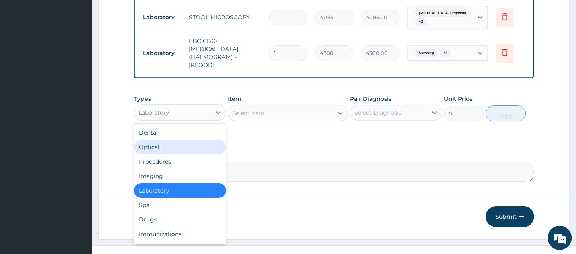
drag, startPoint x: 179, startPoint y: 163, endPoint x: 181, endPoint y: 185, distance: 22.6
click at [181, 174] on div "Dental Optical Procedures Imaging Laboratory Spa Drugs Immunizations Others Gym" at bounding box center [180, 184] width 92 height 120
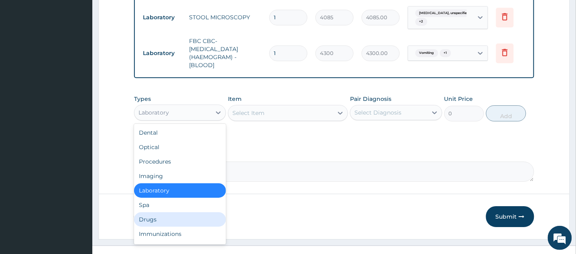
click at [182, 226] on div "Drugs" at bounding box center [180, 219] width 92 height 14
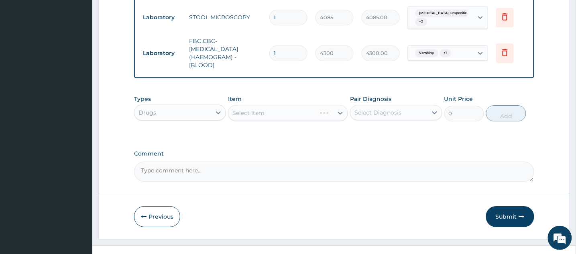
click at [335, 121] on div "Select Item" at bounding box center [288, 113] width 120 height 16
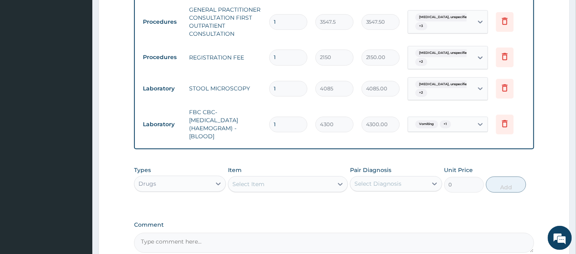
scroll to position [544, 0]
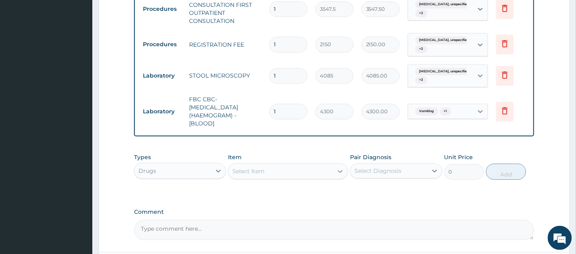
click at [338, 175] on icon at bounding box center [340, 171] width 8 height 8
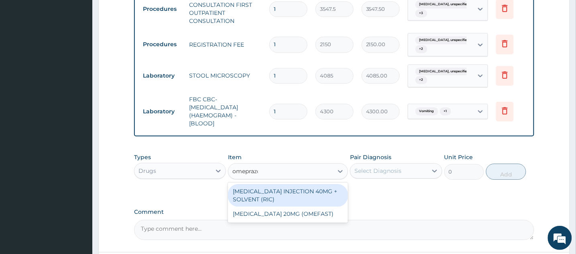
type input "omeprazole"
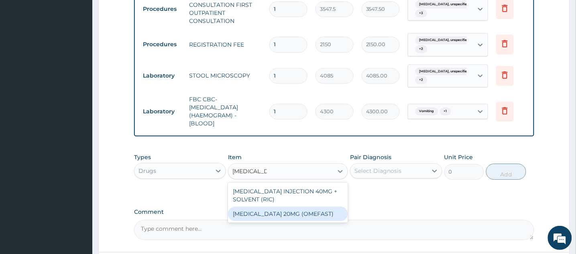
click at [302, 221] on div "OMEPRAZOLE 20MG (OMEFAST)" at bounding box center [288, 213] width 120 height 14
type input "82.77499999999999"
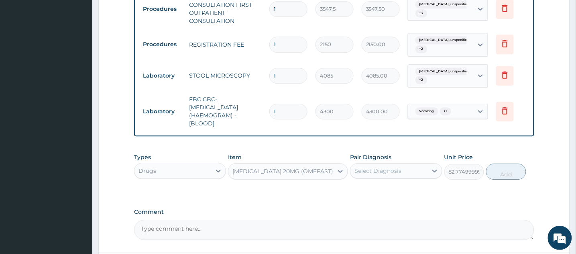
click at [391, 175] on div "Select Diagnosis" at bounding box center [378, 171] width 47 height 8
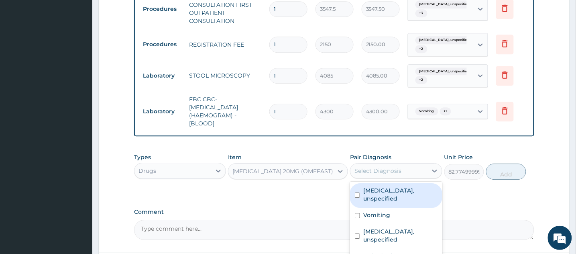
click at [356, 198] on input "checkbox" at bounding box center [357, 194] width 5 height 5
checkbox input "true"
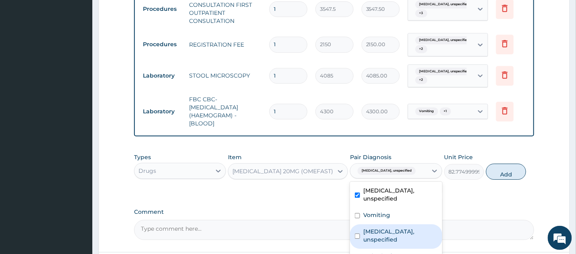
click at [357, 233] on input "checkbox" at bounding box center [357, 235] width 5 height 5
checkbox input "true"
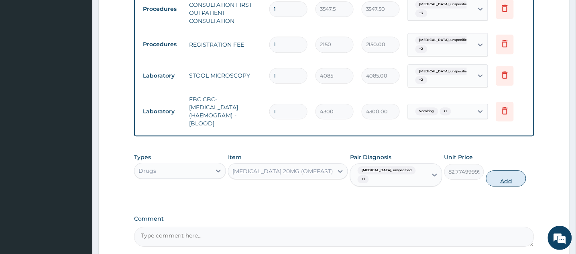
click at [506, 186] on button "Add" at bounding box center [506, 178] width 40 height 16
type input "0"
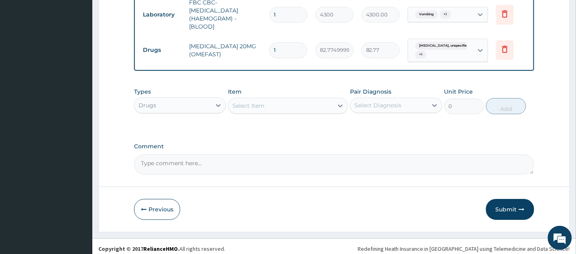
scroll to position [656, 0]
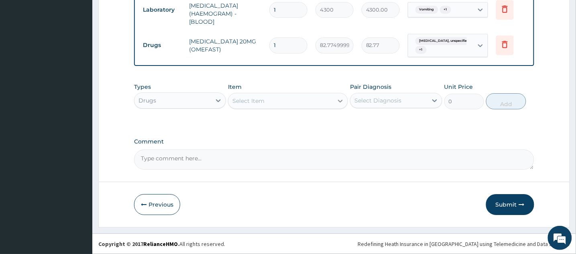
click at [340, 101] on icon at bounding box center [340, 101] width 8 height 8
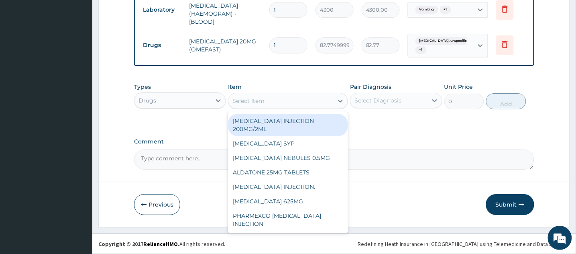
click at [325, 102] on div "Select Item" at bounding box center [280, 100] width 105 height 13
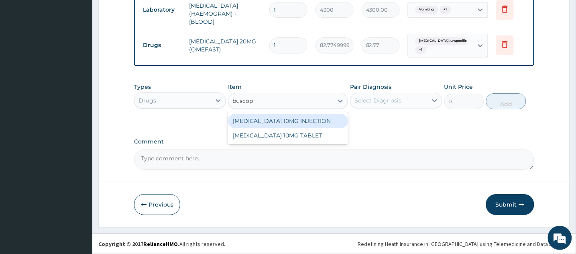
type input "buscopa"
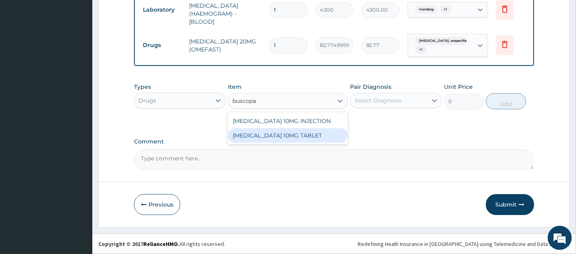
click at [310, 134] on div "BUSCOPAN 10MG TABLET" at bounding box center [288, 135] width 120 height 14
type input "41.387499999999996"
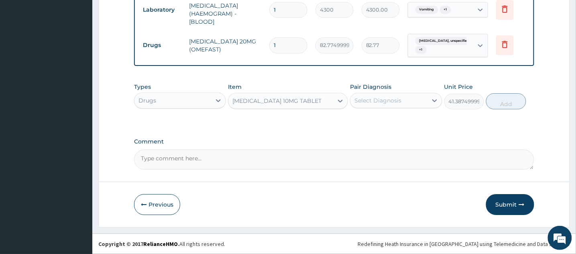
click at [383, 102] on div "Select Diagnosis" at bounding box center [378, 100] width 47 height 8
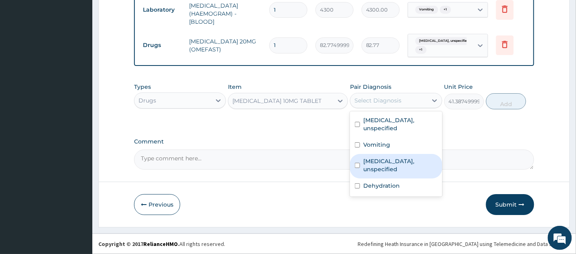
click at [356, 163] on input "checkbox" at bounding box center [357, 165] width 5 height 5
checkbox input "true"
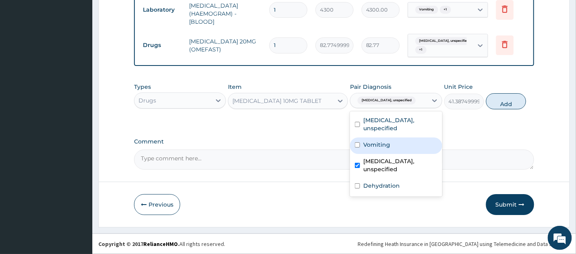
click at [356, 141] on div "Vomiting" at bounding box center [396, 145] width 92 height 16
checkbox input "true"
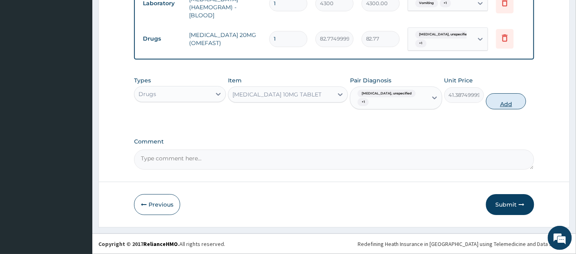
click at [496, 109] on button "Add" at bounding box center [506, 101] width 40 height 16
type input "0"
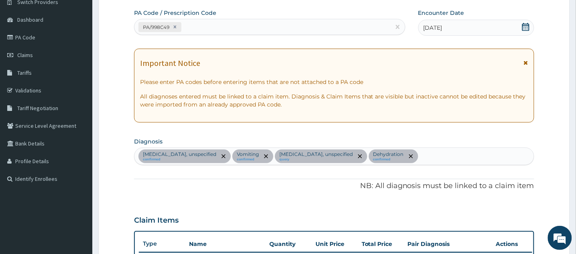
scroll to position [71, 0]
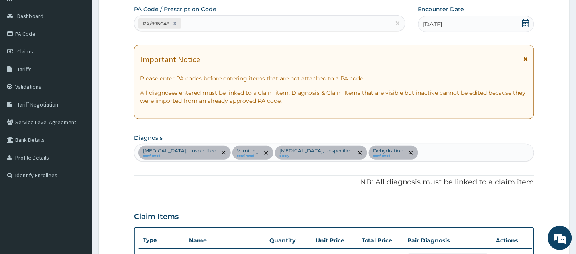
click at [427, 152] on div "Gastritis, unspecified confirmed Vomiting confirmed Gastric ulcer, unspecified …" at bounding box center [334, 152] width 399 height 17
type input "malaria"
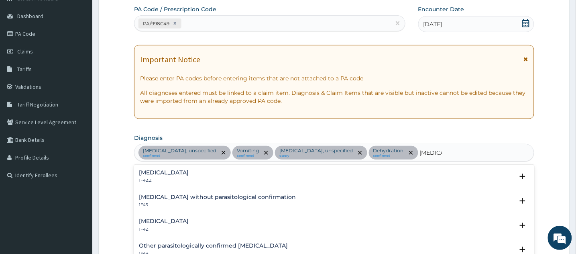
click at [145, 224] on h4 "Malaria, unspecified" at bounding box center [164, 221] width 50 height 6
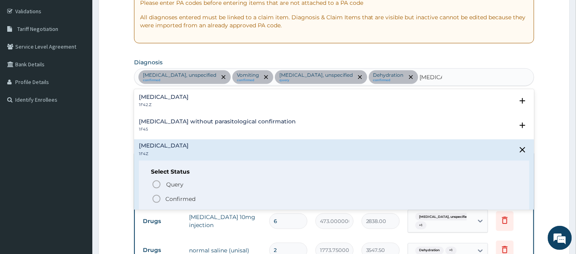
scroll to position [233, 0]
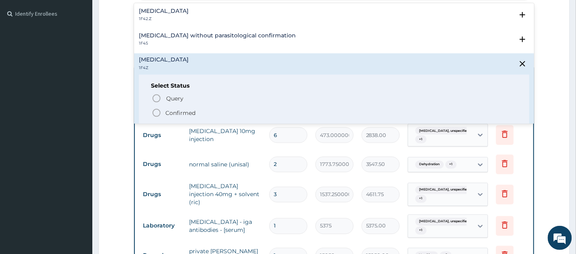
click at [158, 118] on icon "status option filled" at bounding box center [157, 113] width 10 height 10
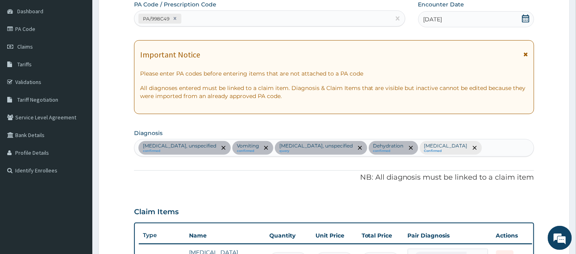
scroll to position [0, 0]
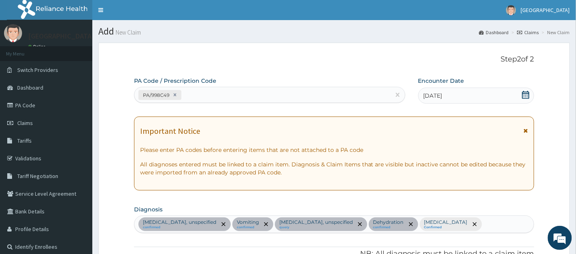
click at [526, 128] on icon at bounding box center [526, 131] width 4 height 6
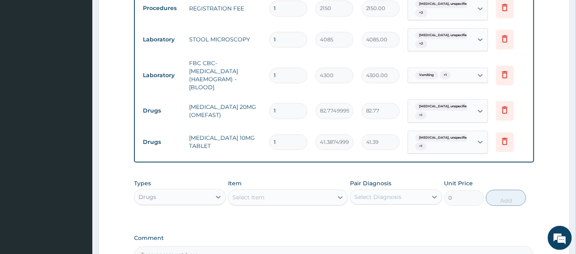
scroll to position [495, 0]
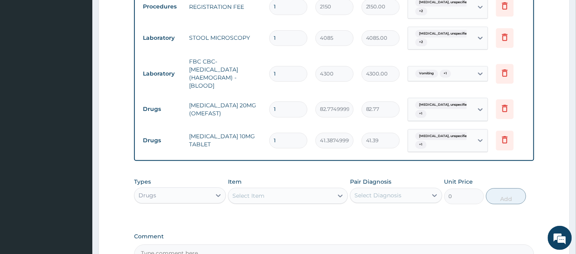
click at [306, 202] on div "Select Item" at bounding box center [280, 195] width 105 height 13
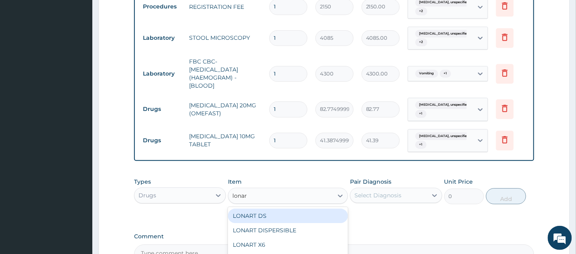
type input "lonart"
click at [306, 223] on div "LONART DS" at bounding box center [288, 215] width 120 height 14
type input "473.00000000000006"
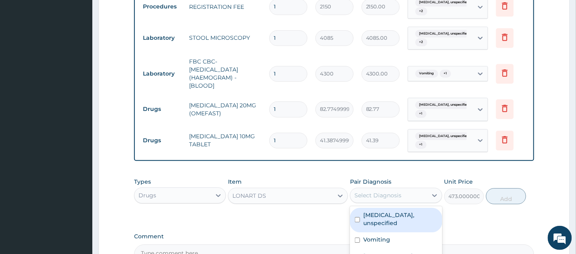
click at [404, 202] on div "Select Diagnosis" at bounding box center [389, 195] width 77 height 13
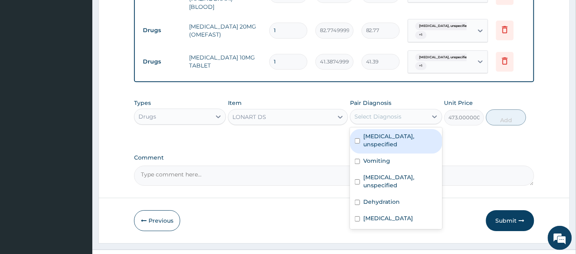
scroll to position [580, 0]
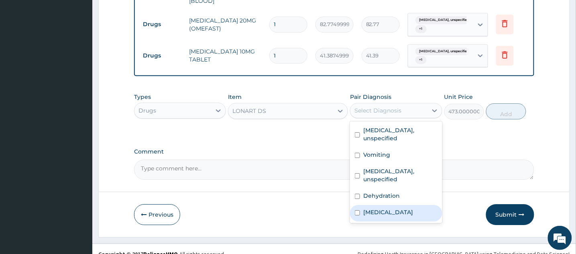
click at [357, 210] on input "checkbox" at bounding box center [357, 212] width 5 height 5
checkbox input "true"
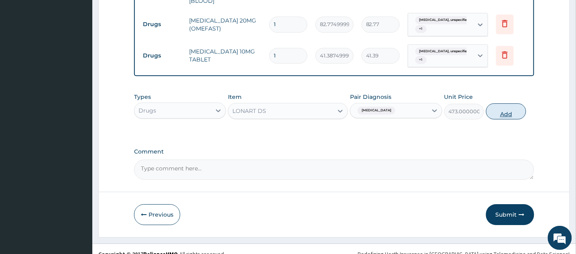
click at [509, 119] on button "Add" at bounding box center [506, 111] width 40 height 16
type input "0"
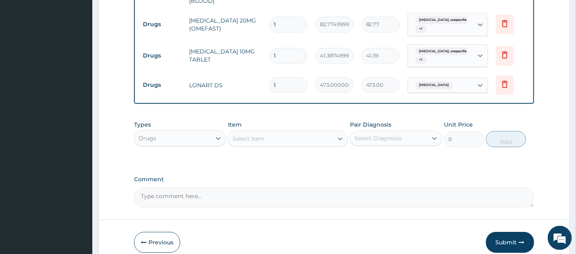
click at [277, 145] on div "Select Item" at bounding box center [280, 138] width 105 height 13
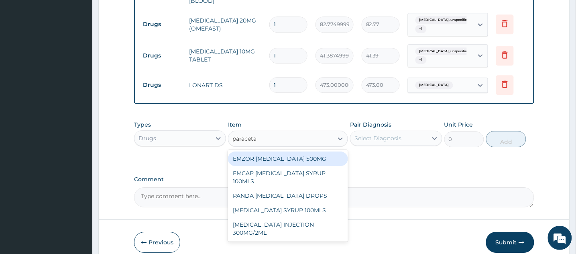
type input "paracetam"
click at [275, 166] on div "EMZOR PARACETAMOL 500MG" at bounding box center [288, 158] width 120 height 14
type input "23.65"
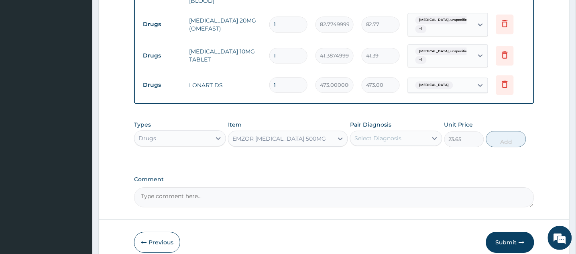
click at [390, 142] on div "Select Diagnosis" at bounding box center [378, 138] width 47 height 8
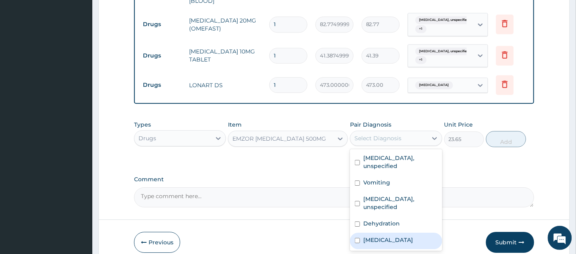
click at [360, 238] on input "checkbox" at bounding box center [357, 240] width 5 height 5
checkbox input "true"
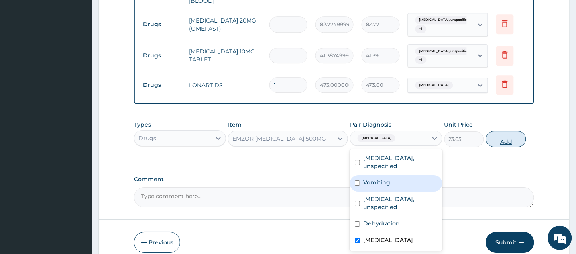
click at [504, 147] on button "Add" at bounding box center [506, 139] width 40 height 16
type input "0"
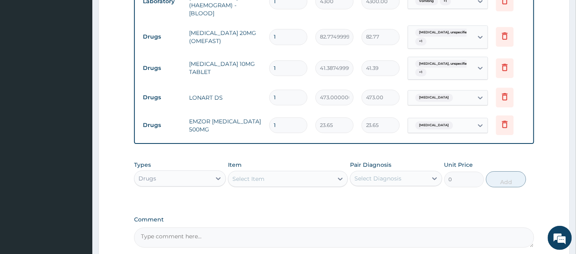
scroll to position [656, 0]
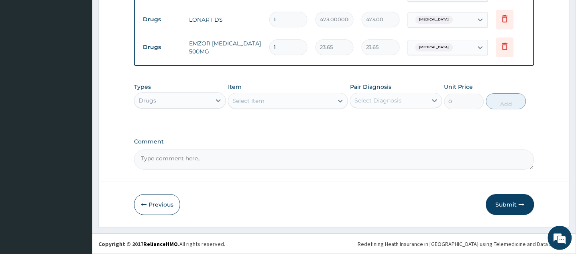
click at [310, 97] on div "Select Item" at bounding box center [280, 100] width 105 height 13
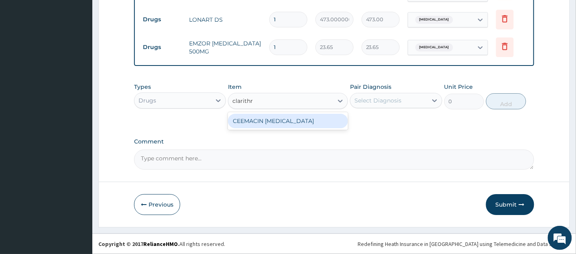
type input "clarithro"
click at [294, 123] on div "CEEMACIN CLARITHROMYCIN" at bounding box center [288, 121] width 120 height 14
type input "236.50000000000003"
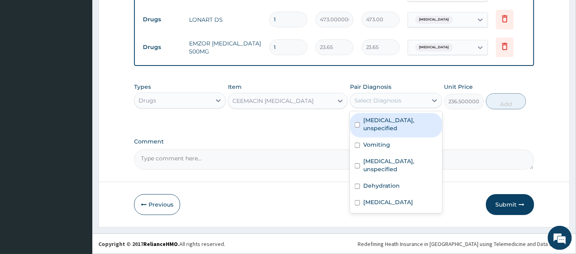
click at [409, 100] on div "Select Diagnosis" at bounding box center [389, 100] width 77 height 13
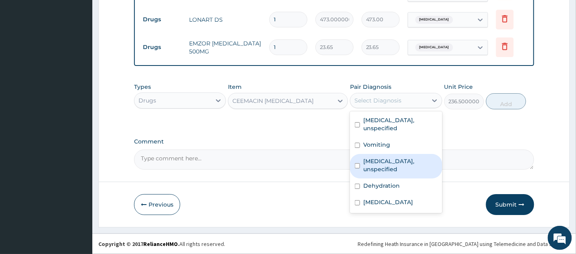
click at [357, 163] on input "checkbox" at bounding box center [357, 165] width 5 height 5
checkbox input "true"
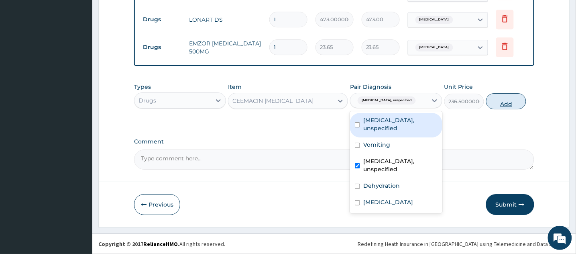
click at [514, 102] on button "Add" at bounding box center [506, 101] width 40 height 16
type input "0"
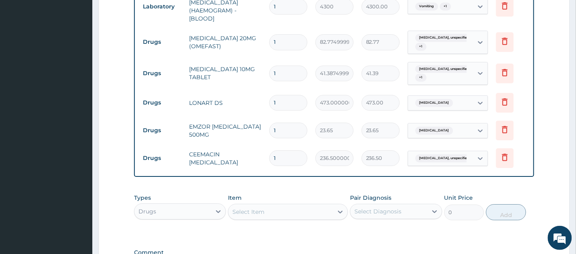
scroll to position [527, 0]
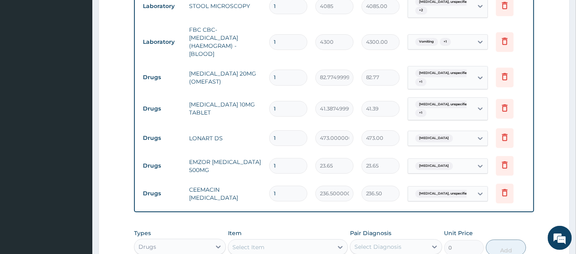
click at [284, 197] on input "1" at bounding box center [288, 193] width 38 height 16
type input "0.00"
type input "1"
type input "236.50"
type input "14"
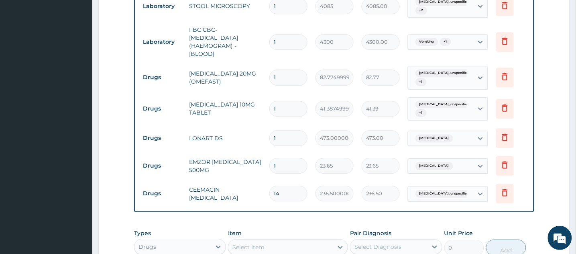
type input "3311.00"
type input "14"
click at [287, 165] on input "1" at bounding box center [288, 166] width 38 height 16
type input "0.00"
type input "5"
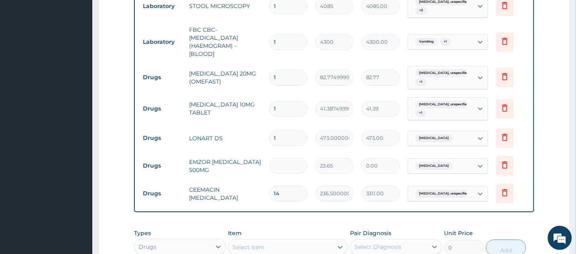
type input "118.25"
type input "50"
type input "1182.50"
type input "500"
type input "11825.00"
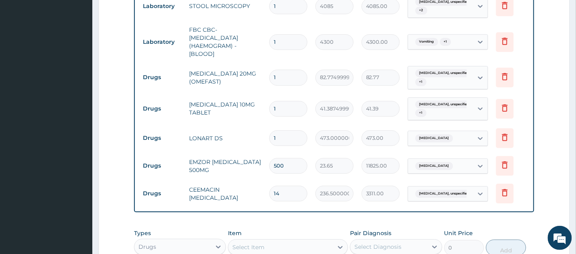
type input "50"
type input "1182.50"
type input "5"
type input "118.25"
type input "0.00"
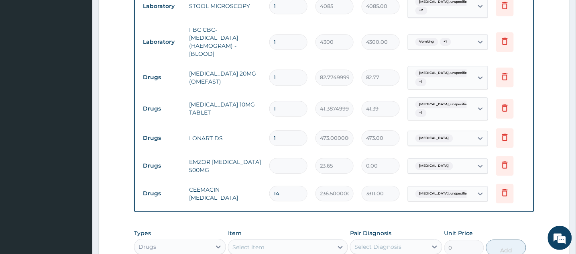
type input "3"
type input "70.95"
type input "30"
type input "709.50"
type input "30"
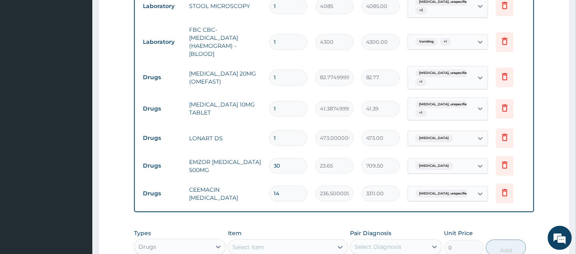
click at [278, 143] on input "1" at bounding box center [288, 138] width 38 height 16
type input "0.00"
type input "6"
type input "2838.00"
type input "6"
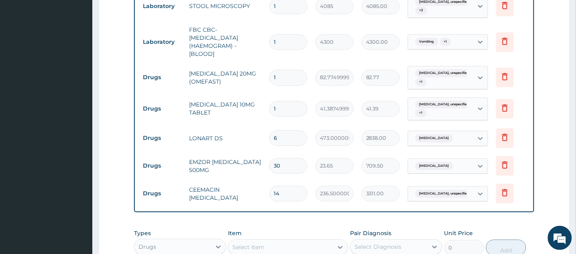
click at [285, 114] on input "1" at bounding box center [288, 109] width 38 height 16
type input "0.00"
type input "30"
type input "1241.62"
type input "30"
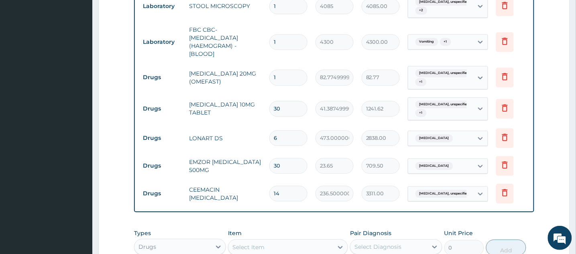
click at [281, 82] on input "1" at bounding box center [288, 77] width 38 height 16
type input "0.00"
type input "28"
type input "2317.70"
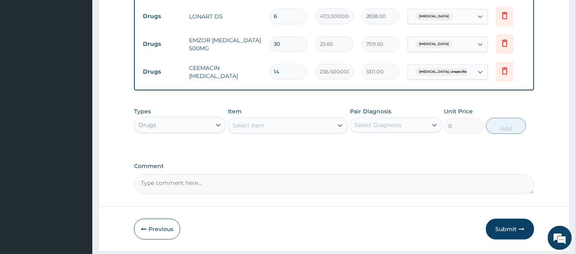
scroll to position [684, 0]
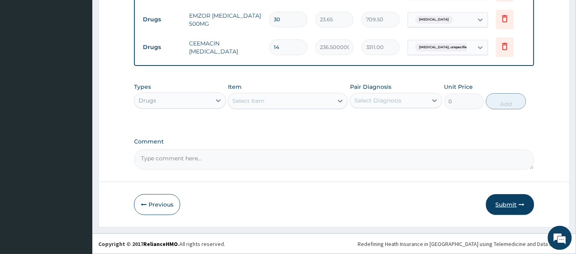
type input "28"
click at [516, 205] on button "Submit" at bounding box center [510, 204] width 48 height 21
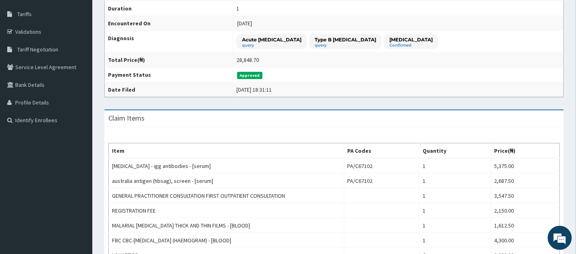
scroll to position [155, 0]
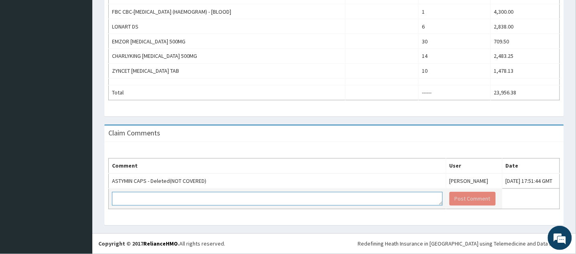
click at [322, 201] on textarea at bounding box center [277, 199] width 331 height 14
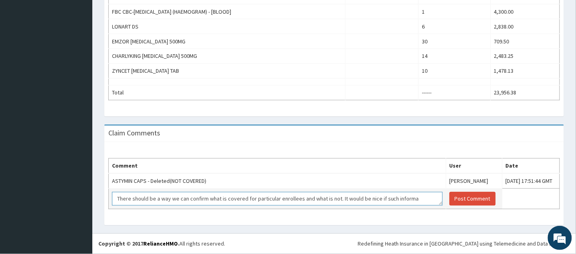
scroll to position [5, 0]
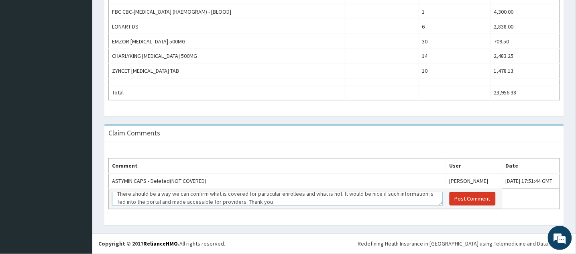
type textarea "There should be a way we can confirm what is covered for particular enrollees a…"
click at [450, 197] on button "Post Comment" at bounding box center [473, 199] width 46 height 14
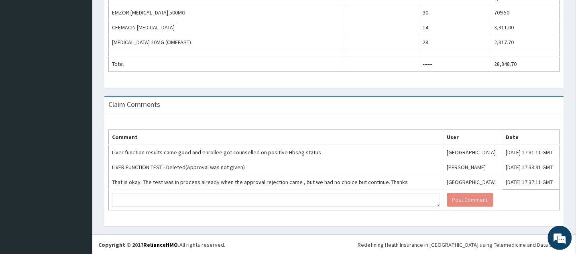
scroll to position [382, 0]
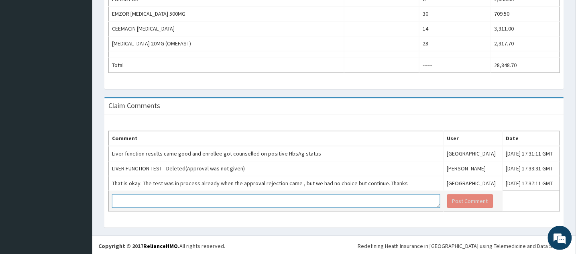
click at [332, 208] on textarea at bounding box center [276, 201] width 328 height 14
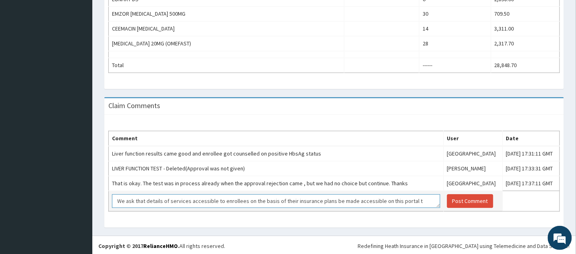
scroll to position [4, 0]
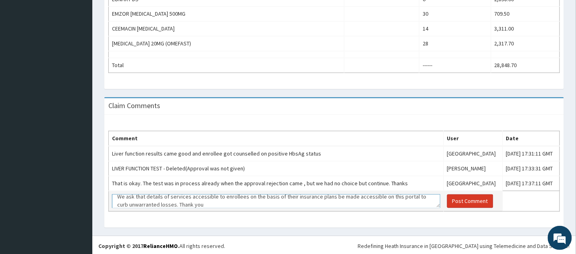
type textarea "We ask that details of services accessible to enrollees on the basis of their i…"
click at [447, 200] on button "Post Comment" at bounding box center [470, 201] width 46 height 14
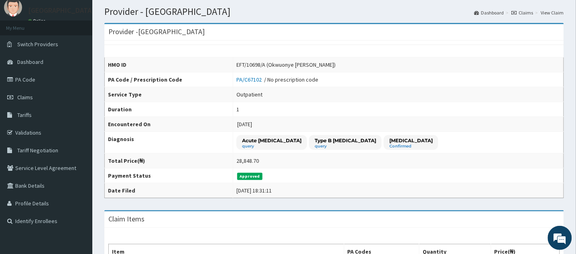
scroll to position [0, 0]
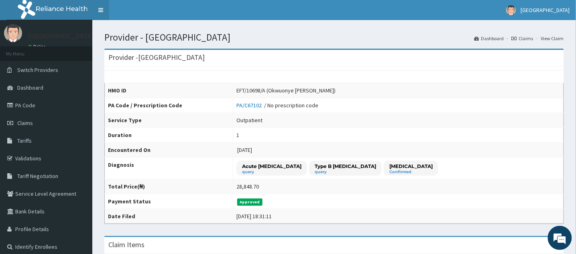
click at [100, 8] on link "Toggle navigation" at bounding box center [100, 10] width 17 height 20
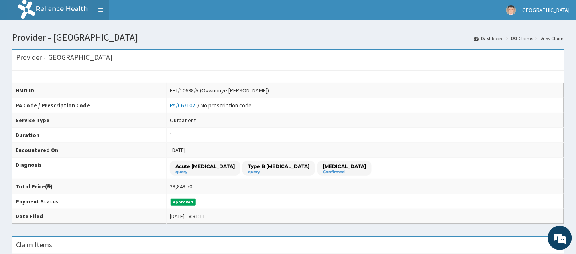
click at [101, 11] on link "Toggle navigation" at bounding box center [100, 10] width 17 height 20
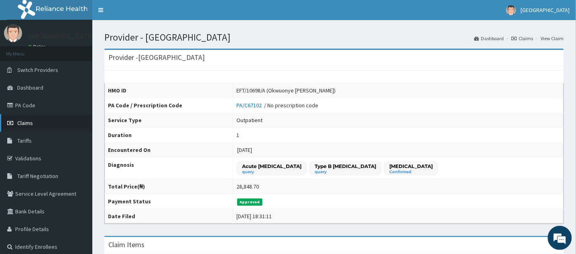
click at [24, 123] on span "Claims" at bounding box center [25, 122] width 16 height 7
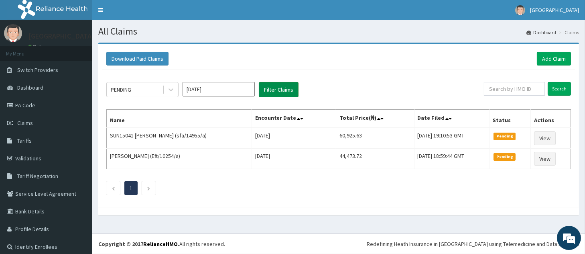
click at [272, 85] on button "Filter Claims" at bounding box center [279, 89] width 40 height 15
click at [213, 87] on input "[DATE]" at bounding box center [219, 89] width 72 height 14
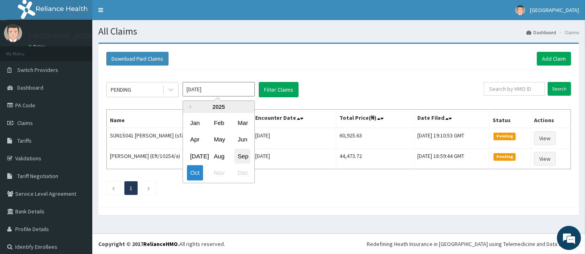
click at [241, 155] on div "Sep" at bounding box center [242, 156] width 16 height 15
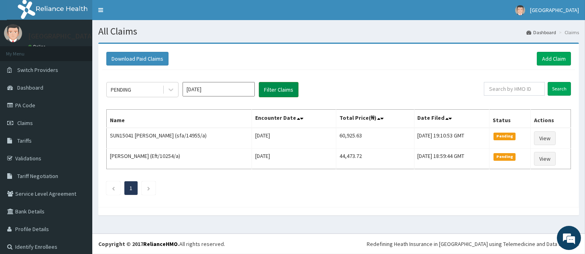
click at [283, 89] on button "Filter Claims" at bounding box center [279, 89] width 40 height 15
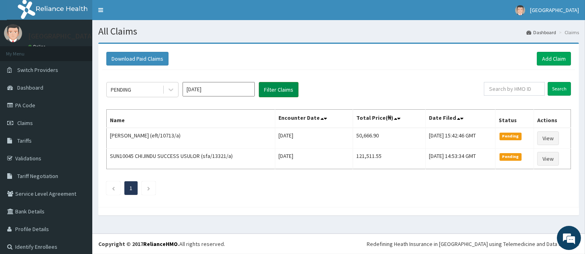
click at [283, 89] on button "Filter Claims" at bounding box center [279, 89] width 40 height 15
click at [228, 92] on input "[DATE]" at bounding box center [219, 89] width 72 height 14
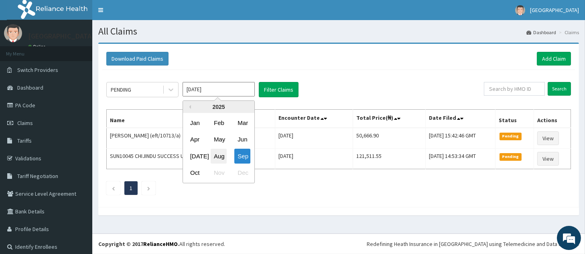
click at [220, 156] on div "Aug" at bounding box center [219, 156] width 16 height 15
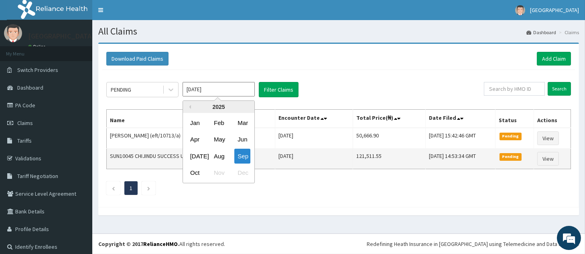
type input "[DATE]"
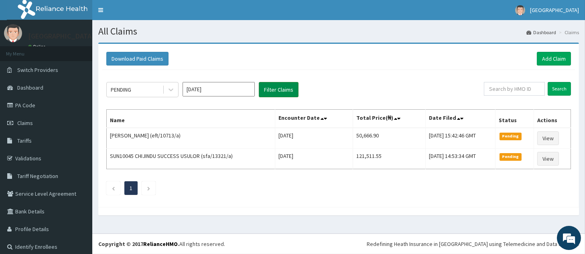
click at [275, 86] on button "Filter Claims" at bounding box center [279, 89] width 40 height 15
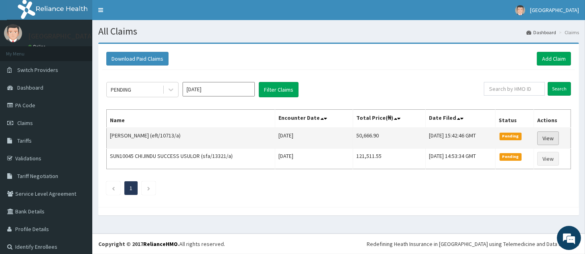
click at [542, 138] on link "View" at bounding box center [549, 138] width 22 height 14
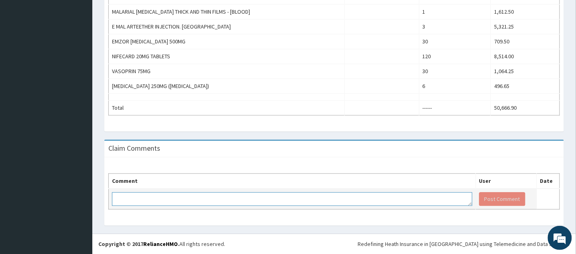
click at [153, 201] on textarea at bounding box center [292, 199] width 361 height 14
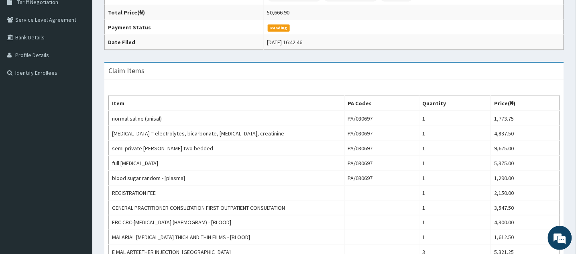
scroll to position [173, 0]
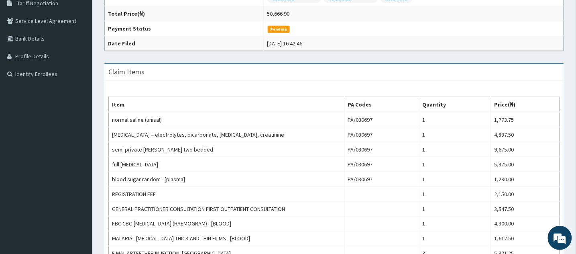
click at [573, 87] on div "Provider - [GEOGRAPHIC_DATA] Reopen Claim HMO ID eft/10713/a (Chika [PERSON_NAM…" at bounding box center [334, 165] width 484 height 590
